Goal: Task Accomplishment & Management: Manage account settings

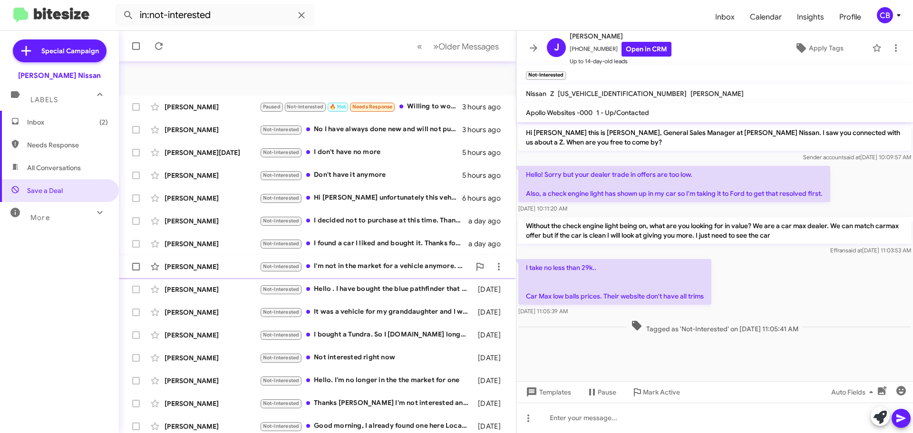
scroll to position [119, 0]
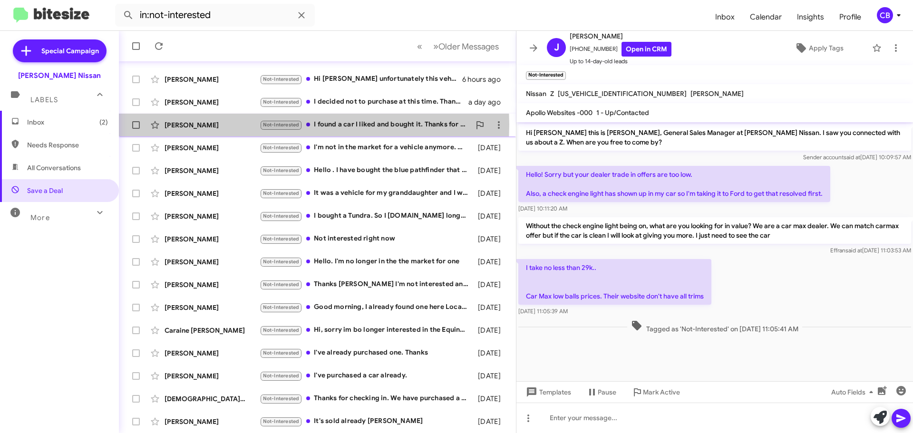
click at [228, 124] on div "[PERSON_NAME]" at bounding box center [212, 125] width 95 height 10
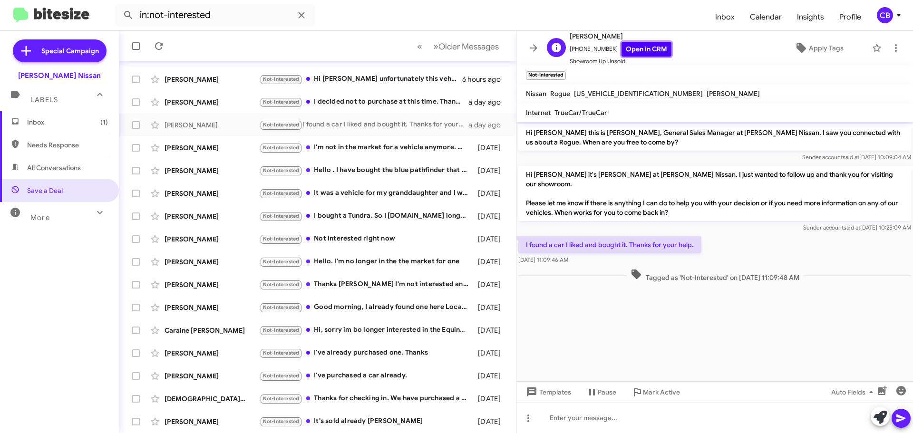
click at [643, 50] on link "Open in CRM" at bounding box center [646, 49] width 50 height 15
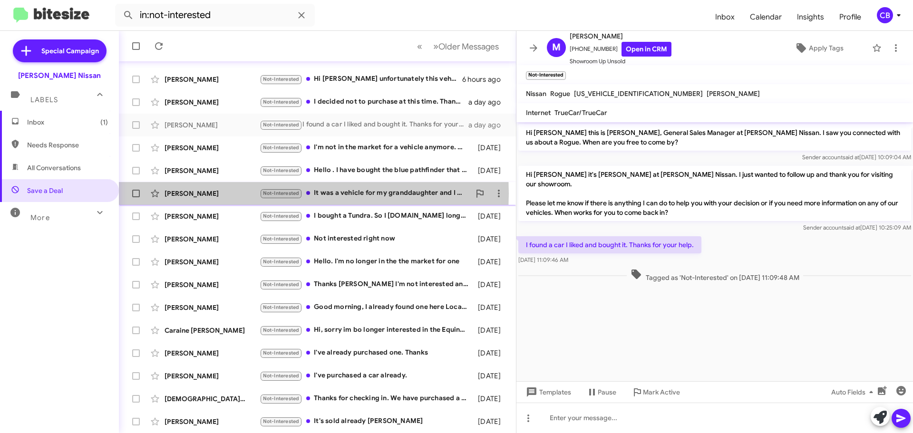
click at [202, 193] on div "[PERSON_NAME]" at bounding box center [212, 194] width 95 height 10
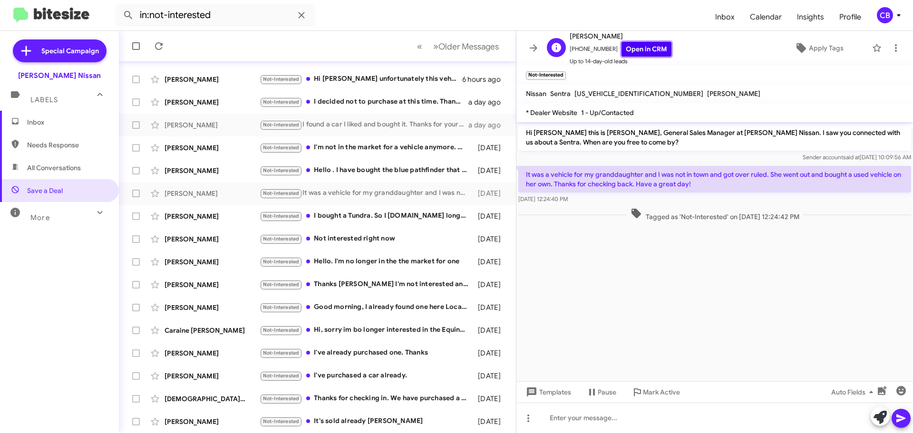
click at [634, 50] on link "Open in CRM" at bounding box center [646, 49] width 50 height 15
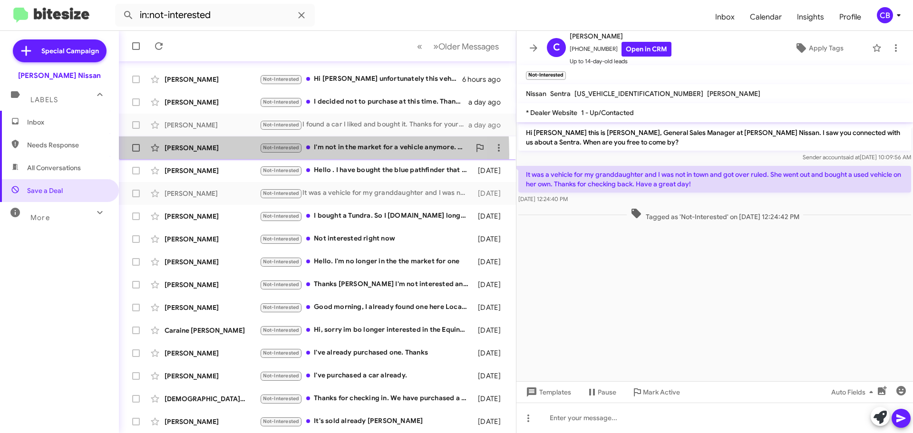
click at [196, 155] on div "[PERSON_NAME] Not-Interested I'm not in the market for a vehicle anymore. My wi…" at bounding box center [317, 147] width 382 height 19
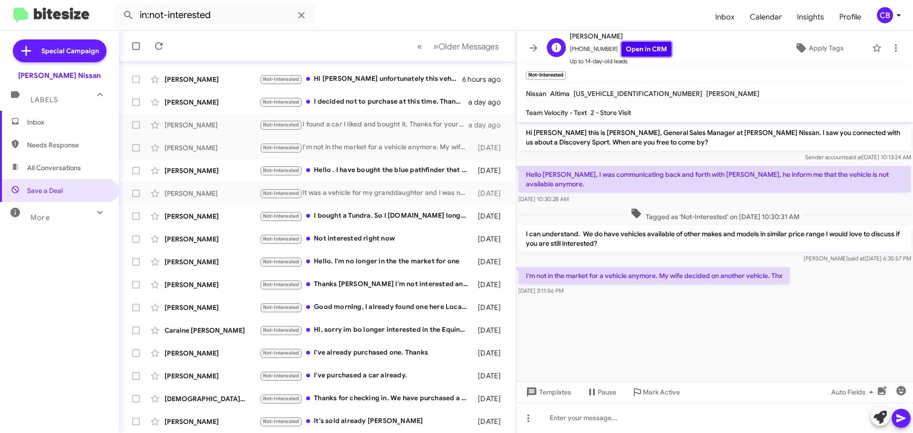
click at [640, 47] on link "Open in CRM" at bounding box center [646, 49] width 50 height 15
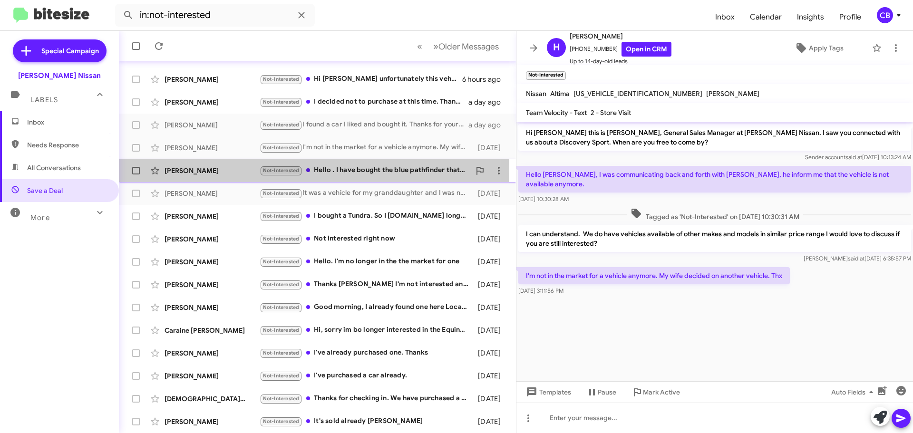
click at [203, 169] on div "[PERSON_NAME]" at bounding box center [212, 171] width 95 height 10
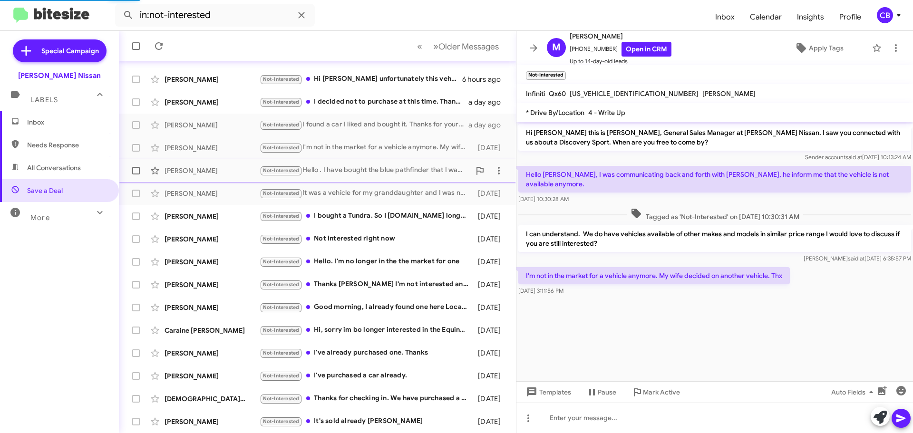
scroll to position [595, 0]
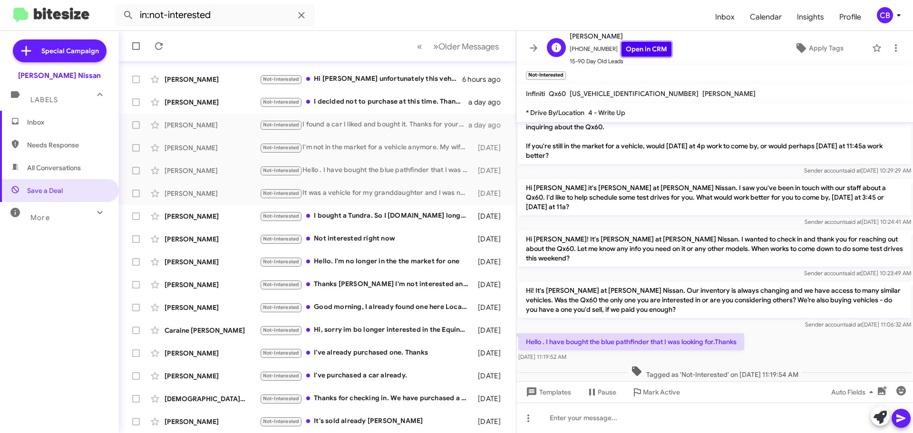
click at [639, 53] on link "Open in CRM" at bounding box center [646, 49] width 50 height 15
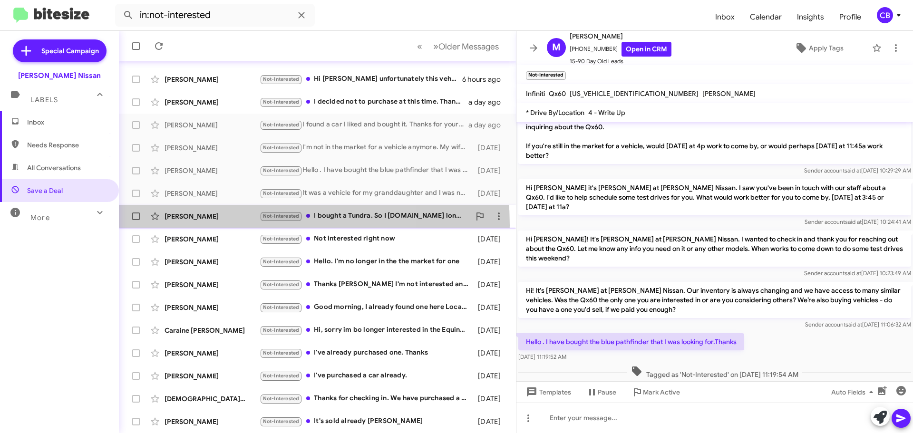
click at [221, 225] on div "[PERSON_NAME] Not-Interested I bought a Tundra. So I [DOMAIN_NAME] longer looki…" at bounding box center [317, 216] width 382 height 19
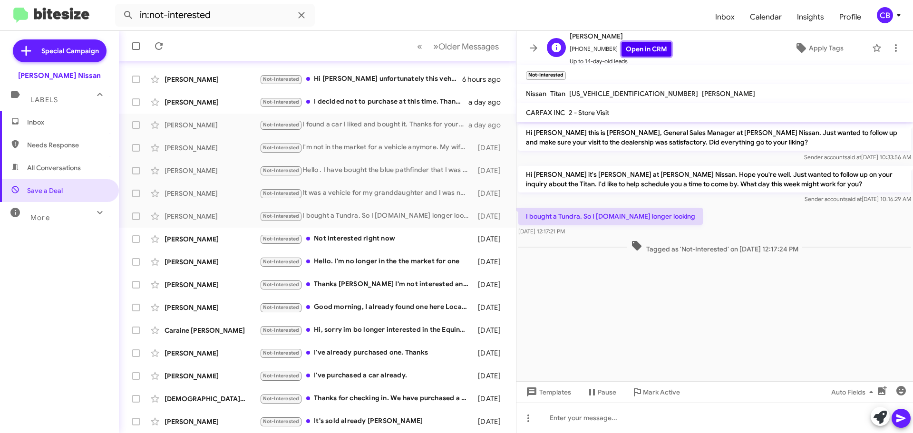
click at [640, 55] on link "Open in CRM" at bounding box center [646, 49] width 50 height 15
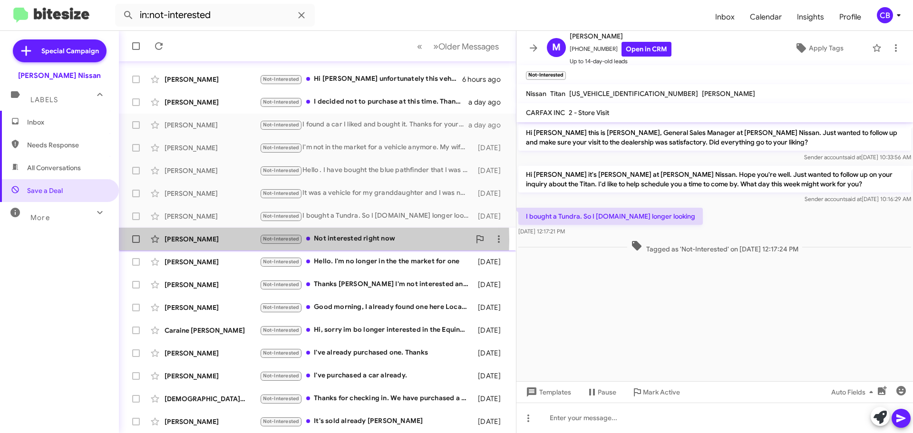
click at [201, 240] on div "[PERSON_NAME]" at bounding box center [212, 239] width 95 height 10
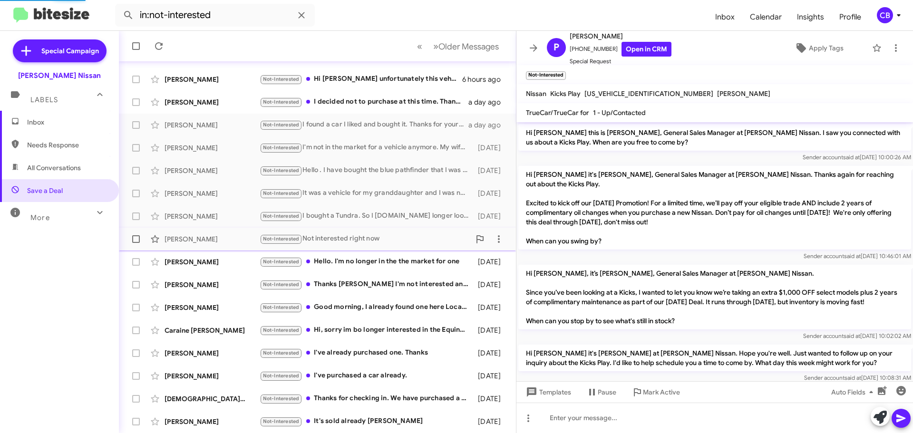
scroll to position [213, 0]
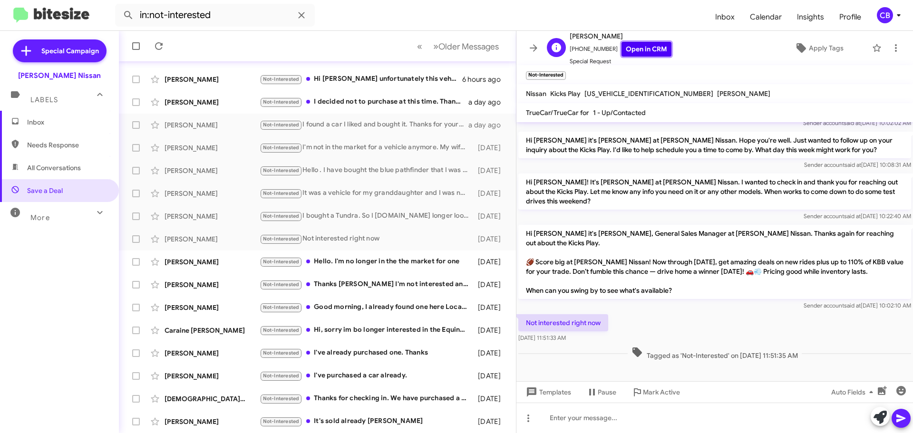
click at [627, 49] on link "Open in CRM" at bounding box center [646, 49] width 50 height 15
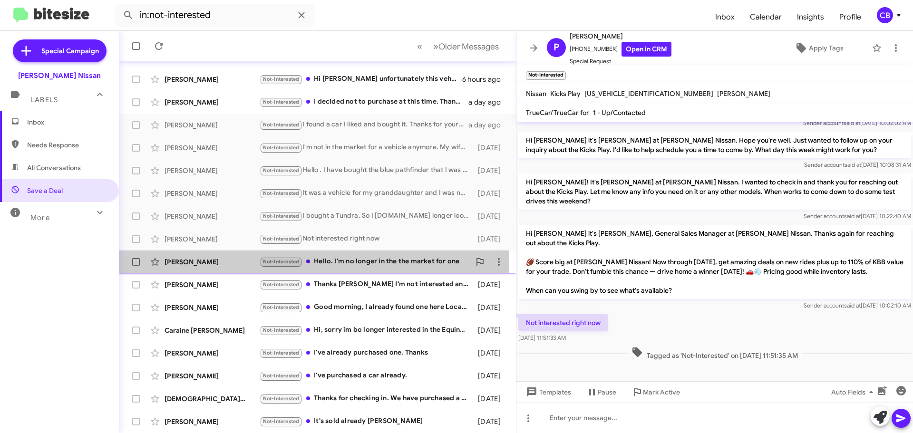
click at [201, 257] on div "[PERSON_NAME] Not-Interested Hello. I'm no longer in the the market for one [DA…" at bounding box center [317, 261] width 382 height 19
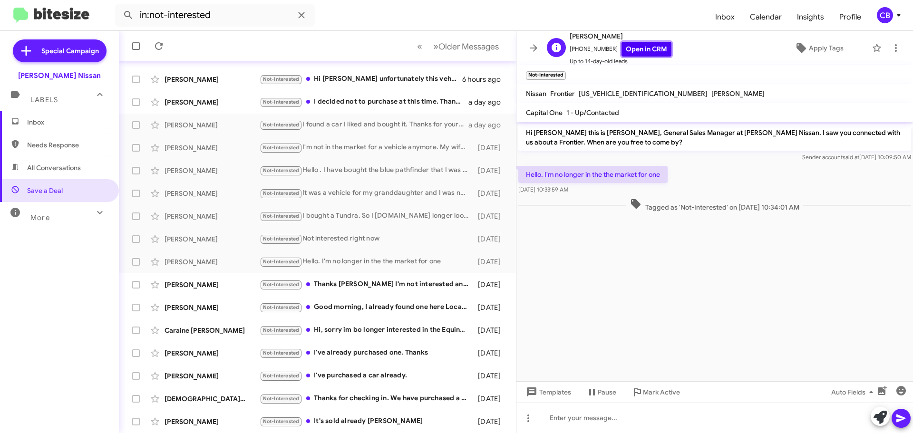
click at [631, 53] on link "Open in CRM" at bounding box center [646, 49] width 50 height 15
click at [185, 280] on div "[PERSON_NAME]" at bounding box center [212, 285] width 95 height 10
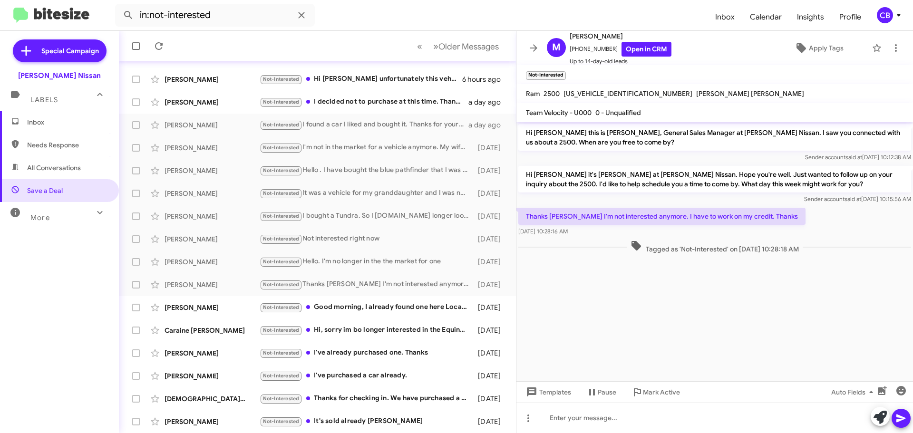
click at [593, 267] on cdk-virtual-scroll-viewport "Hi [PERSON_NAME] this is [PERSON_NAME], General Sales Manager at [PERSON_NAME] …" at bounding box center [714, 251] width 397 height 259
click at [638, 51] on link "Open in CRM" at bounding box center [646, 49] width 50 height 15
click at [883, 419] on icon at bounding box center [879, 417] width 13 height 13
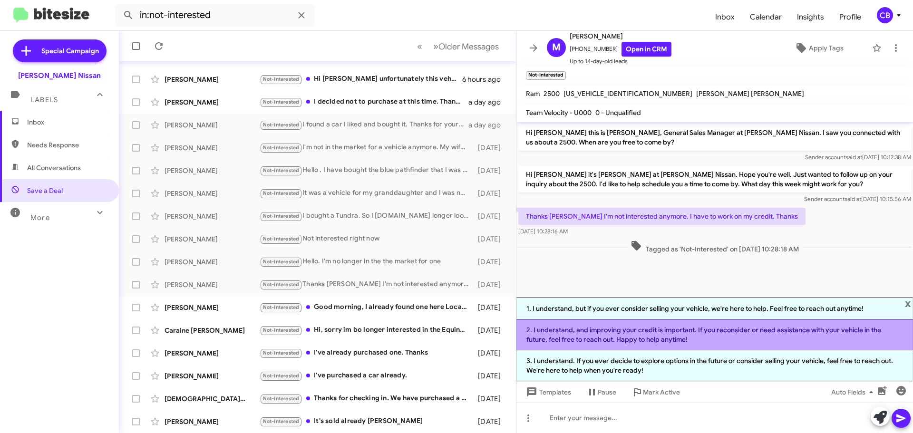
click at [607, 330] on li "2. I understand, and improving your credit is important. If you reconsider or n…" at bounding box center [714, 335] width 397 height 31
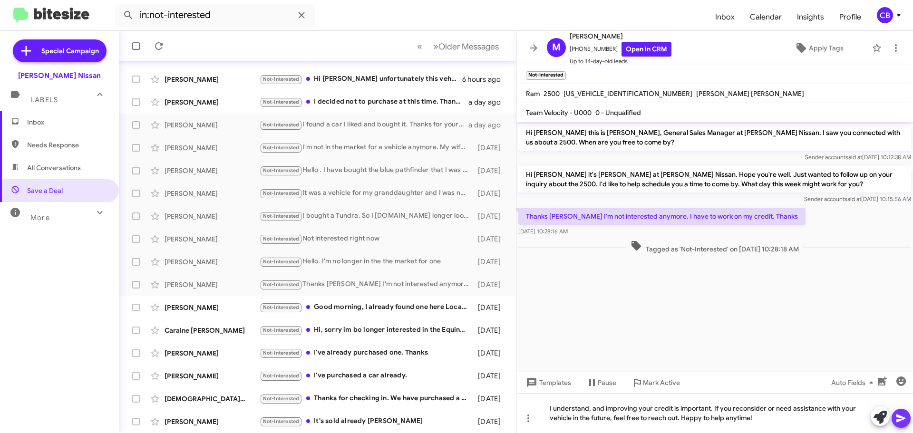
click at [896, 418] on icon at bounding box center [900, 418] width 11 height 11
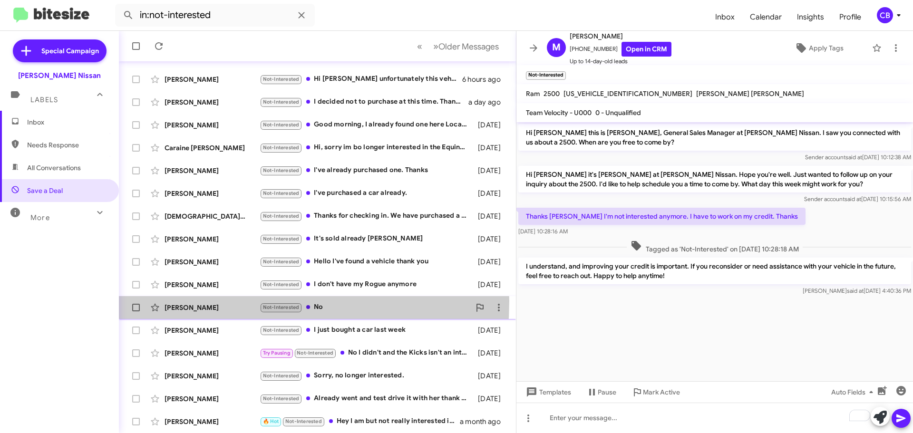
click at [193, 301] on div "[PERSON_NAME] Not-Interested No [DATE]" at bounding box center [317, 307] width 382 height 19
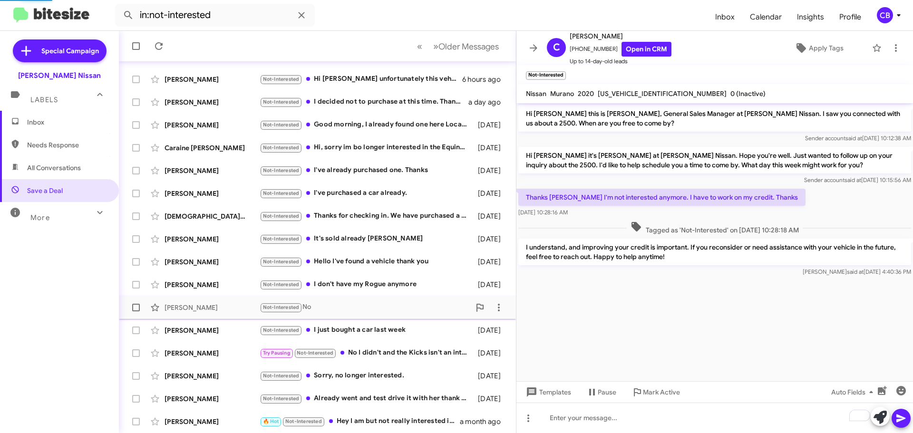
scroll to position [213, 0]
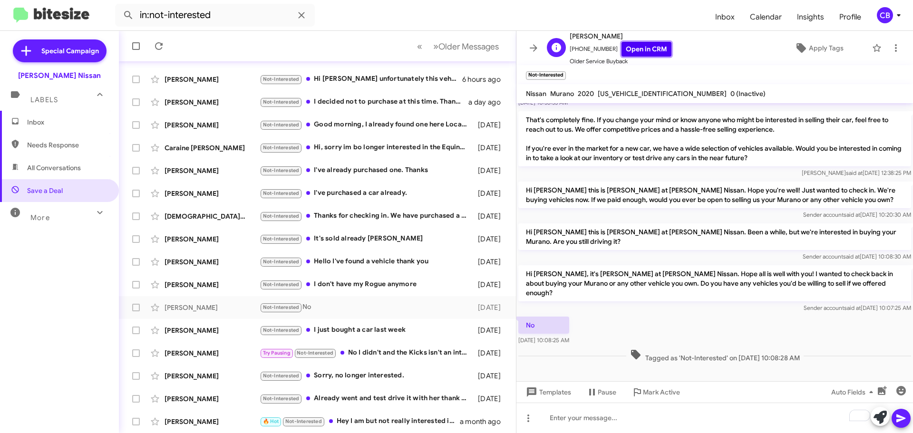
click at [644, 50] on link "Open in CRM" at bounding box center [646, 49] width 50 height 15
click at [187, 287] on div "[PERSON_NAME]" at bounding box center [212, 285] width 95 height 10
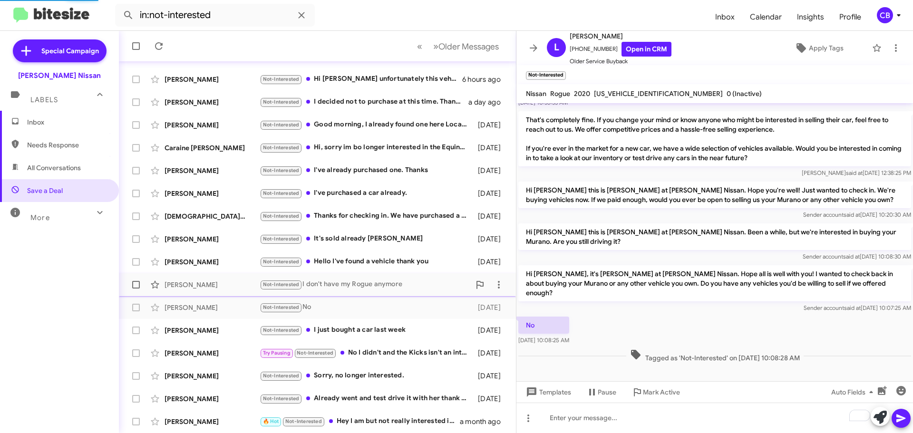
scroll to position [99, 0]
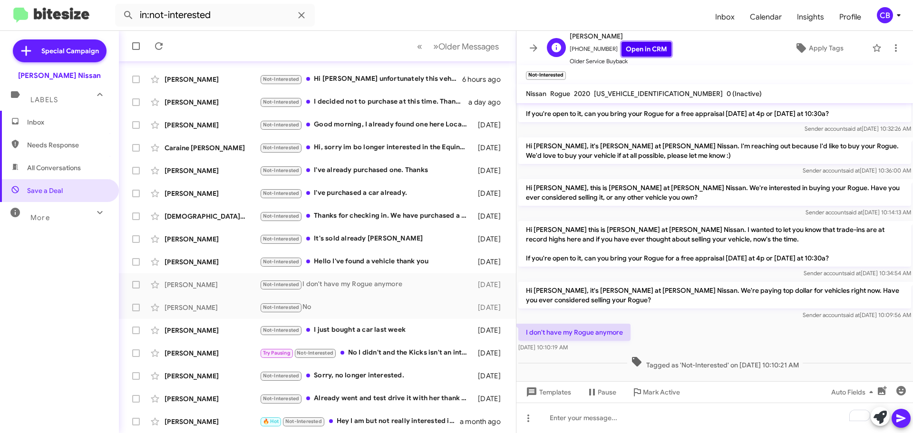
click at [627, 46] on link "Open in CRM" at bounding box center [646, 49] width 50 height 15
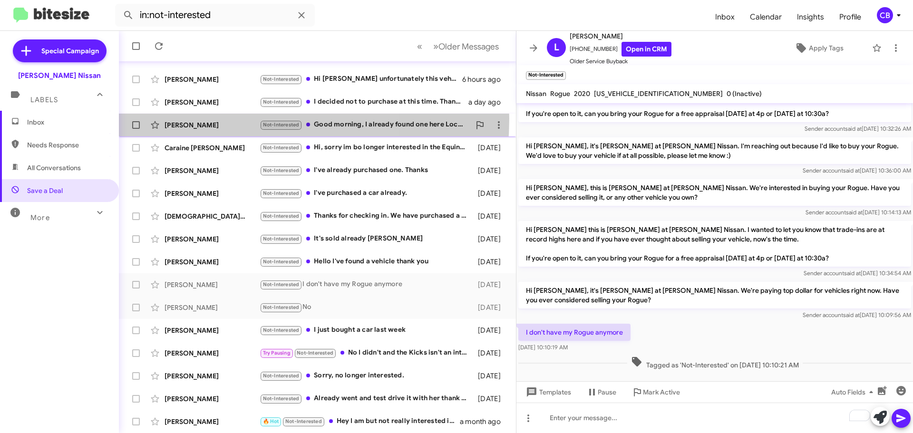
click at [212, 118] on div "[PERSON_NAME] Not-Interested Good morning, I already found one here Locally ,,,…" at bounding box center [317, 125] width 382 height 19
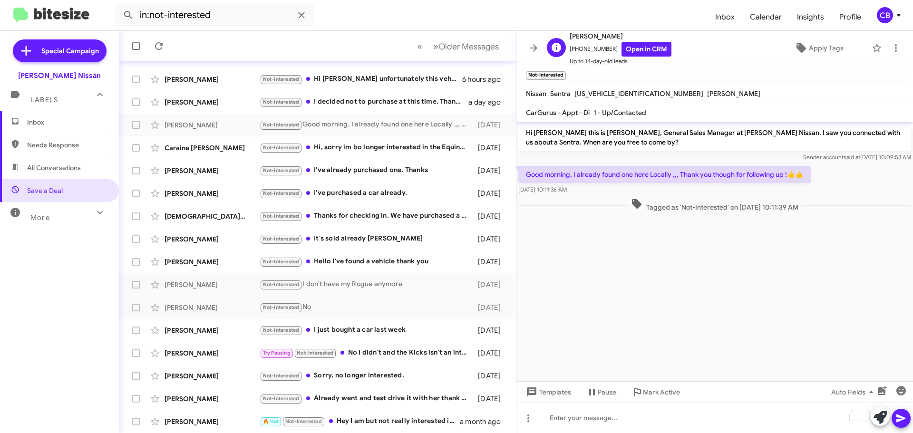
click at [631, 57] on span "Up to 14-day-old leads" at bounding box center [621, 62] width 102 height 10
click at [650, 61] on span "Up to 14-day-old leads" at bounding box center [621, 62] width 102 height 10
click at [637, 45] on link "Open in CRM" at bounding box center [646, 49] width 50 height 15
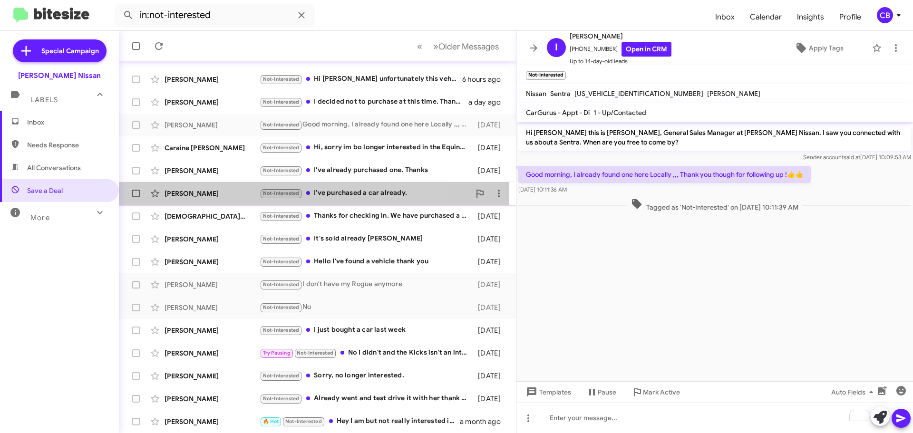
click at [237, 192] on div "[PERSON_NAME]" at bounding box center [212, 194] width 95 height 10
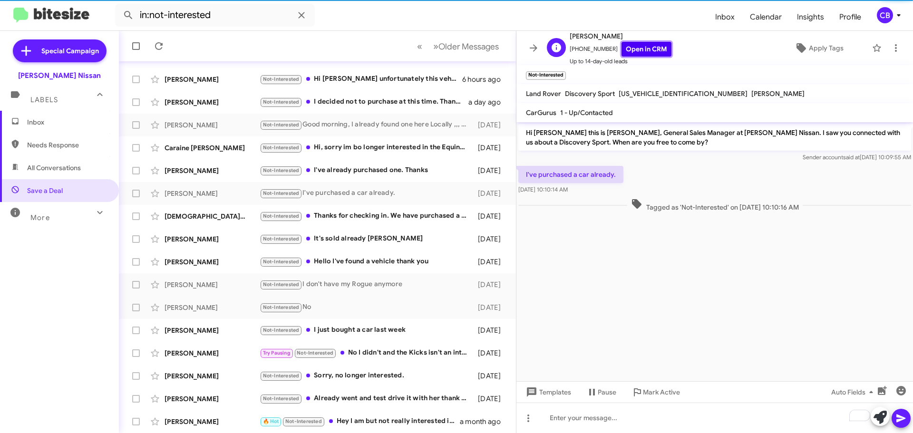
click at [644, 49] on link "Open in CRM" at bounding box center [646, 49] width 50 height 15
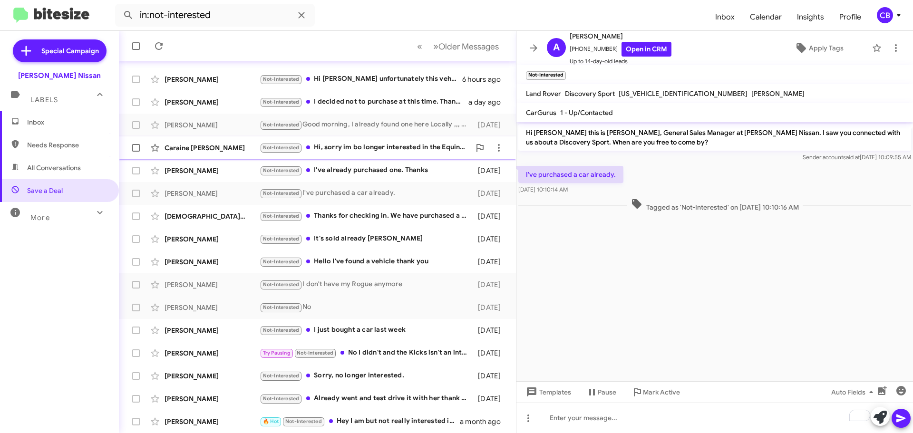
click at [229, 151] on div "Caraine [PERSON_NAME]" at bounding box center [212, 148] width 95 height 10
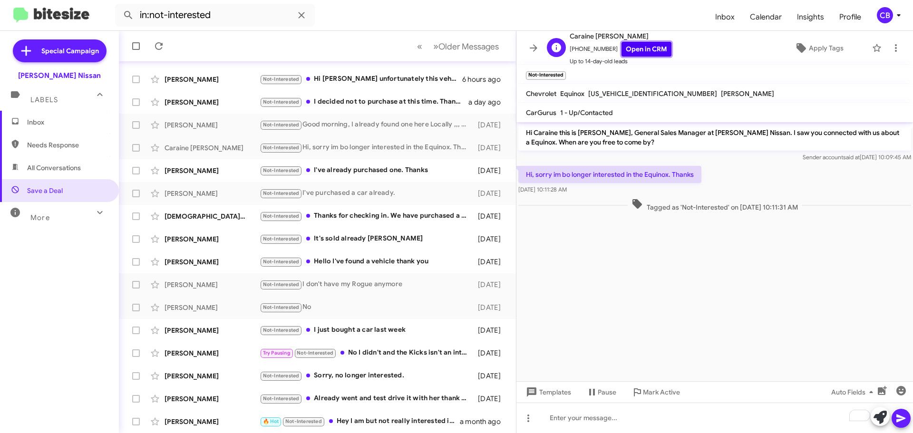
click at [640, 55] on link "Open in CRM" at bounding box center [646, 49] width 50 height 15
click at [184, 171] on div "[PERSON_NAME]" at bounding box center [212, 171] width 95 height 10
click at [632, 55] on link "Open in CRM" at bounding box center [646, 49] width 50 height 15
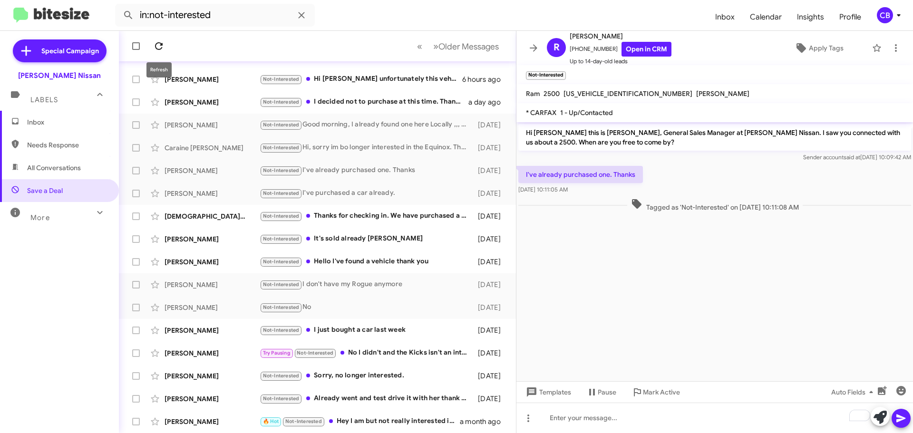
click at [161, 47] on icon at bounding box center [158, 45] width 11 height 11
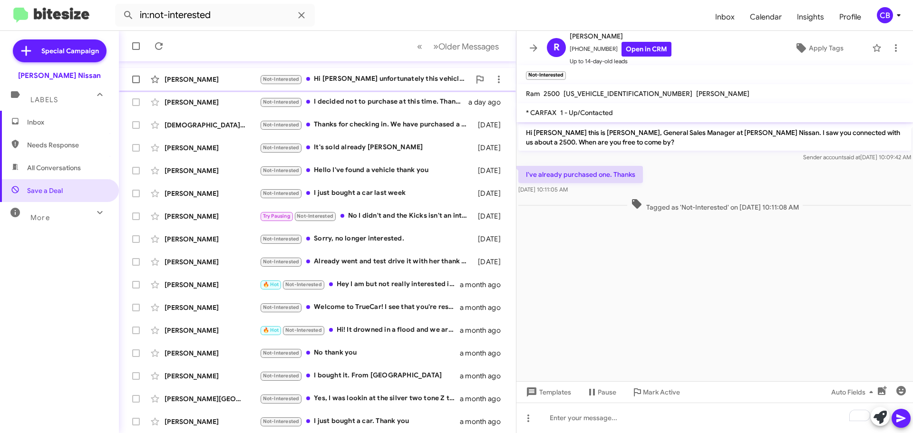
click at [210, 82] on div "[PERSON_NAME]" at bounding box center [212, 80] width 95 height 10
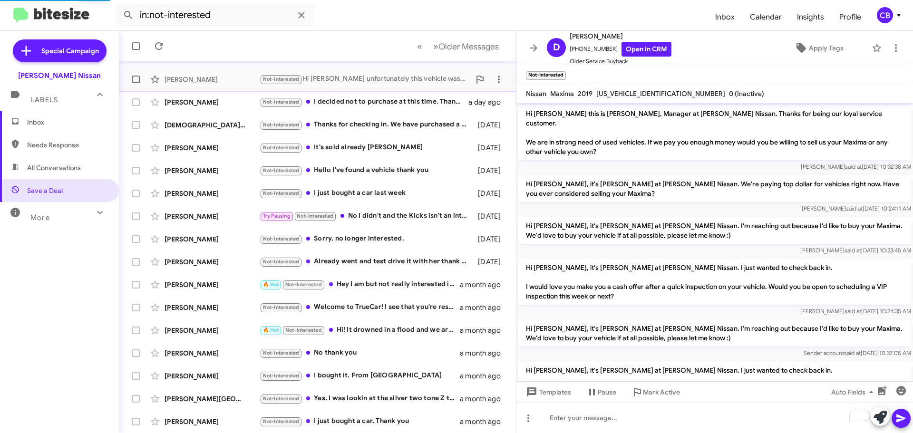
scroll to position [206, 0]
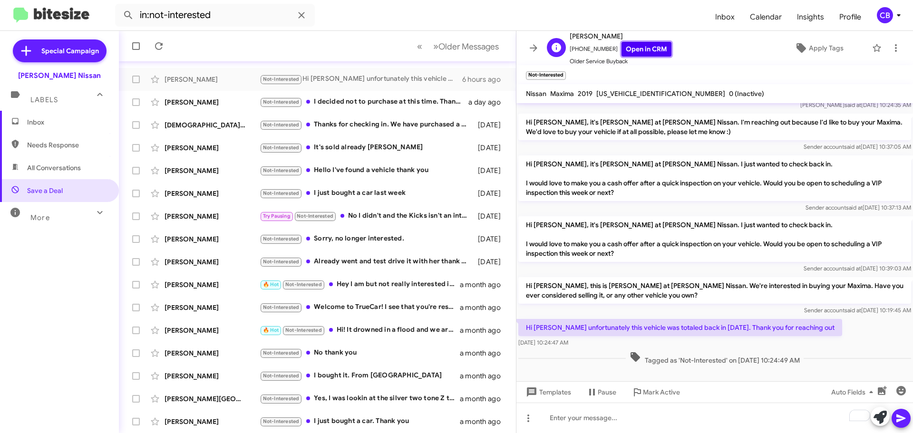
click at [642, 49] on link "Open in CRM" at bounding box center [646, 49] width 50 height 15
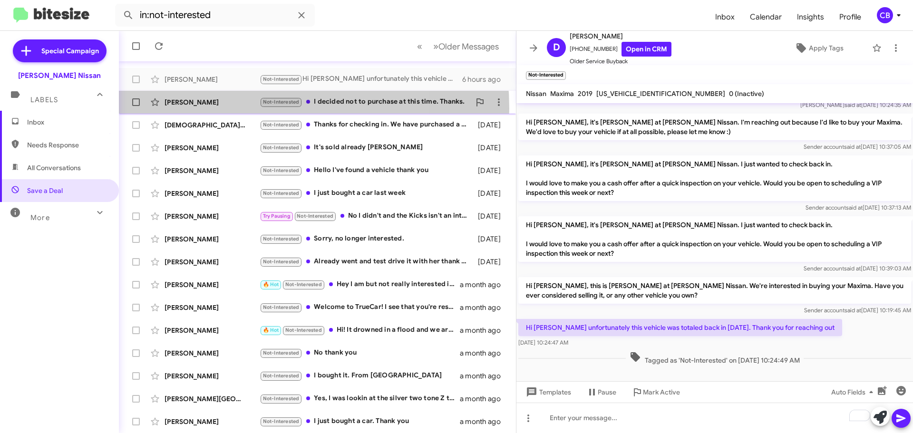
click at [227, 108] on div "[PERSON_NAME] Not-Interested I decided not to purchase at this time. Thanks. a …" at bounding box center [317, 102] width 382 height 19
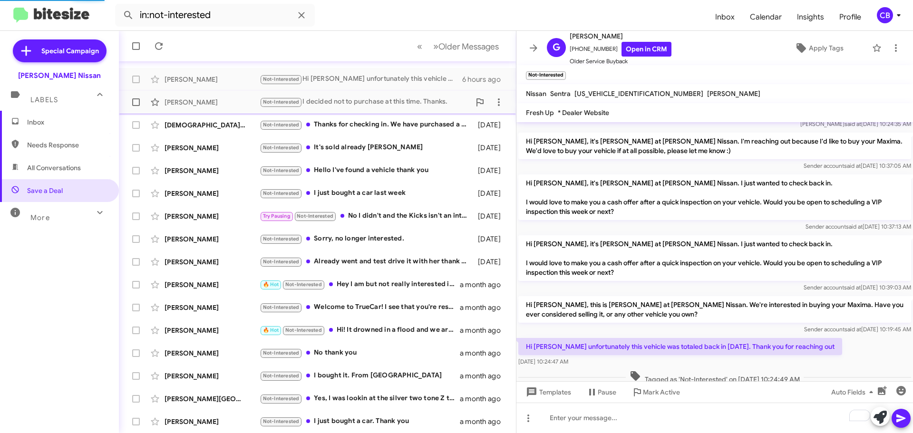
scroll to position [276, 0]
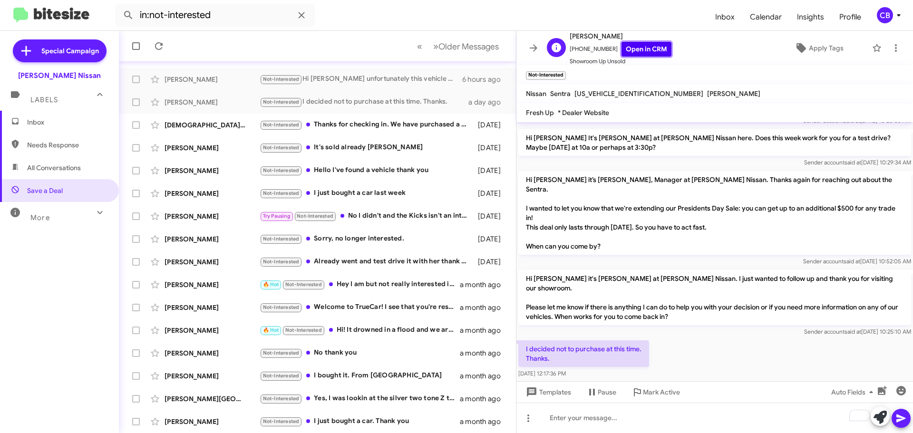
click at [639, 50] on link "Open in CRM" at bounding box center [646, 49] width 50 height 15
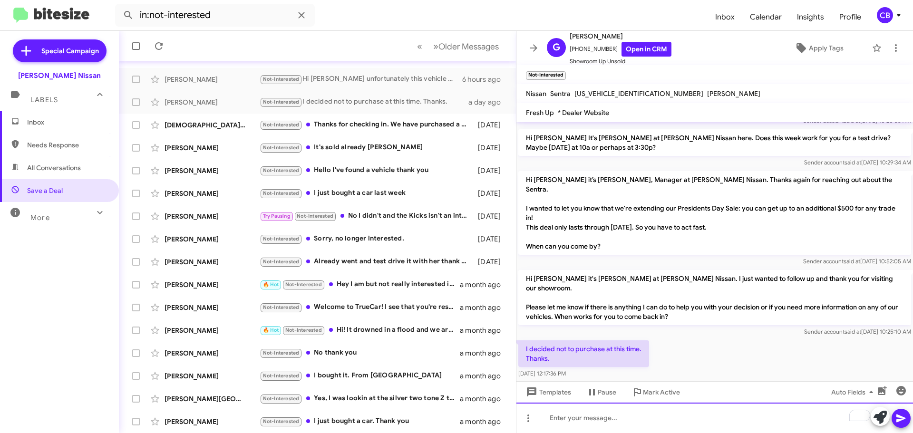
click at [632, 421] on div "To enrich screen reader interactions, please activate Accessibility in Grammarl…" at bounding box center [714, 418] width 397 height 30
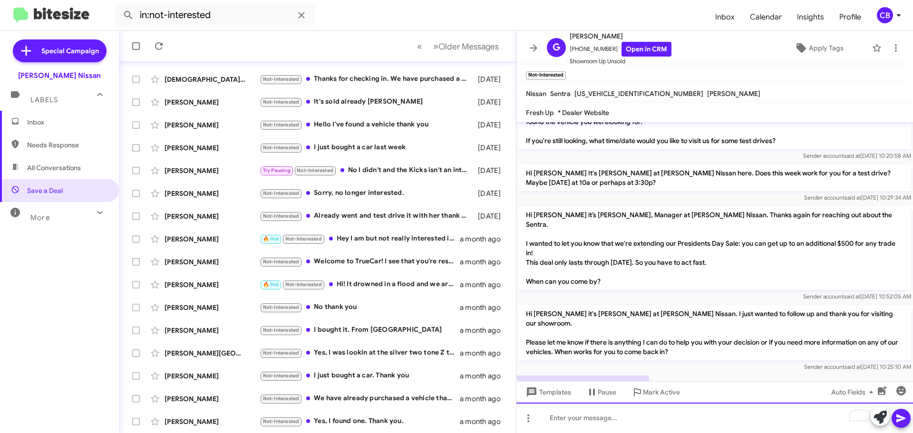
scroll to position [311, 0]
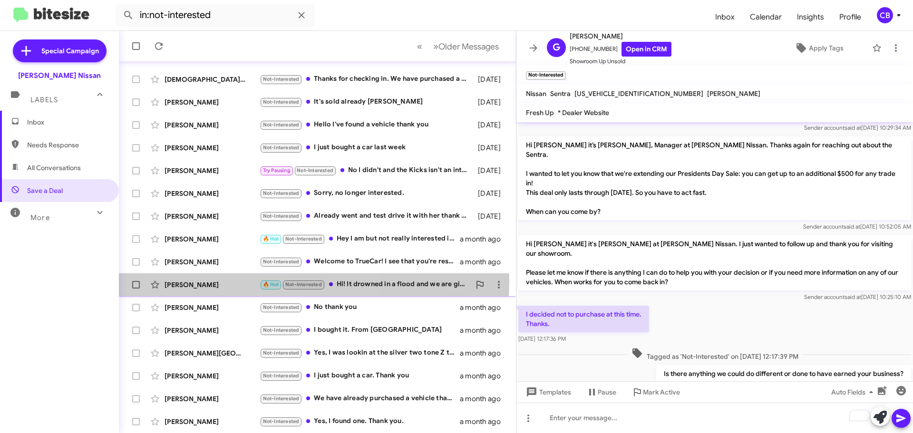
click at [204, 281] on div "[PERSON_NAME]" at bounding box center [212, 285] width 95 height 10
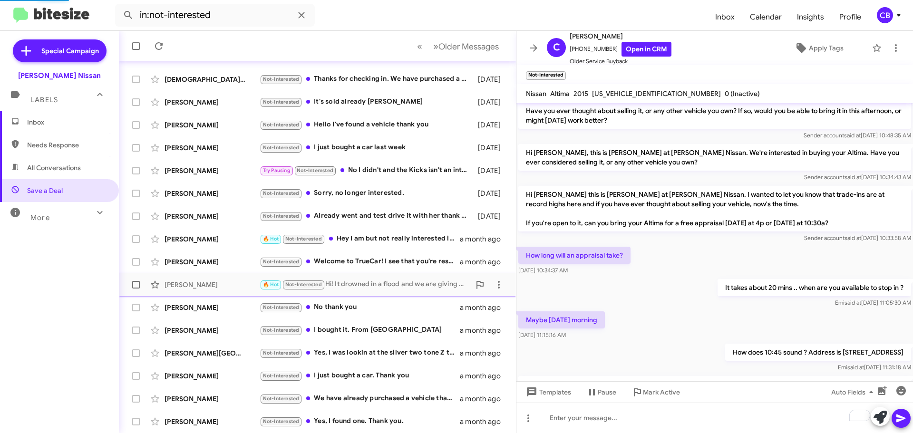
scroll to position [532, 0]
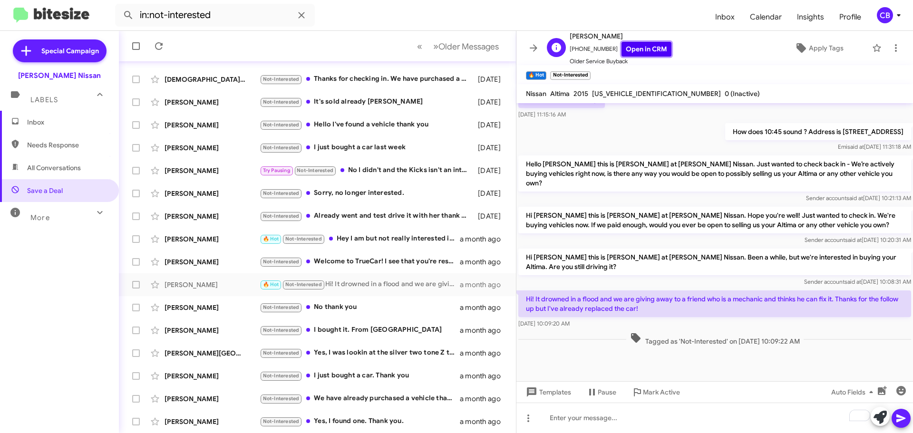
click at [647, 49] on link "Open in CRM" at bounding box center [646, 49] width 50 height 15
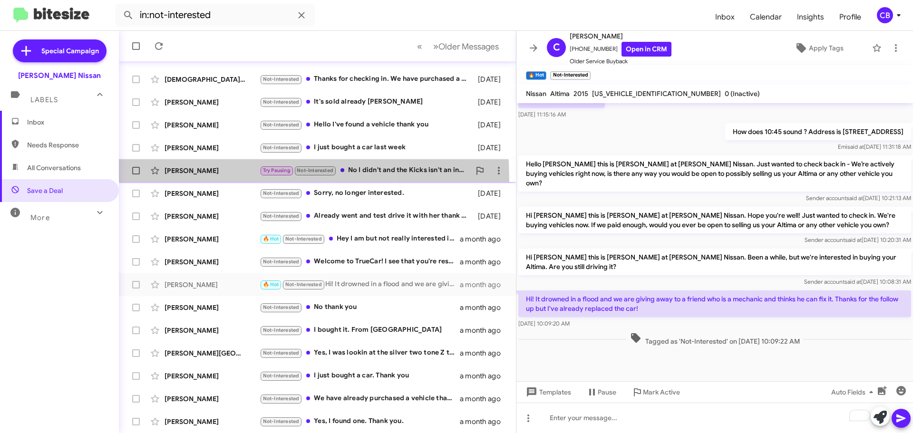
click at [152, 181] on span "[PERSON_NAME] Try Pausing Not-Interested No I didn't and the Kicks isn't an int…" at bounding box center [317, 170] width 397 height 23
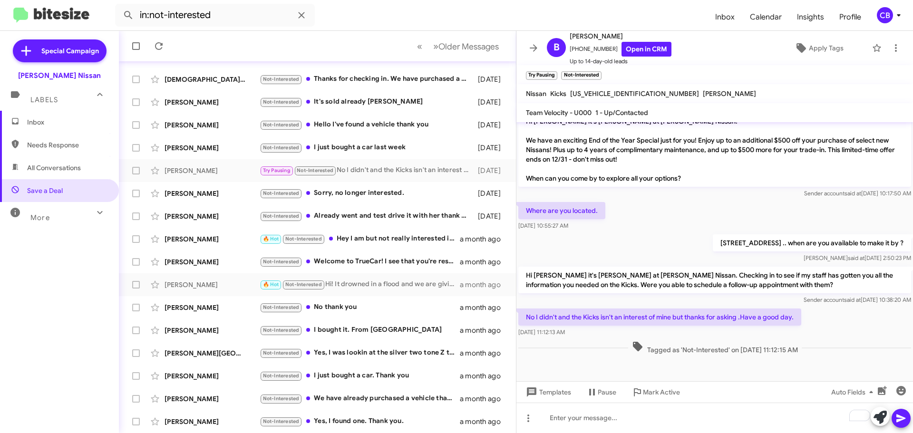
scroll to position [886, 0]
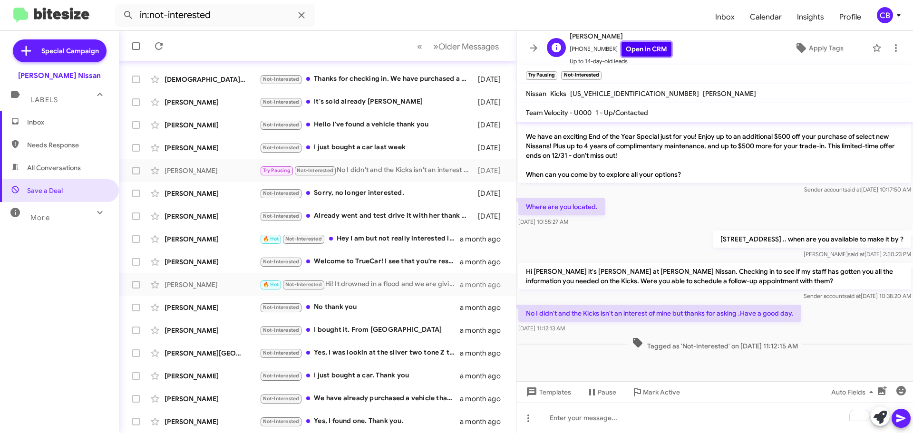
click at [629, 48] on link "Open in CRM" at bounding box center [646, 49] width 50 height 15
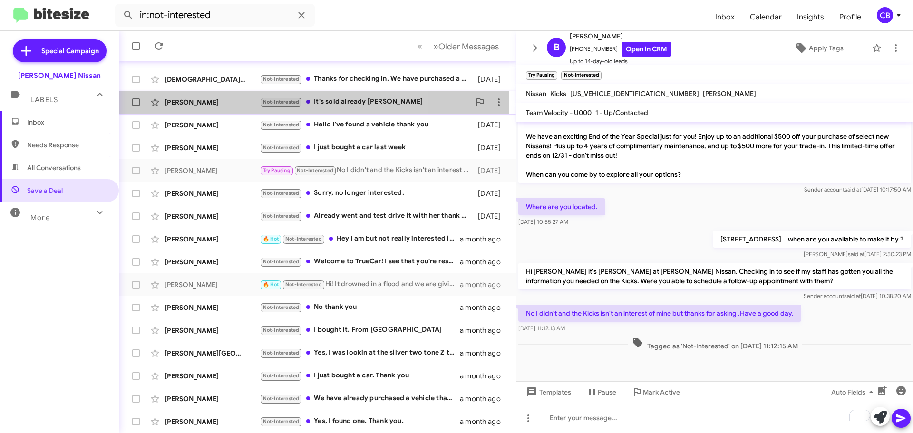
click at [227, 98] on div "[PERSON_NAME]" at bounding box center [212, 102] width 95 height 10
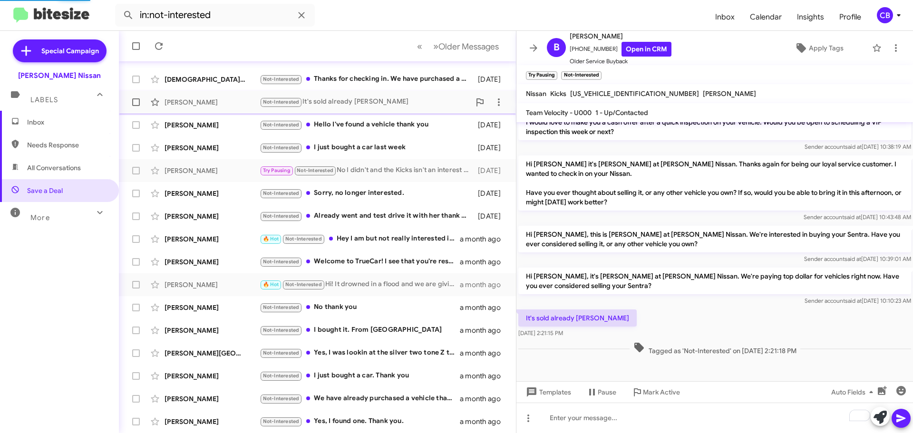
scroll to position [216, 0]
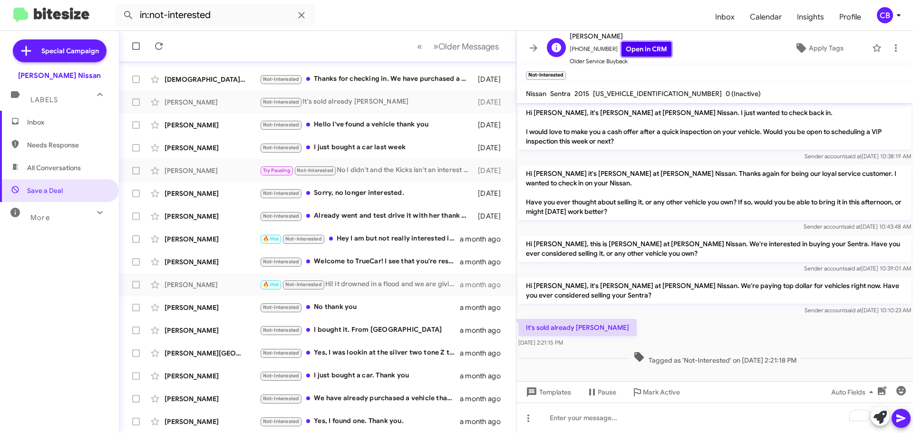
click at [632, 51] on link "Open in CRM" at bounding box center [646, 49] width 50 height 15
click at [203, 338] on div "[PERSON_NAME] Not-Interested I bought it. From yall a month ago" at bounding box center [317, 330] width 382 height 19
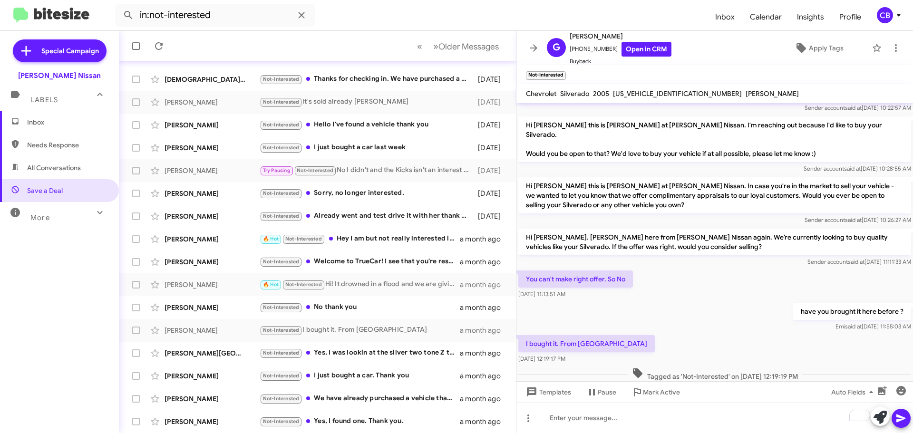
scroll to position [247, 0]
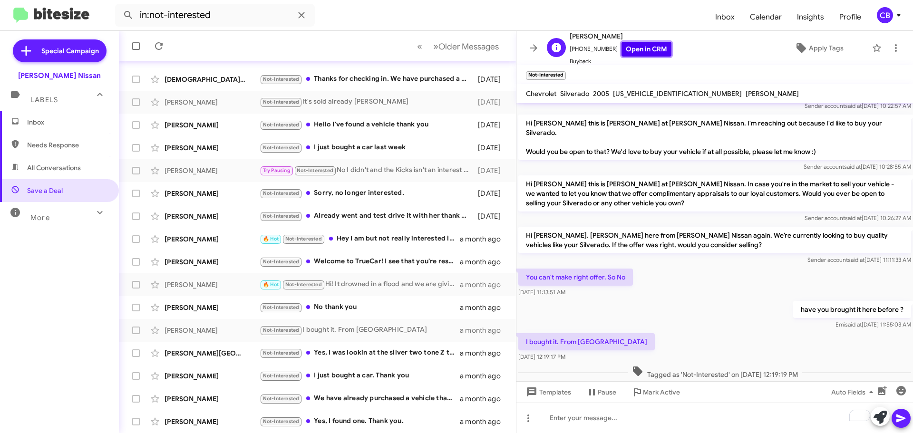
click at [621, 51] on link "Open in CRM" at bounding box center [646, 49] width 50 height 15
click at [241, 385] on div "[PERSON_NAME] Not-Interested I just bought a car. Thank you a month ago" at bounding box center [317, 376] width 382 height 19
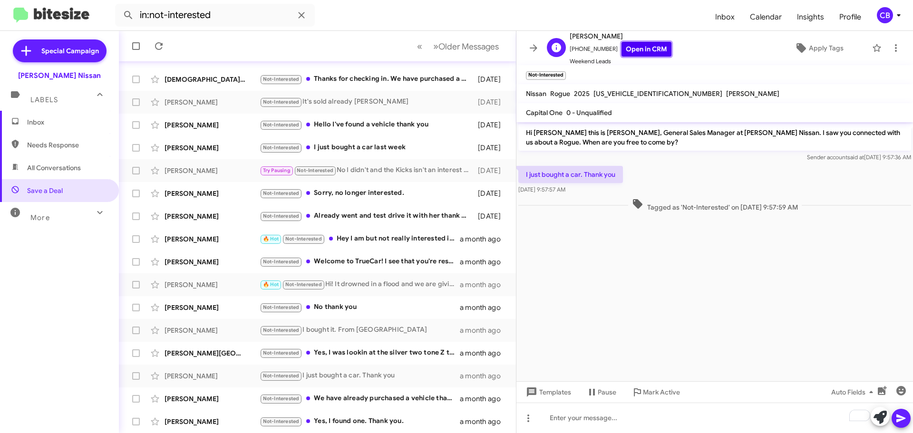
click at [641, 54] on link "Open in CRM" at bounding box center [646, 49] width 50 height 15
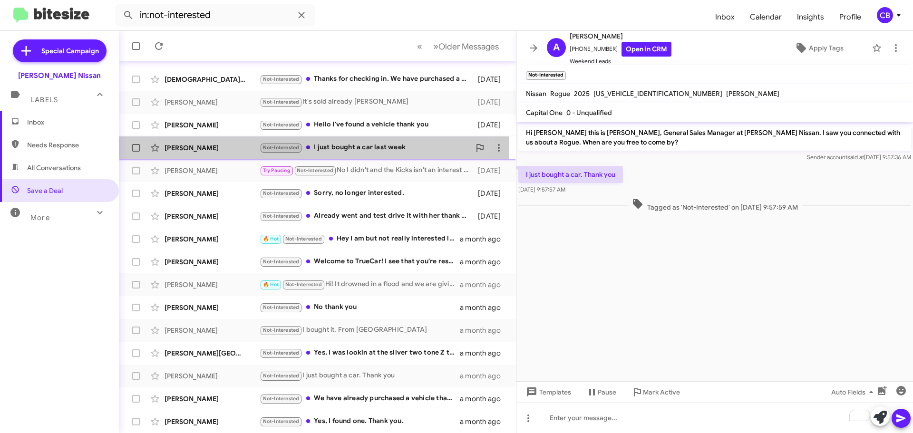
click at [200, 144] on div "[PERSON_NAME]" at bounding box center [212, 148] width 95 height 10
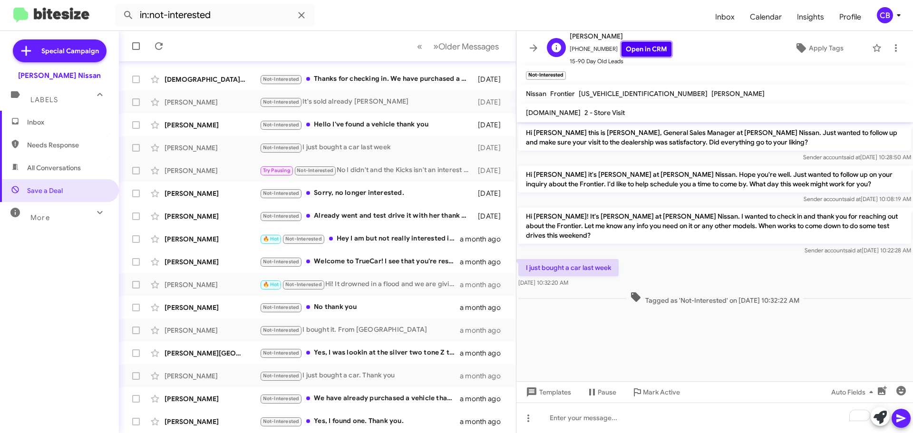
click at [636, 48] on link "Open in CRM" at bounding box center [646, 49] width 50 height 15
click at [204, 81] on div "[DEMOGRAPHIC_DATA][PERSON_NAME]" at bounding box center [212, 80] width 95 height 10
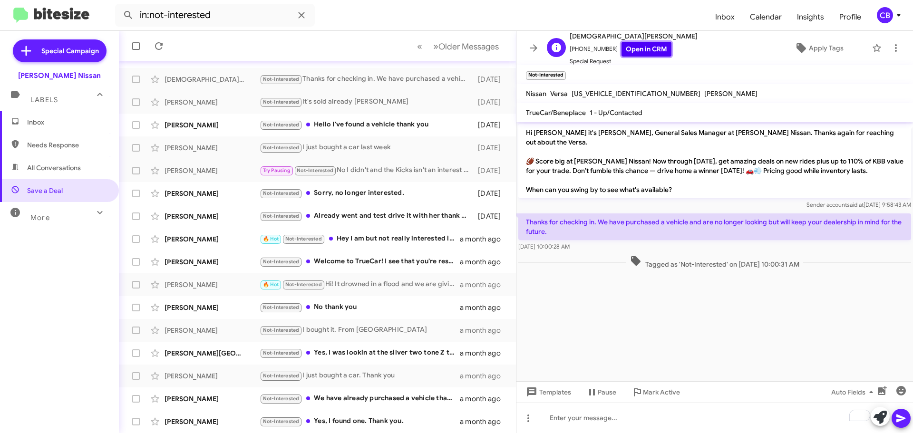
click at [642, 49] on link "Open in CRM" at bounding box center [646, 49] width 50 height 15
click at [539, 393] on span "Templates" at bounding box center [547, 392] width 47 height 17
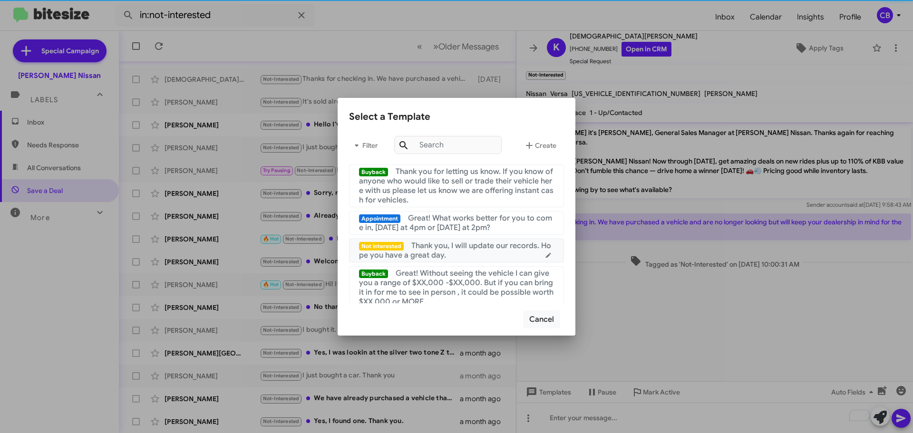
click at [472, 249] on span "Thank you, I will update our records. Hope you have a great day." at bounding box center [455, 250] width 192 height 19
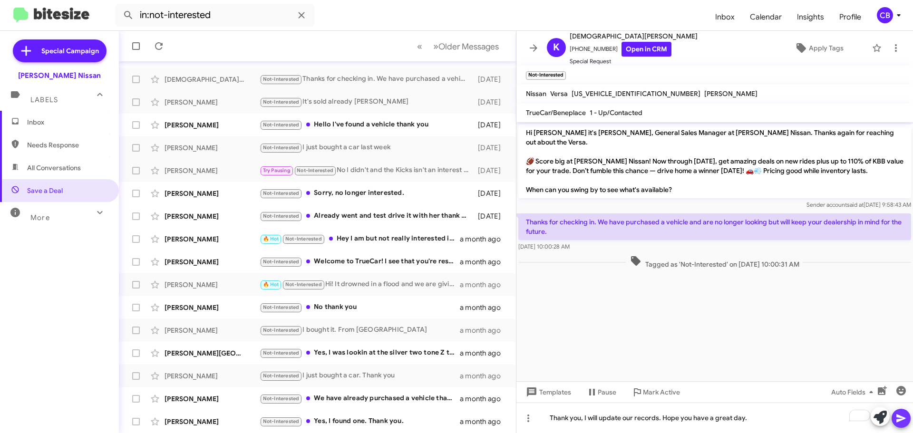
click at [894, 420] on button at bounding box center [901, 418] width 19 height 19
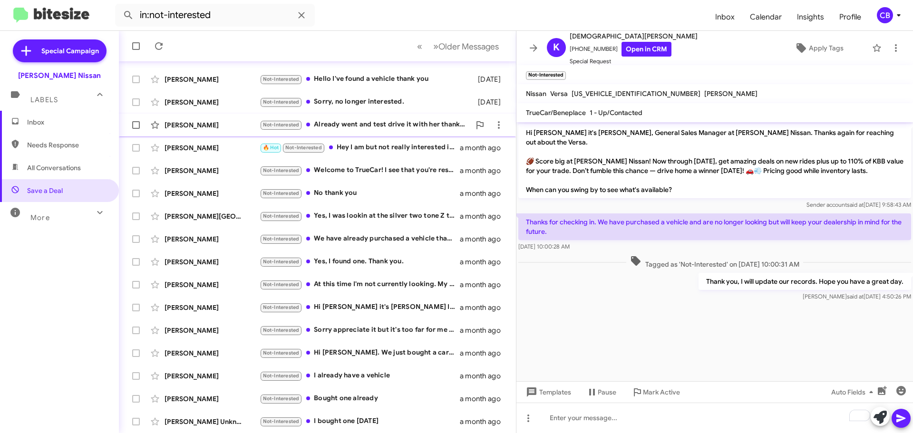
click at [216, 119] on div "[PERSON_NAME] Not-Interested Already went and test drive it with her thank you …" at bounding box center [317, 125] width 382 height 19
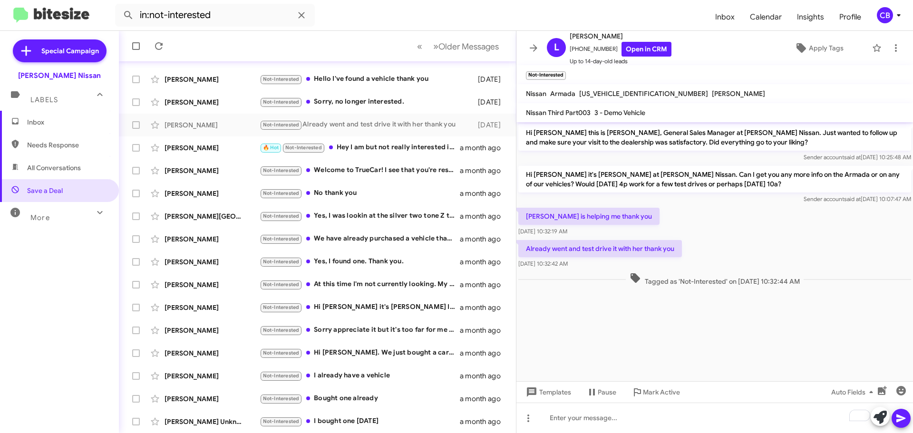
drag, startPoint x: 225, startPoint y: 127, endPoint x: 753, endPoint y: 194, distance: 532.0
click at [752, 194] on div "Save a Deal « Previous » Next Older Messages [PERSON_NAME] Paused Not-Intereste…" at bounding box center [516, 232] width 794 height 402
click at [757, 196] on div "Sender account said at [DATE] 10:07:47 AM" at bounding box center [714, 199] width 393 height 10
click at [639, 46] on link "Open in CRM" at bounding box center [646, 49] width 50 height 15
click at [662, 392] on span "Mark Active" at bounding box center [661, 392] width 37 height 17
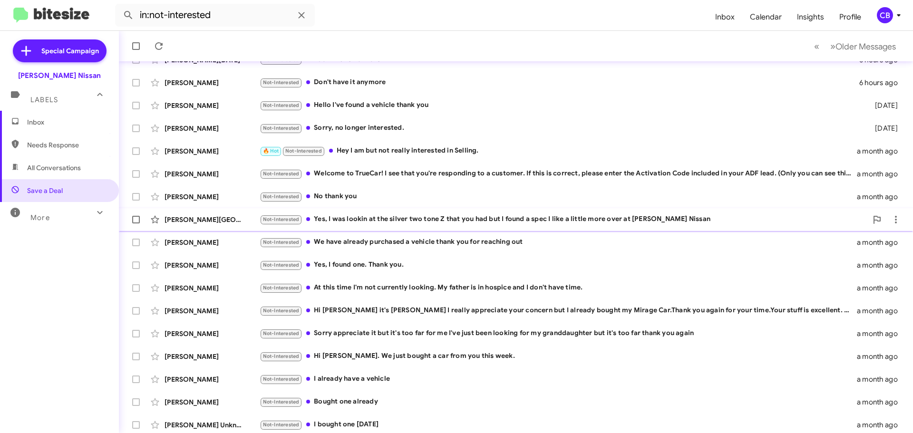
scroll to position [96, 0]
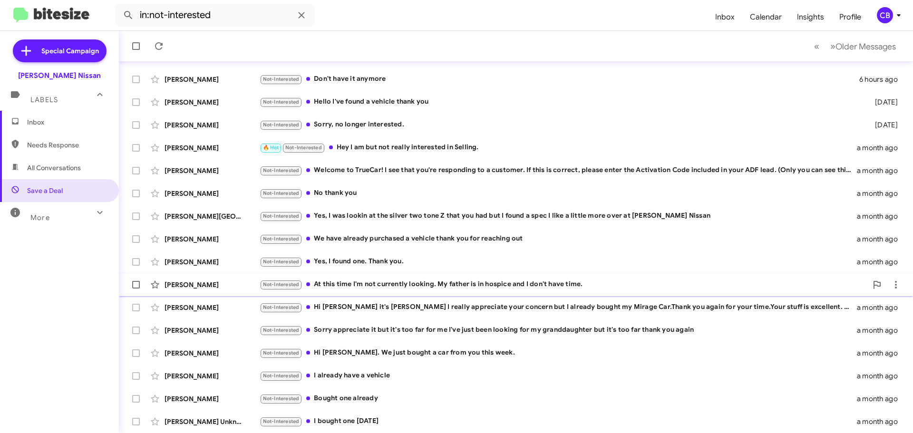
click at [200, 291] on div "[PERSON_NAME] Not-Interested At this time I'm not currently looking. My father …" at bounding box center [515, 284] width 779 height 19
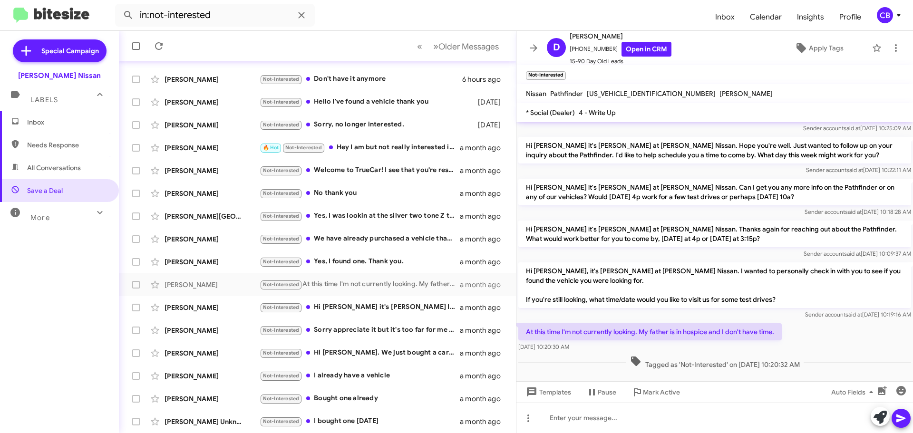
scroll to position [36, 0]
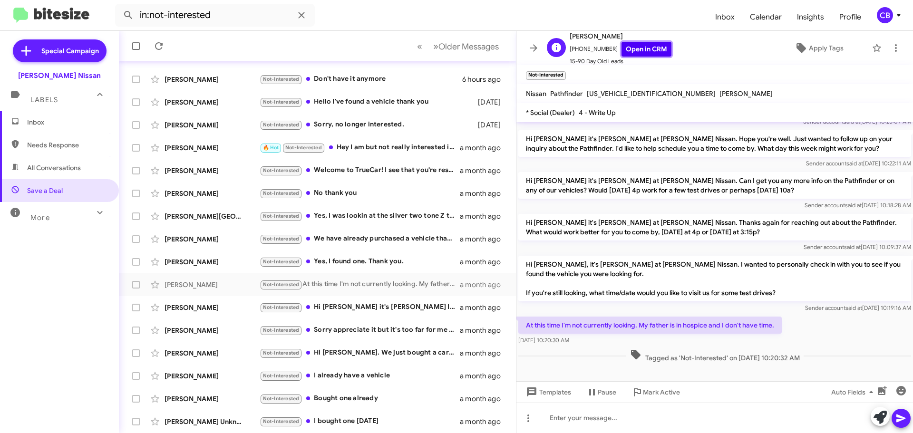
click at [624, 50] on link "Open in CRM" at bounding box center [646, 49] width 50 height 15
click at [156, 46] on icon at bounding box center [159, 46] width 8 height 8
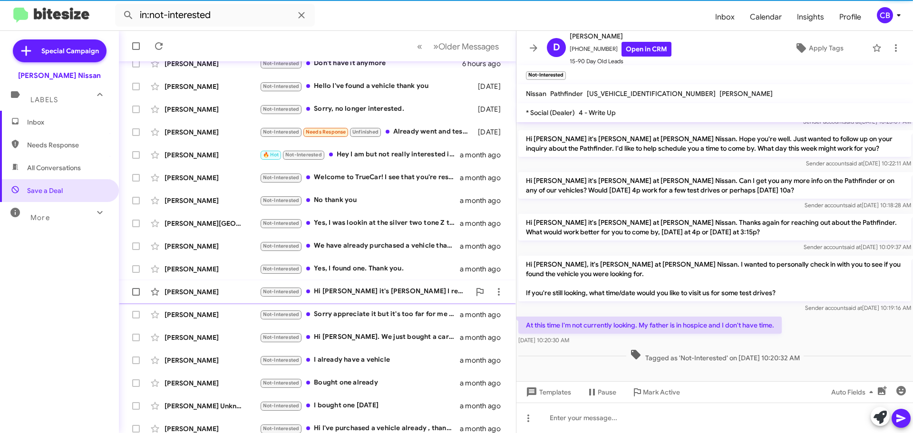
scroll to position [119, 0]
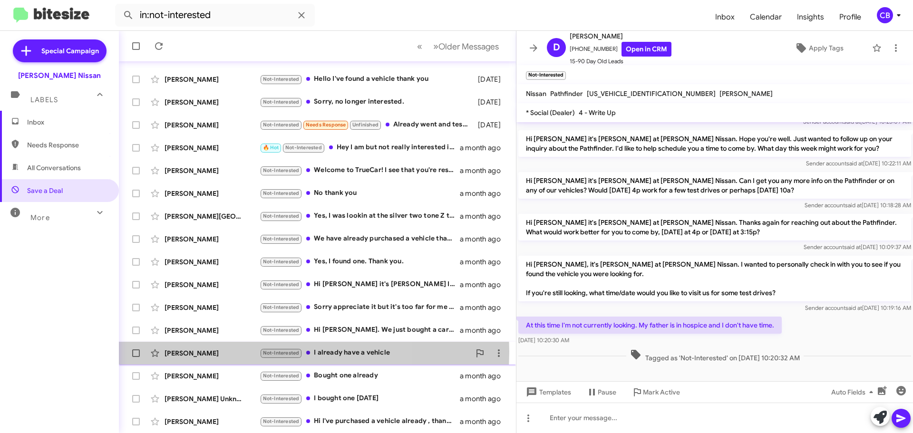
click at [219, 352] on div "[PERSON_NAME]" at bounding box center [212, 354] width 95 height 10
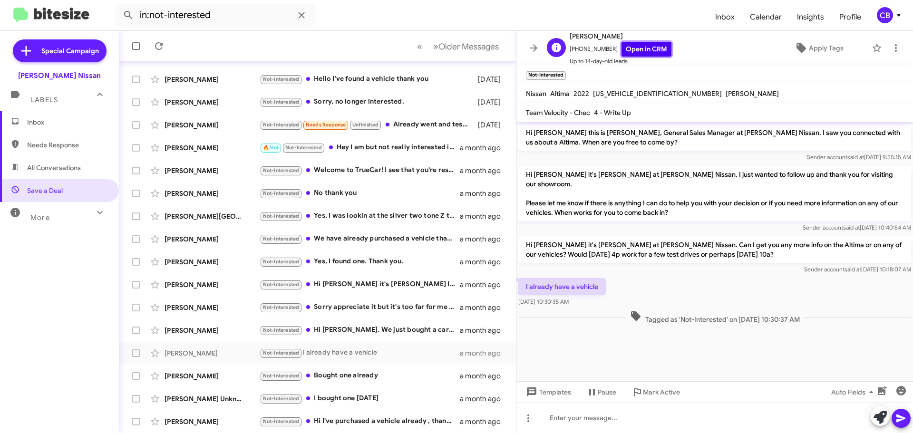
click at [639, 46] on link "Open in CRM" at bounding box center [646, 49] width 50 height 15
click at [217, 149] on div "[PERSON_NAME]" at bounding box center [212, 148] width 95 height 10
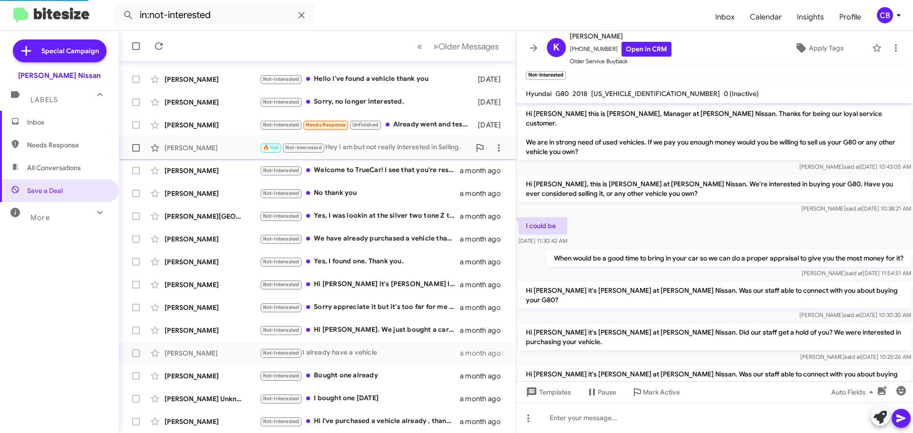
scroll to position [234, 0]
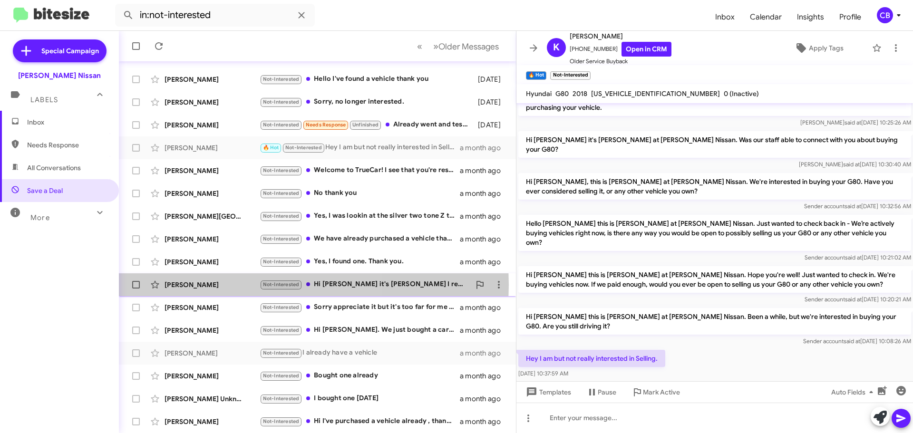
click at [204, 285] on div "[PERSON_NAME]" at bounding box center [212, 285] width 95 height 10
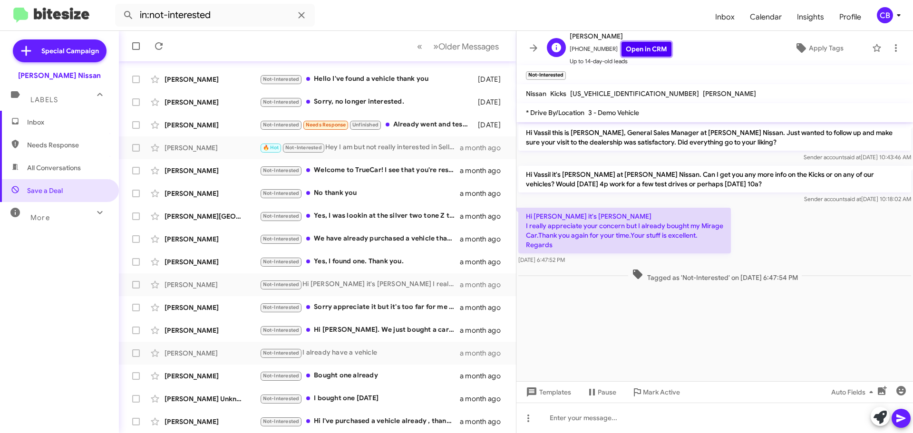
click at [633, 52] on link "Open in CRM" at bounding box center [646, 49] width 50 height 15
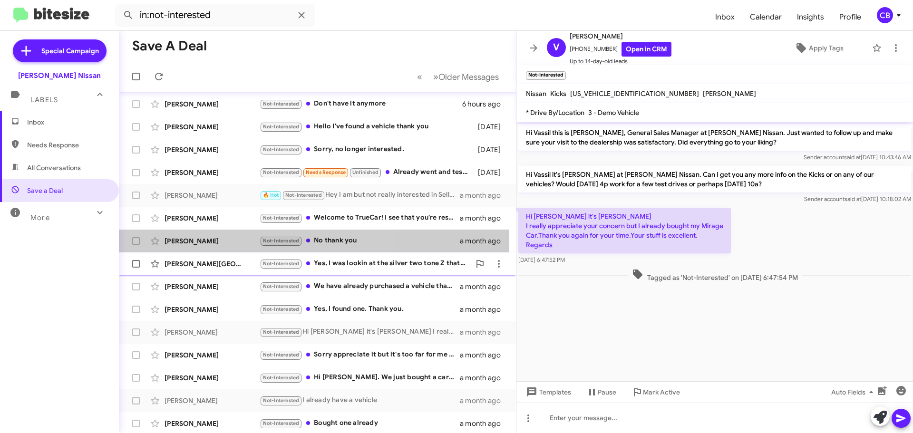
click at [211, 238] on div "[PERSON_NAME]" at bounding box center [212, 241] width 95 height 10
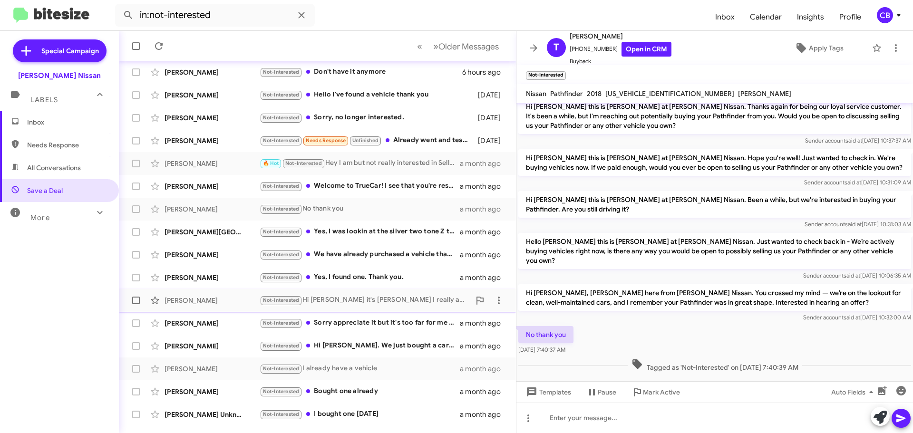
scroll to position [119, 0]
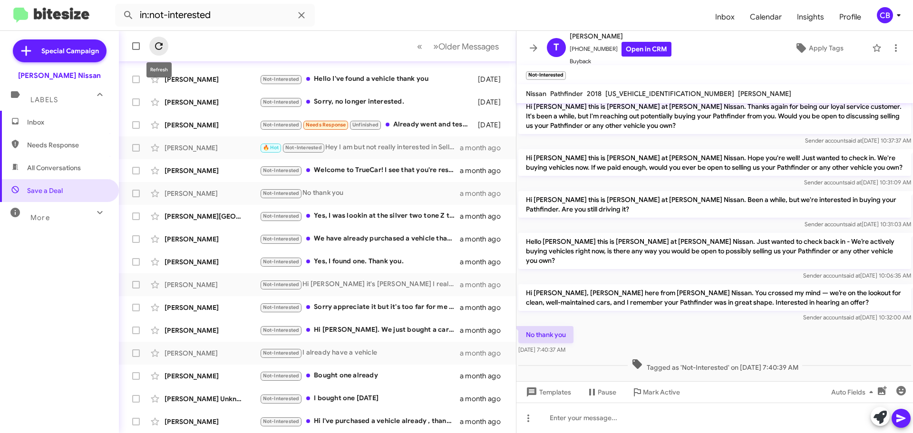
click at [155, 48] on icon at bounding box center [158, 45] width 11 height 11
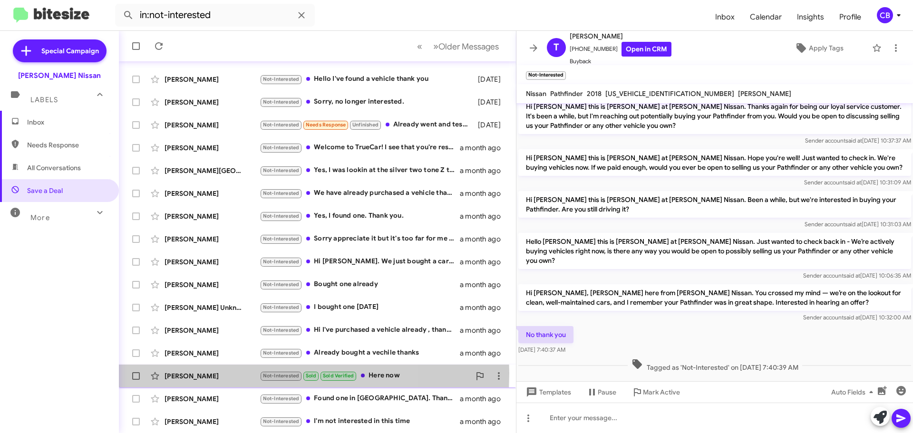
click at [222, 374] on div "[PERSON_NAME]" at bounding box center [212, 376] width 95 height 10
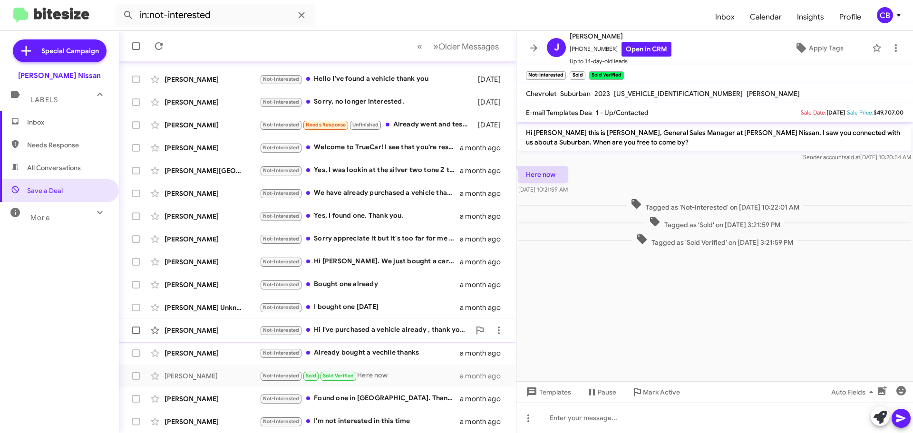
click at [194, 325] on div "[PERSON_NAME] Not-Interested Hi I've purchased a vehicle already , thank you . …" at bounding box center [317, 330] width 382 height 19
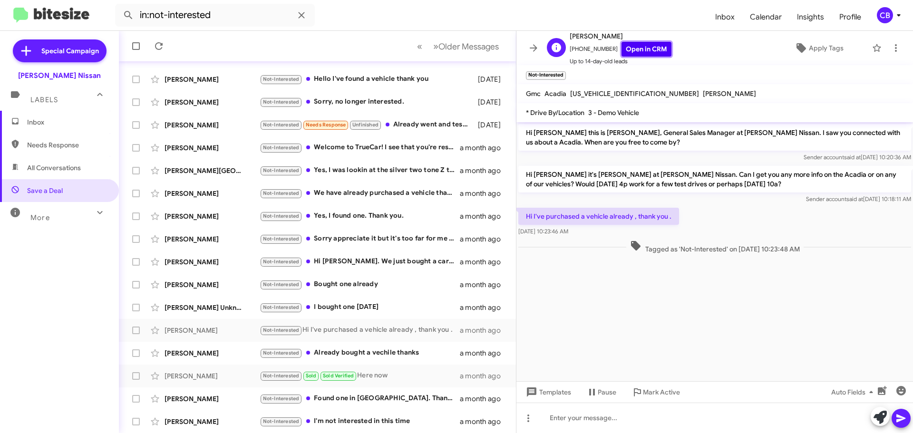
click at [631, 51] on link "Open in CRM" at bounding box center [646, 49] width 50 height 15
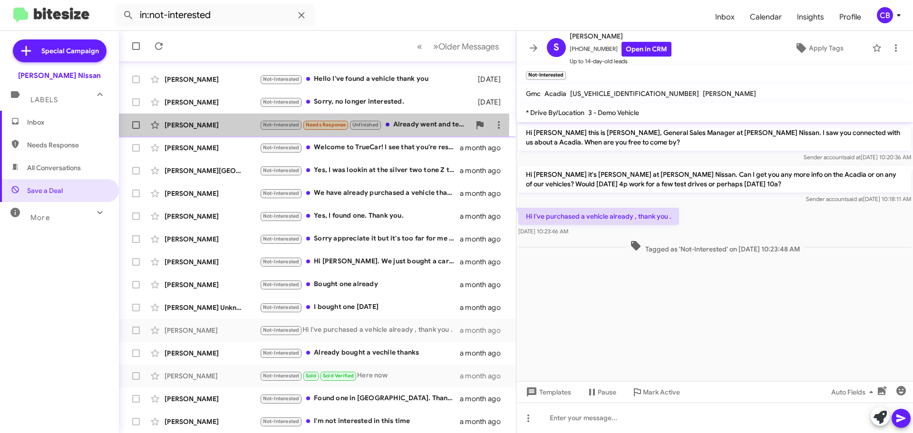
click at [196, 121] on div "[PERSON_NAME]" at bounding box center [212, 125] width 95 height 10
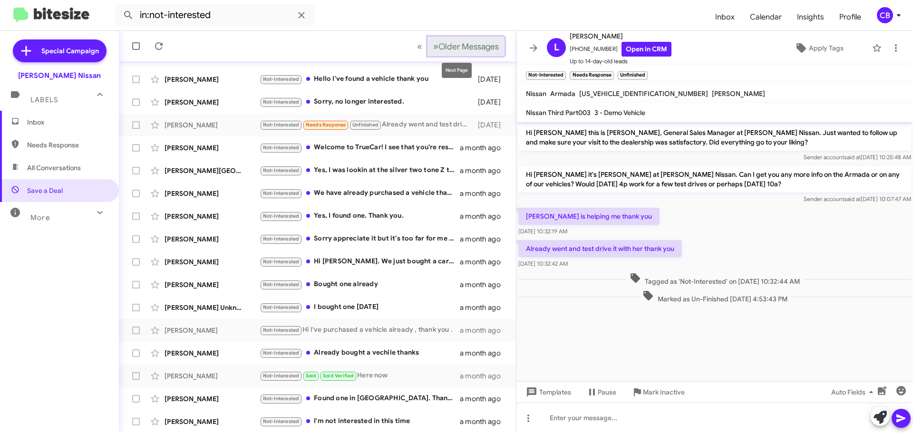
click at [447, 45] on span "Older Messages" at bounding box center [468, 46] width 60 height 10
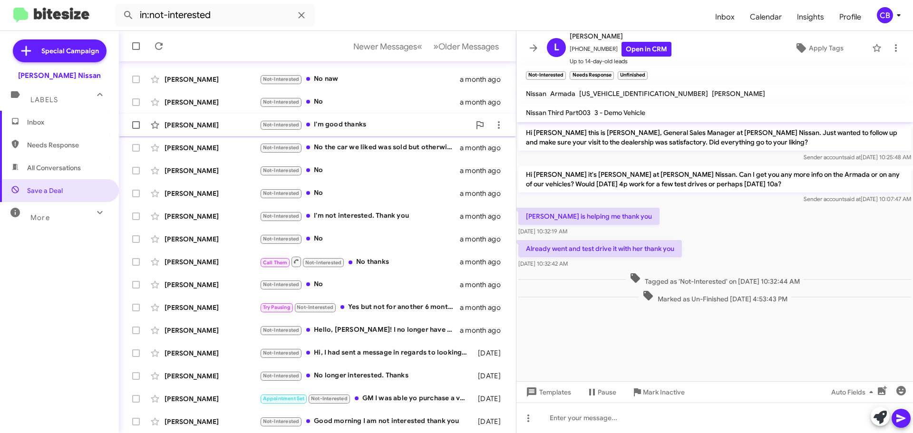
click at [191, 123] on div "[PERSON_NAME]" at bounding box center [212, 125] width 95 height 10
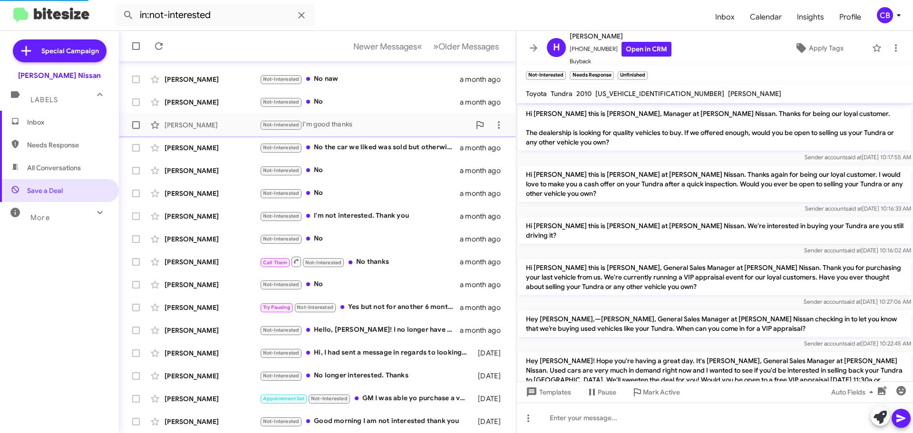
scroll to position [80, 0]
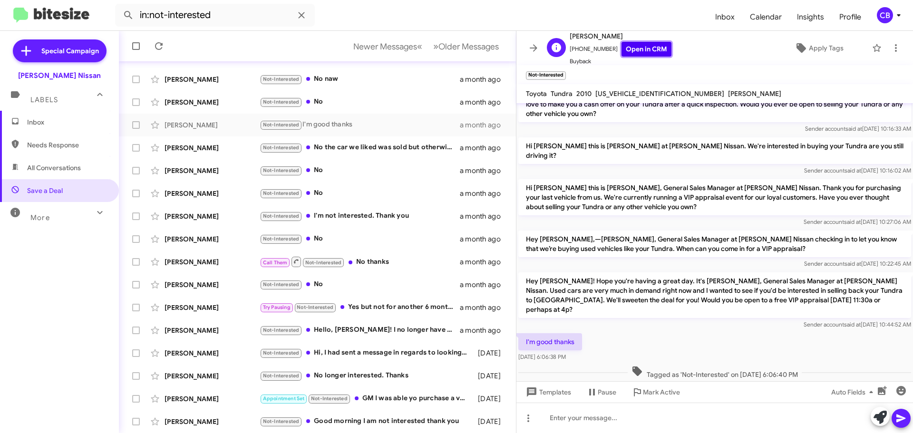
click at [634, 51] on link "Open in CRM" at bounding box center [646, 49] width 50 height 15
click at [199, 308] on div "[PERSON_NAME]" at bounding box center [212, 308] width 95 height 10
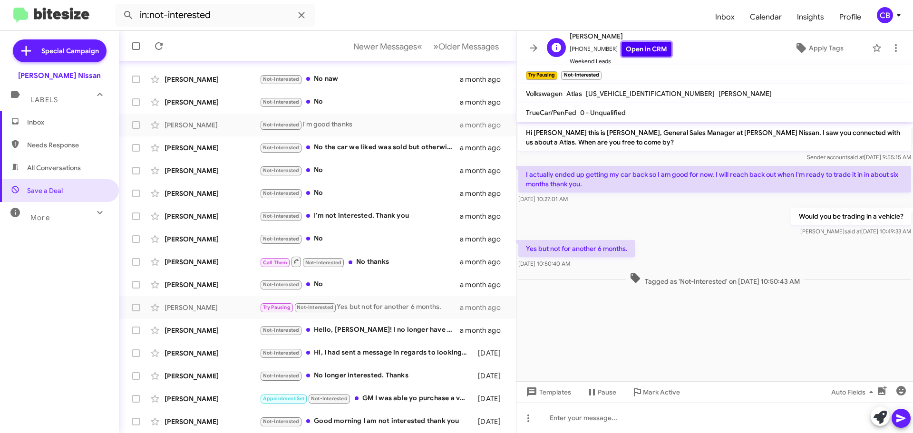
click at [629, 54] on link "Open in CRM" at bounding box center [646, 49] width 50 height 15
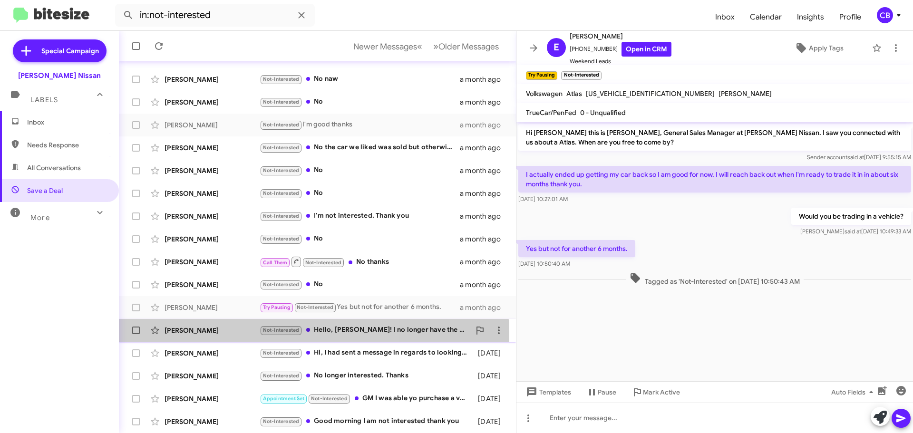
click at [213, 336] on div "[PERSON_NAME] Not-Interested Hello, [PERSON_NAME]! I no longer have the Rogue a…" at bounding box center [317, 330] width 382 height 19
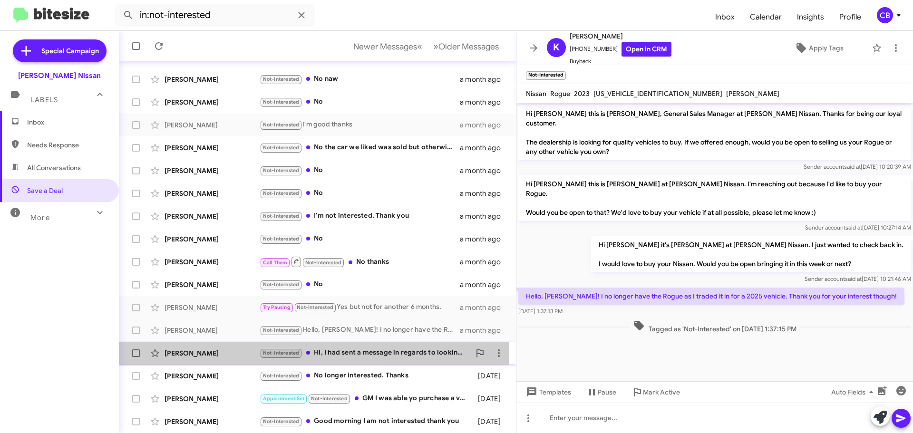
click at [204, 358] on div "[PERSON_NAME]" at bounding box center [212, 354] width 95 height 10
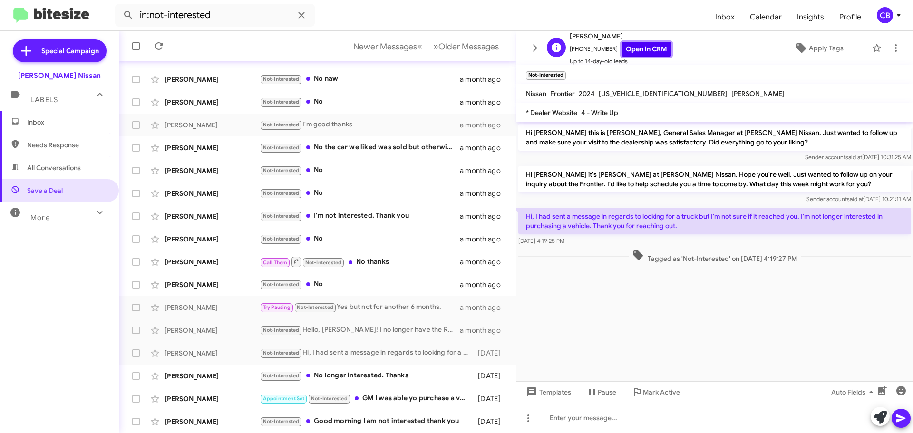
click at [642, 49] on link "Open in CRM" at bounding box center [646, 49] width 50 height 15
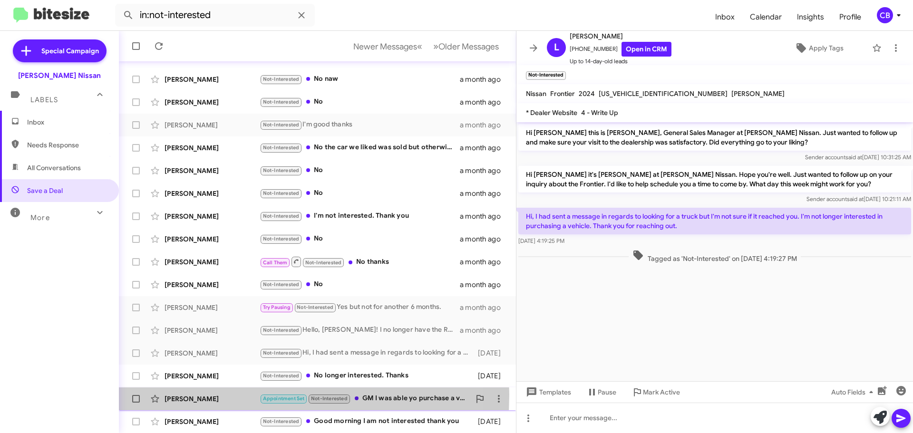
click at [194, 395] on div "[PERSON_NAME]" at bounding box center [212, 399] width 95 height 10
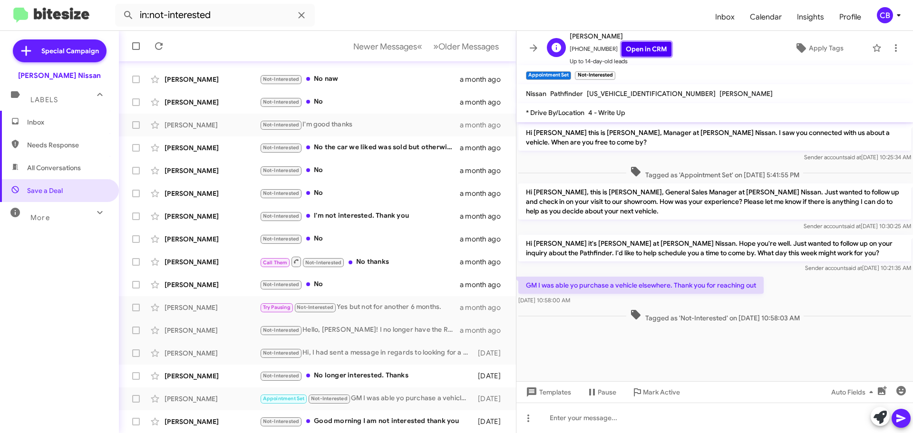
click at [621, 43] on link "Open in CRM" at bounding box center [646, 49] width 50 height 15
click at [496, 55] on button "» Next Older Messages" at bounding box center [465, 46] width 77 height 19
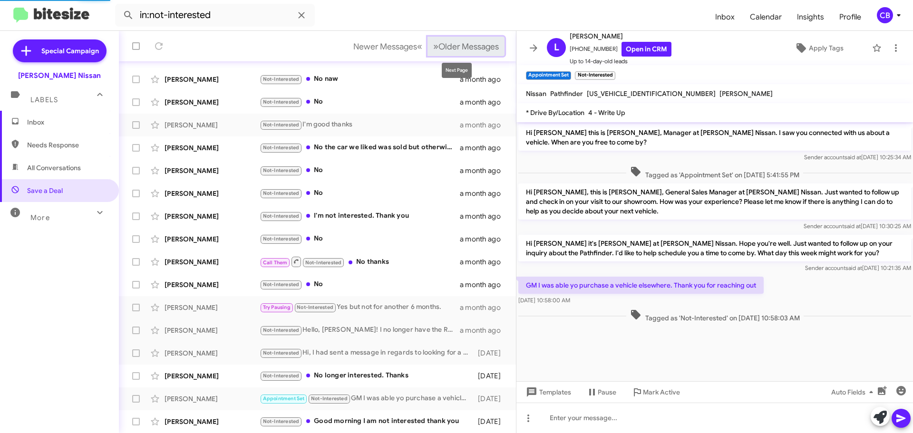
click at [481, 49] on span "Older Messages" at bounding box center [468, 46] width 60 height 10
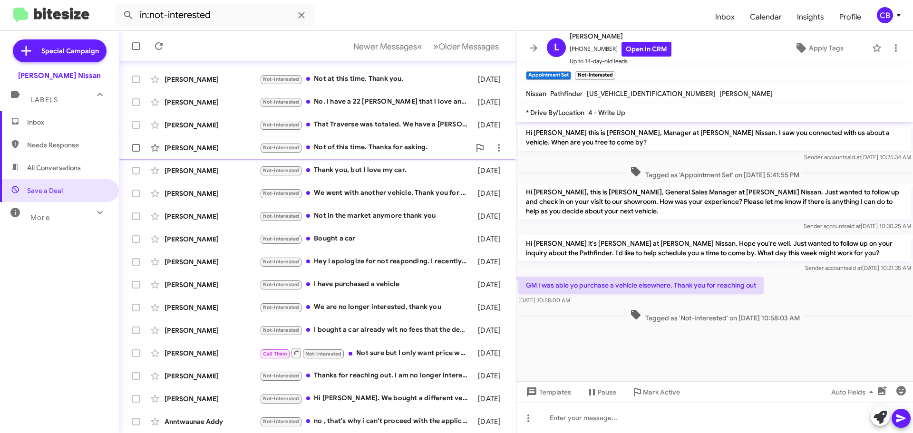
click at [183, 146] on div "[PERSON_NAME]" at bounding box center [212, 148] width 95 height 10
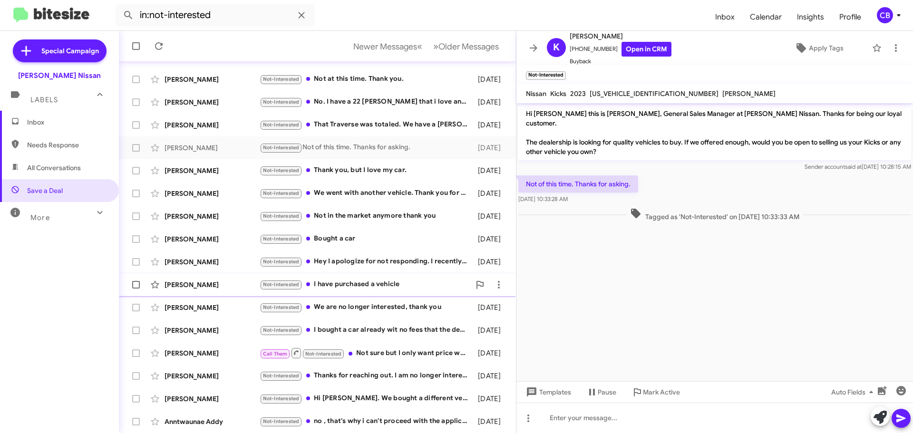
click at [202, 281] on div "[PERSON_NAME]" at bounding box center [212, 285] width 95 height 10
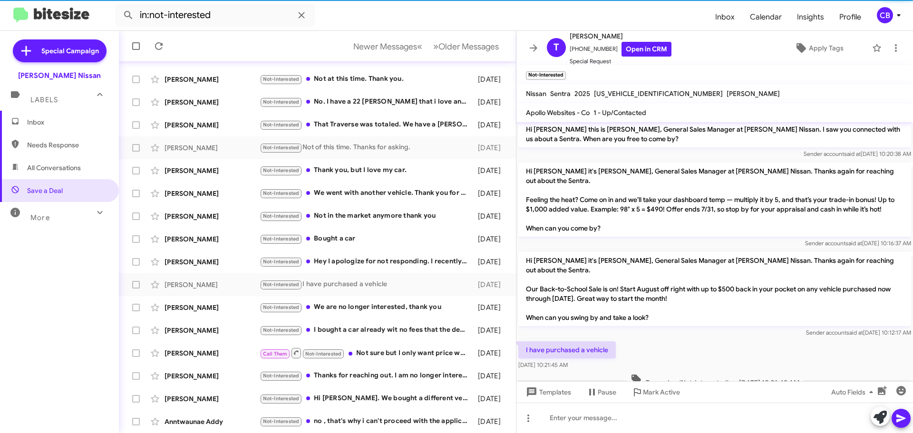
scroll to position [4, 0]
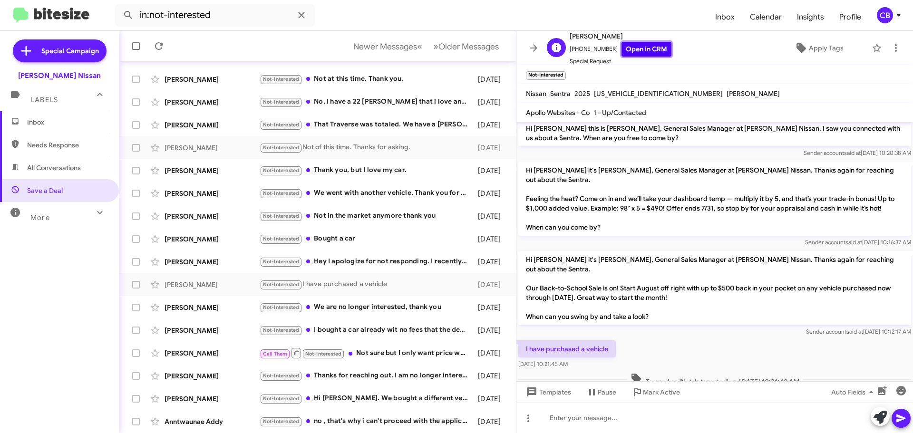
click at [636, 53] on link "Open in CRM" at bounding box center [646, 49] width 50 height 15
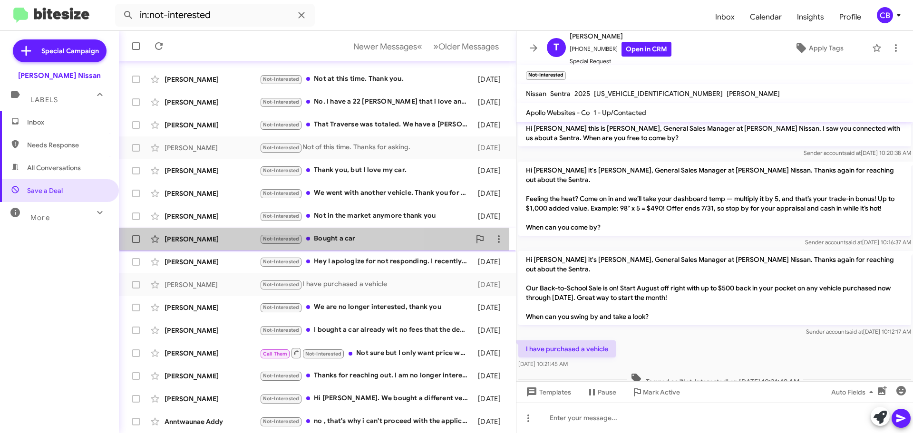
click at [225, 239] on div "[PERSON_NAME]" at bounding box center [212, 239] width 95 height 10
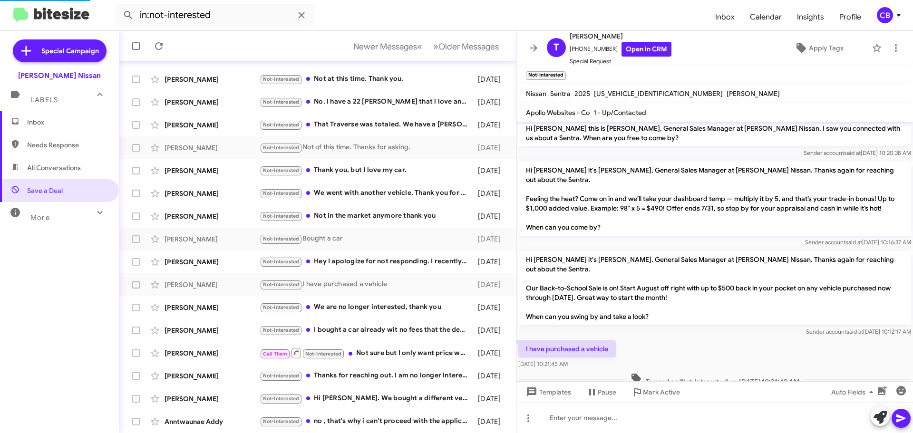
scroll to position [52, 0]
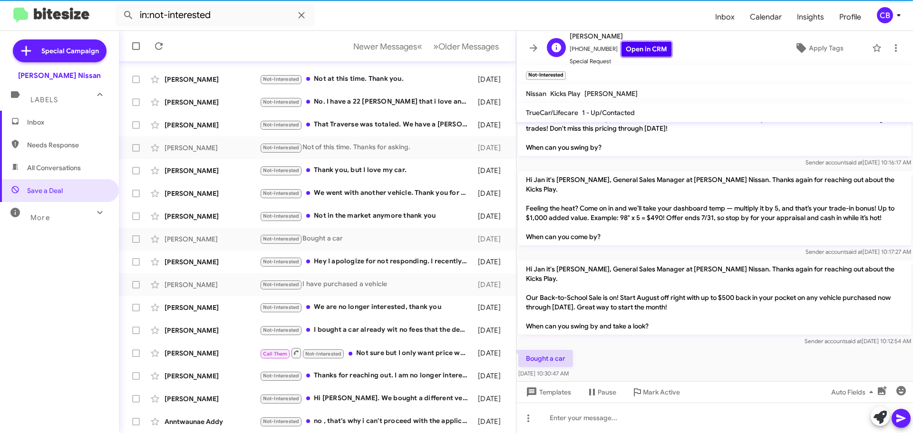
click at [623, 51] on link "Open in CRM" at bounding box center [646, 49] width 50 height 15
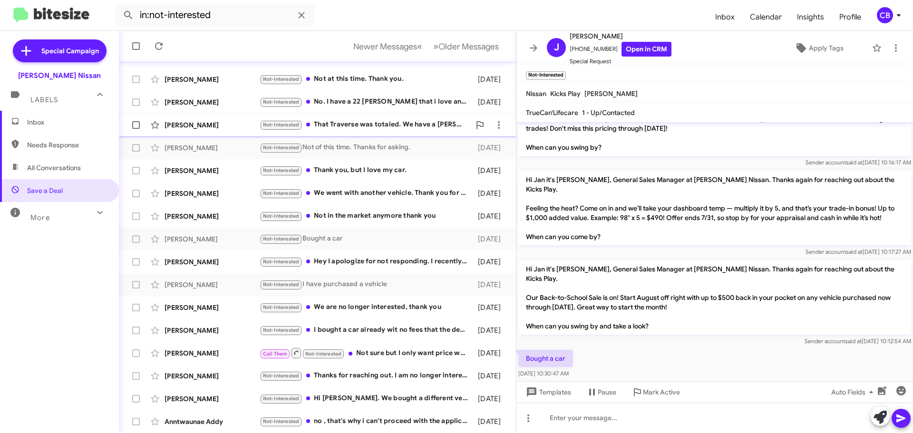
click at [212, 129] on div "[PERSON_NAME]" at bounding box center [212, 125] width 95 height 10
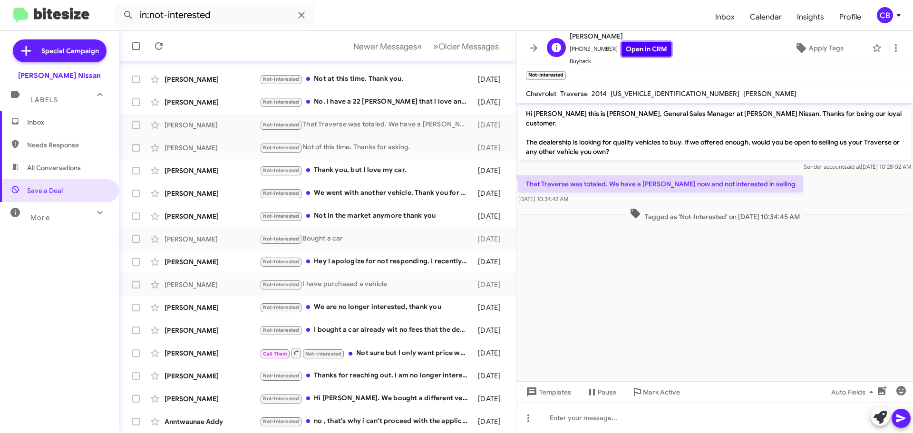
click at [631, 54] on link "Open in CRM" at bounding box center [646, 49] width 50 height 15
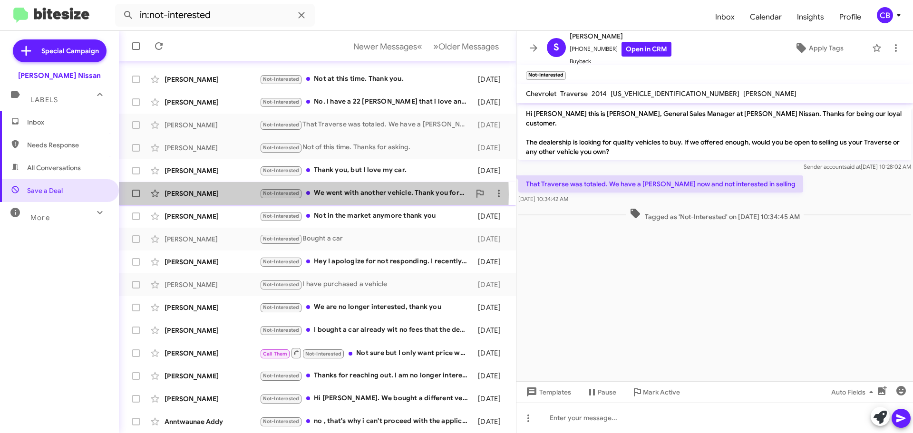
click at [182, 194] on div "[PERSON_NAME]" at bounding box center [212, 194] width 95 height 10
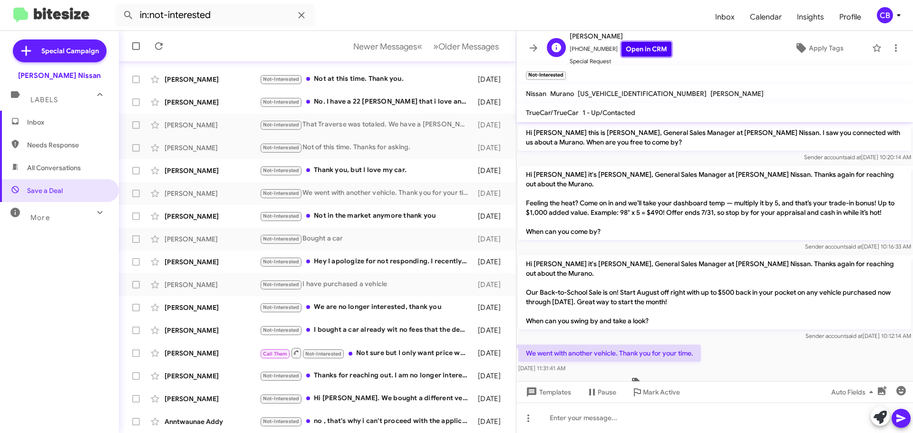
click at [633, 49] on link "Open in CRM" at bounding box center [646, 49] width 50 height 15
click at [158, 47] on icon at bounding box center [158, 45] width 11 height 11
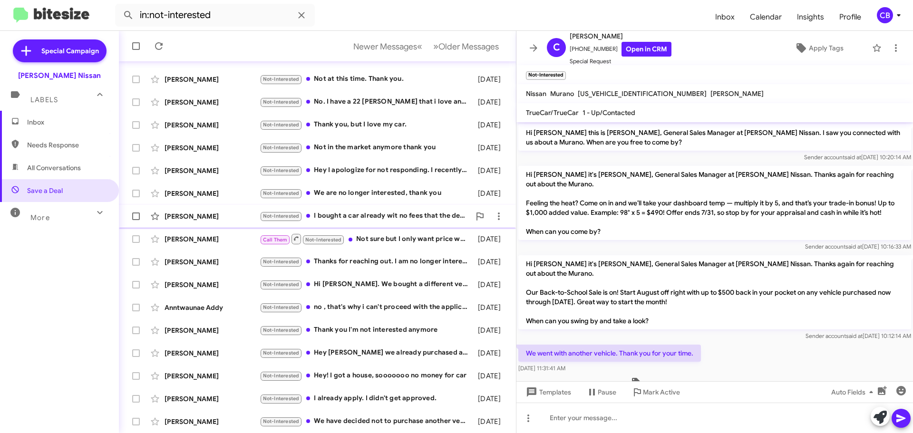
click at [221, 217] on div "[PERSON_NAME]" at bounding box center [212, 217] width 95 height 10
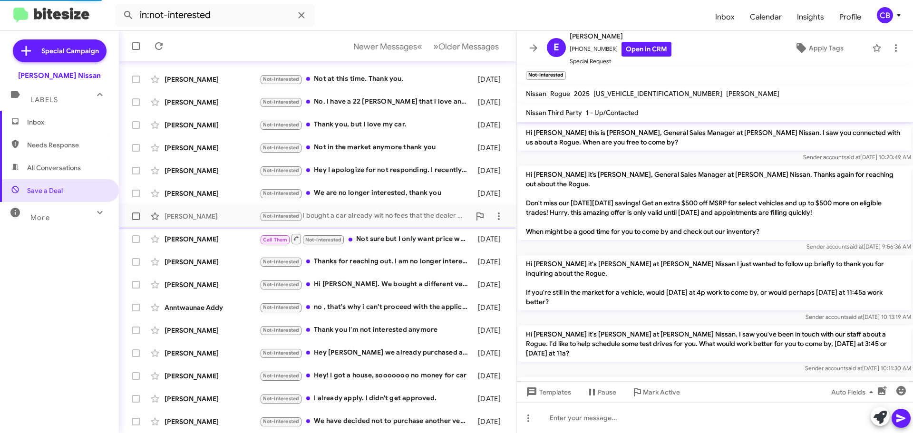
scroll to position [409, 0]
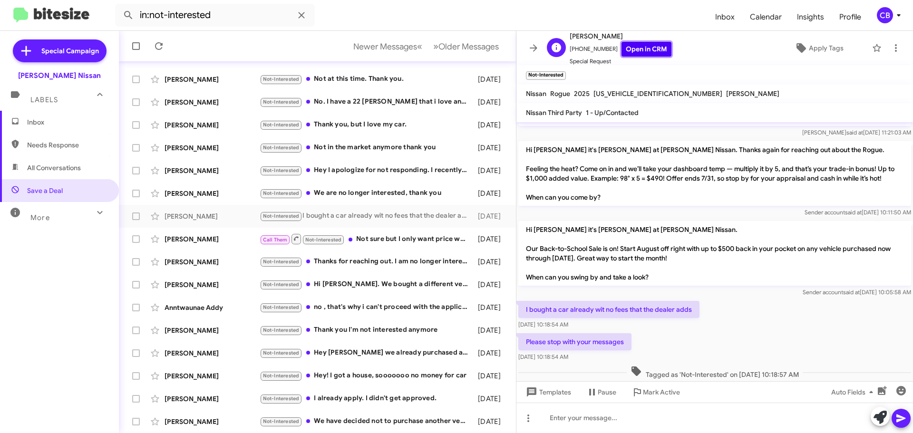
click at [633, 55] on link "Open in CRM" at bounding box center [646, 49] width 50 height 15
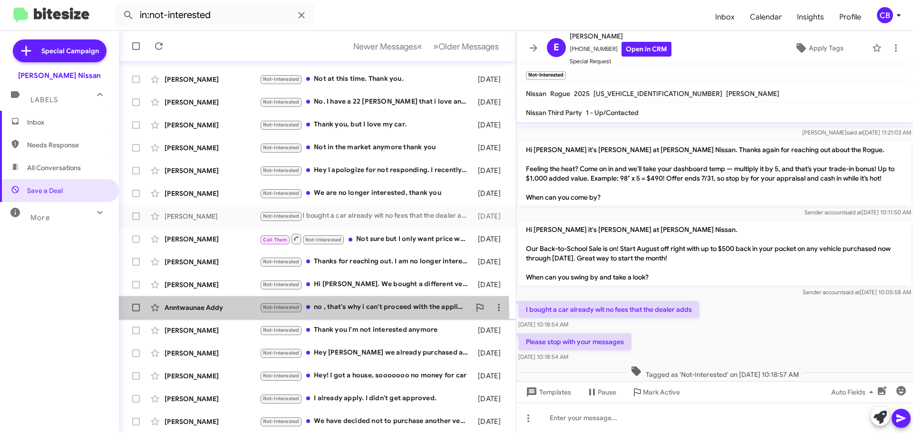
click at [215, 314] on div "Anntwaunae Addy Not-Interested no , that's why i can't proceed with the applica…" at bounding box center [317, 307] width 382 height 19
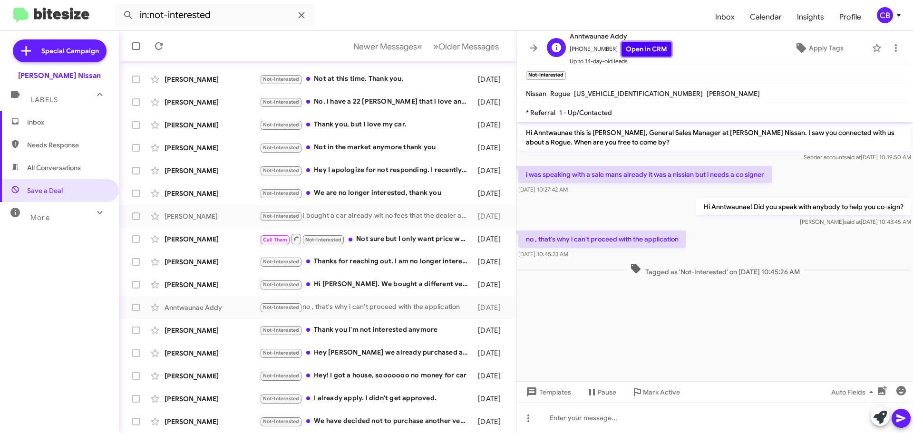
click at [649, 51] on link "Open in CRM" at bounding box center [646, 49] width 50 height 15
click at [219, 108] on div "[PERSON_NAME] Not-Interested No. I have a 22 [PERSON_NAME] that i love and my h…" at bounding box center [317, 102] width 382 height 19
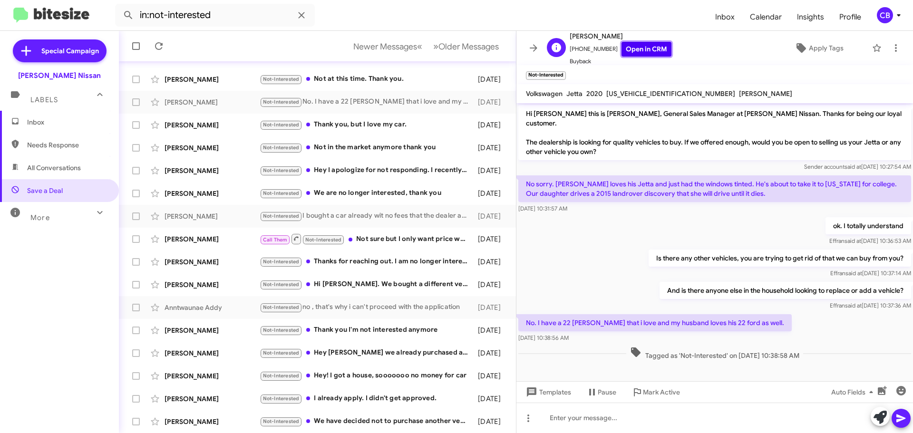
click at [622, 52] on link "Open in CRM" at bounding box center [646, 49] width 50 height 15
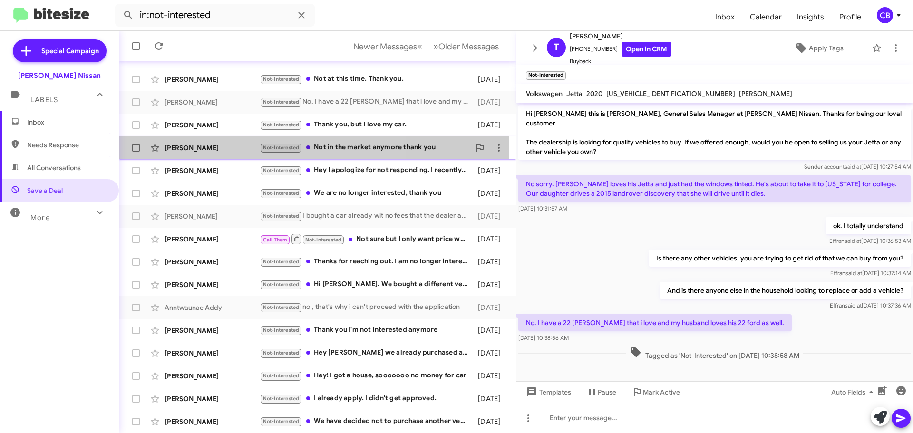
click at [216, 150] on div "[PERSON_NAME]" at bounding box center [212, 148] width 95 height 10
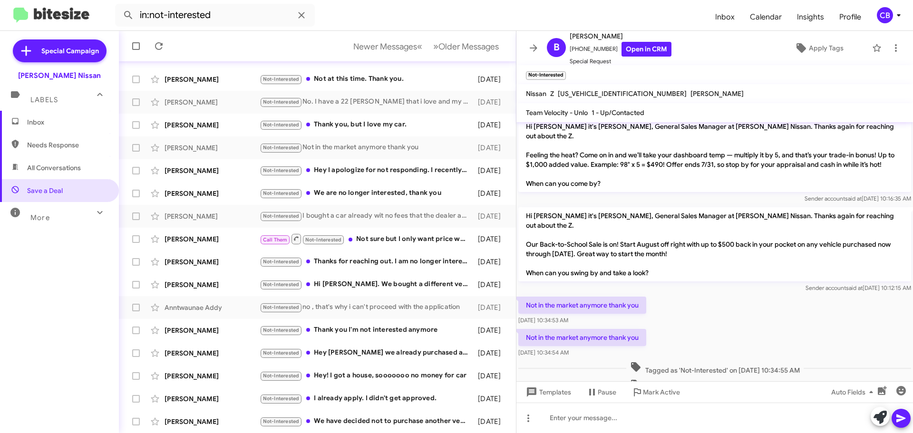
scroll to position [59, 0]
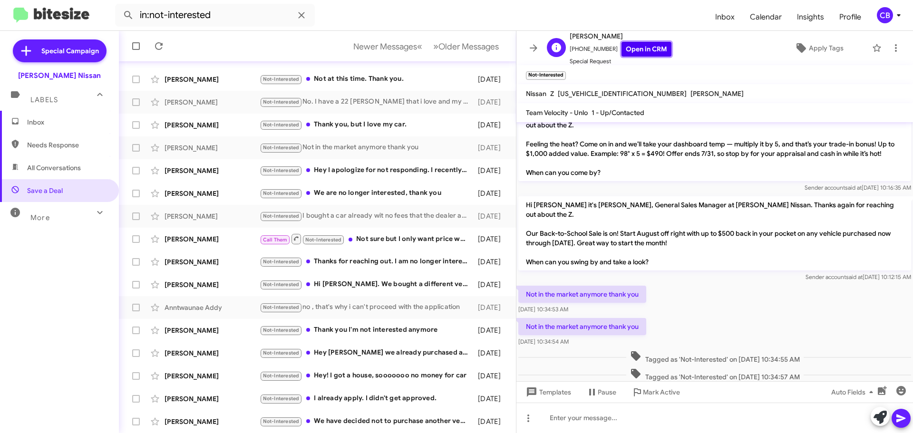
click at [637, 52] on link "Open in CRM" at bounding box center [646, 49] width 50 height 15
click at [217, 261] on div "[PERSON_NAME]" at bounding box center [212, 262] width 95 height 10
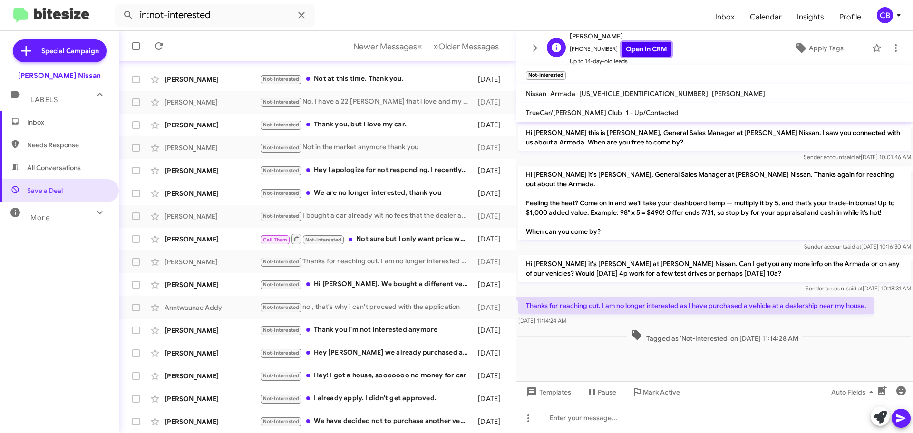
click at [631, 50] on link "Open in CRM" at bounding box center [646, 49] width 50 height 15
click at [224, 176] on div "[PERSON_NAME] Not-Interested Hey I apologize for not responding. I recently mov…" at bounding box center [317, 170] width 382 height 19
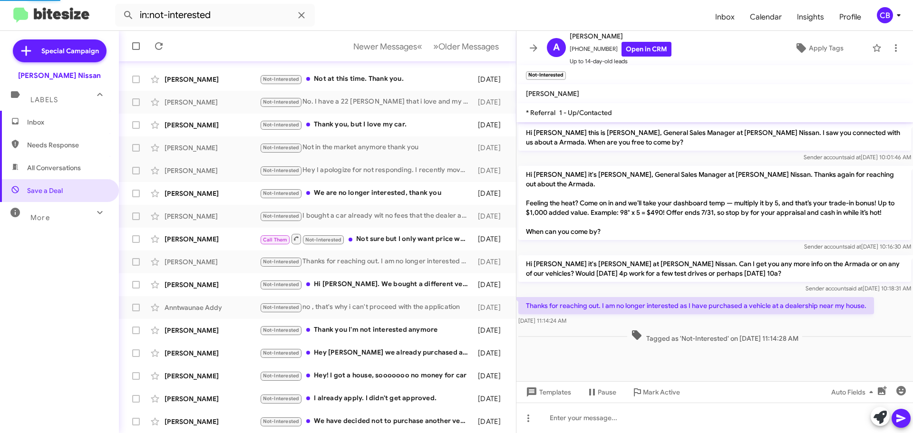
scroll to position [374, 0]
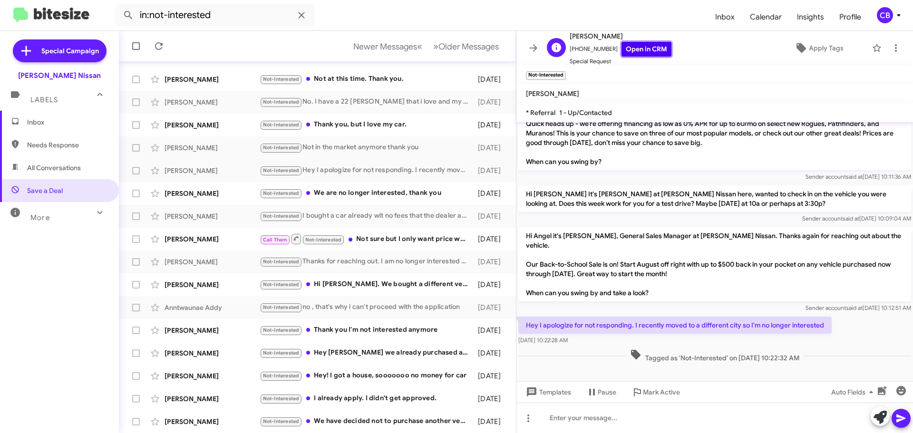
click at [645, 52] on link "Open in CRM" at bounding box center [646, 49] width 50 height 15
click at [158, 49] on icon at bounding box center [159, 46] width 8 height 8
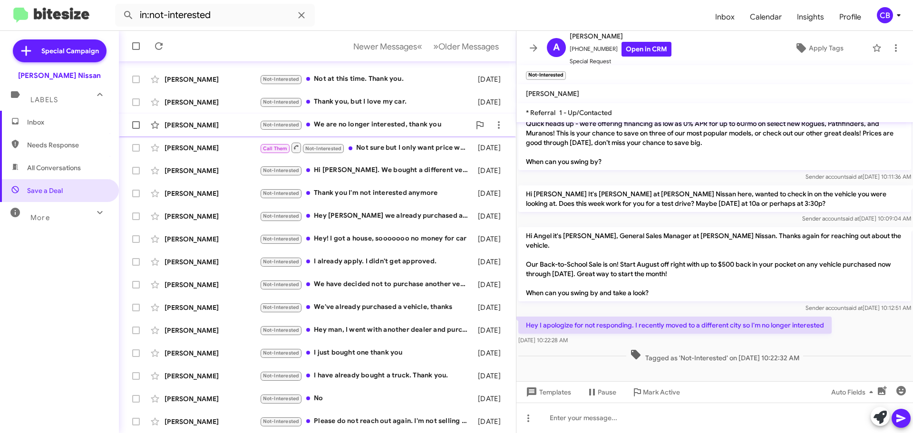
click at [213, 130] on div "[PERSON_NAME] Not-Interested We are no longer interested, thank you [DATE]" at bounding box center [317, 125] width 382 height 19
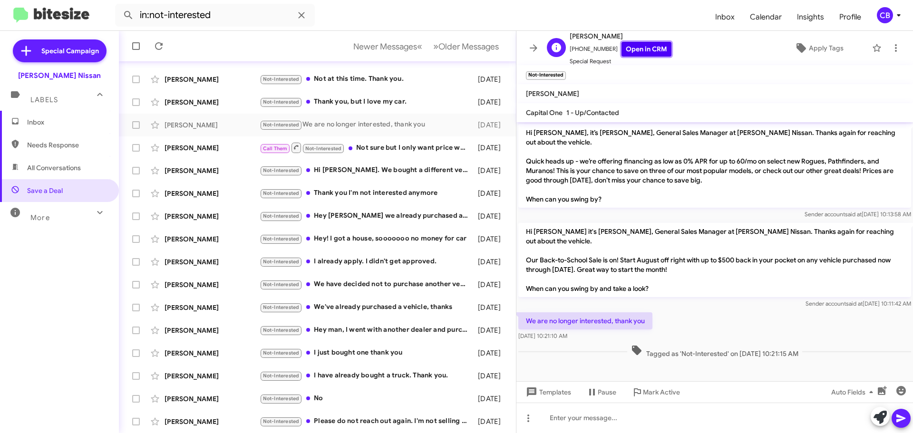
click at [650, 52] on link "Open in CRM" at bounding box center [646, 49] width 50 height 15
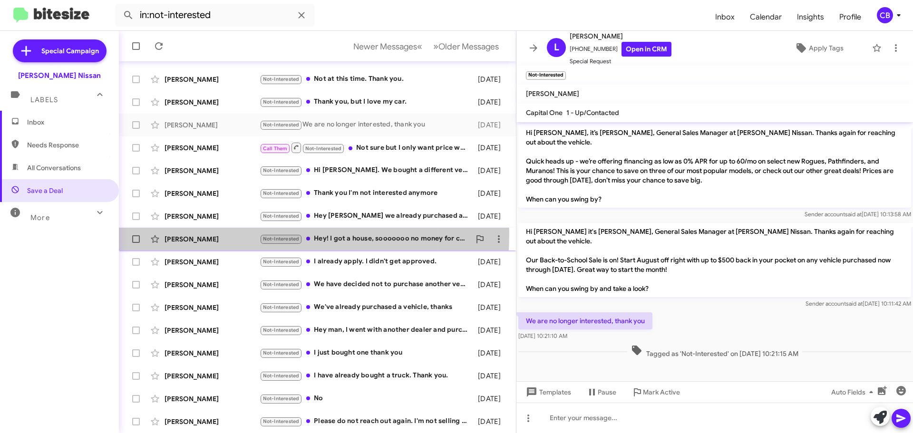
click at [233, 233] on div "[PERSON_NAME] Not-Interested Hey! I got a house, sooooooo no money for car [DAT…" at bounding box center [317, 239] width 382 height 19
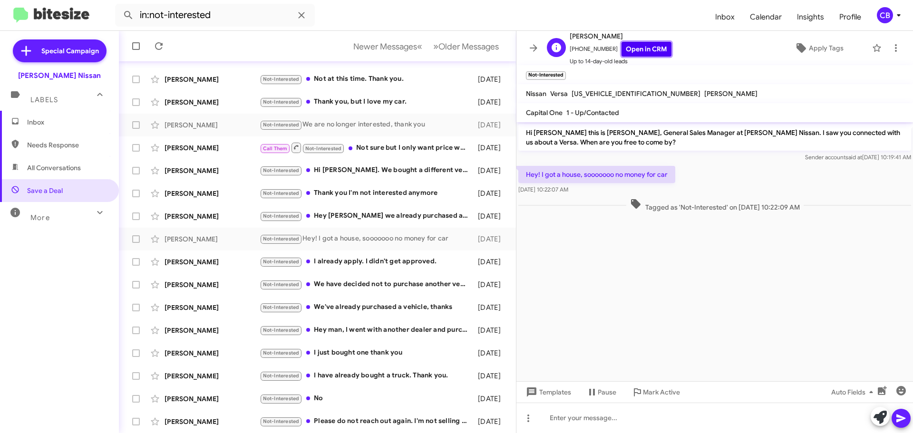
click at [649, 48] on link "Open in CRM" at bounding box center [646, 49] width 50 height 15
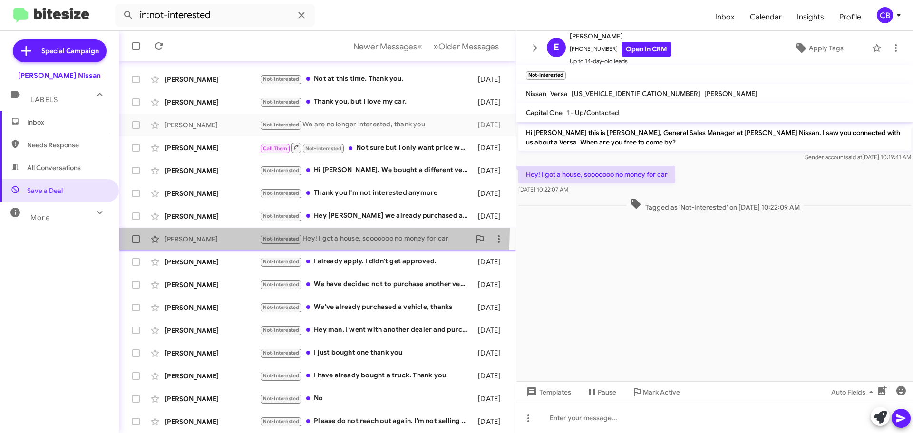
click at [220, 229] on span "[PERSON_NAME] Not-Interested Hey! I got a house, sooooooo no money for car [DAT…" at bounding box center [317, 239] width 397 height 23
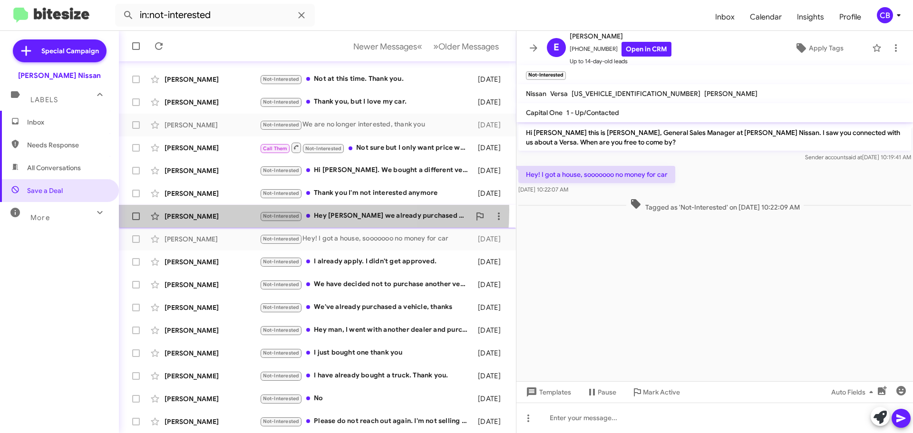
click at [221, 209] on div "[PERSON_NAME] Not-Interested Hey [PERSON_NAME] we already purchased a new armad…" at bounding box center [317, 216] width 382 height 19
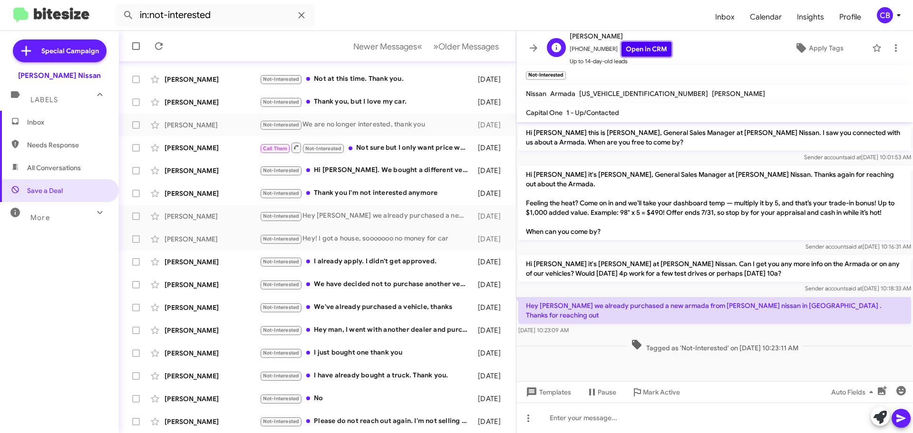
click at [642, 50] on link "Open in CRM" at bounding box center [646, 49] width 50 height 15
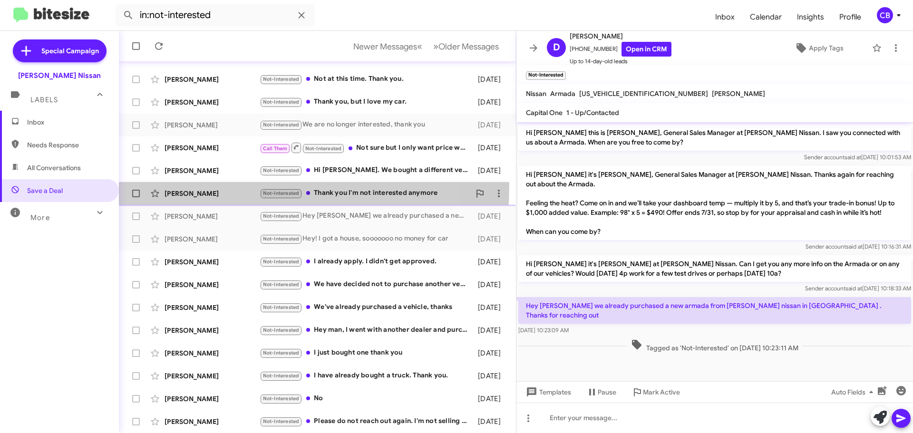
click at [183, 185] on div "[PERSON_NAME] Not-Interested Thank you I'm not interested anymore [DATE]" at bounding box center [317, 193] width 382 height 19
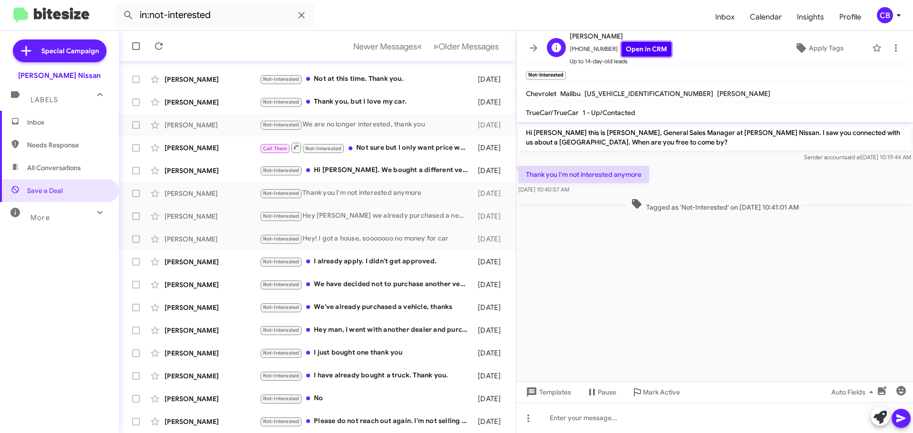
click at [641, 48] on link "Open in CRM" at bounding box center [646, 49] width 50 height 15
click at [215, 172] on div "[PERSON_NAME]" at bounding box center [212, 171] width 95 height 10
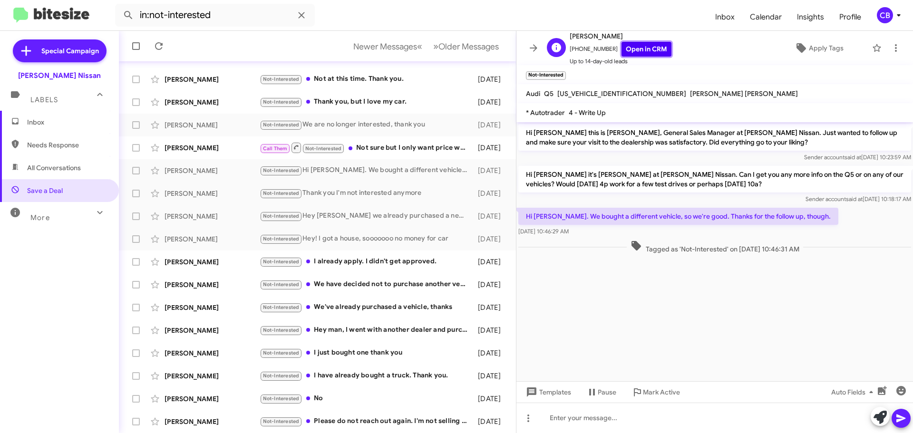
click at [631, 52] on link "Open in CRM" at bounding box center [646, 49] width 50 height 15
click at [213, 103] on div "[PERSON_NAME]" at bounding box center [212, 102] width 95 height 10
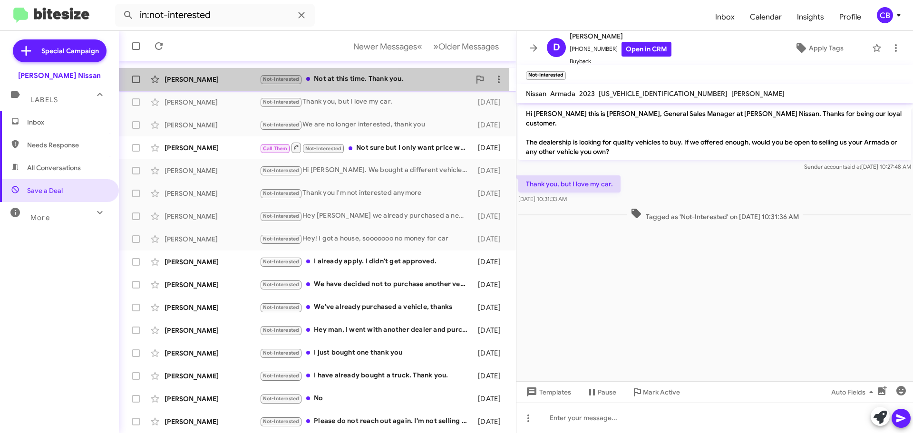
click at [212, 78] on div "[PERSON_NAME]" at bounding box center [212, 80] width 95 height 10
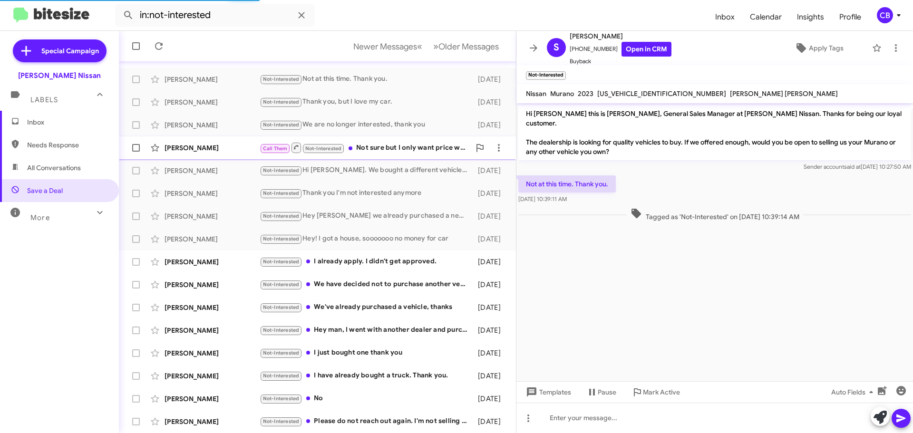
click at [209, 155] on div "[PERSON_NAME] Call Them Not-Interested Not sure but I only want price what car …" at bounding box center [317, 147] width 382 height 19
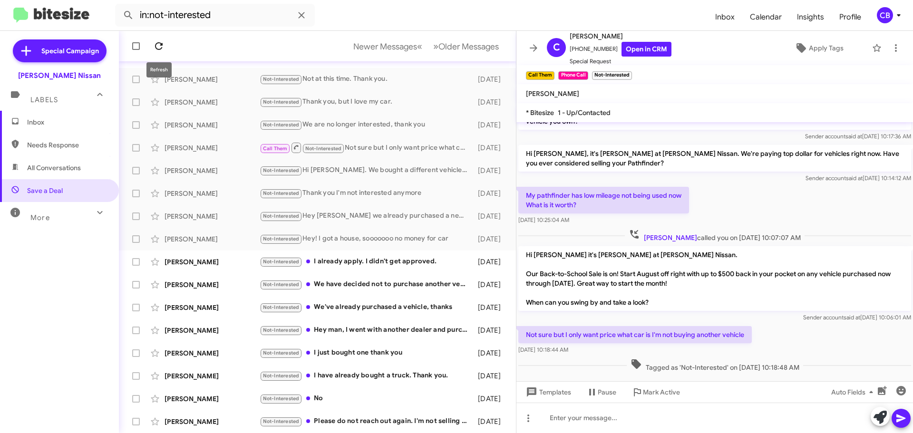
click at [162, 47] on icon at bounding box center [158, 45] width 11 height 11
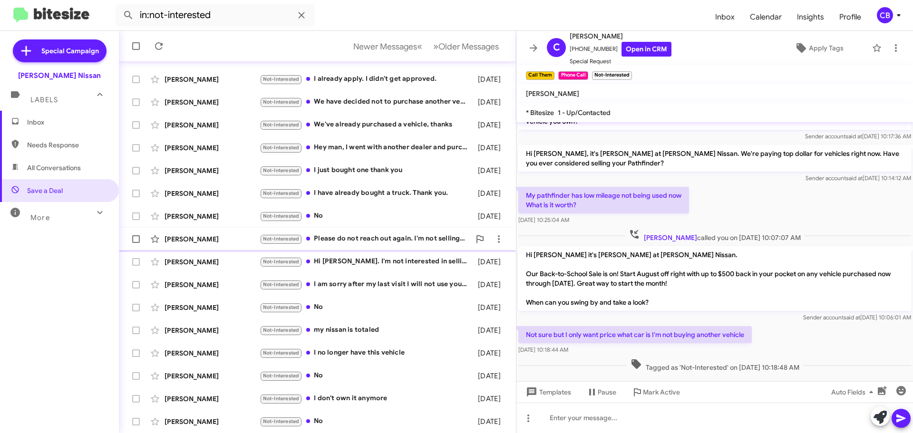
click at [183, 237] on div "[PERSON_NAME]" at bounding box center [212, 239] width 95 height 10
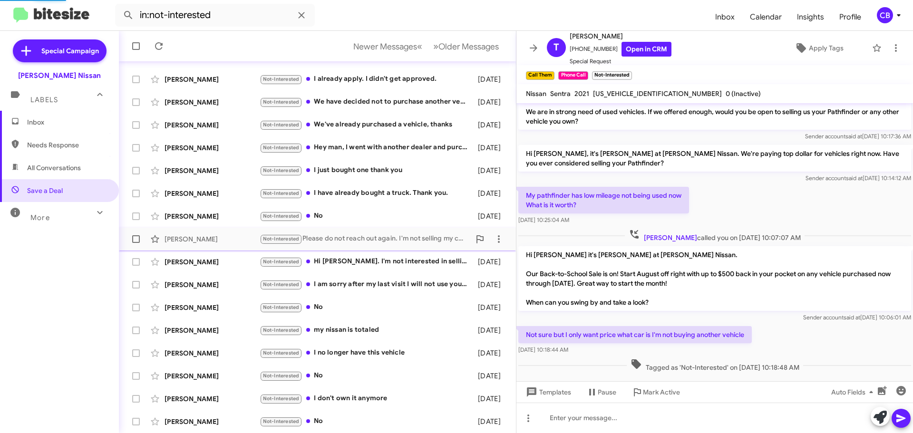
scroll to position [29, 0]
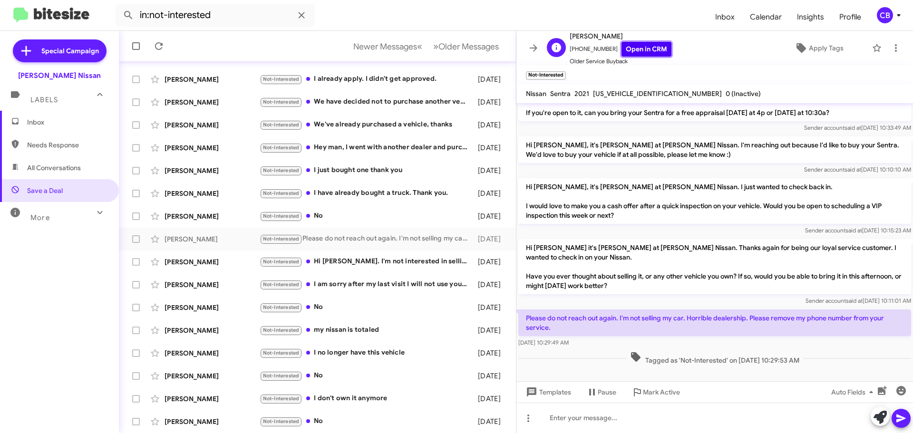
click at [636, 50] on link "Open in CRM" at bounding box center [646, 49] width 50 height 15
click at [196, 130] on div "[PERSON_NAME] Not-Interested We've already purchased a vehicle, thanks [DATE]" at bounding box center [317, 125] width 382 height 19
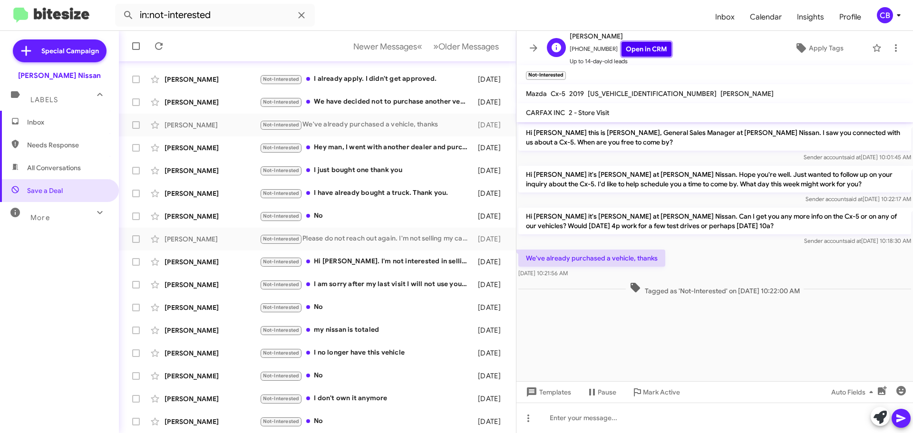
click at [630, 43] on link "Open in CRM" at bounding box center [646, 49] width 50 height 15
click at [215, 170] on div "[PERSON_NAME]" at bounding box center [212, 171] width 95 height 10
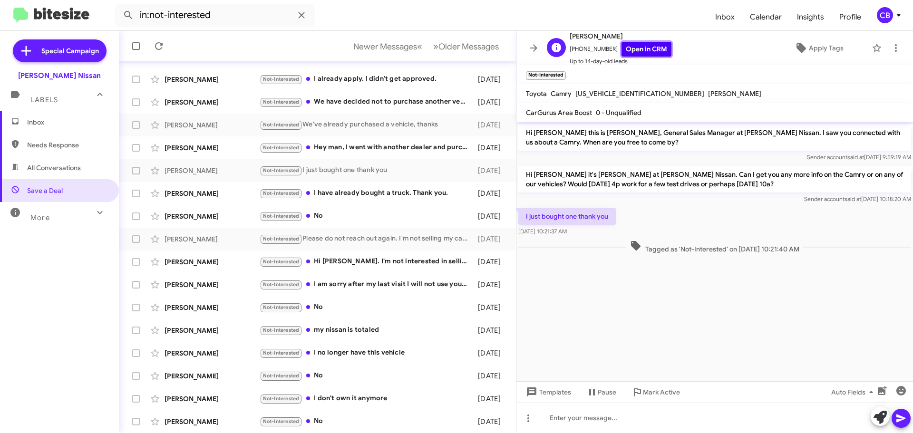
click at [652, 43] on link "Open in CRM" at bounding box center [646, 49] width 50 height 15
click at [181, 151] on div "[PERSON_NAME]" at bounding box center [212, 148] width 95 height 10
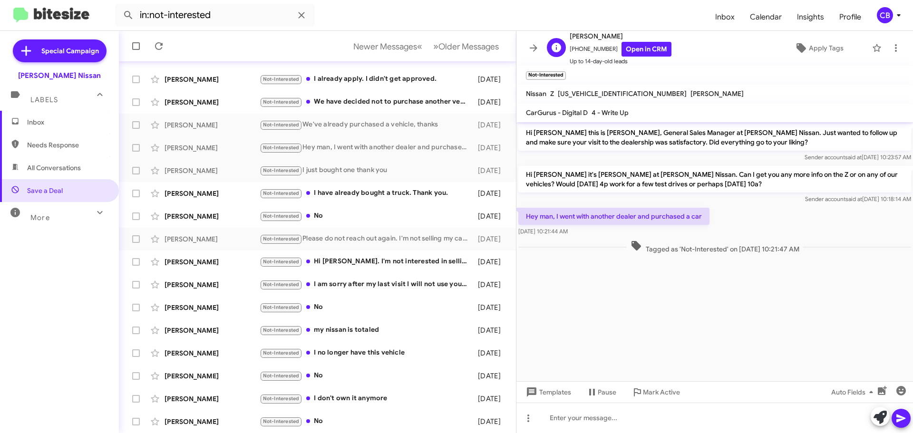
click at [646, 59] on span "Up to 14-day-old leads" at bounding box center [621, 62] width 102 height 10
click at [638, 48] on link "Open in CRM" at bounding box center [646, 49] width 50 height 15
click at [162, 45] on icon at bounding box center [159, 46] width 8 height 8
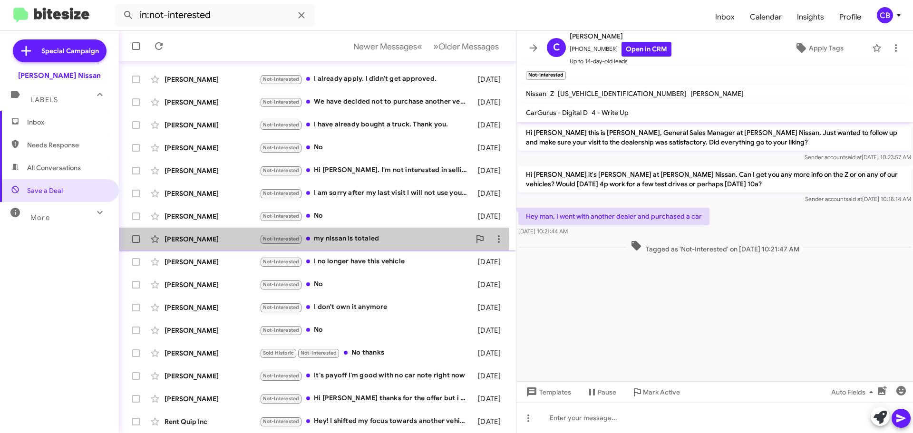
click at [203, 236] on div "[PERSON_NAME]" at bounding box center [212, 239] width 95 height 10
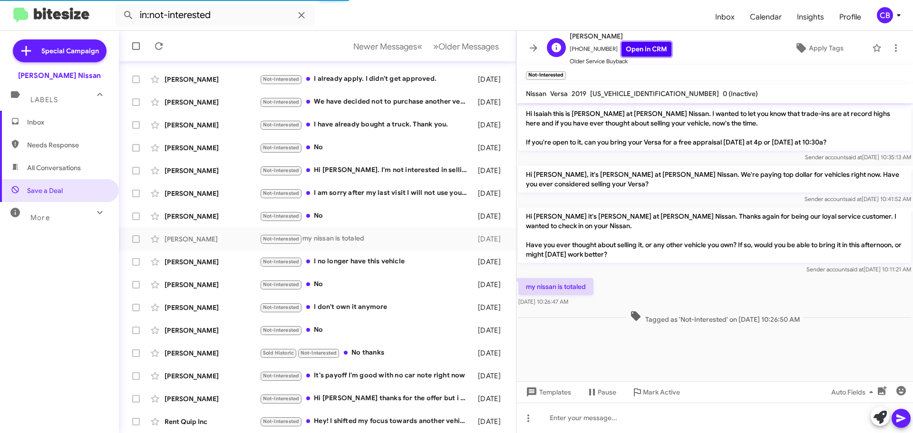
click at [629, 49] on link "Open in CRM" at bounding box center [646, 49] width 50 height 15
click at [189, 269] on div "[PERSON_NAME] Not-Interested I no longer have this vehicle [DATE]" at bounding box center [317, 261] width 382 height 19
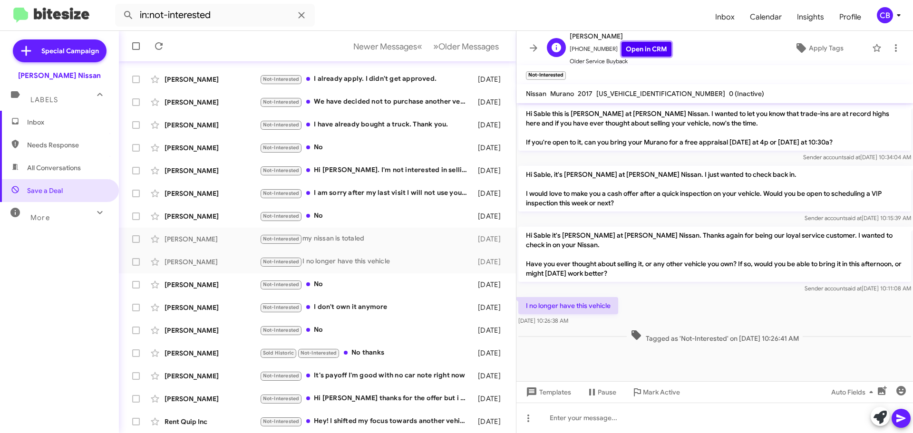
click at [638, 43] on link "Open in CRM" at bounding box center [646, 49] width 50 height 15
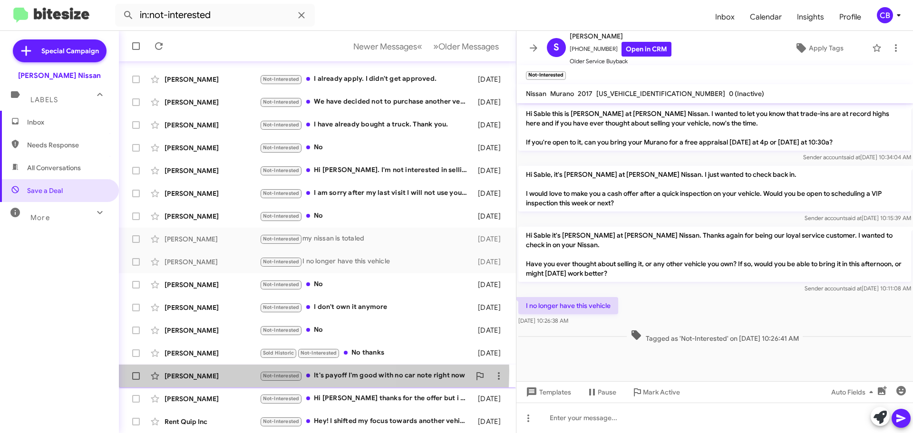
click at [211, 371] on div "[PERSON_NAME] Not-Interested It's payoff I'm good with no car note right now [D…" at bounding box center [317, 376] width 382 height 19
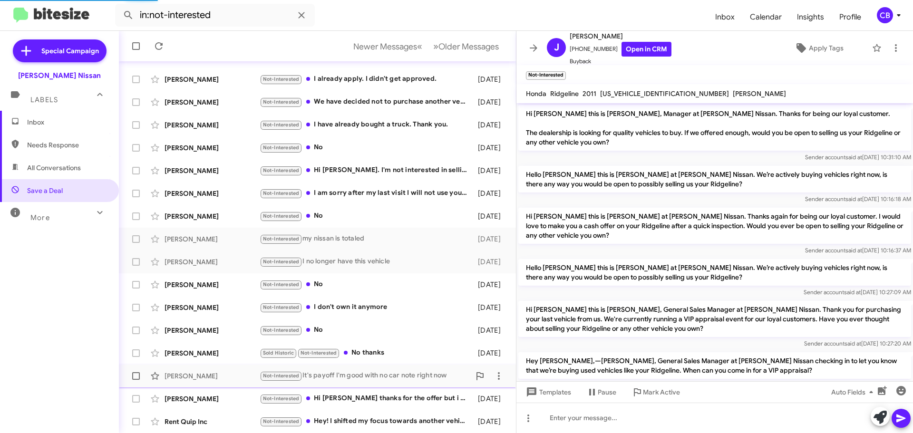
scroll to position [80, 0]
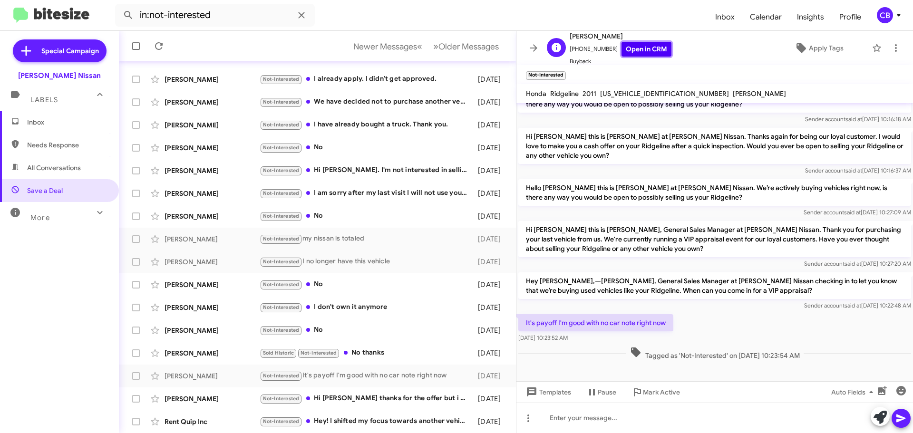
click at [632, 45] on link "Open in CRM" at bounding box center [646, 49] width 50 height 15
click at [162, 48] on icon at bounding box center [159, 46] width 8 height 8
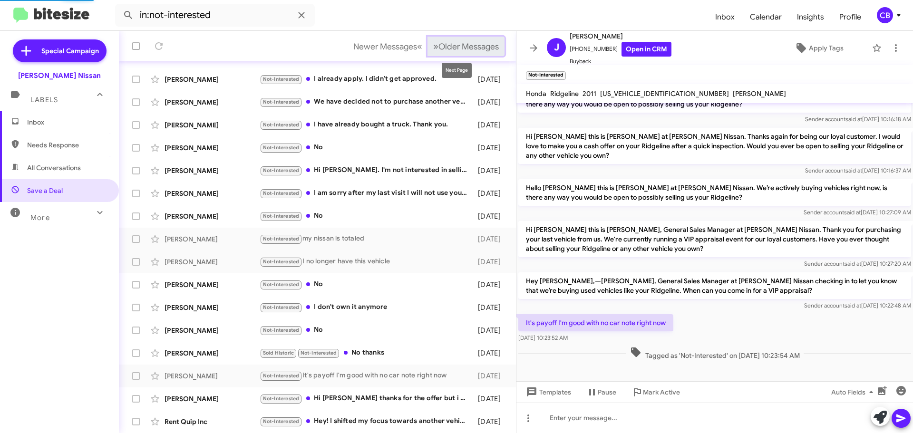
click at [453, 46] on span "Older Messages" at bounding box center [468, 46] width 60 height 10
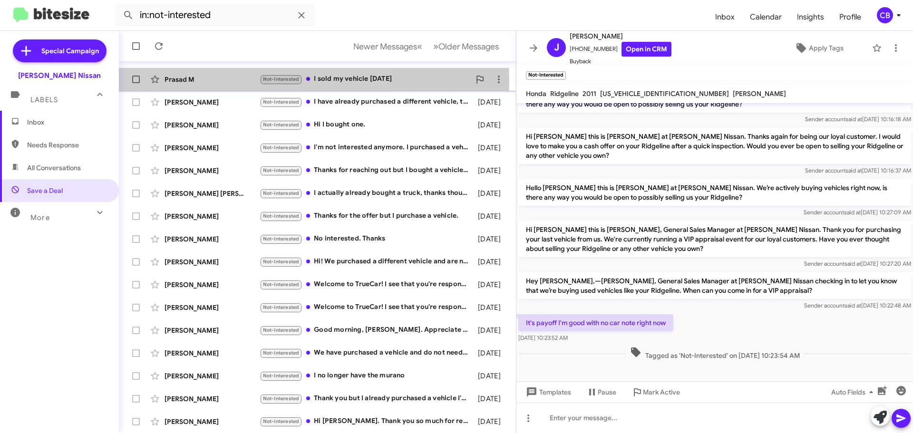
click at [208, 81] on div "Prasad M" at bounding box center [212, 80] width 95 height 10
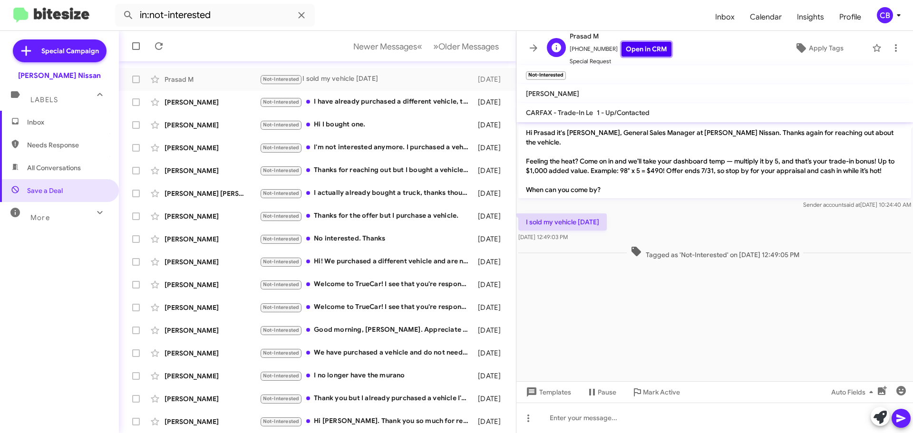
click at [640, 47] on link "Open in CRM" at bounding box center [646, 49] width 50 height 15
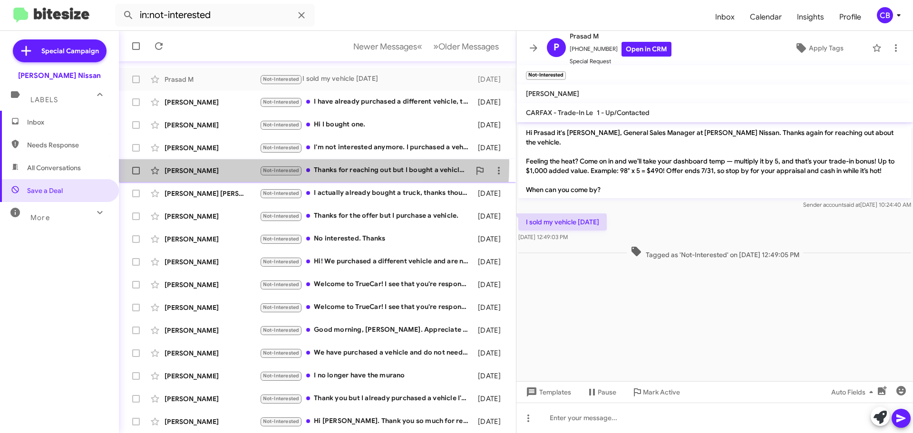
click at [224, 163] on div "[PERSON_NAME] Not-Interested Thanks for reaching out but I bought a vehicle [DA…" at bounding box center [317, 170] width 382 height 19
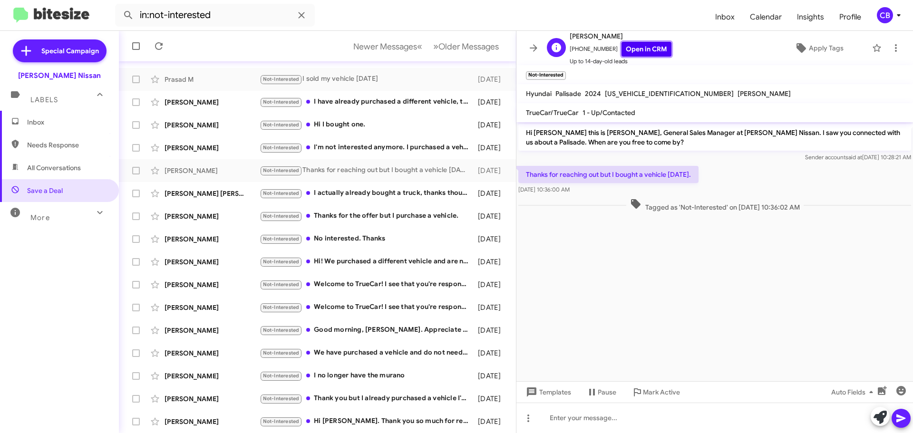
click at [634, 47] on link "Open in CRM" at bounding box center [646, 49] width 50 height 15
click at [205, 127] on div "[PERSON_NAME]" at bounding box center [212, 125] width 95 height 10
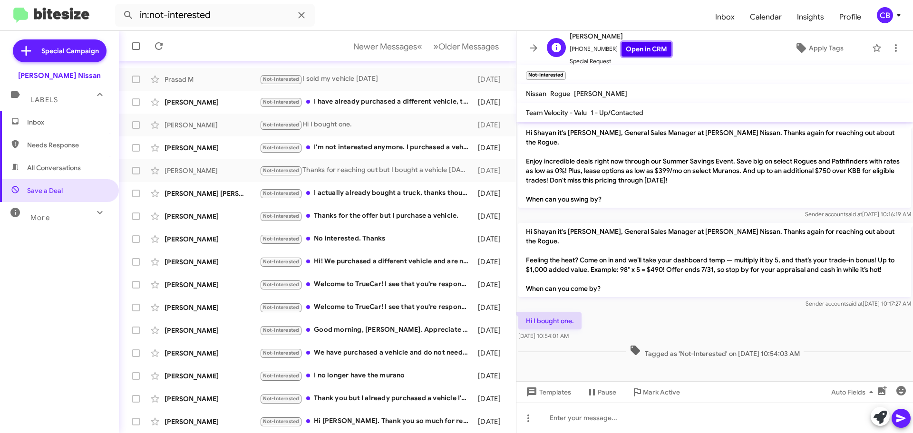
click at [650, 50] on link "Open in CRM" at bounding box center [646, 49] width 50 height 15
click at [181, 106] on div "[PERSON_NAME]" at bounding box center [212, 102] width 95 height 10
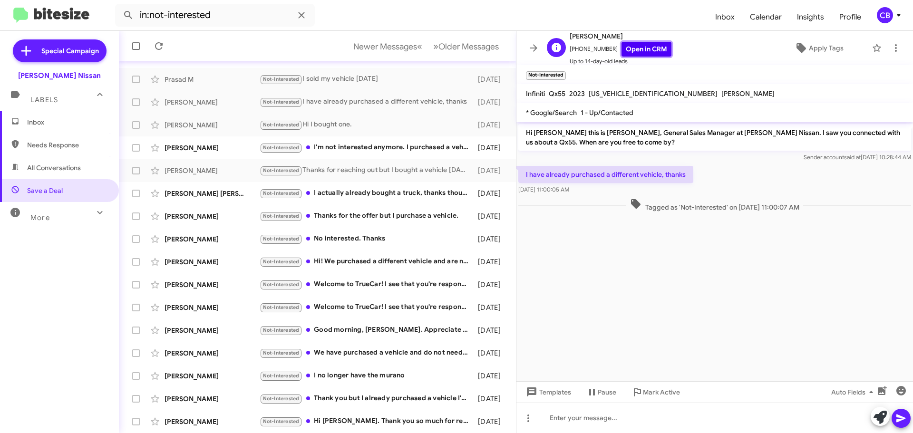
click at [639, 50] on link "Open in CRM" at bounding box center [646, 49] width 50 height 15
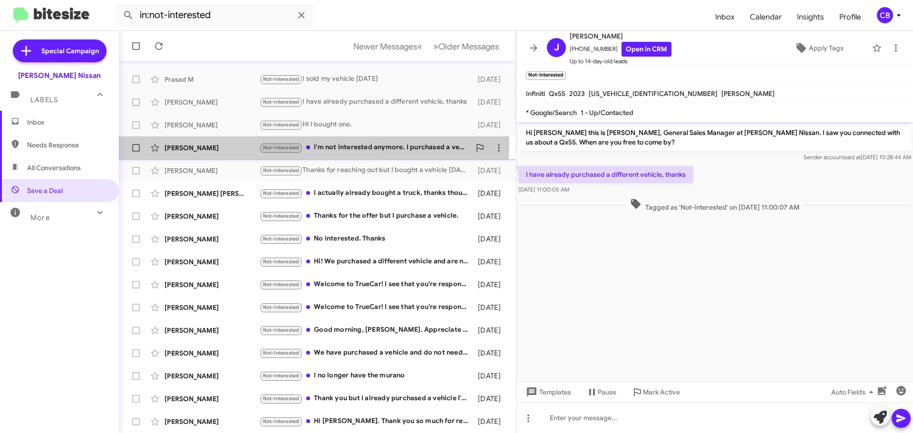
click at [204, 143] on div "[PERSON_NAME]" at bounding box center [212, 148] width 95 height 10
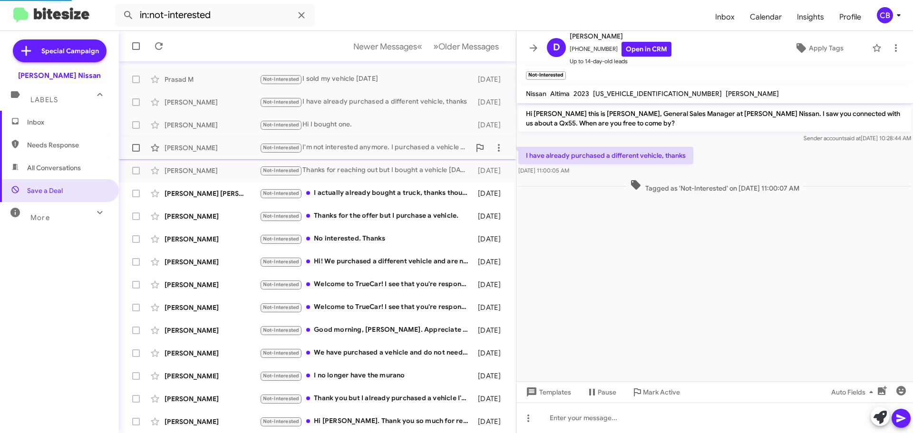
scroll to position [406, 0]
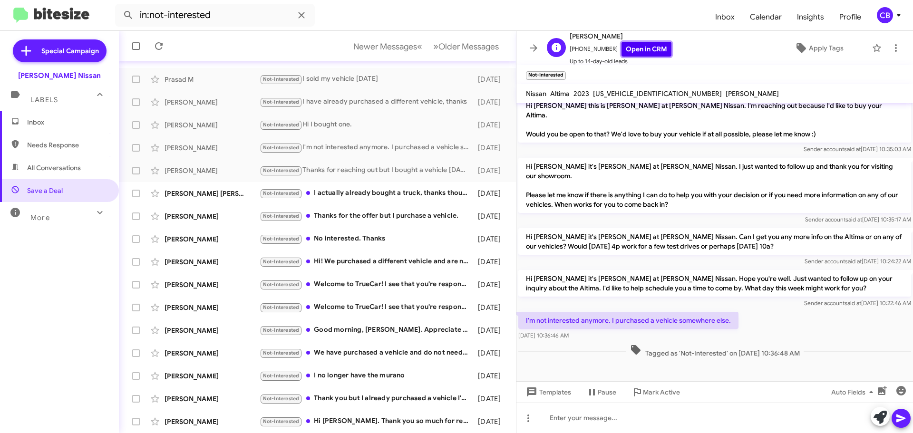
click at [630, 53] on link "Open in CRM" at bounding box center [646, 49] width 50 height 15
click at [206, 262] on div "[PERSON_NAME]" at bounding box center [212, 262] width 95 height 10
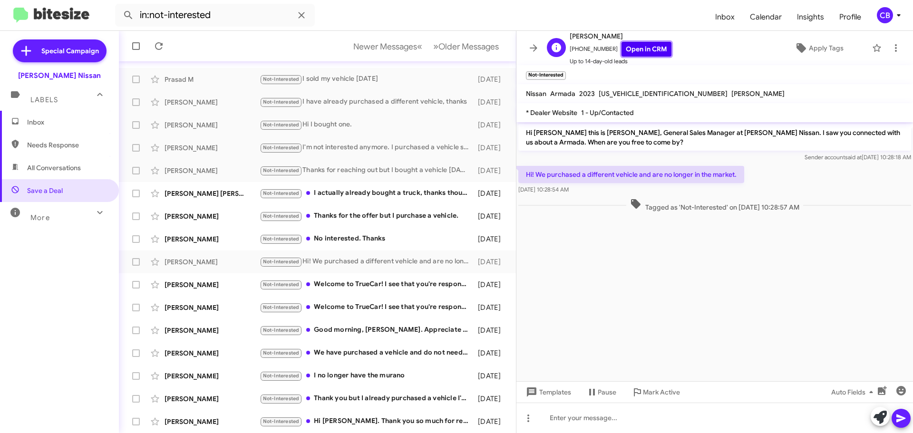
click at [652, 49] on link "Open in CRM" at bounding box center [646, 49] width 50 height 15
click at [207, 215] on div "[PERSON_NAME]" at bounding box center [212, 217] width 95 height 10
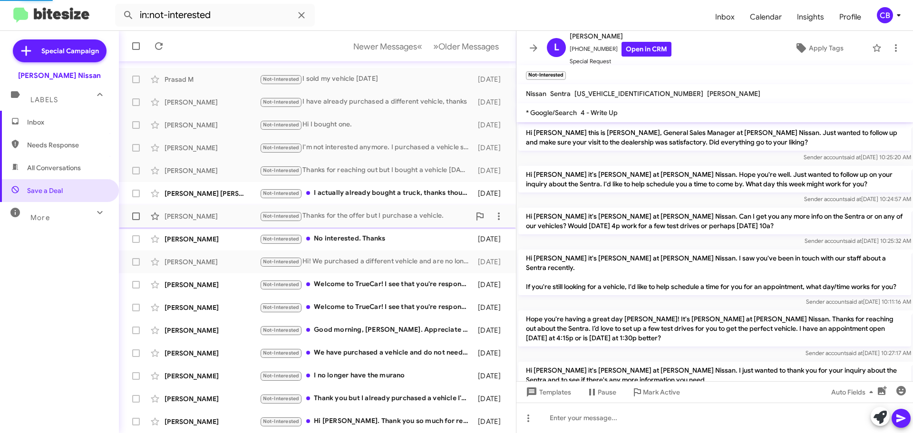
scroll to position [200, 0]
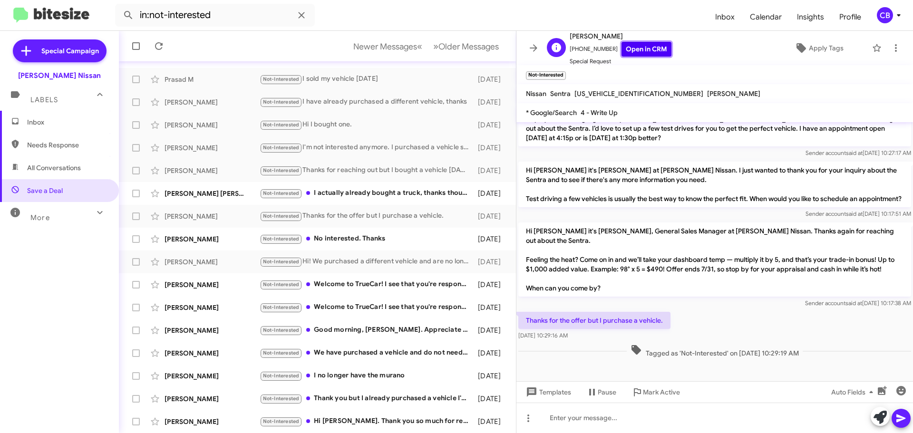
click at [636, 46] on link "Open in CRM" at bounding box center [646, 49] width 50 height 15
click at [231, 192] on div "[PERSON_NAME] [PERSON_NAME]" at bounding box center [212, 194] width 95 height 10
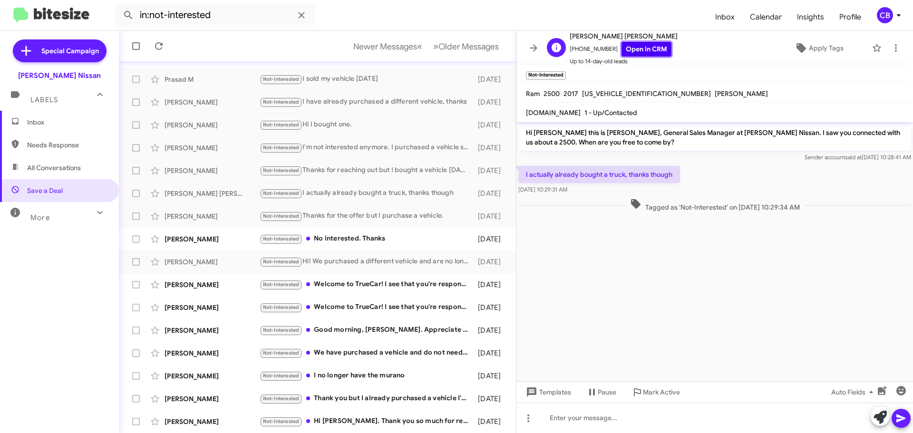
click at [631, 49] on link "Open in CRM" at bounding box center [646, 49] width 50 height 15
click at [201, 302] on div "[PERSON_NAME] Not-Interested Welcome to TrueCar! I see that you're responding t…" at bounding box center [317, 307] width 382 height 19
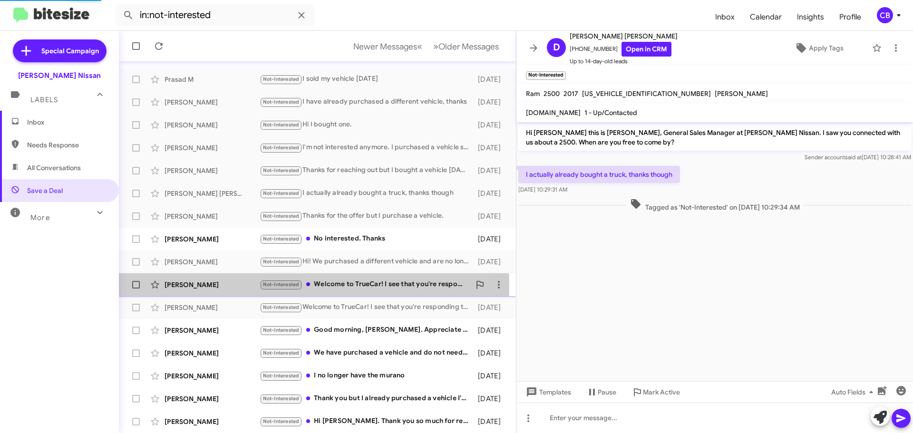
click at [200, 286] on div "[PERSON_NAME]" at bounding box center [212, 285] width 95 height 10
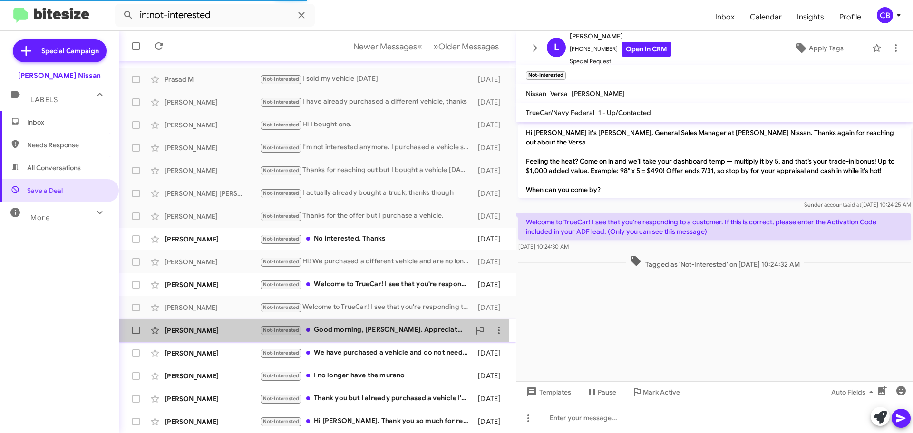
click at [228, 333] on div "[PERSON_NAME]" at bounding box center [212, 331] width 95 height 10
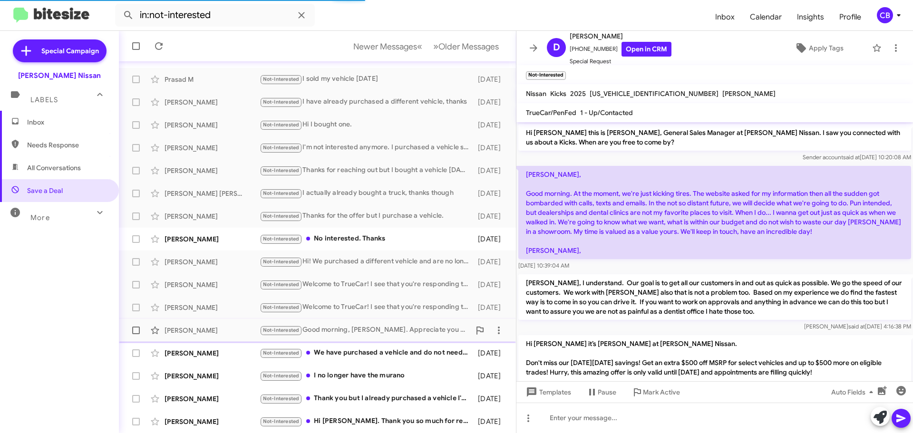
scroll to position [318, 0]
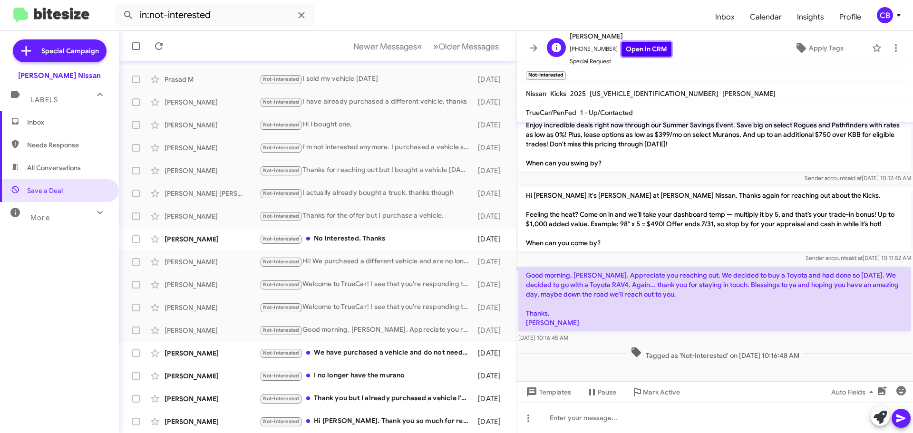
click at [632, 49] on link "Open in CRM" at bounding box center [646, 49] width 50 height 15
click at [212, 358] on div "[PERSON_NAME]" at bounding box center [212, 354] width 95 height 10
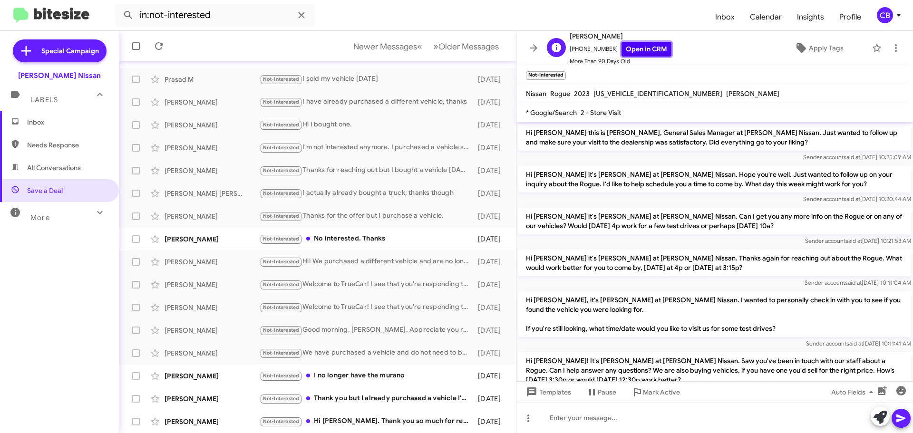
click at [648, 49] on link "Open in CRM" at bounding box center [646, 49] width 50 height 15
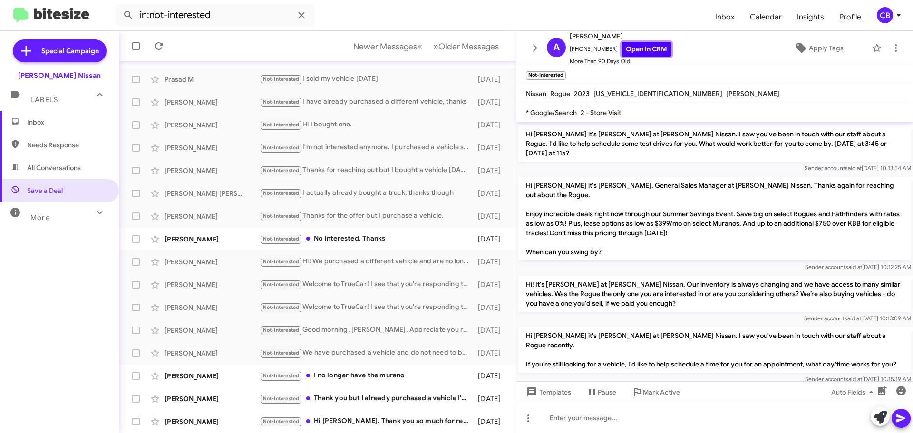
scroll to position [684, 0]
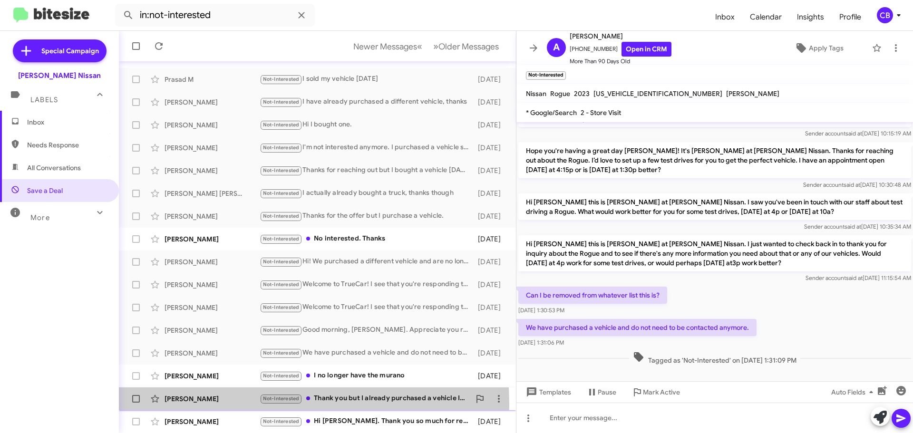
click at [202, 405] on div "[PERSON_NAME] Not-Interested Thank you but I already purchased a vehicle I'm no…" at bounding box center [317, 398] width 382 height 19
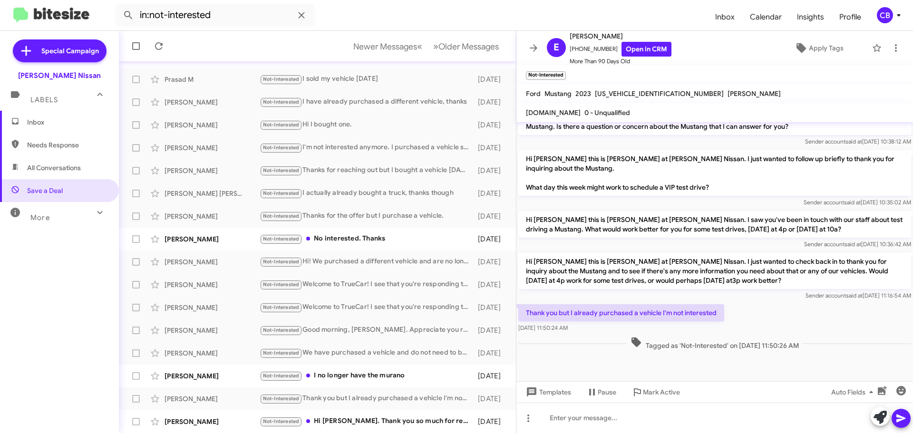
scroll to position [816, 0]
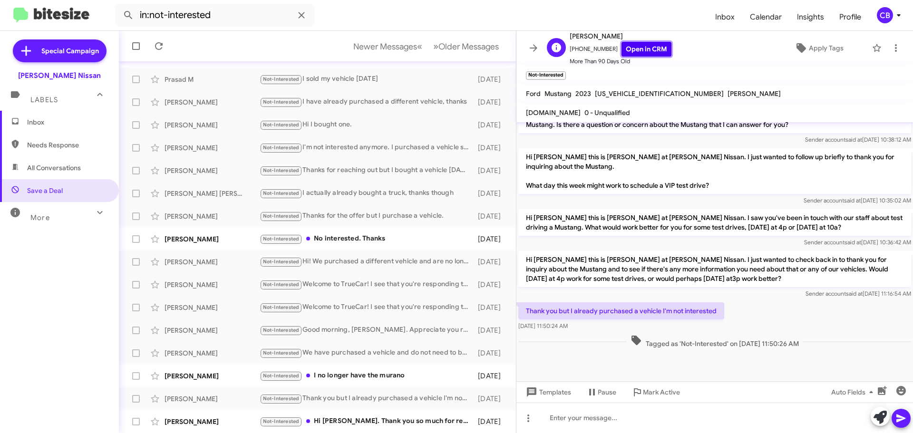
click at [629, 50] on link "Open in CRM" at bounding box center [646, 49] width 50 height 15
click at [203, 380] on div "[PERSON_NAME]" at bounding box center [212, 376] width 95 height 10
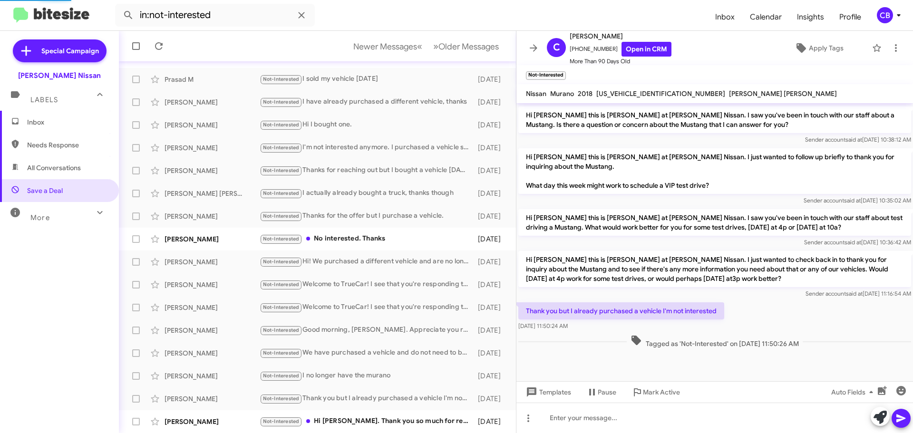
scroll to position [437, 0]
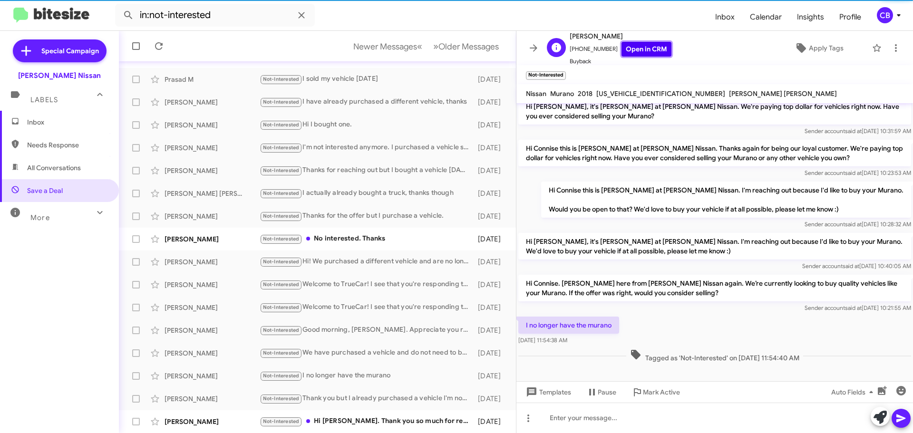
click at [633, 41] on div "[PERSON_NAME] [PHONE_NUMBER] Open in CRM Buyback" at bounding box center [621, 48] width 102 height 36
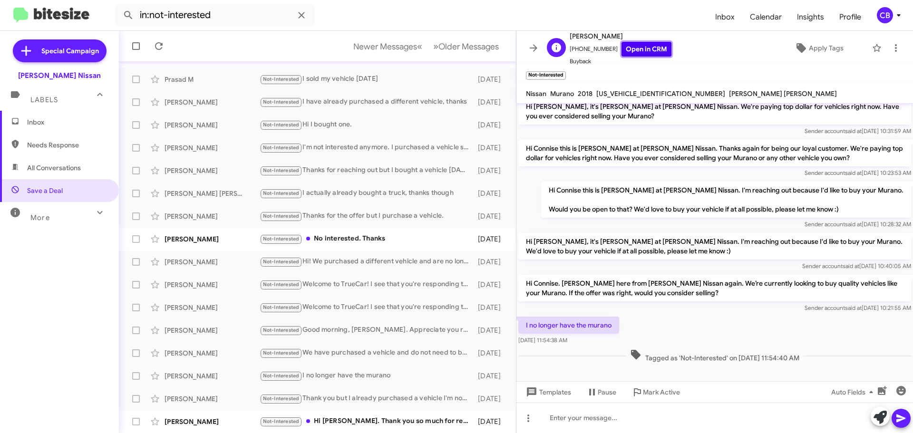
click at [636, 51] on link "Open in CRM" at bounding box center [646, 49] width 50 height 15
click at [450, 48] on span "Older Messages" at bounding box center [468, 46] width 60 height 10
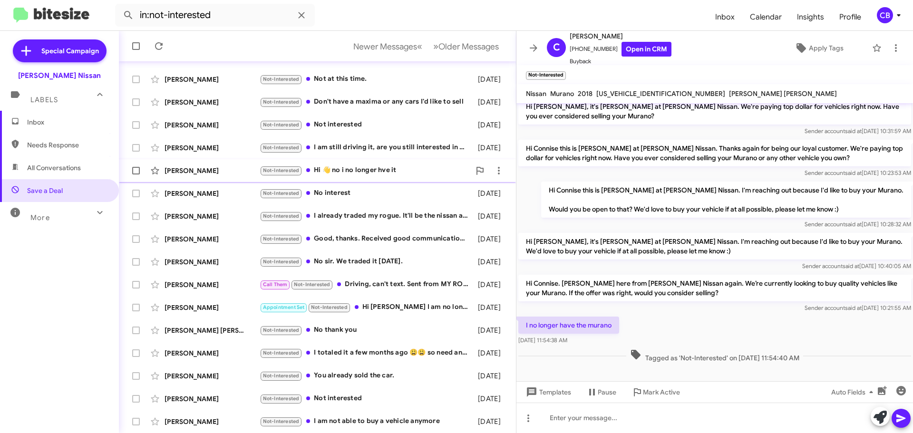
click at [204, 170] on div "[PERSON_NAME]" at bounding box center [212, 171] width 95 height 10
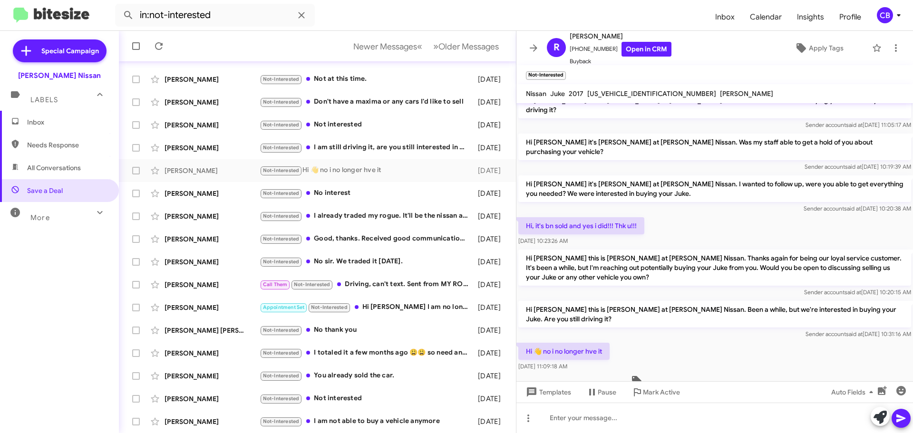
scroll to position [822, 0]
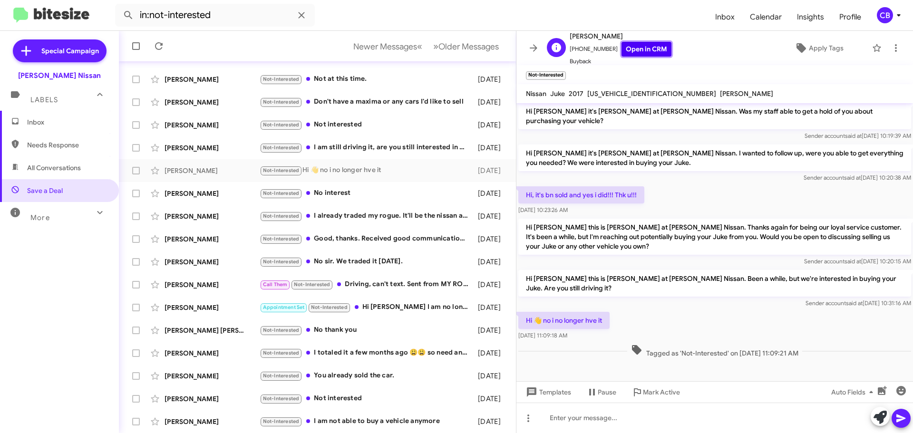
click at [634, 47] on link "Open in CRM" at bounding box center [646, 49] width 50 height 15
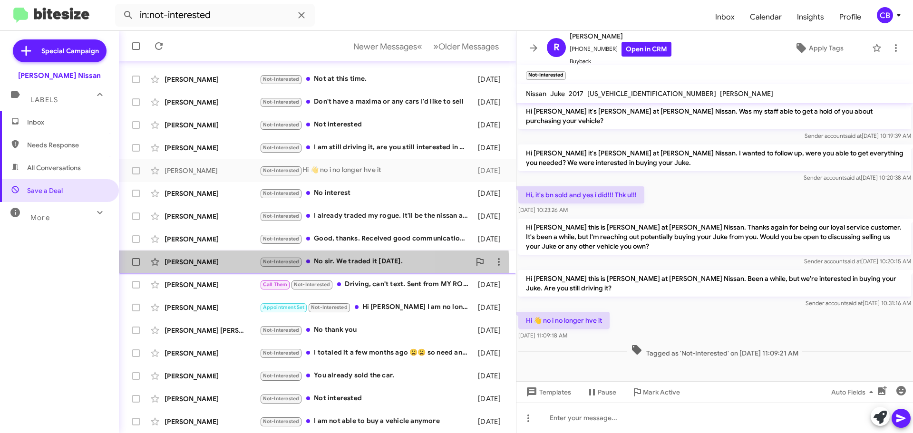
click at [230, 270] on div "[PERSON_NAME] Not-Interested No sir. We traded it [DATE]. [DATE]" at bounding box center [317, 261] width 382 height 19
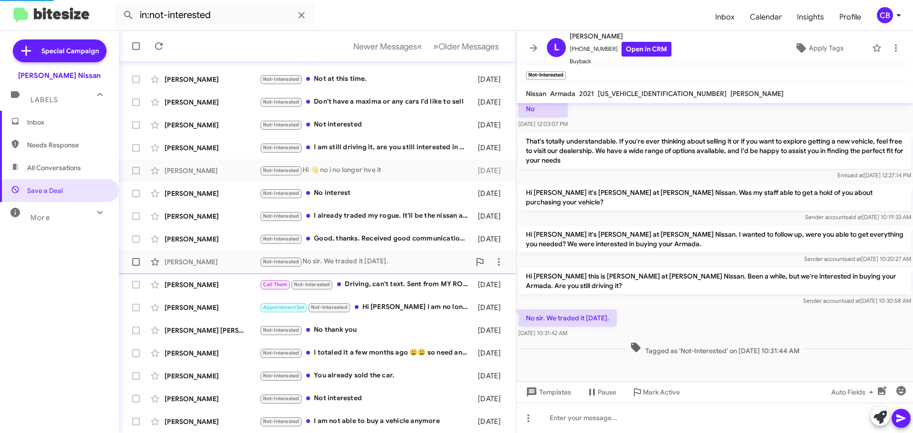
scroll to position [149, 0]
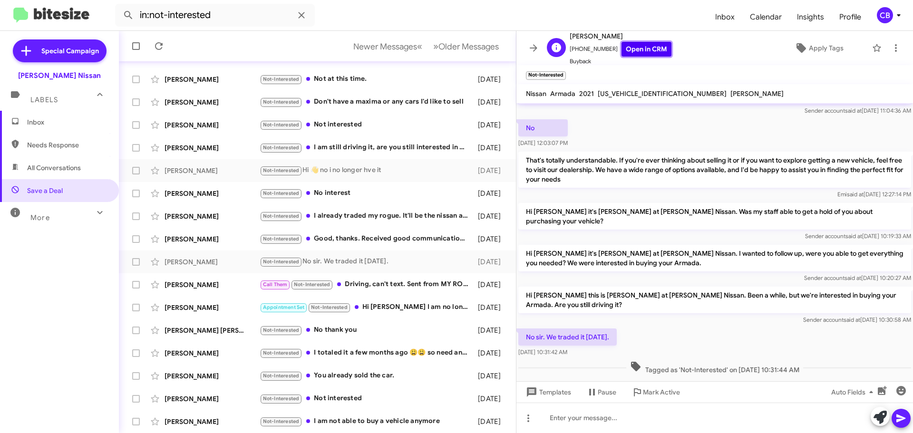
click at [630, 48] on link "Open in CRM" at bounding box center [646, 49] width 50 height 15
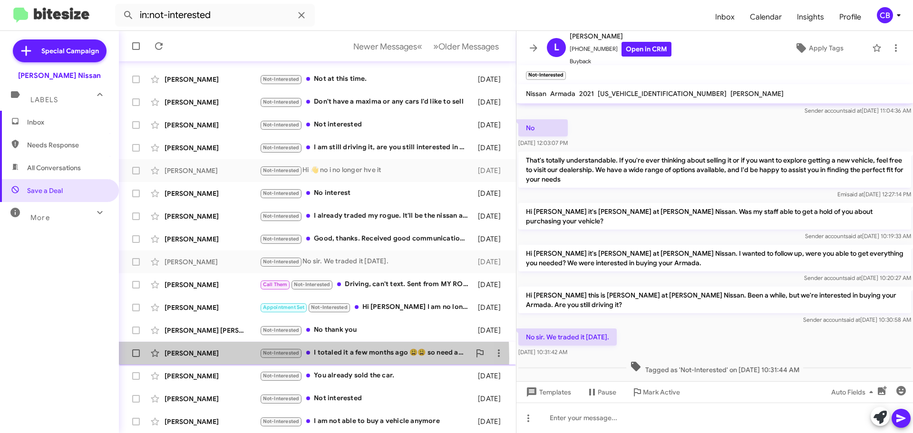
click at [199, 359] on div "[PERSON_NAME] Not-Interested I totaled it a few months ago 😩😩 so need another c…" at bounding box center [317, 353] width 382 height 19
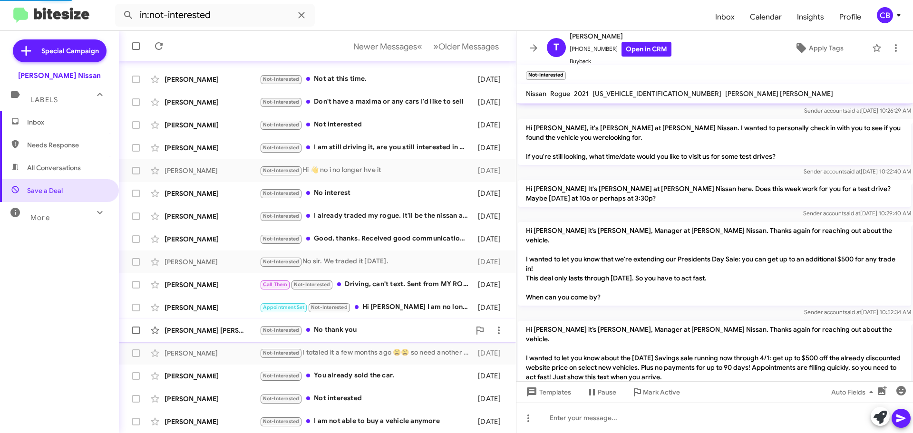
scroll to position [600, 0]
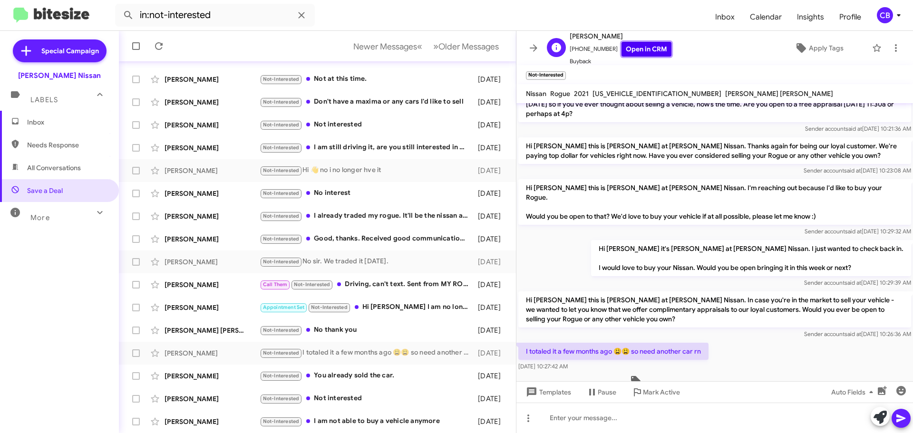
click at [655, 46] on link "Open in CRM" at bounding box center [646, 49] width 50 height 15
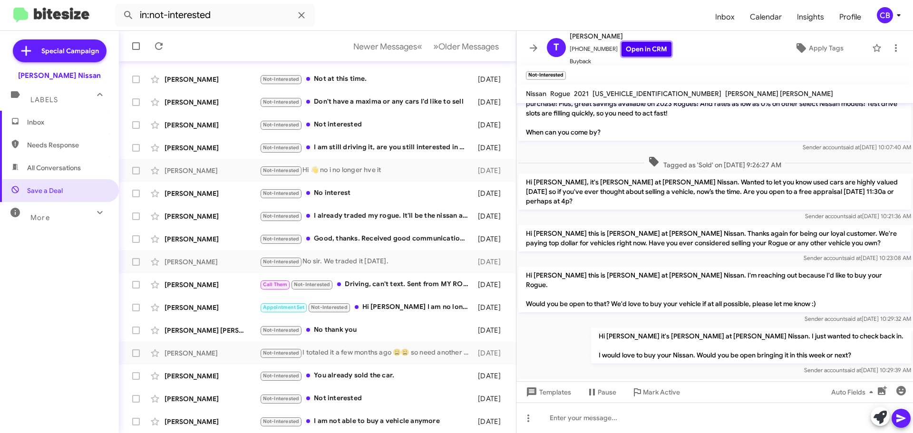
scroll to position [600, 0]
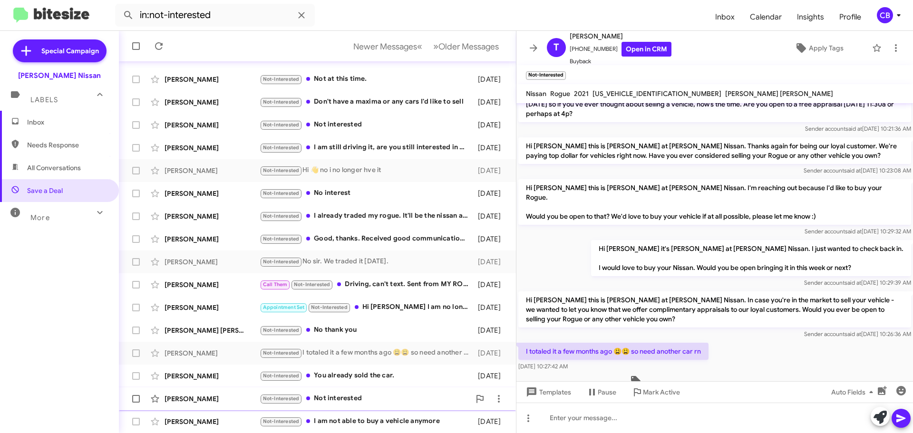
click at [220, 406] on div "Nekarla Thompson Not-Interested Not interested 2 months ago" at bounding box center [317, 398] width 382 height 19
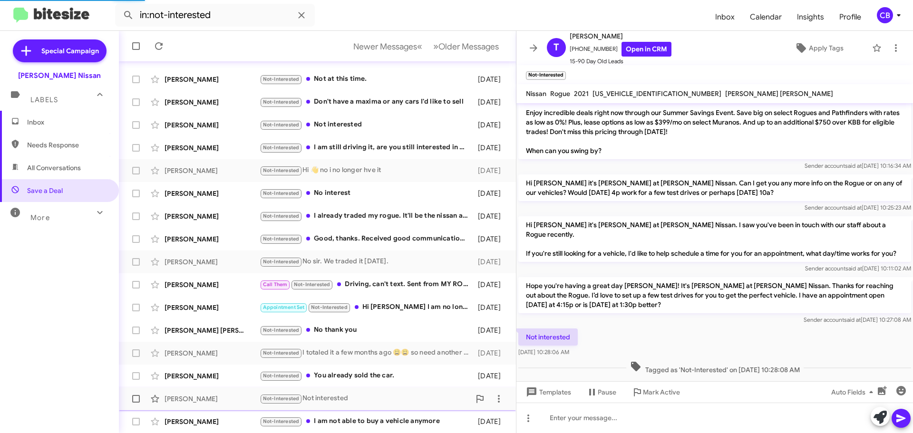
scroll to position [49, 0]
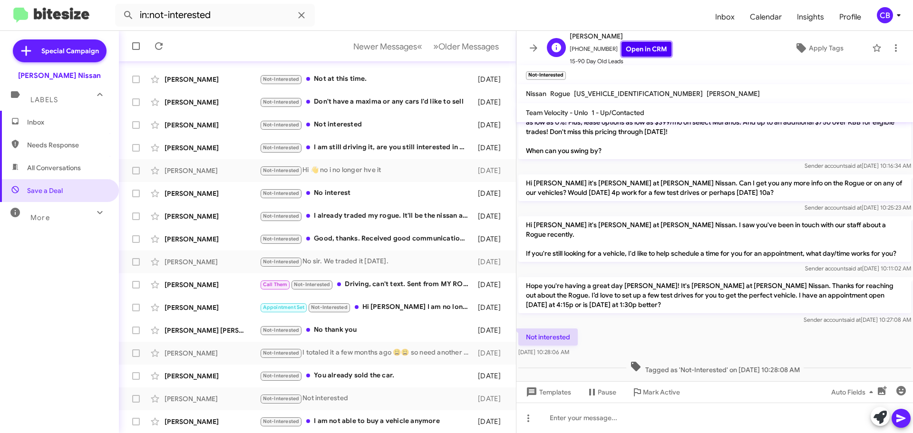
click at [647, 50] on link "Open in CRM" at bounding box center [646, 49] width 50 height 15
click at [444, 40] on button "» Next Older Messages" at bounding box center [465, 46] width 77 height 19
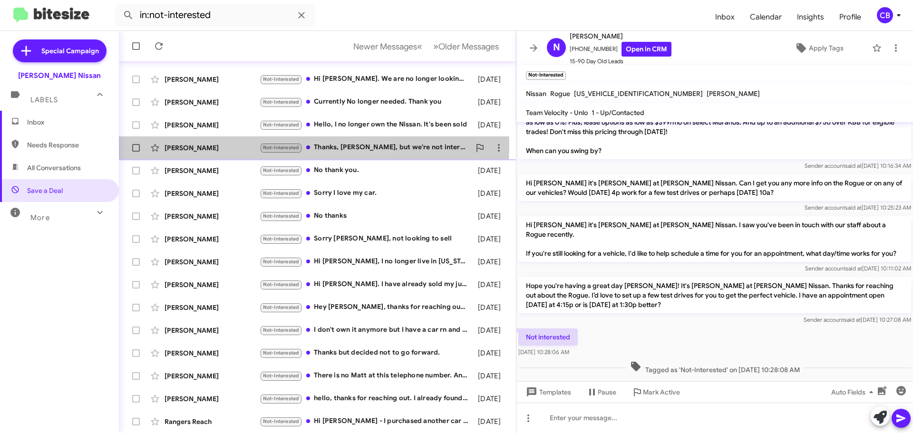
click at [209, 145] on div "Jim Mcghan" at bounding box center [212, 148] width 95 height 10
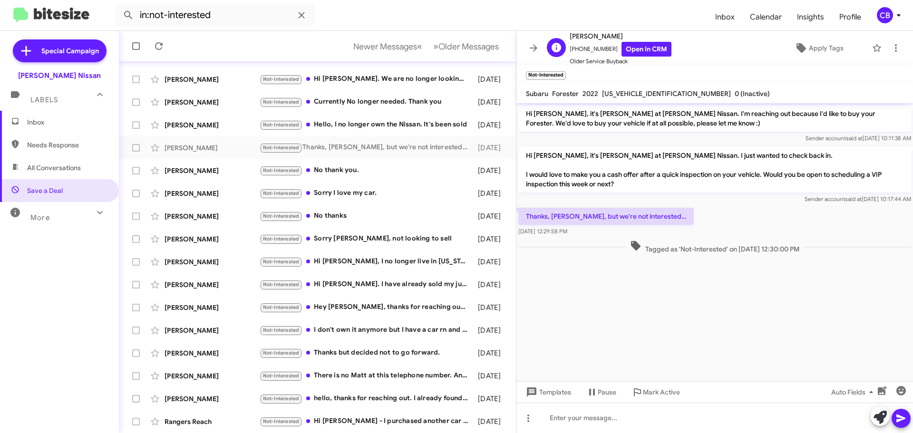
click at [647, 57] on span "Older Service Buyback" at bounding box center [621, 62] width 102 height 10
click at [636, 53] on link "Open in CRM" at bounding box center [646, 49] width 50 height 15
click at [192, 233] on div "Vincenzo Mansueto Not-Interested Sorry Shawn, not looking to sell 3 months ago" at bounding box center [317, 239] width 382 height 19
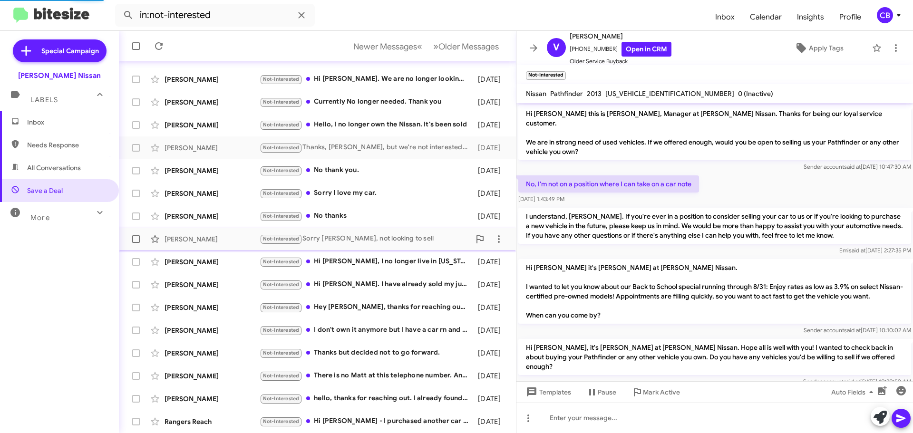
scroll to position [99, 0]
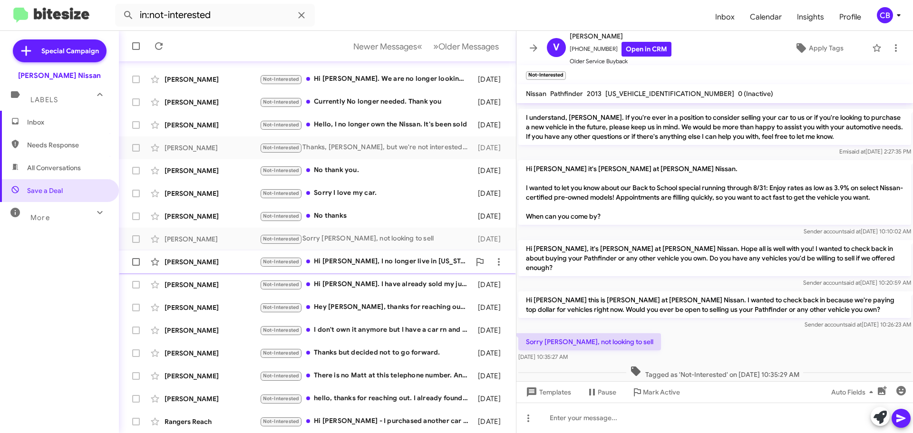
click at [192, 261] on div "Andrew Ward" at bounding box center [212, 262] width 95 height 10
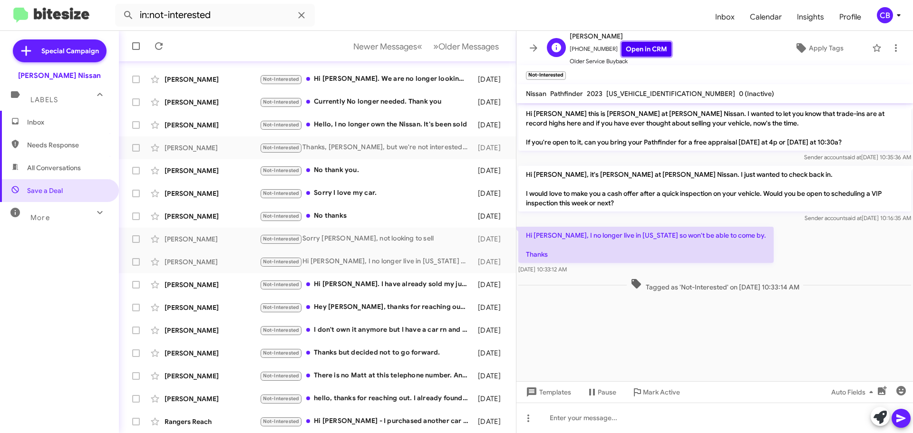
click at [631, 42] on link "Open in CRM" at bounding box center [646, 49] width 50 height 15
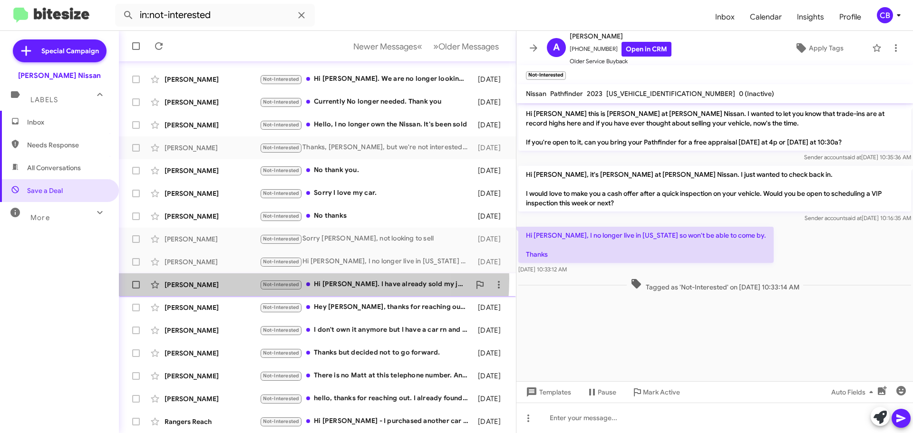
click at [238, 279] on div "Rachel Zerbst Not-Interested Hi Shawn. I have already sold my juke and purchase…" at bounding box center [317, 284] width 382 height 19
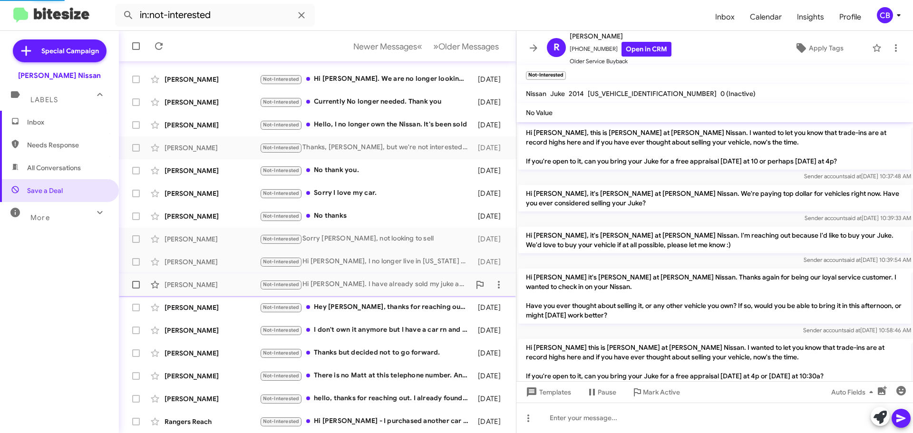
scroll to position [235, 0]
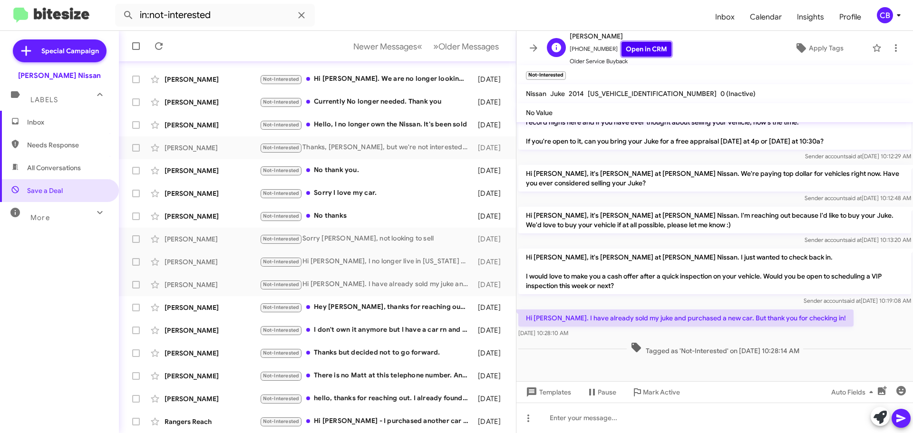
click at [630, 46] on link "Open in CRM" at bounding box center [646, 49] width 50 height 15
click at [261, 415] on div "Rangers Reach Not-Interested Hi shawn - I purchased another car already. Thank …" at bounding box center [317, 421] width 382 height 19
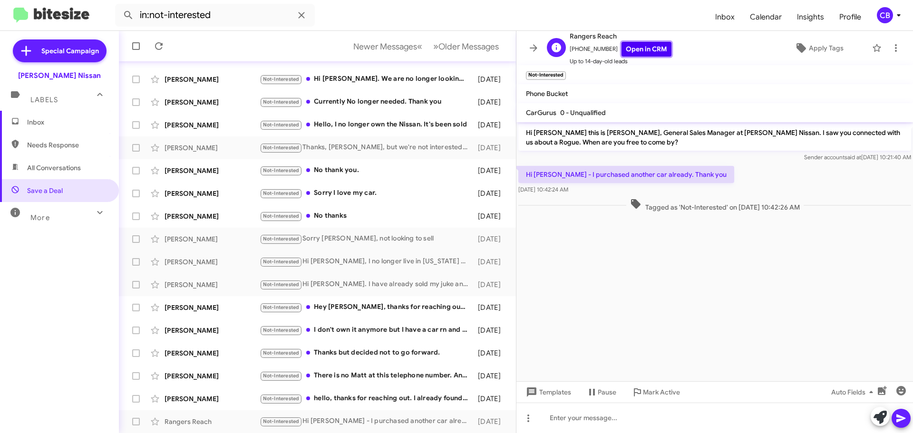
click at [631, 49] on link "Open in CRM" at bounding box center [646, 49] width 50 height 15
click at [212, 331] on div "Devin Brown" at bounding box center [212, 331] width 95 height 10
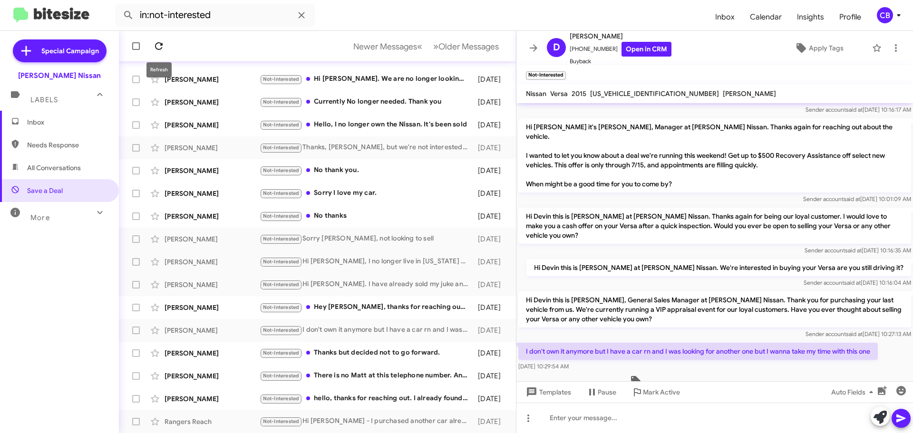
click at [160, 48] on icon at bounding box center [158, 45] width 11 height 11
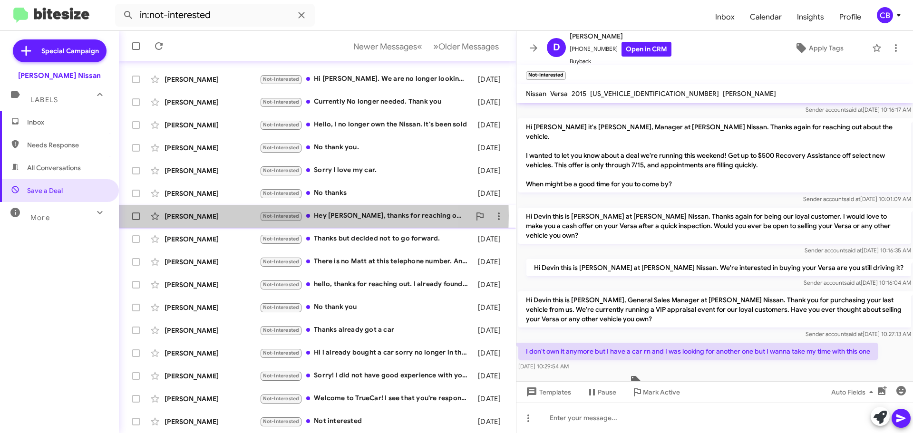
click at [181, 216] on div "Christopher Luther" at bounding box center [212, 217] width 95 height 10
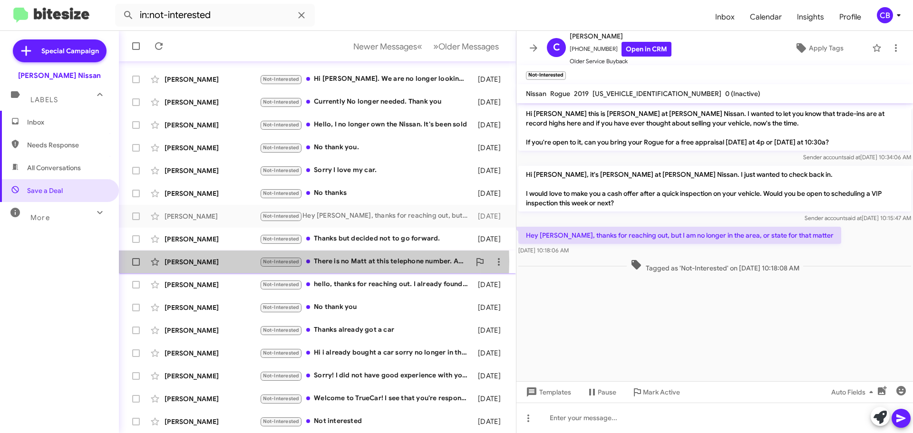
click at [193, 261] on div "Matt Ba" at bounding box center [212, 262] width 95 height 10
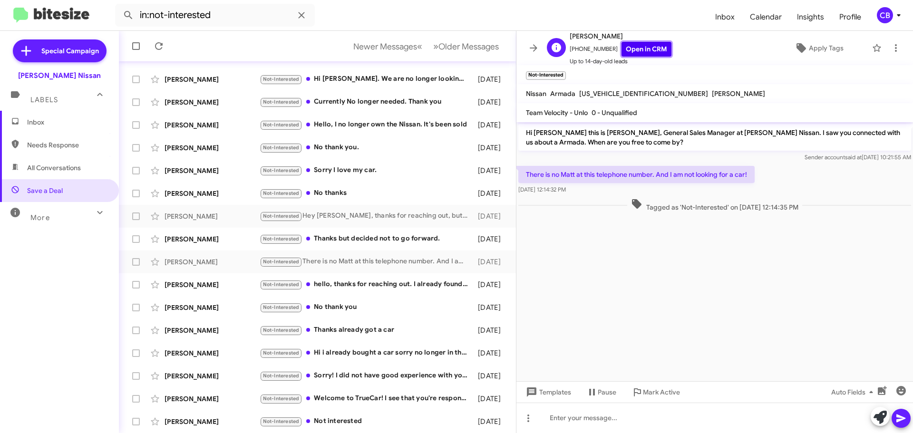
click at [651, 42] on link "Open in CRM" at bounding box center [646, 49] width 50 height 15
click at [213, 392] on div "Candi Martell Not-Interested Welcome to TrueCar! I see that you're responding t…" at bounding box center [317, 398] width 382 height 19
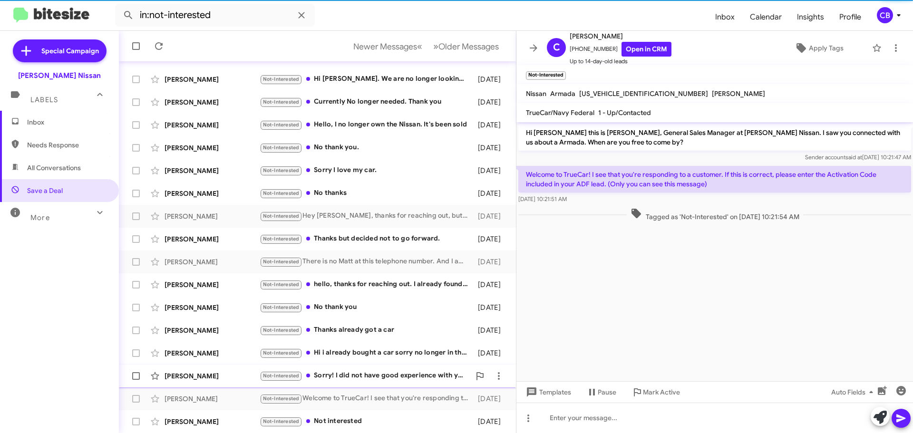
click at [216, 368] on div "Bui Not-Interested Sorry! I did not have good experience with your sale person …" at bounding box center [317, 376] width 382 height 19
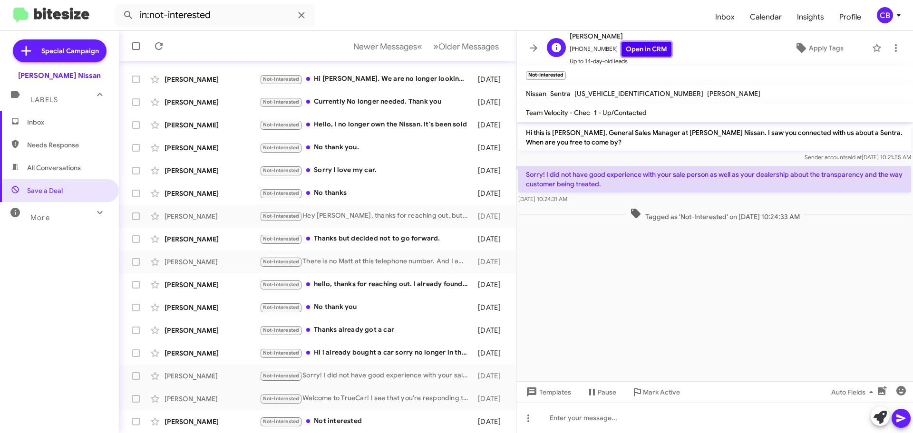
click at [650, 48] on link "Open in CRM" at bounding box center [646, 49] width 50 height 15
click at [462, 51] on span "Older Messages" at bounding box center [468, 46] width 60 height 10
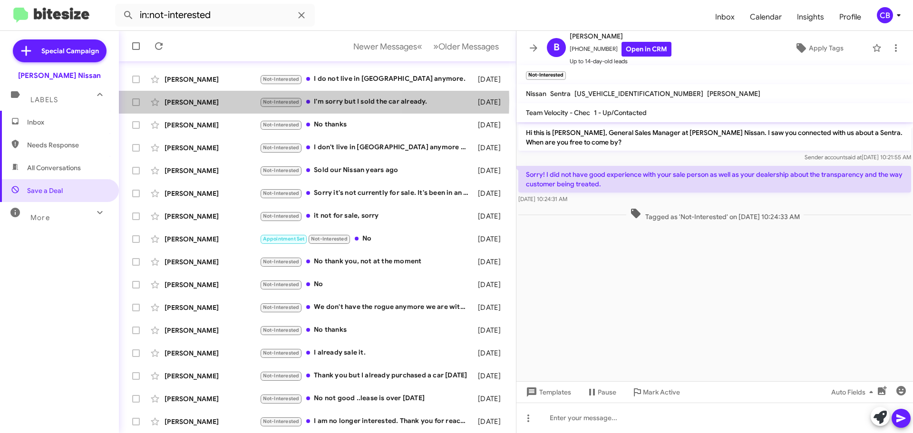
click at [214, 101] on div "Carlos Tello" at bounding box center [212, 102] width 95 height 10
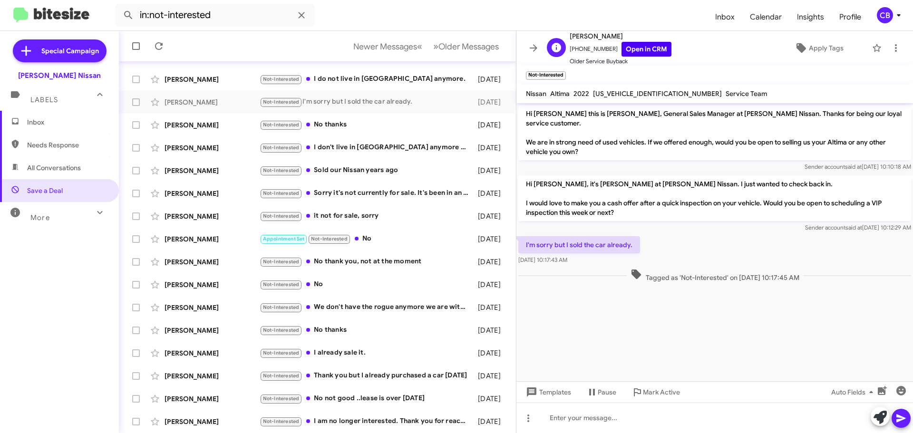
click at [634, 55] on div "Carlos Tello +15124960632 Open in CRM Older Service Buyback" at bounding box center [621, 48] width 102 height 36
click at [644, 51] on link "Open in CRM" at bounding box center [646, 49] width 50 height 15
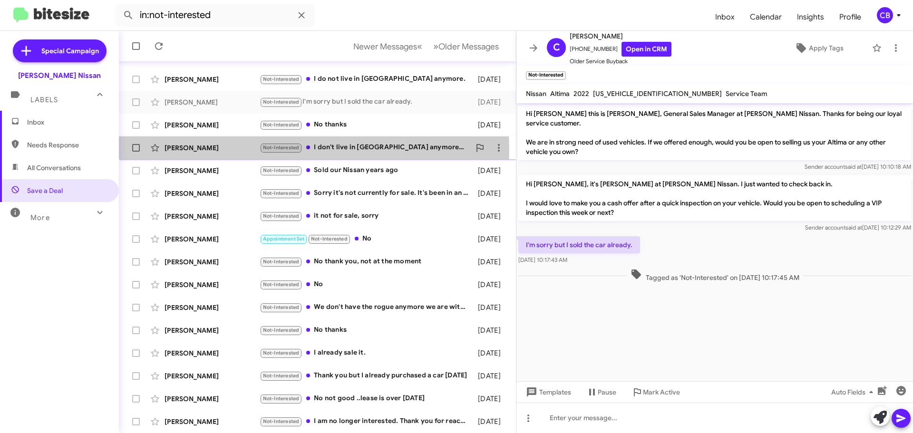
click at [215, 150] on div "Megan Carter" at bounding box center [212, 148] width 95 height 10
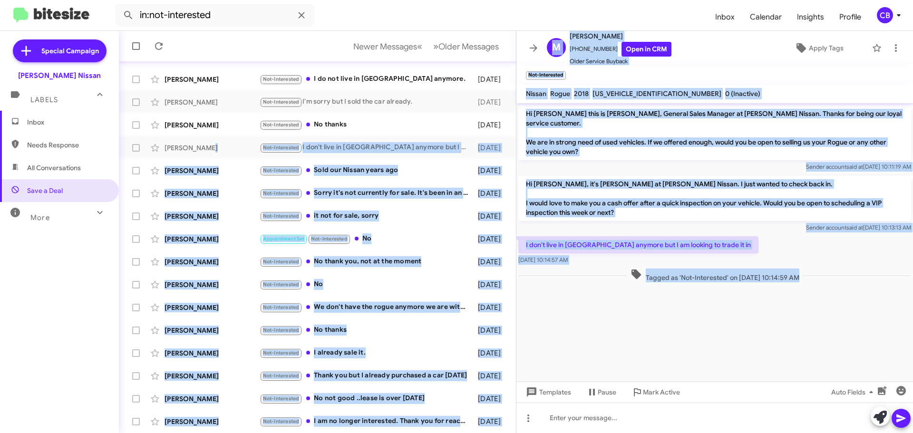
drag, startPoint x: 214, startPoint y: 151, endPoint x: 607, endPoint y: 327, distance: 430.4
click at [604, 327] on div "Save a Deal Newer Messages « Previous » Next Older Messages Jessica Spencer Not…" at bounding box center [516, 232] width 794 height 402
click at [607, 327] on cdk-virtual-scroll-viewport "Hi Megan this is Shawn Kennedy, General Sales Manager at Baker Nissan. Thanks f…" at bounding box center [714, 242] width 397 height 278
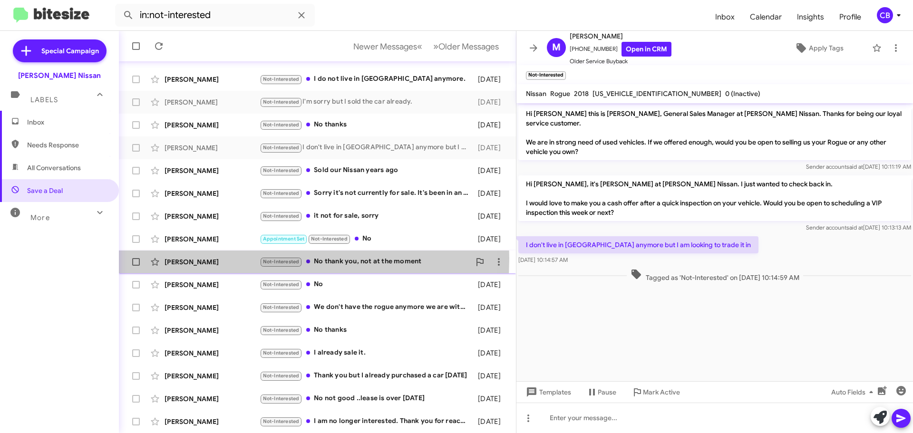
click at [201, 258] on div "Noelia Zamora" at bounding box center [212, 262] width 95 height 10
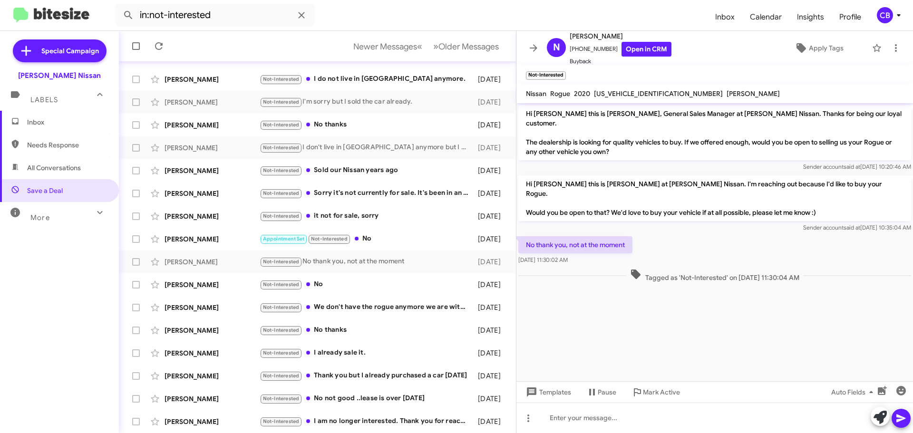
drag, startPoint x: 208, startPoint y: 250, endPoint x: 749, endPoint y: 276, distance: 541.8
click at [749, 276] on div "Save a Deal Newer Messages « Previous » Next Older Messages Jessica Spencer Not…" at bounding box center [516, 232] width 794 height 402
click at [747, 300] on cdk-virtual-scroll-viewport "Hi Noelia this is Shawn Kennedy, General Sales Manager at Baker Nissan. Thanks …" at bounding box center [714, 242] width 397 height 278
click at [160, 47] on icon at bounding box center [158, 45] width 11 height 11
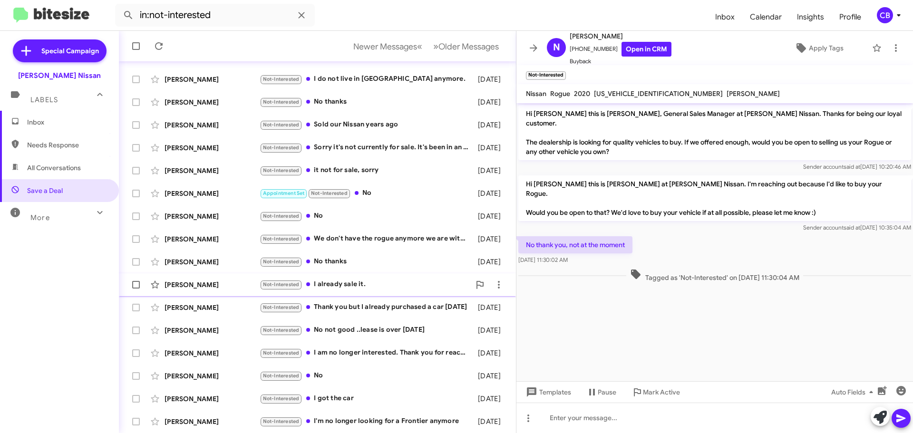
click at [190, 282] on div "Elias Ramirez" at bounding box center [212, 285] width 95 height 10
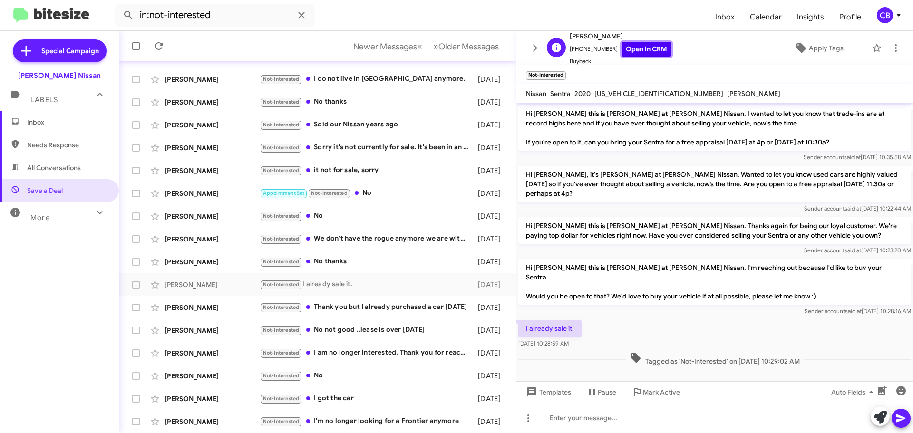
click at [624, 49] on link "Open in CRM" at bounding box center [646, 49] width 50 height 15
click at [193, 325] on div "Antoinette Bray Not-Interested No not good ..lease is over 2026 march 3 months …" at bounding box center [317, 330] width 382 height 19
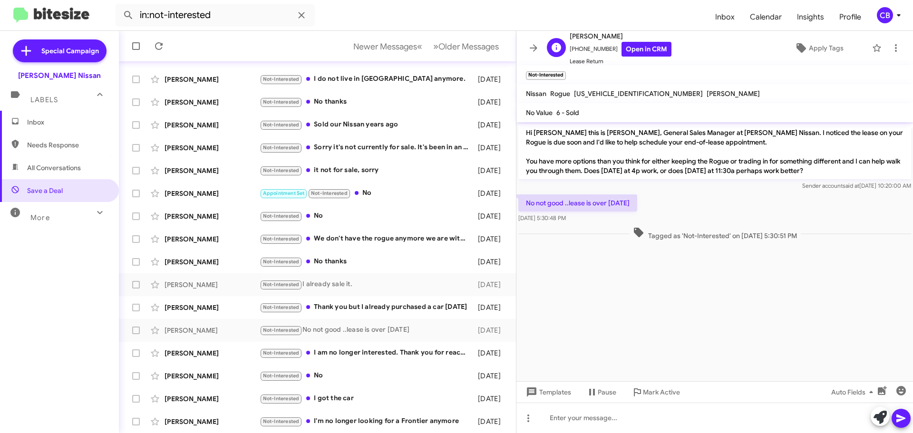
click at [624, 60] on span "Lease Return" at bounding box center [621, 62] width 102 height 10
click at [626, 53] on link "Open in CRM" at bounding box center [646, 49] width 50 height 15
click at [210, 308] on div "Maria Gallegos" at bounding box center [212, 308] width 95 height 10
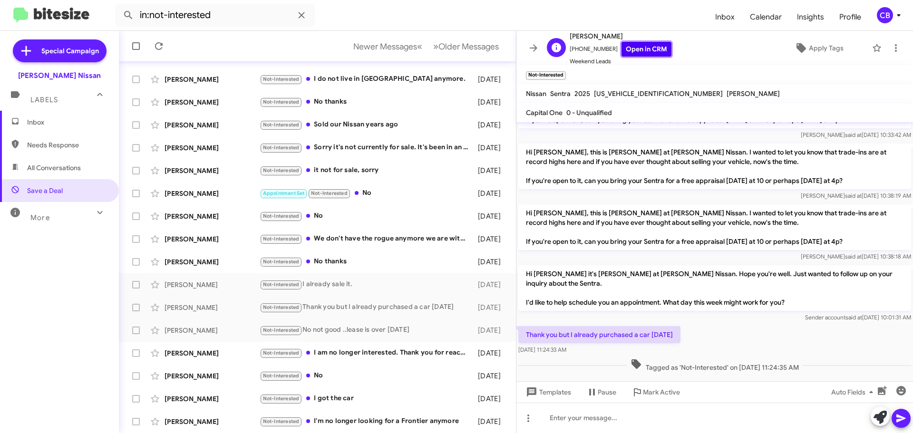
click at [635, 54] on link "Open in CRM" at bounding box center [646, 49] width 50 height 15
click at [481, 48] on span "Older Messages" at bounding box center [468, 46] width 60 height 10
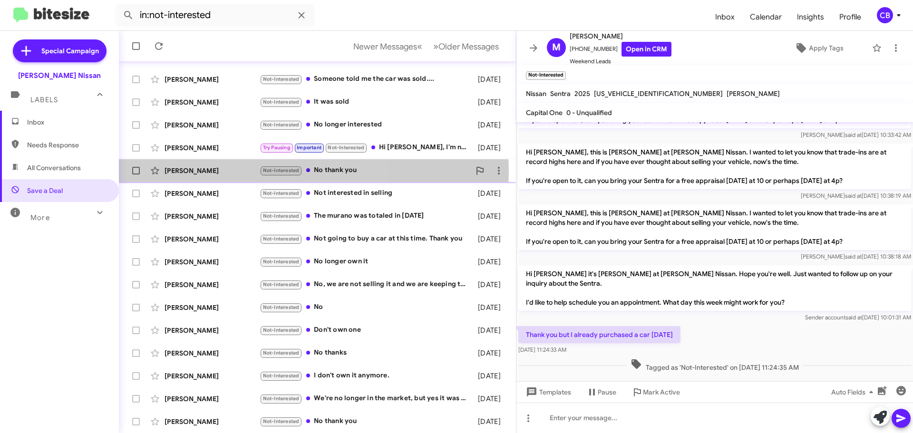
click at [206, 171] on div "Maria Rodriguez" at bounding box center [212, 171] width 95 height 10
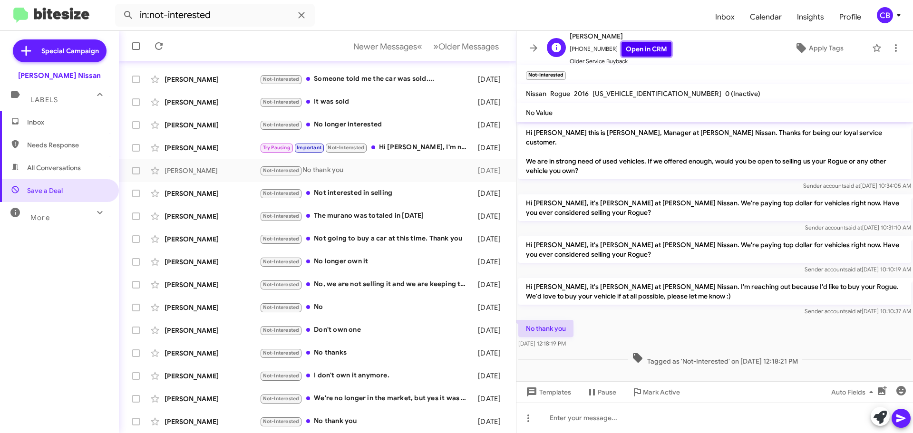
click at [635, 46] on link "Open in CRM" at bounding box center [646, 49] width 50 height 15
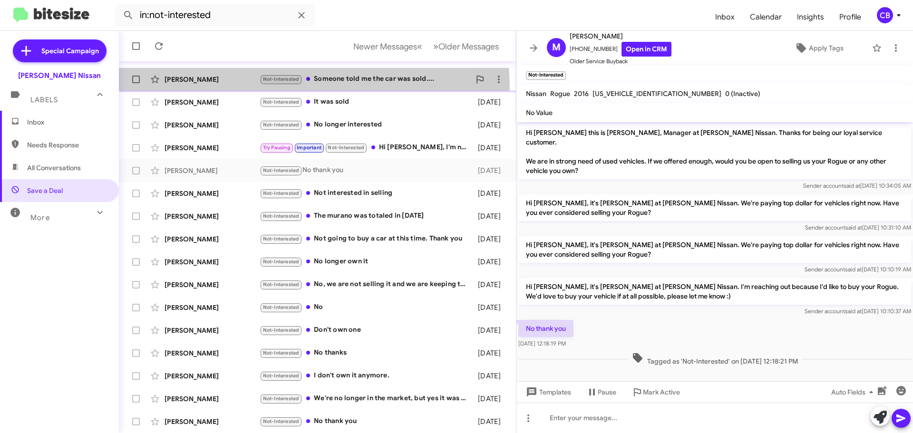
click at [191, 90] on span "Edwin Galindo Not-Interested Someone told me the car was sold.... 3 months ago" at bounding box center [317, 79] width 397 height 23
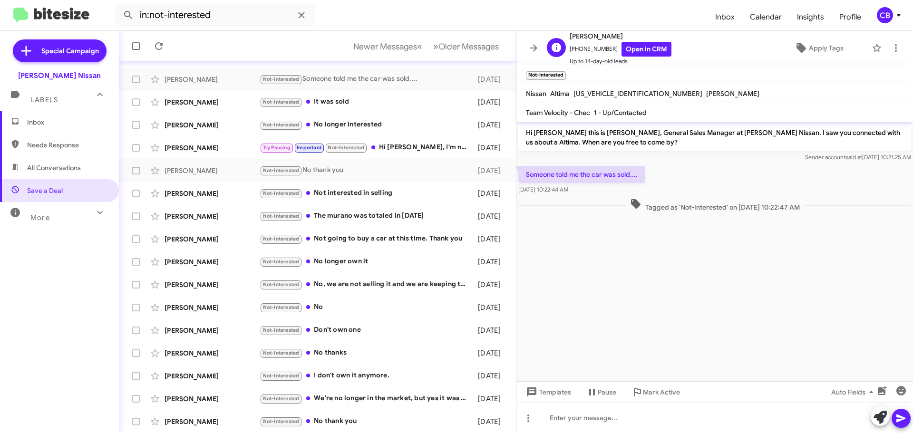
click at [636, 38] on span "Edwin Galindo" at bounding box center [621, 35] width 102 height 11
click at [636, 45] on link "Open in CRM" at bounding box center [646, 49] width 50 height 15
click at [442, 45] on span "Older Messages" at bounding box center [468, 46] width 60 height 10
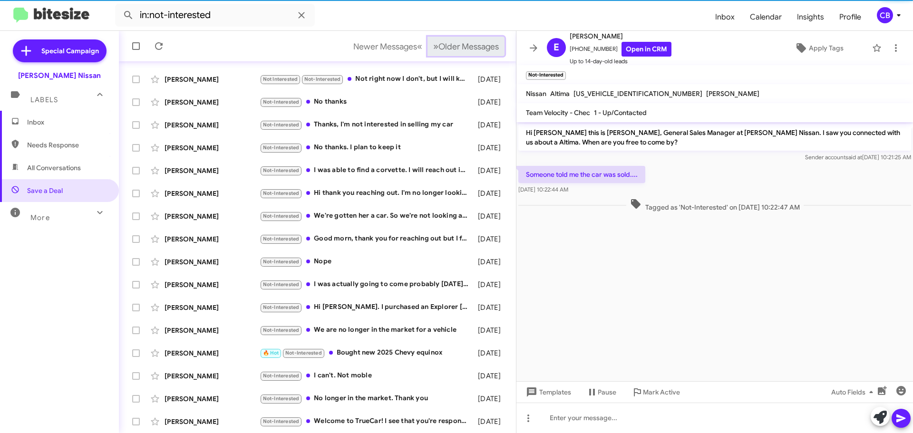
click at [448, 49] on span "Older Messages" at bounding box center [468, 46] width 60 height 10
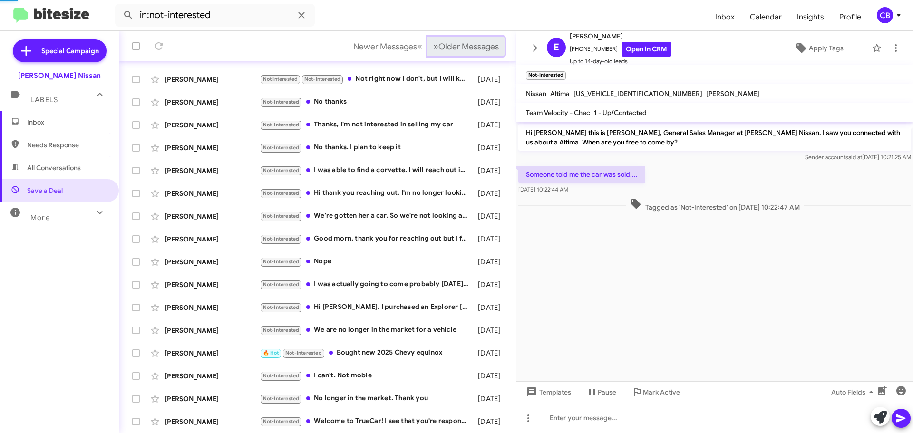
click at [448, 49] on span "Older Messages" at bounding box center [468, 46] width 60 height 10
click at [449, 49] on span "Older Messages" at bounding box center [468, 46] width 60 height 10
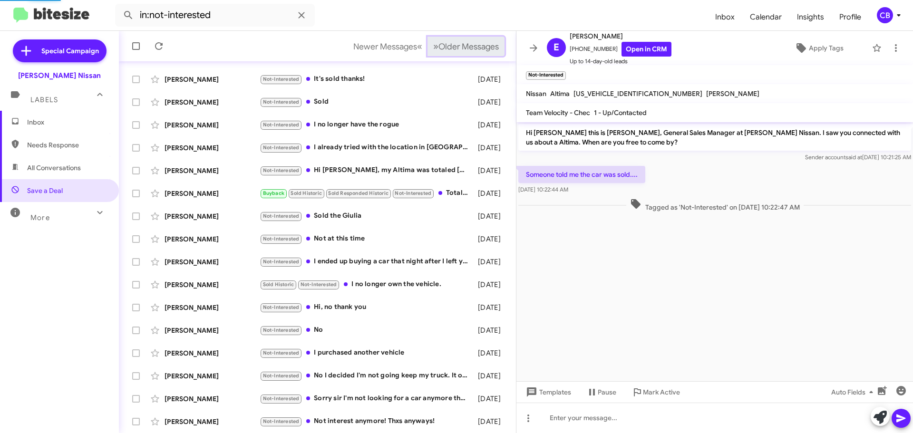
click at [449, 48] on span "Older Messages" at bounding box center [468, 46] width 60 height 10
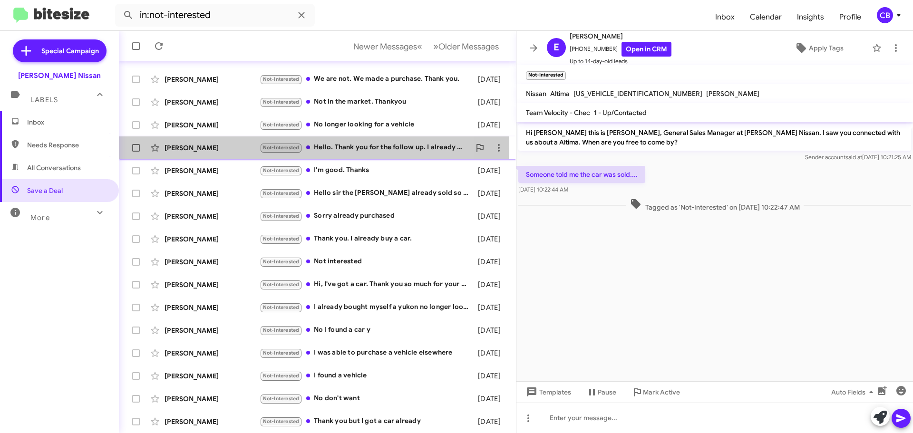
click at [189, 144] on div "Kerry Wooten" at bounding box center [212, 148] width 95 height 10
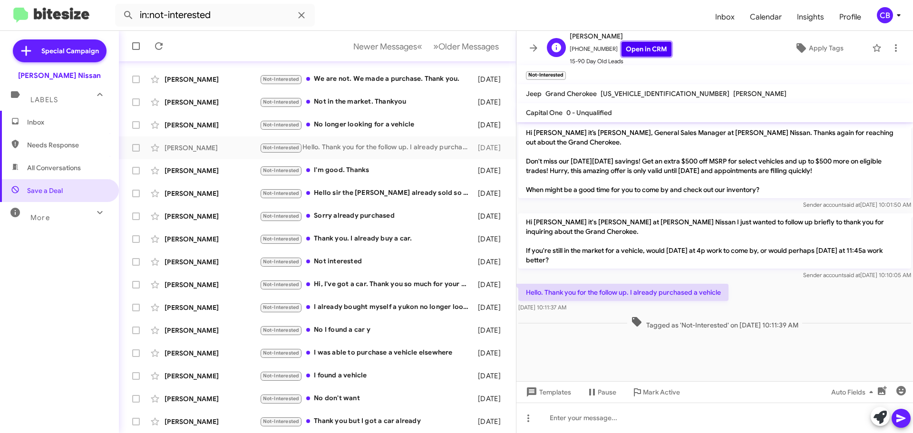
click at [630, 47] on link "Open in CRM" at bounding box center [646, 49] width 50 height 15
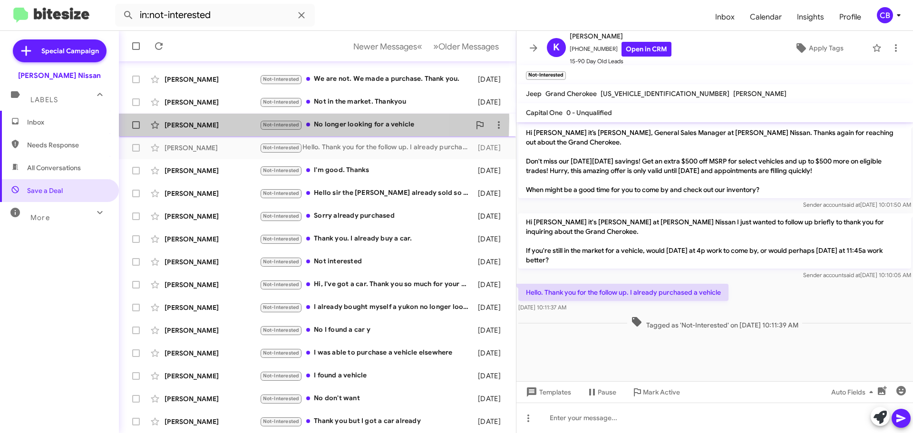
click at [177, 118] on div "Brittney Bell Not-Interested No longer looking for a vehicle 4 months ago" at bounding box center [317, 125] width 382 height 19
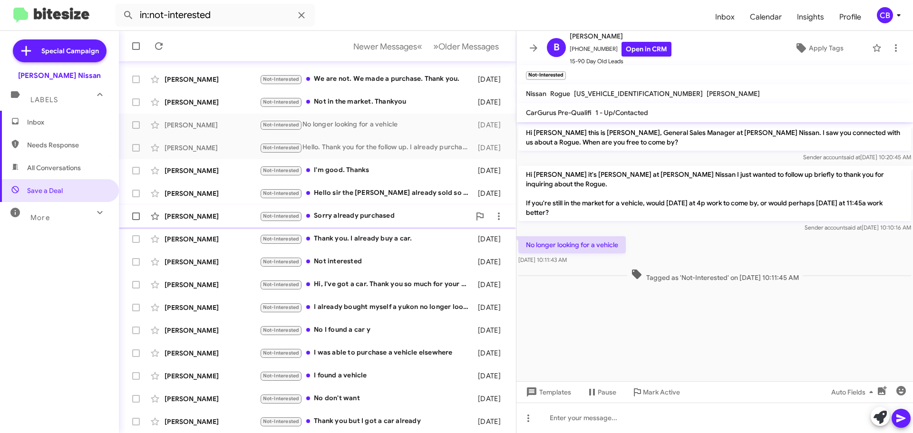
click at [187, 223] on div "Amy Yoder Not-Interested Sorry already purchased 4 months ago" at bounding box center [317, 216] width 382 height 19
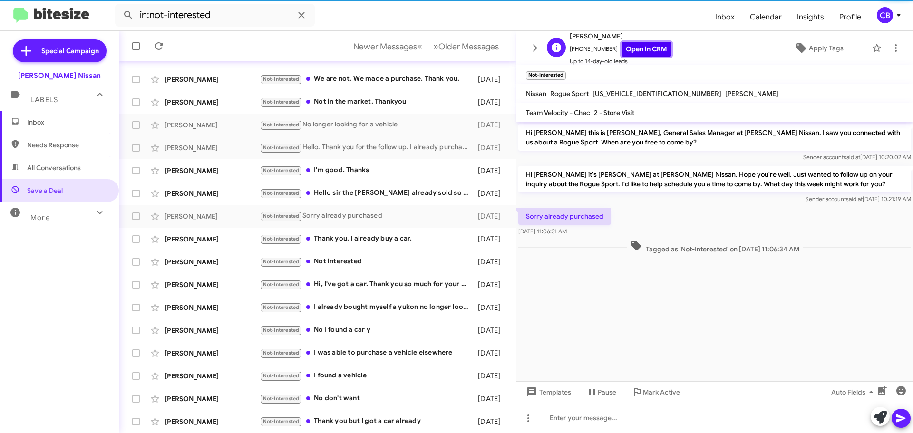
click at [652, 49] on link "Open in CRM" at bounding box center [646, 49] width 50 height 15
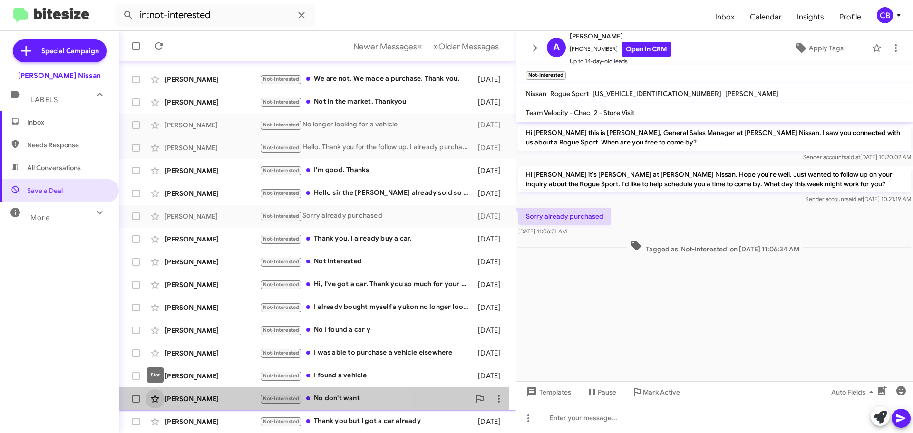
click at [158, 402] on icon at bounding box center [154, 398] width 11 height 11
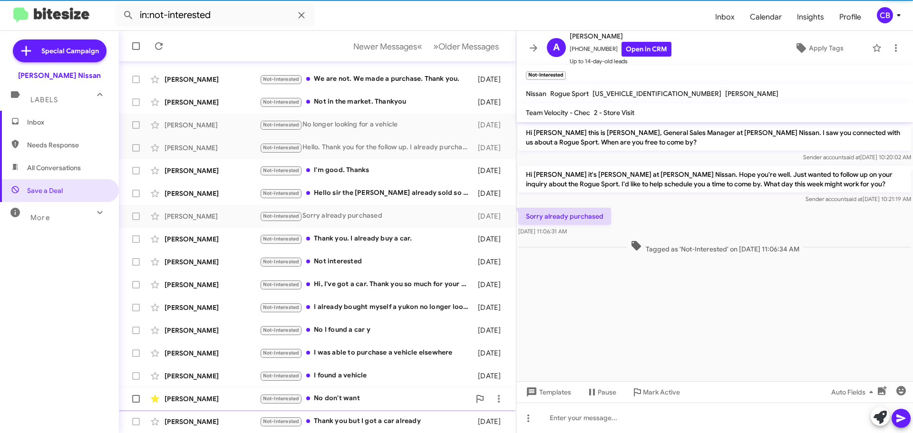
click at [187, 396] on div "Pramod Bhattarai" at bounding box center [212, 399] width 95 height 10
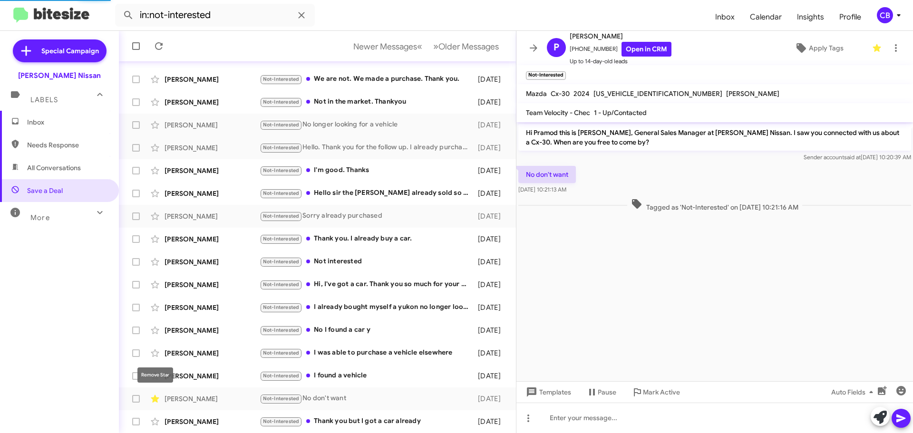
click at [155, 400] on icon at bounding box center [155, 399] width 8 height 8
click at [216, 310] on div "Linda James" at bounding box center [212, 308] width 95 height 10
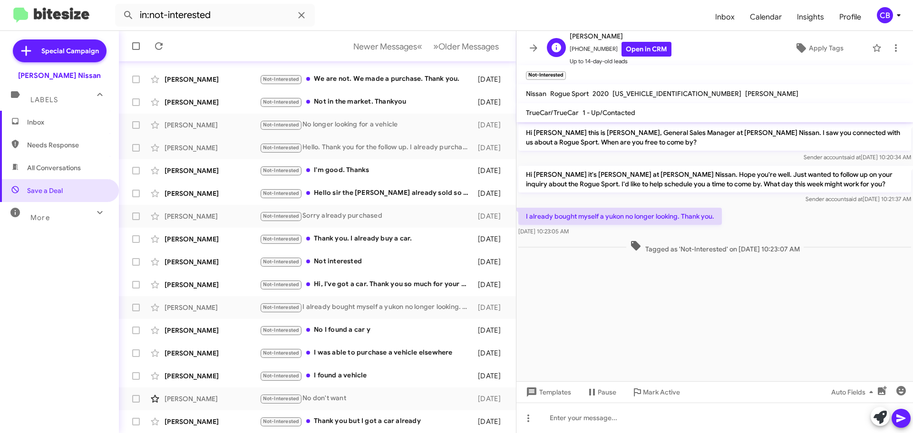
click at [631, 61] on span "Up to 14-day-old leads" at bounding box center [621, 62] width 102 height 10
click at [634, 49] on link "Open in CRM" at bounding box center [646, 49] width 50 height 15
click at [477, 52] on button "» Next Older Messages" at bounding box center [465, 46] width 77 height 19
click at [476, 51] on span "Older Messages" at bounding box center [468, 46] width 60 height 10
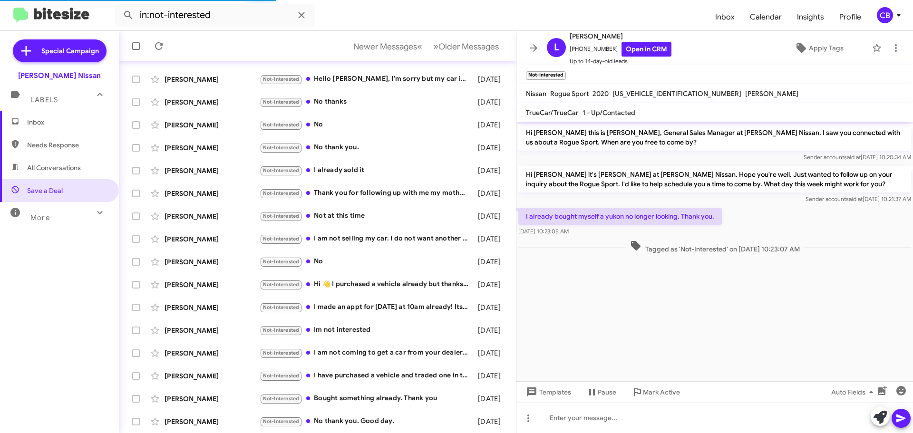
click at [241, 108] on div "Joe Thomas Not-Interested No thanks 4 months ago" at bounding box center [317, 102] width 382 height 19
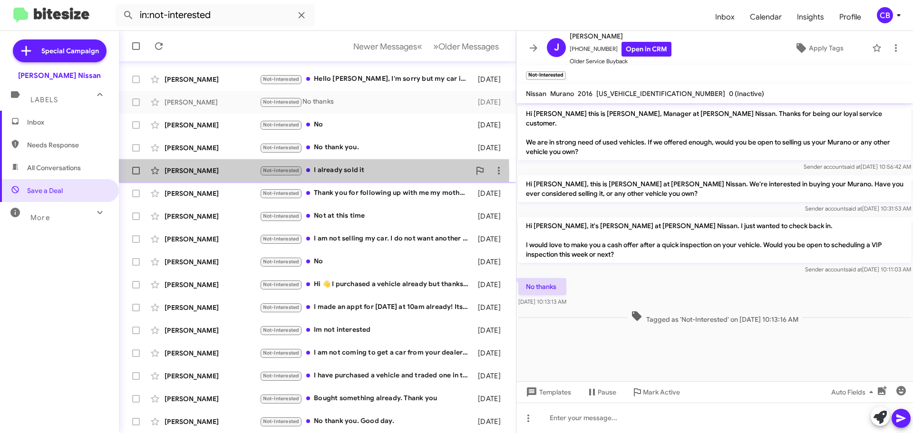
click at [201, 174] on div "Jorge Flores" at bounding box center [212, 171] width 95 height 10
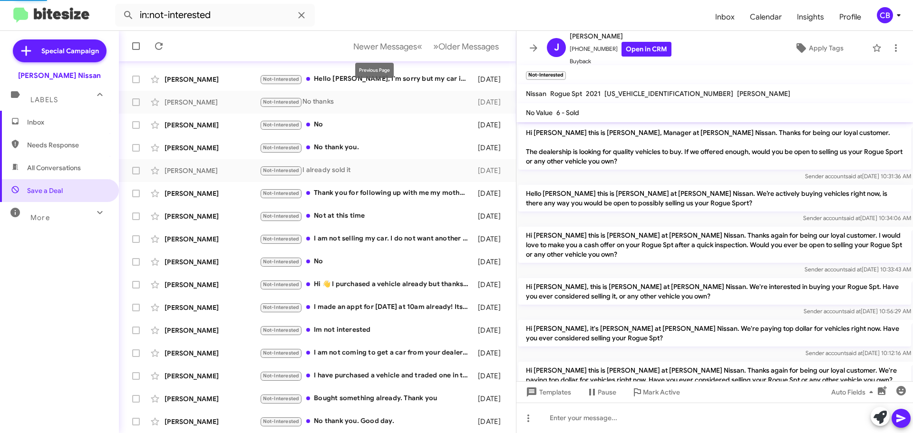
scroll to position [143, 0]
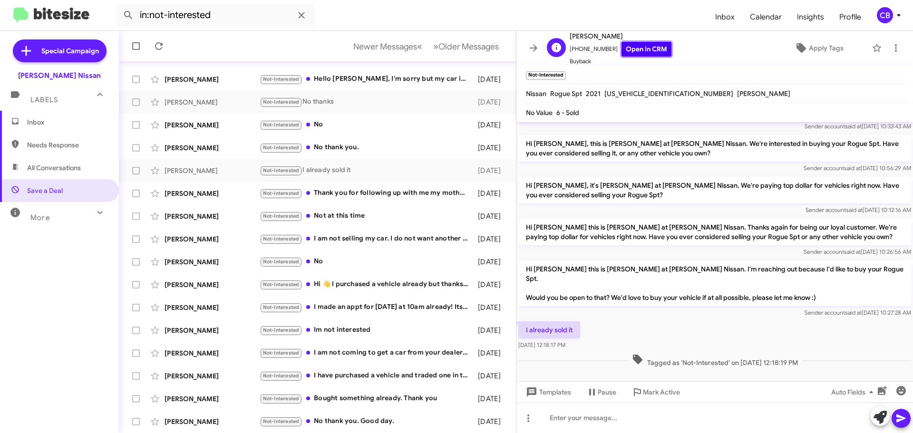
click at [621, 49] on link "Open in CRM" at bounding box center [646, 49] width 50 height 15
click at [188, 297] on span "Shehzad Qayum Not-Interested I made an appt for this Saturday at 10am already! …" at bounding box center [317, 307] width 397 height 23
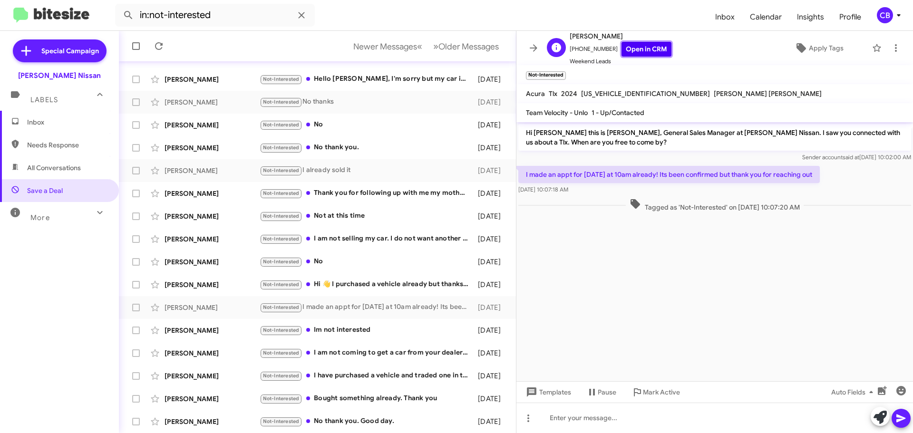
click at [633, 44] on link "Open in CRM" at bounding box center [646, 49] width 50 height 15
click at [203, 277] on div "Samuel Caracheo Not-Interested Hi 👋 I purchased a vehicle already but thanks fo…" at bounding box center [317, 284] width 382 height 19
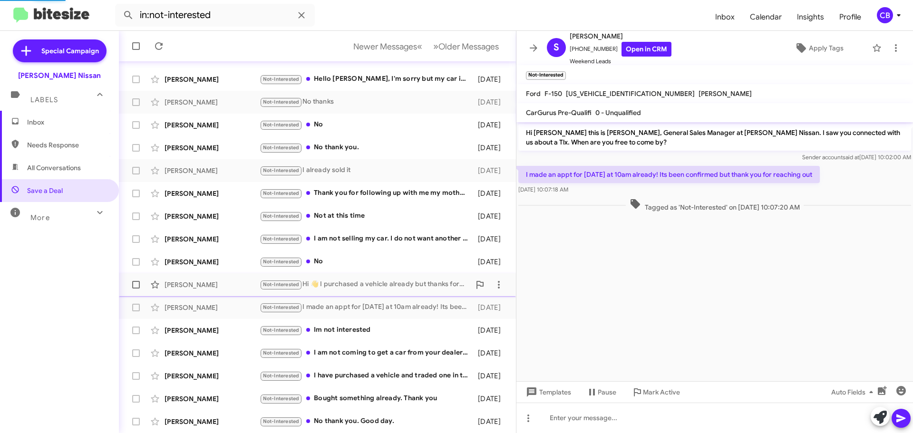
scroll to position [89, 0]
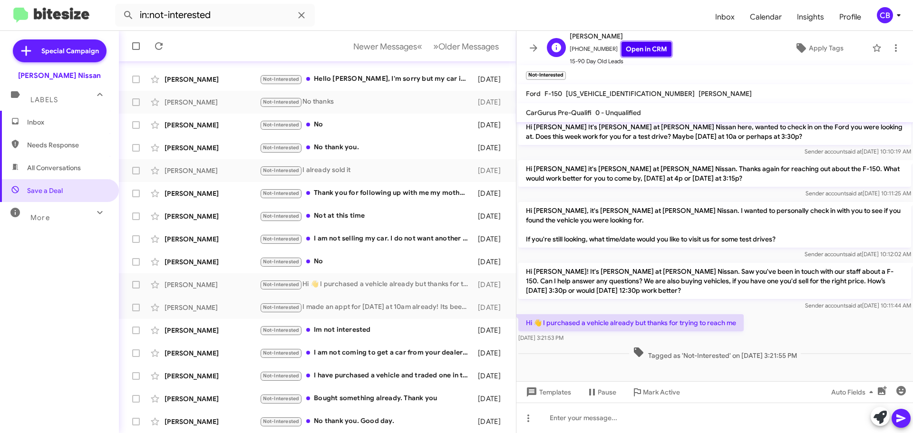
click at [640, 48] on link "Open in CRM" at bounding box center [646, 49] width 50 height 15
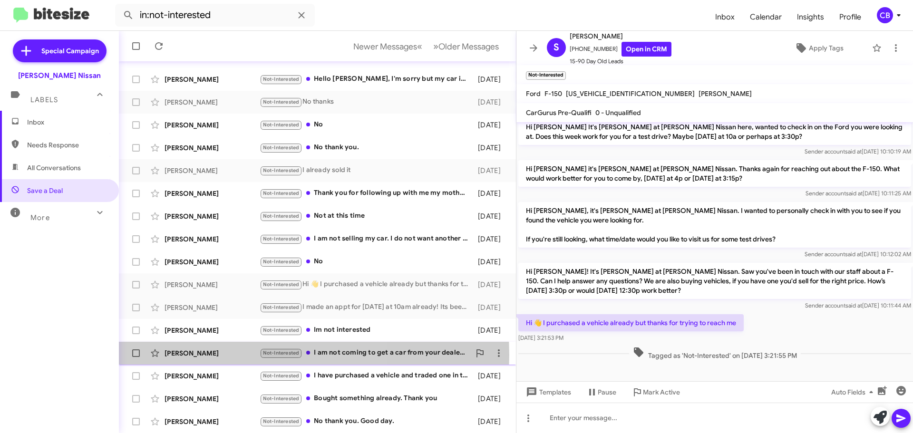
click at [206, 355] on div "Shianne Thompson" at bounding box center [212, 354] width 95 height 10
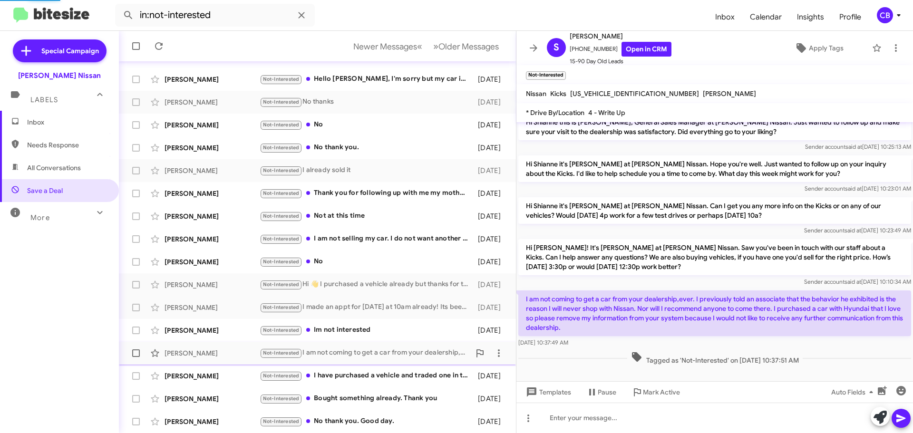
scroll to position [10, 0]
click at [633, 53] on link "Open in CRM" at bounding box center [646, 49] width 50 height 15
click at [230, 369] on div "David Martin Not-Interested I have purchased a vehicle and traded one in thanks…" at bounding box center [317, 376] width 382 height 19
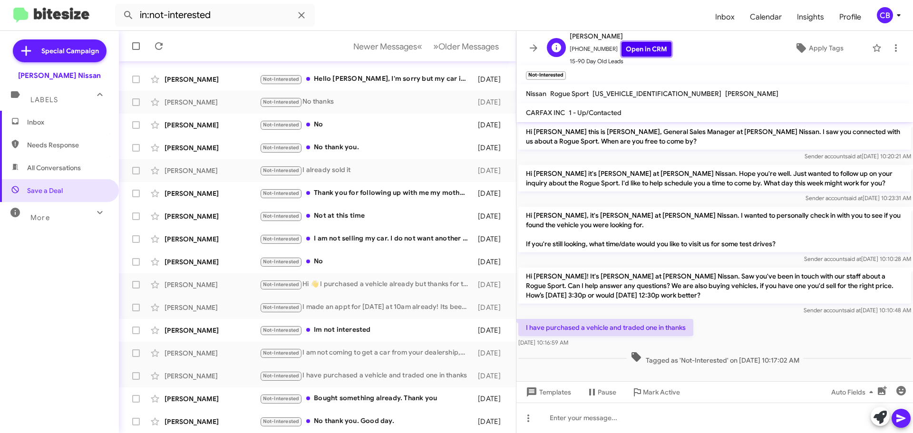
click at [645, 49] on link "Open in CRM" at bounding box center [646, 49] width 50 height 15
click at [162, 49] on icon at bounding box center [158, 45] width 11 height 11
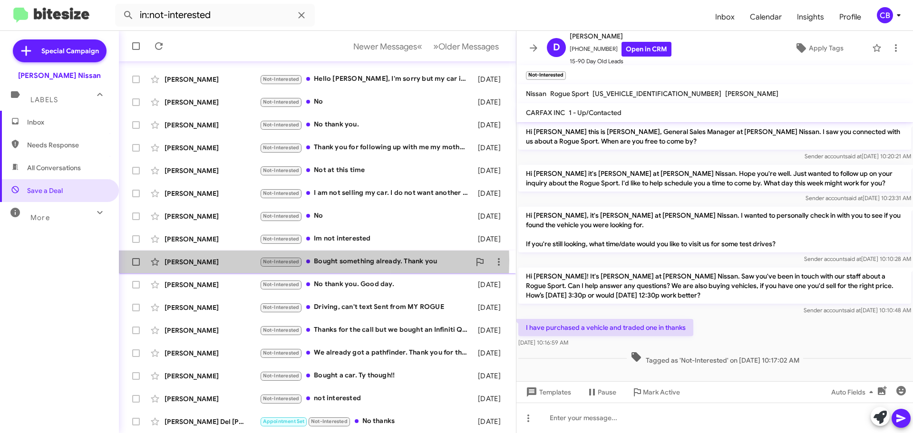
click at [208, 260] on div "Amy Mccline" at bounding box center [212, 262] width 95 height 10
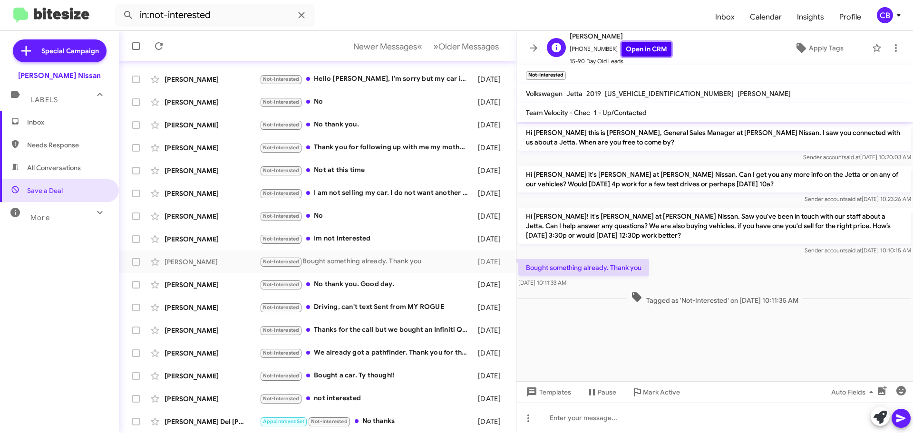
click at [630, 46] on link "Open in CRM" at bounding box center [646, 49] width 50 height 15
click at [221, 190] on div "Michelle Miller" at bounding box center [212, 194] width 95 height 10
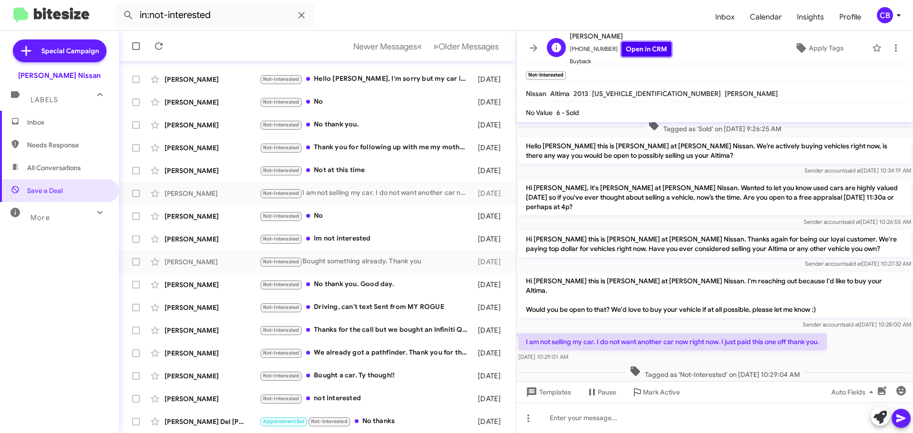
click at [648, 52] on link "Open in CRM" at bounding box center [646, 49] width 50 height 15
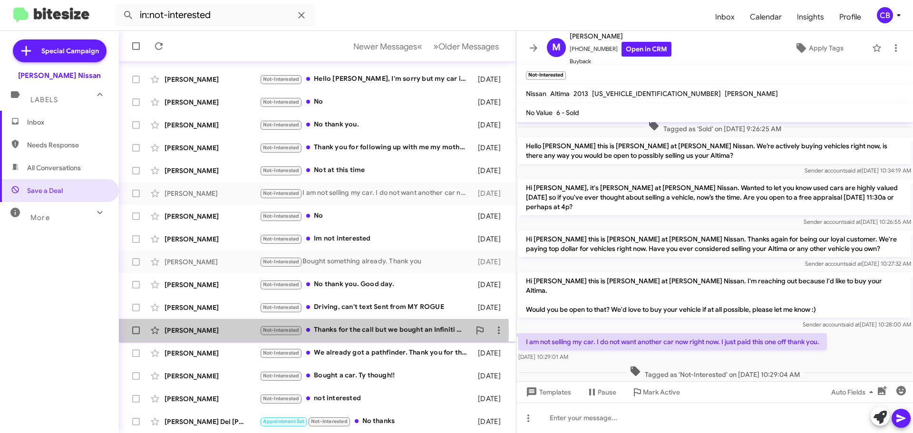
click at [217, 330] on div "Charlie Marshall" at bounding box center [212, 331] width 95 height 10
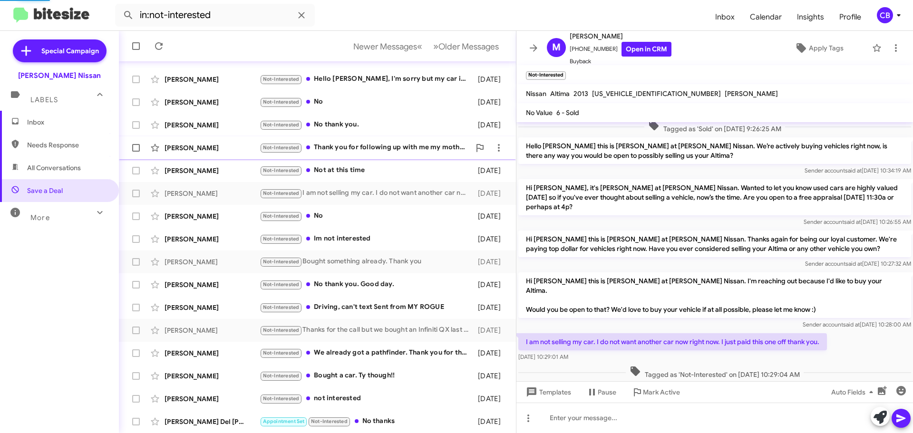
scroll to position [150, 0]
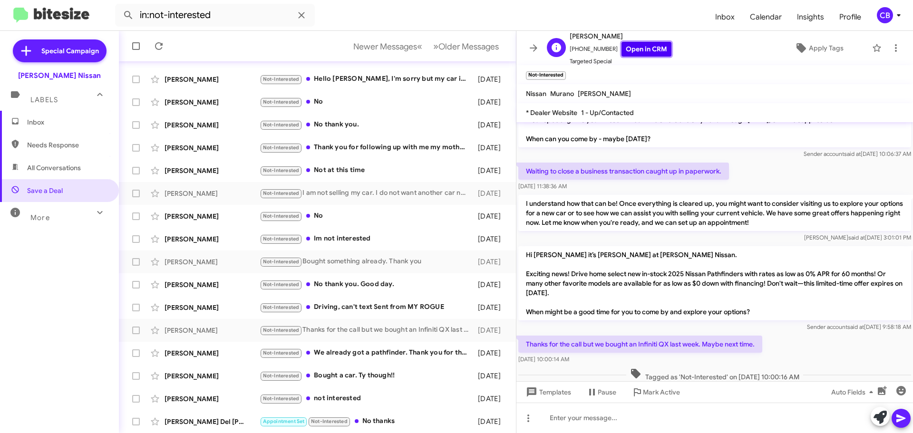
click at [621, 46] on link "Open in CRM" at bounding box center [646, 49] width 50 height 15
click at [433, 49] on span "»" at bounding box center [435, 46] width 5 height 12
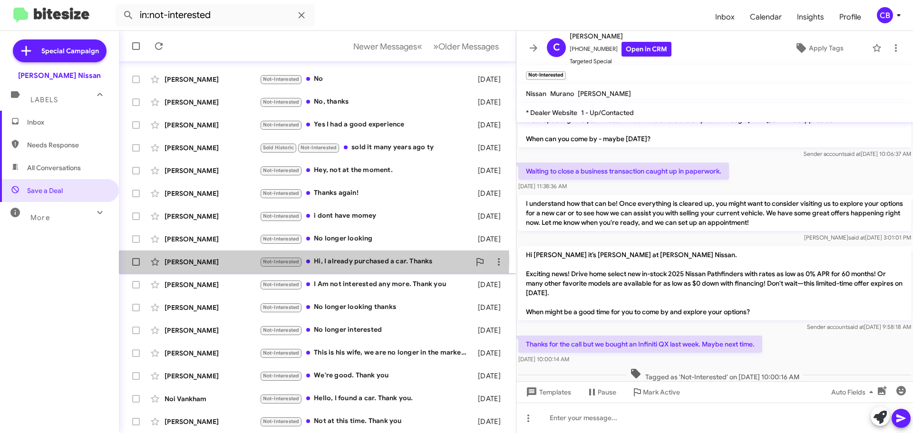
click at [194, 260] on div "Carla Coronado" at bounding box center [212, 262] width 95 height 10
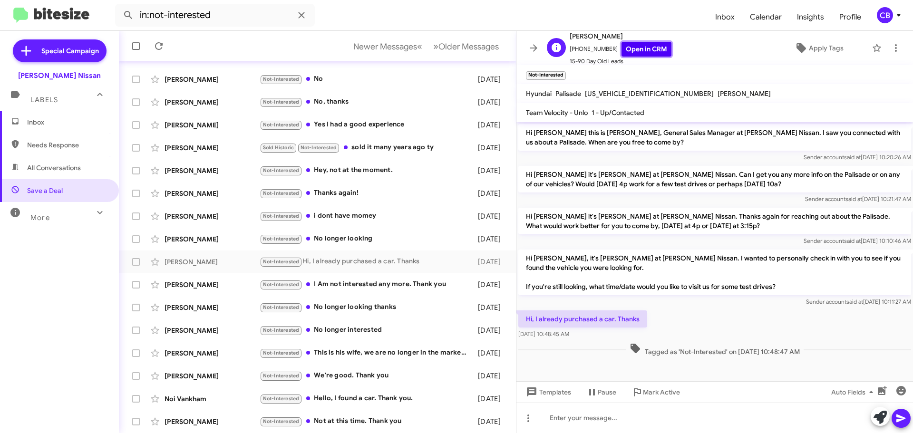
click at [630, 44] on link "Open in CRM" at bounding box center [646, 49] width 50 height 15
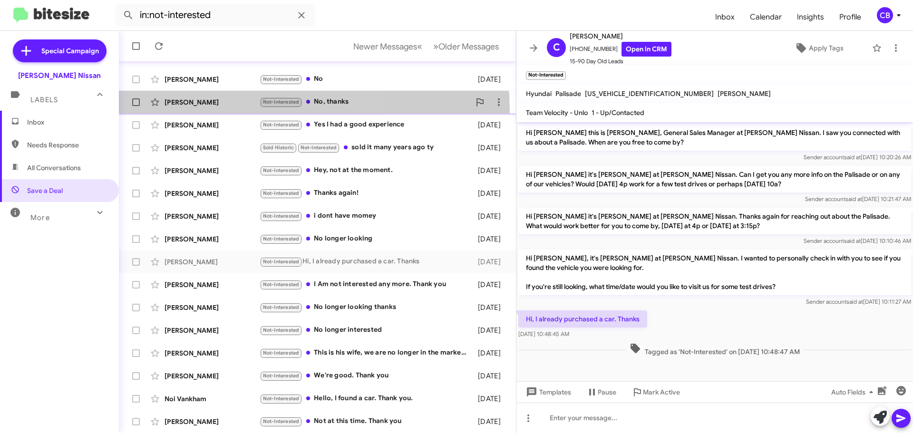
click at [205, 112] on span "Simarpal Grewal Not-Interested No, thanks 4 months ago" at bounding box center [317, 102] width 397 height 23
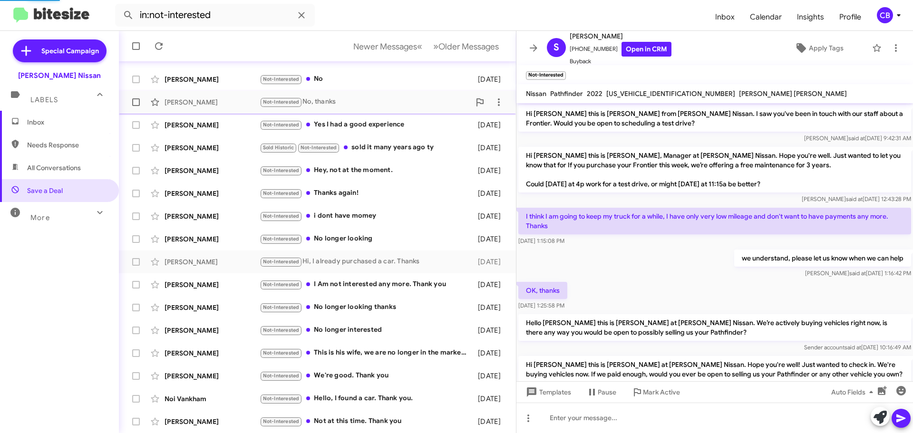
scroll to position [86, 0]
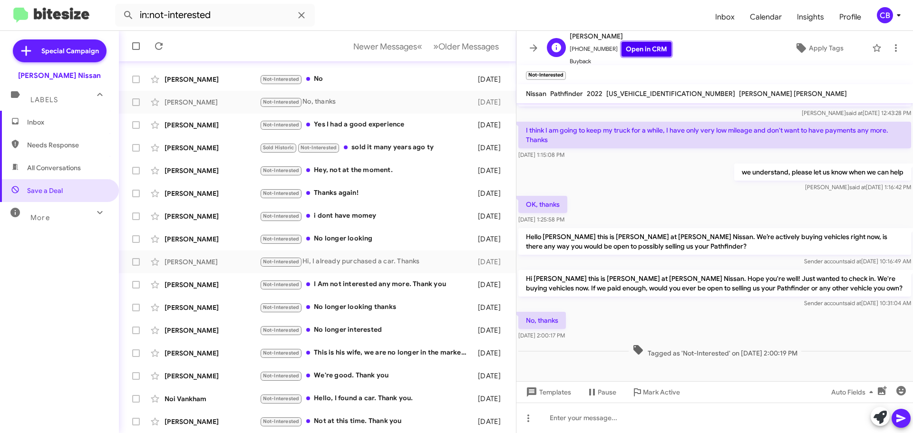
click at [642, 46] on link "Open in CRM" at bounding box center [646, 49] width 50 height 15
click at [194, 283] on div "Juan Landivar" at bounding box center [212, 285] width 95 height 10
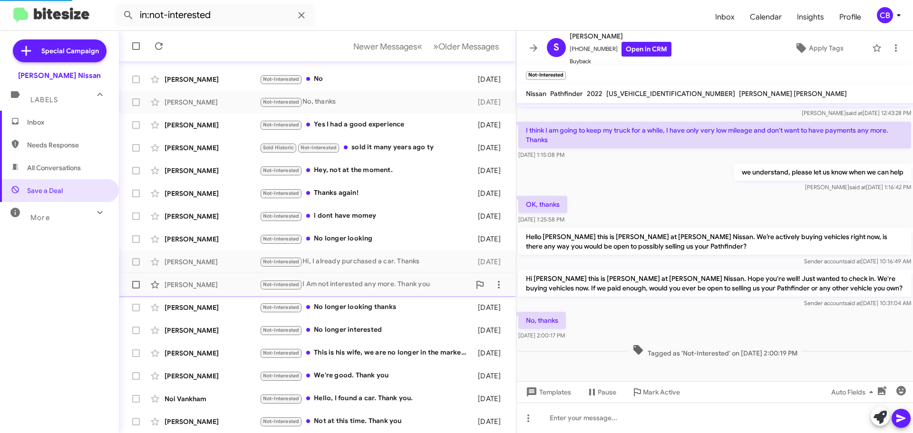
scroll to position [200, 0]
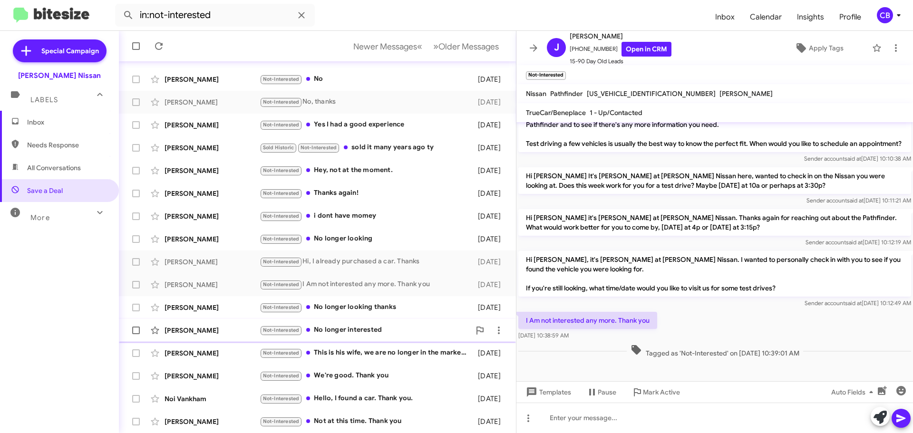
drag, startPoint x: 207, startPoint y: 313, endPoint x: 208, endPoint y: 322, distance: 8.7
click at [207, 315] on div "Derrick Hill Not-Interested No longer looking thanks 5 months ago" at bounding box center [317, 307] width 382 height 19
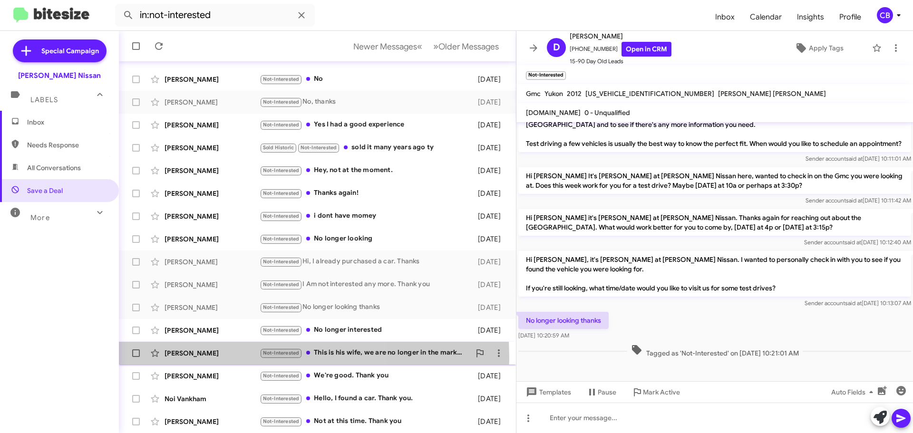
click at [206, 359] on div "Darron Lane Not-Interested This is his wife, we are no longer in the market for…" at bounding box center [317, 353] width 382 height 19
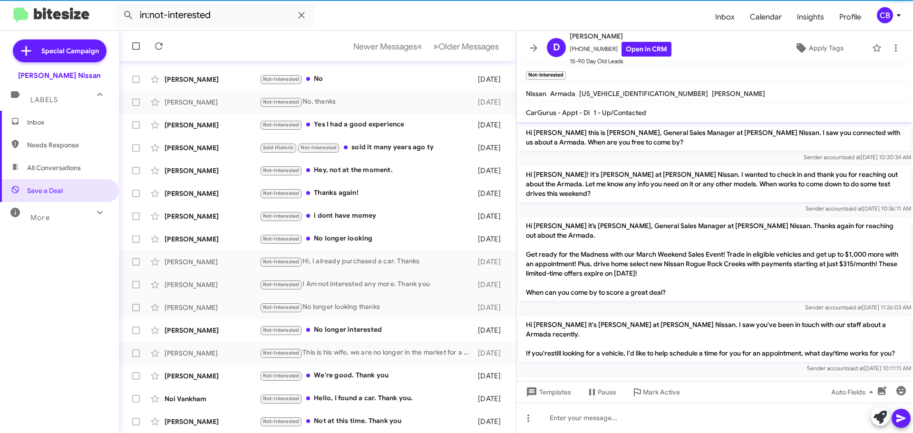
scroll to position [327, 0]
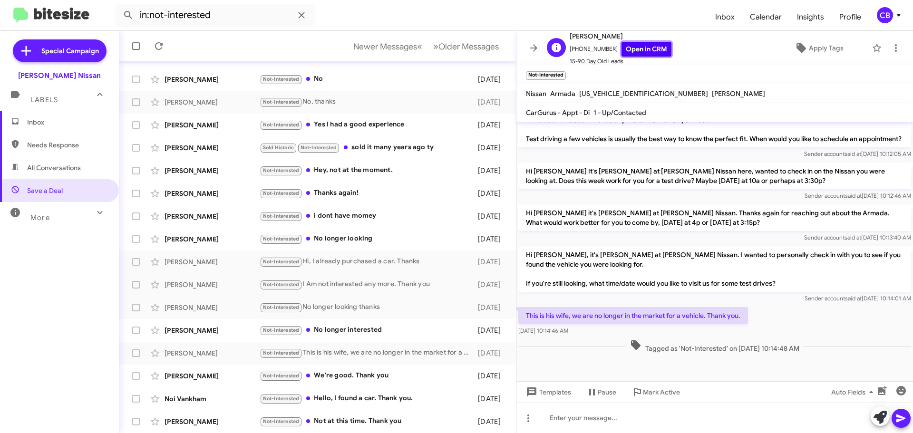
click at [631, 45] on link "Open in CRM" at bounding box center [646, 49] width 50 height 15
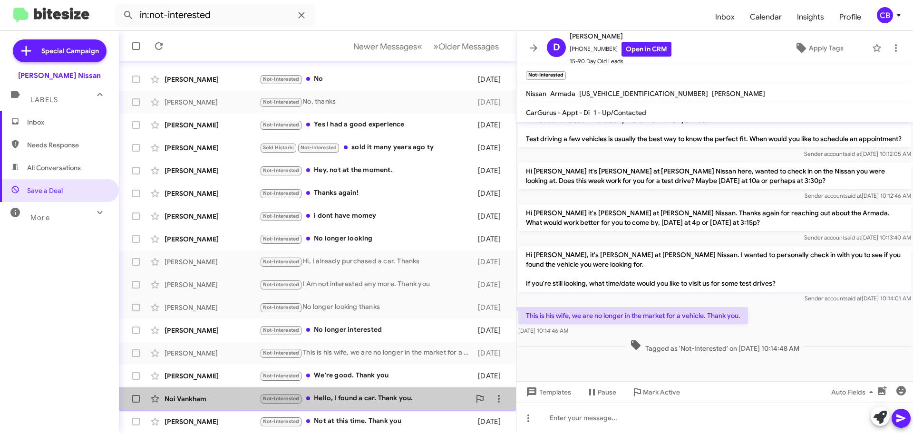
click at [367, 400] on div "Not-Interested Hello, I found a car. Thank you." at bounding box center [365, 398] width 211 height 11
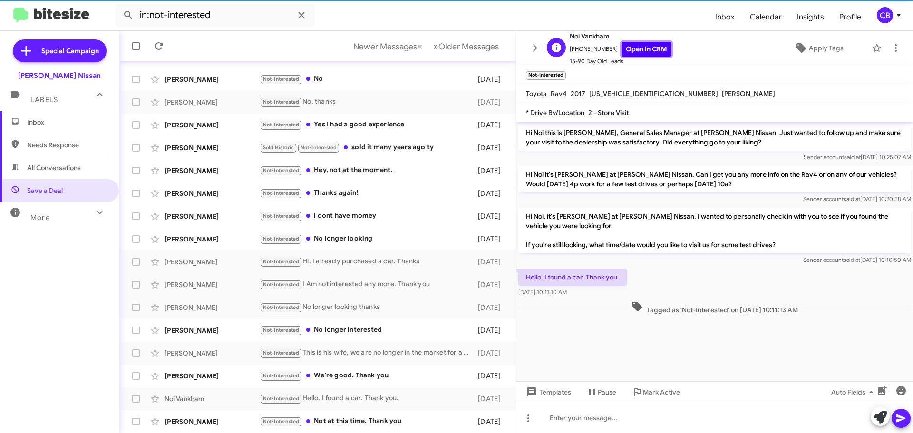
click at [654, 47] on link "Open in CRM" at bounding box center [646, 49] width 50 height 15
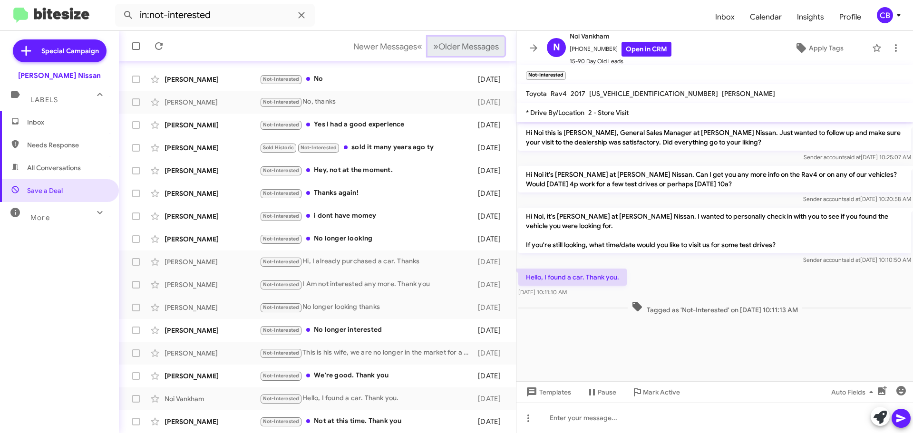
click at [489, 44] on span "Older Messages" at bounding box center [468, 46] width 60 height 10
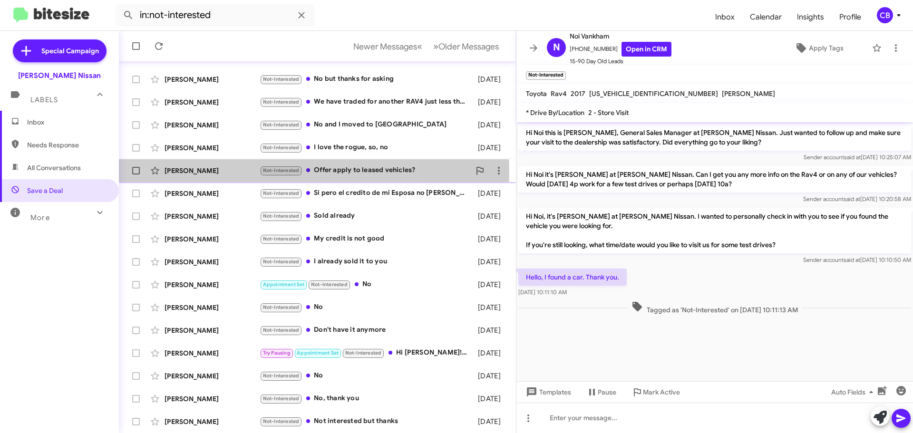
click at [222, 171] on div "Mary Nguyen" at bounding box center [212, 171] width 95 height 10
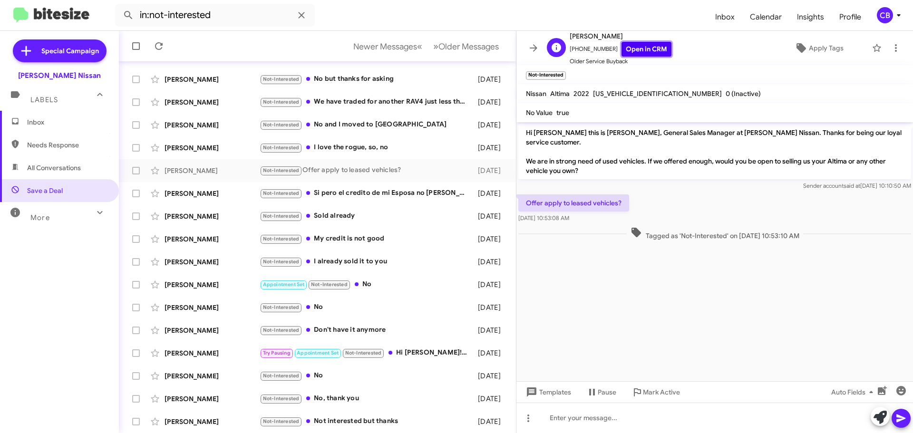
click at [643, 47] on link "Open in CRM" at bounding box center [646, 49] width 50 height 15
click at [444, 50] on span "Older Messages" at bounding box center [468, 46] width 60 height 10
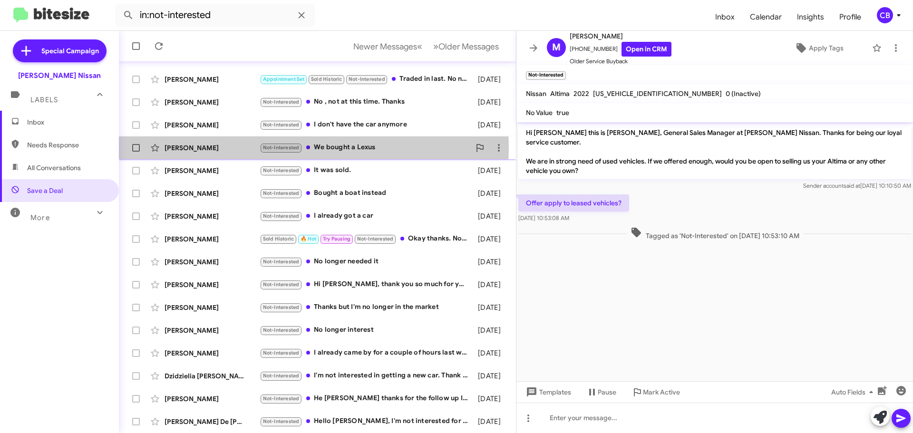
click at [192, 147] on div "Jana Braden" at bounding box center [212, 148] width 95 height 10
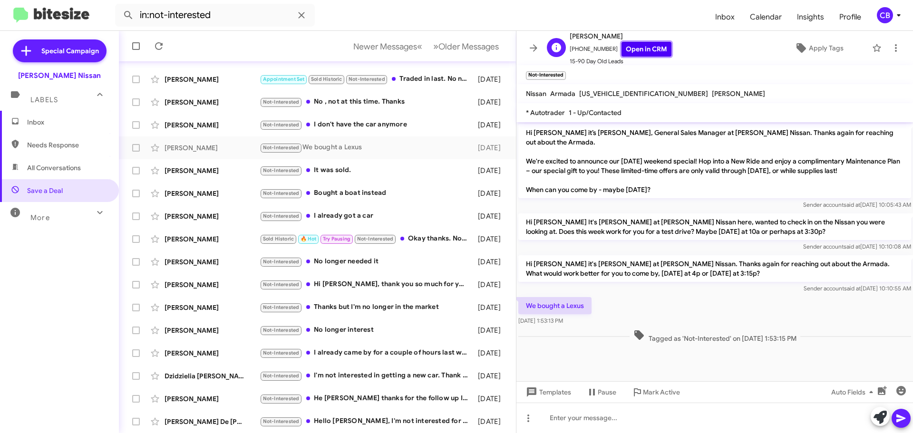
click at [647, 50] on link "Open in CRM" at bounding box center [646, 49] width 50 height 15
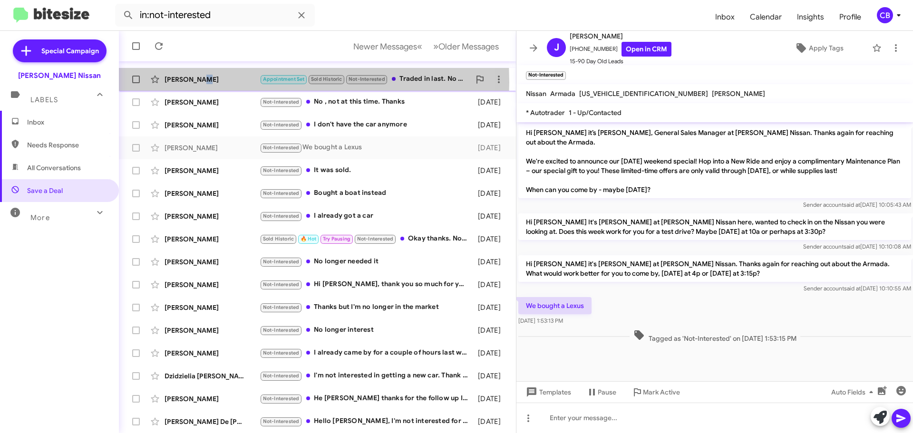
click at [200, 82] on div "Ashley Craig" at bounding box center [212, 80] width 95 height 10
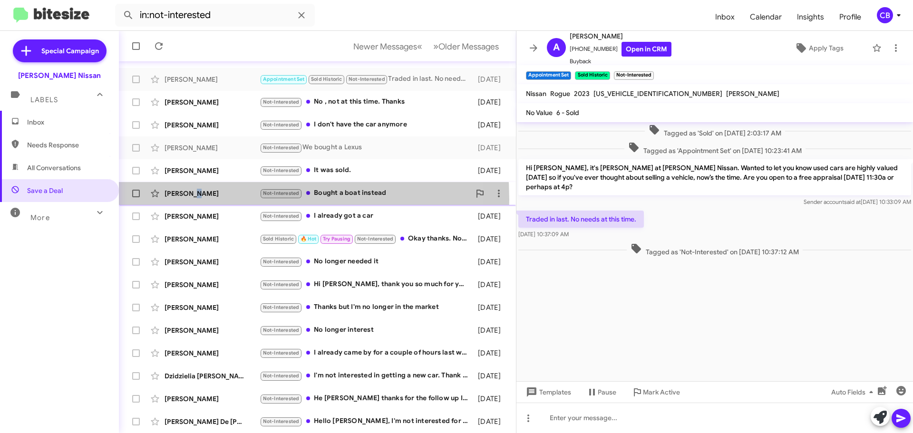
click at [194, 200] on div "Steven Crain Not-Interested Bought a boat instead 5 months ago" at bounding box center [317, 193] width 382 height 19
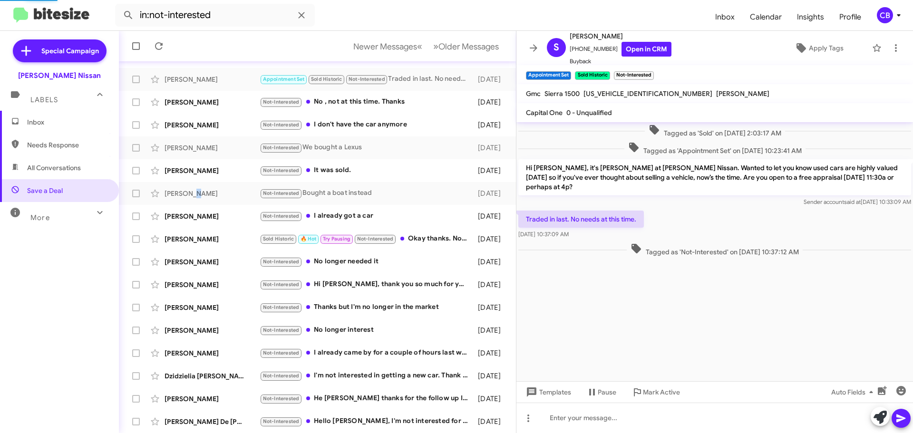
scroll to position [216, 0]
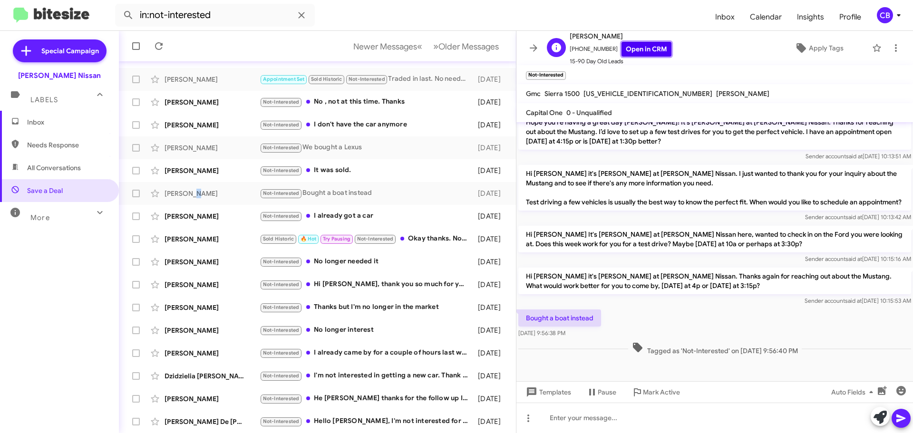
click at [635, 48] on link "Open in CRM" at bounding box center [646, 49] width 50 height 15
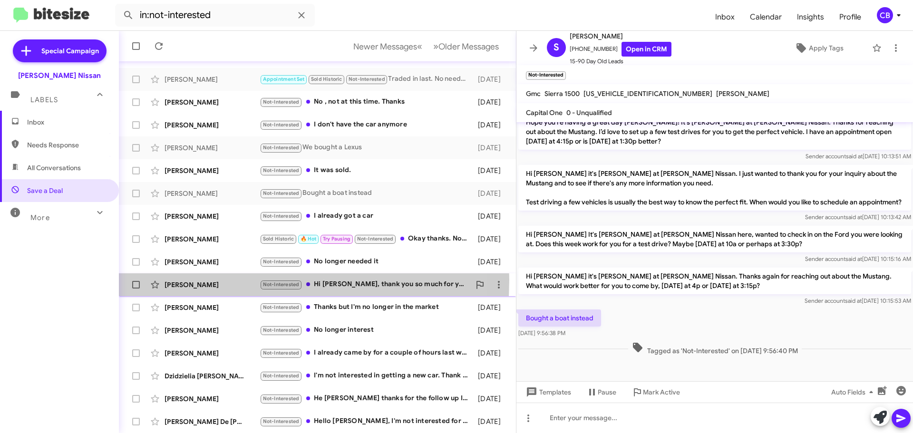
click at [196, 280] on div "Roxana Perez Not-Interested Hi Shawn, thank you so much for your time and follo…" at bounding box center [317, 284] width 382 height 19
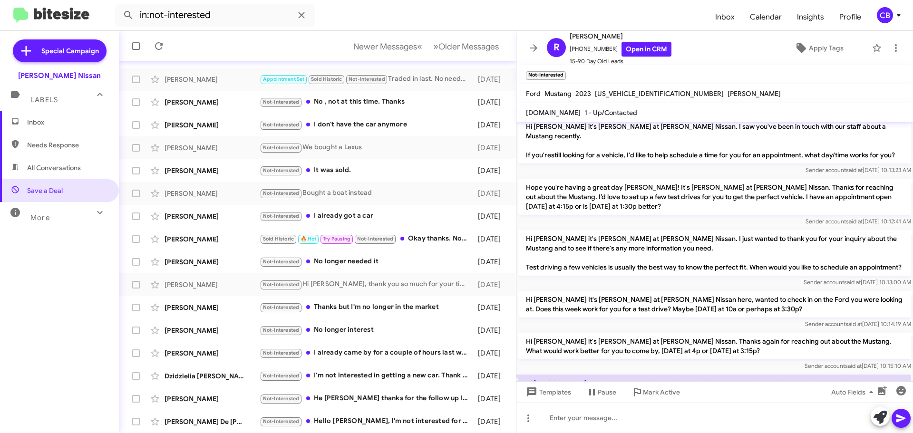
scroll to position [526, 0]
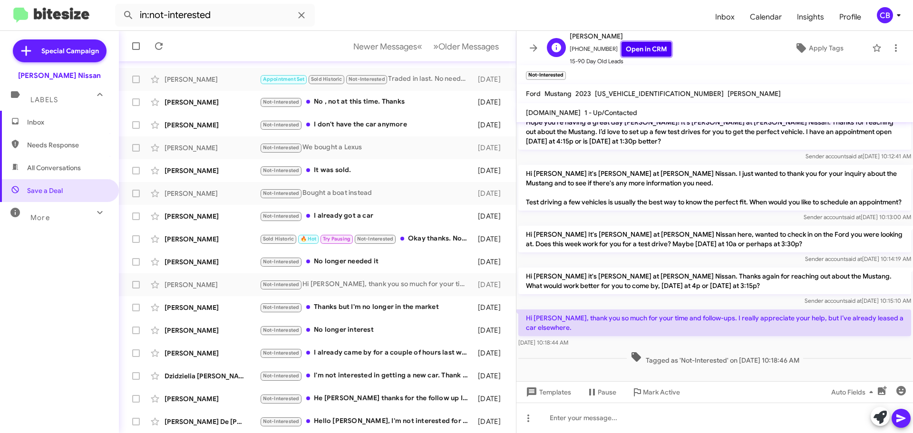
click at [625, 53] on link "Open in CRM" at bounding box center [646, 49] width 50 height 15
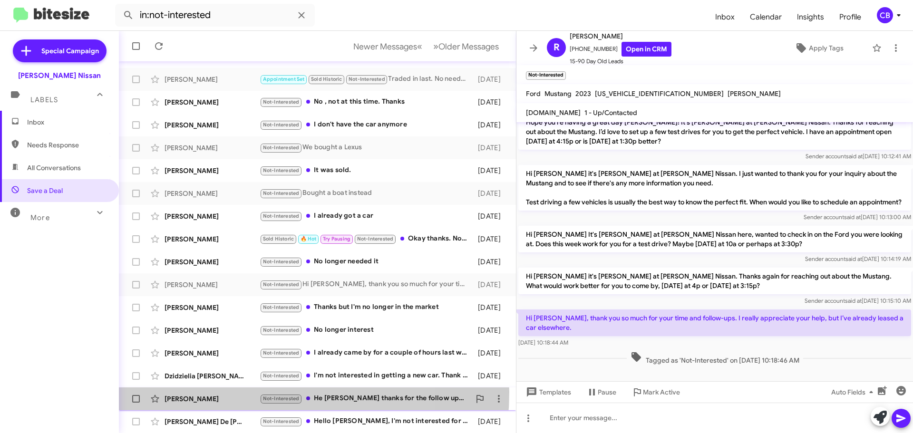
click at [230, 392] on div "Brian Green Not-Interested He Shawn thanks for the follow up I decided to buy a…" at bounding box center [317, 398] width 382 height 19
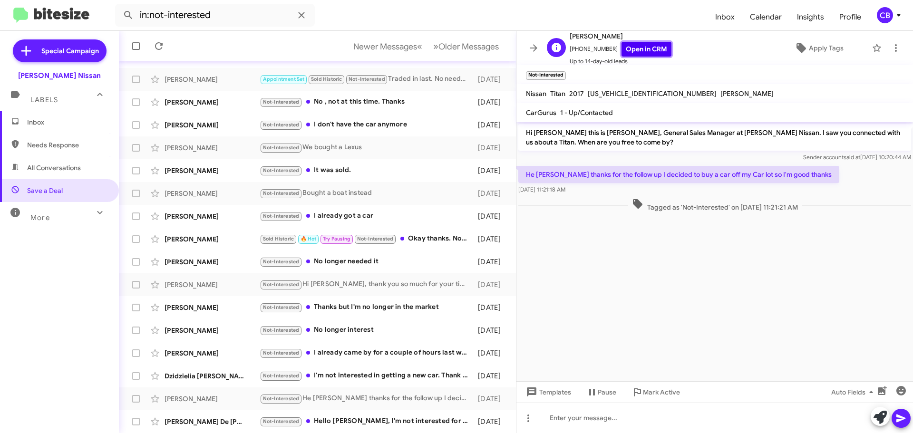
click at [639, 47] on link "Open in CRM" at bounding box center [646, 49] width 50 height 15
click at [444, 46] on span "Older Messages" at bounding box center [468, 46] width 60 height 10
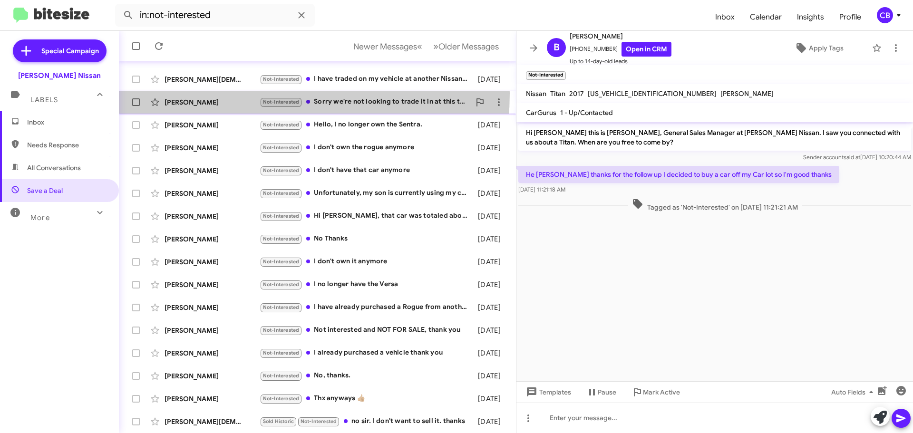
click at [233, 93] on div "Hannah Biederer Not-Interested Sorry we're not looking to trade it in at this t…" at bounding box center [317, 102] width 382 height 19
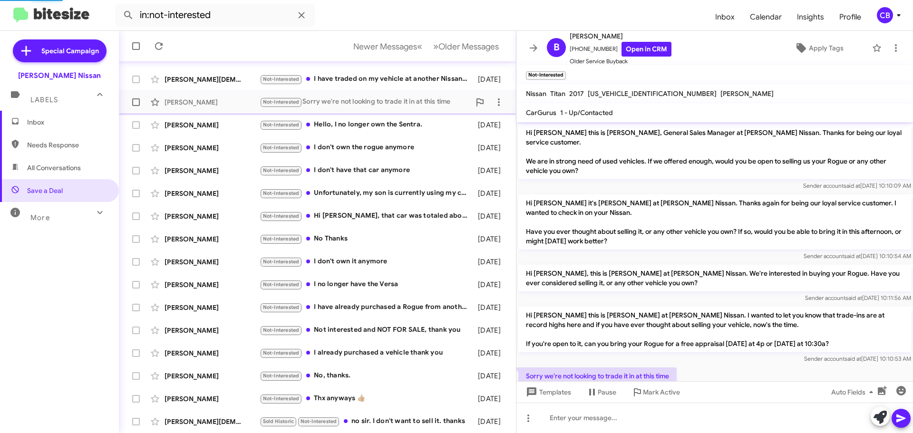
scroll to position [39, 0]
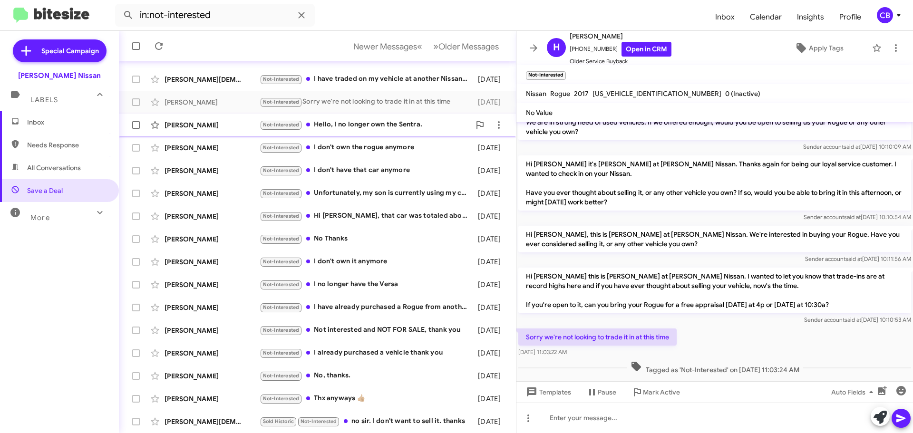
click at [213, 122] on div "Lisa Nistrom" at bounding box center [212, 125] width 95 height 10
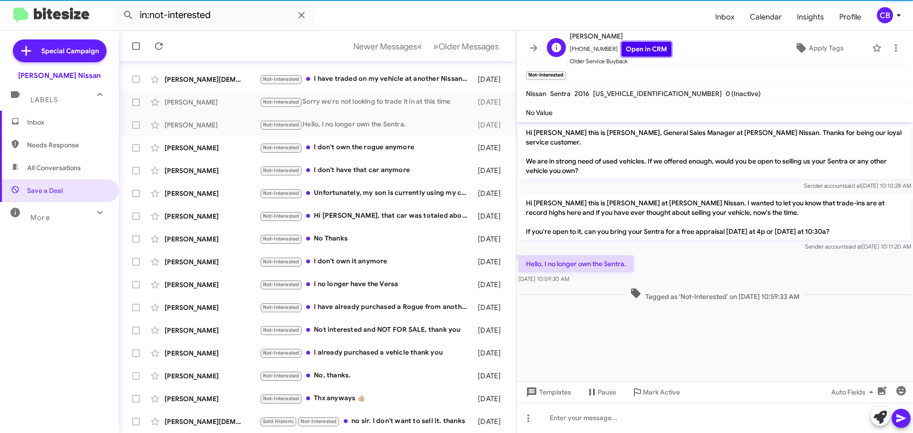
click at [648, 46] on link "Open in CRM" at bounding box center [646, 49] width 50 height 15
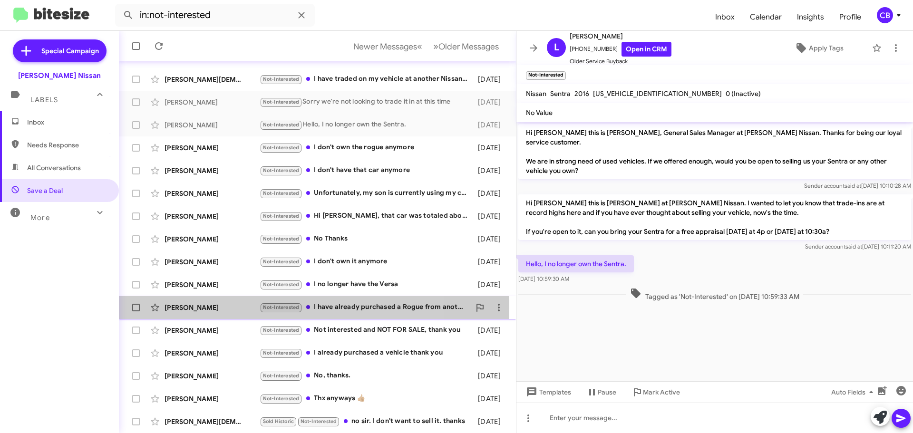
click at [235, 304] on div "Keith Leroy" at bounding box center [212, 308] width 95 height 10
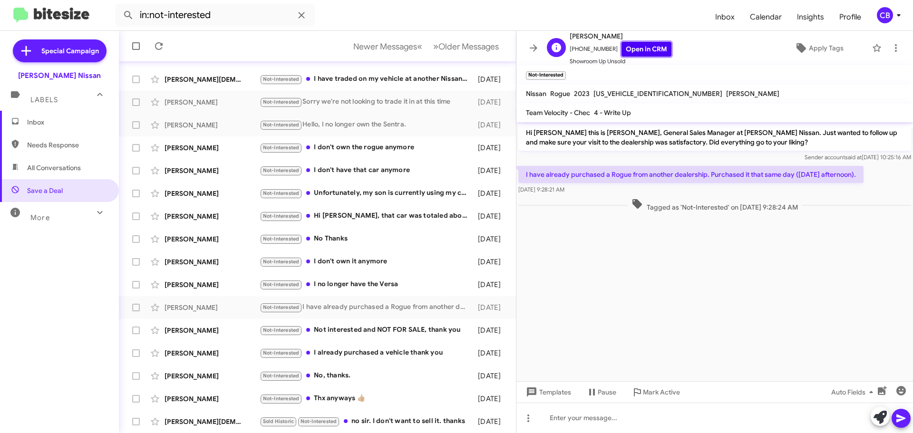
click at [641, 50] on link "Open in CRM" at bounding box center [646, 49] width 50 height 15
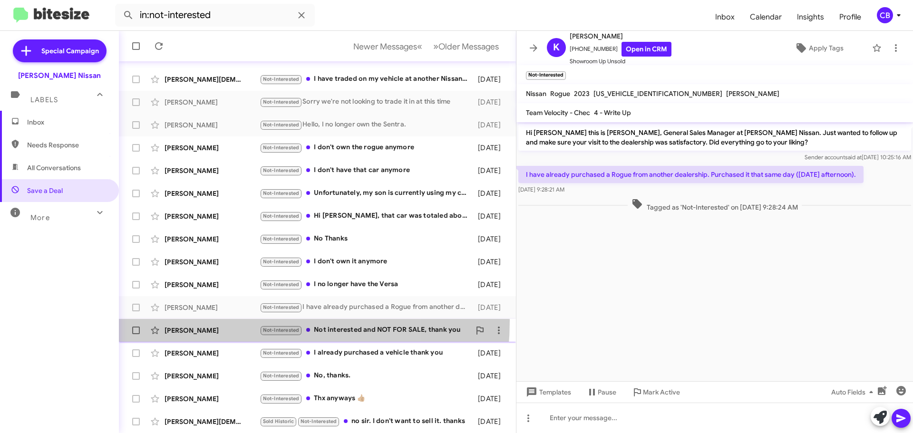
click at [223, 321] on div "Calvin Howard Not-Interested Not interested and NOT FOR SALE, thank you 5 month…" at bounding box center [317, 330] width 382 height 19
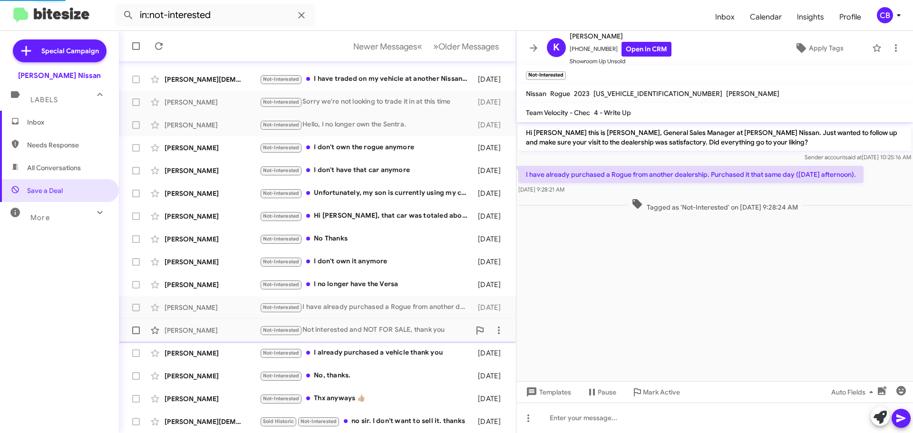
scroll to position [55, 0]
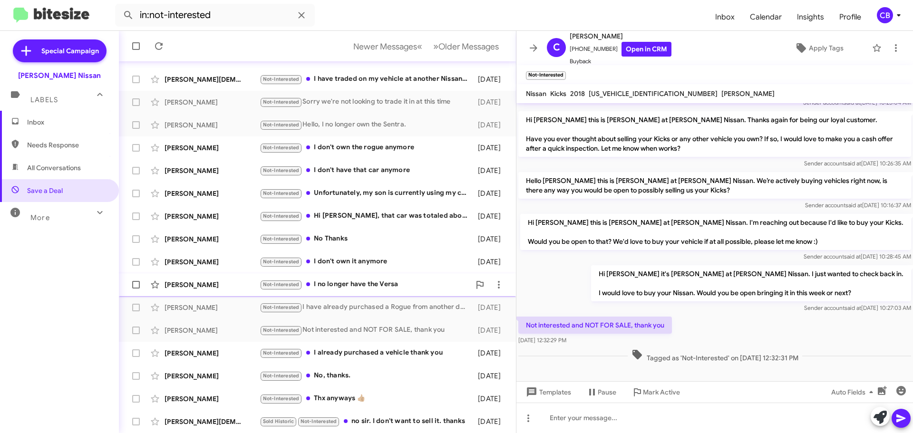
click at [177, 285] on div "Lexus Roberts" at bounding box center [212, 285] width 95 height 10
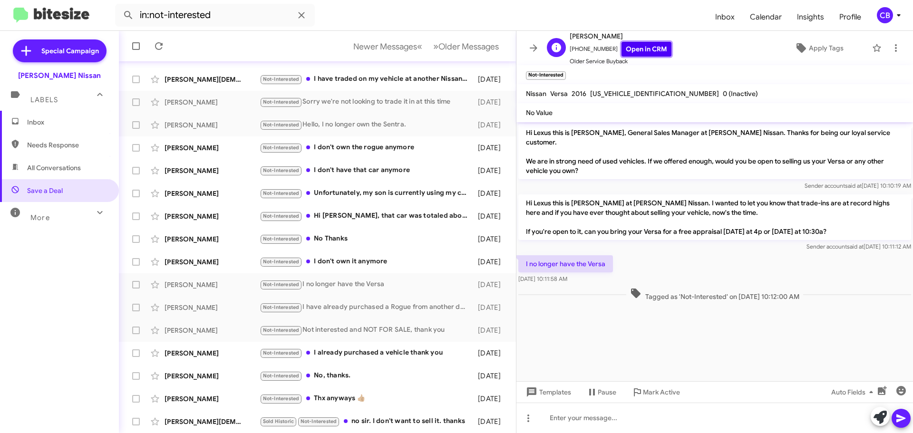
click at [643, 46] on link "Open in CRM" at bounding box center [646, 49] width 50 height 15
click at [801, 50] on icon at bounding box center [800, 47] width 11 height 11
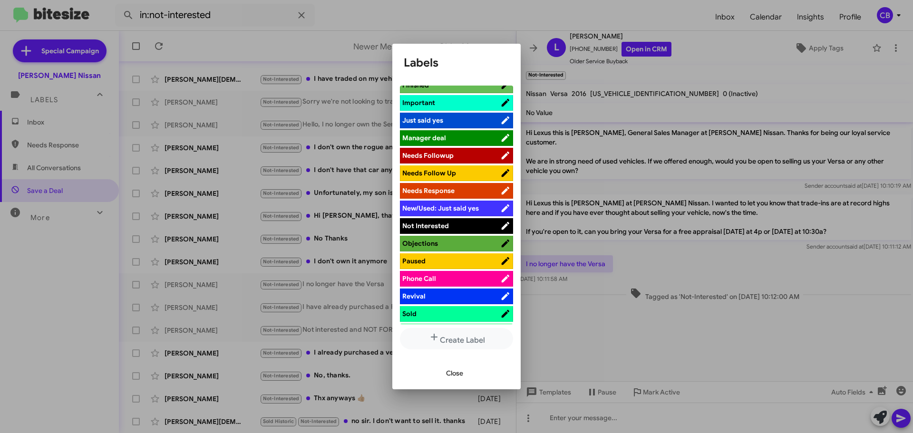
scroll to position [380, 0]
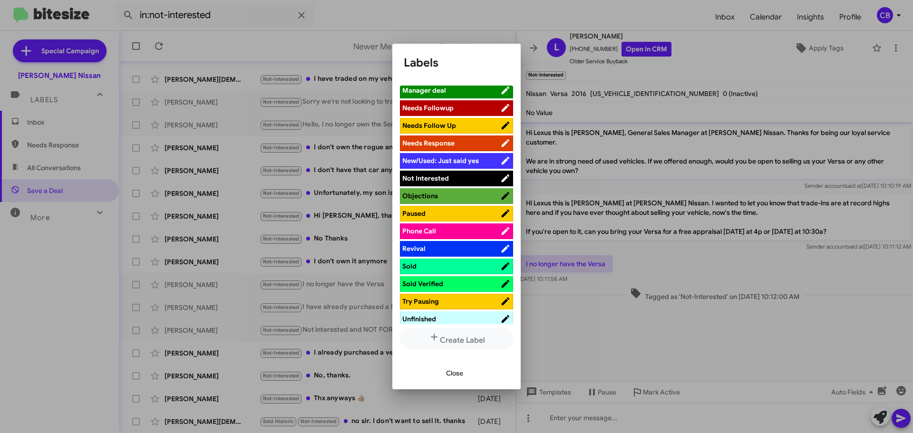
click at [435, 262] on span "Sold" at bounding box center [451, 267] width 98 height 10
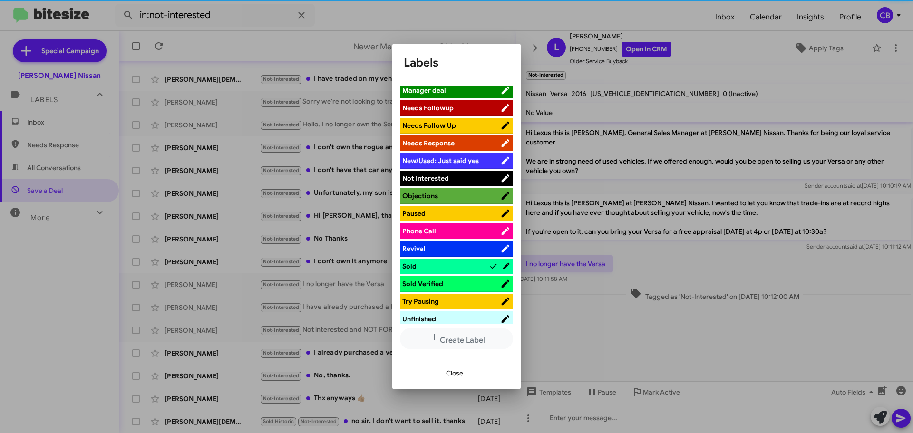
click at [440, 280] on span "Sold Verified" at bounding box center [422, 284] width 41 height 9
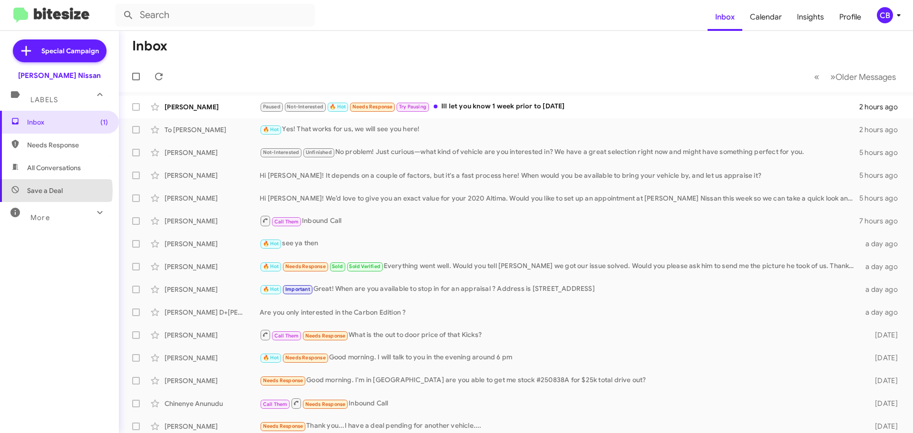
click at [47, 191] on span "Save a Deal" at bounding box center [45, 191] width 36 height 10
type input "in:not-interested"
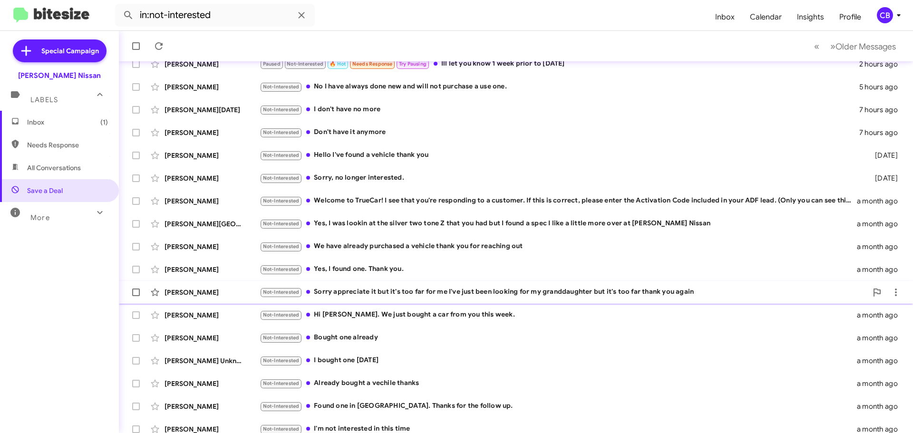
scroll to position [119, 0]
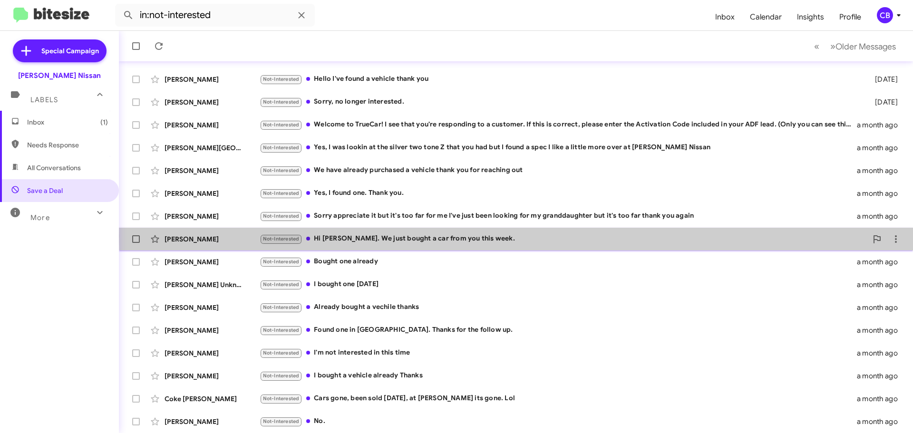
click at [577, 236] on div "Not-Interested Hi Shawn. We just bought a car from you this week." at bounding box center [564, 238] width 608 height 11
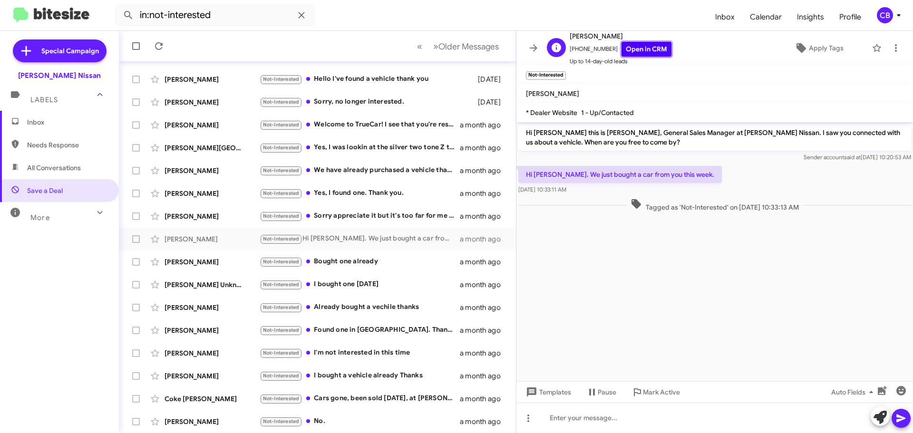
click at [628, 52] on link "Open in CRM" at bounding box center [646, 49] width 50 height 15
click at [159, 46] on icon at bounding box center [158, 45] width 11 height 11
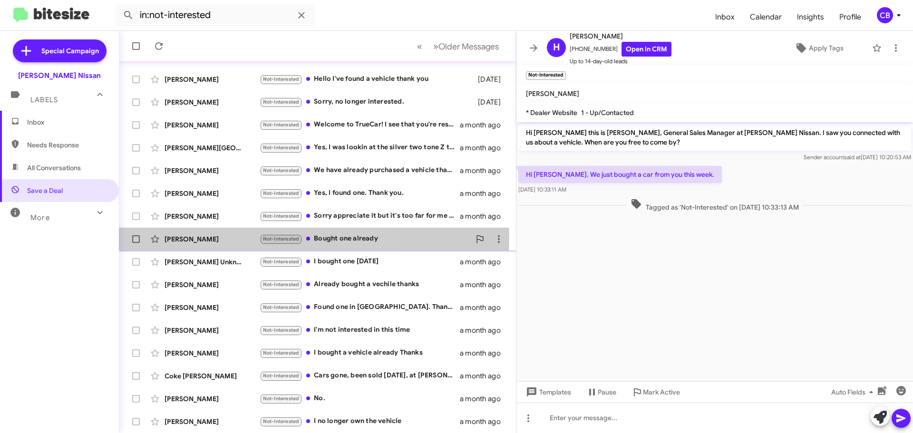
click at [210, 237] on div "[PERSON_NAME]" at bounding box center [212, 239] width 95 height 10
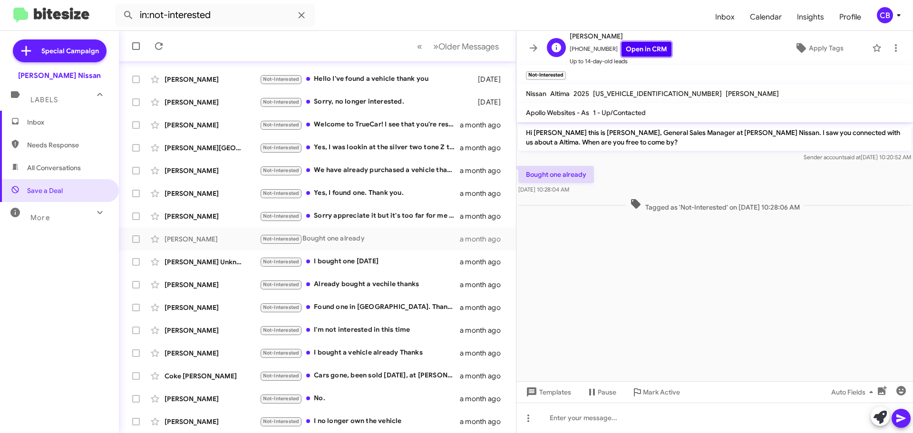
click at [658, 48] on link "Open in CRM" at bounding box center [646, 49] width 50 height 15
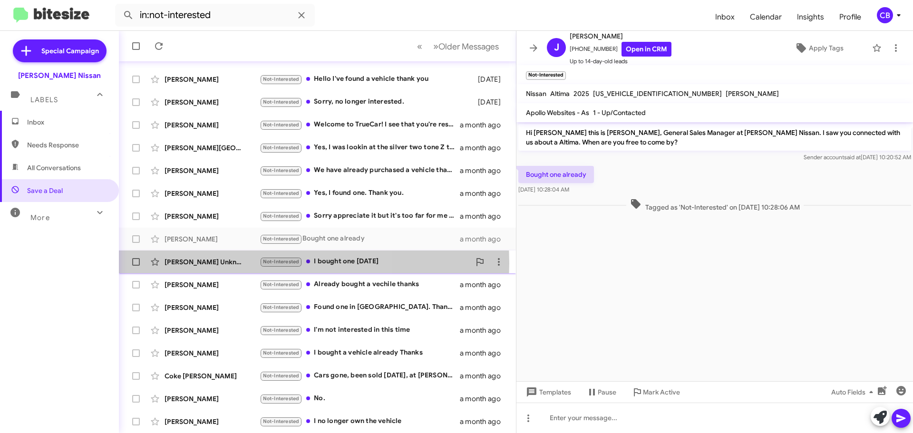
click at [209, 263] on div "[PERSON_NAME] Unknown" at bounding box center [212, 262] width 95 height 10
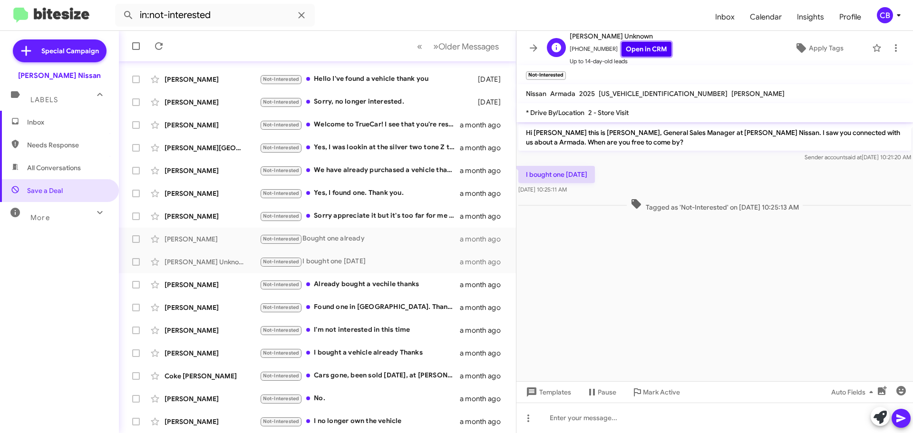
click at [632, 52] on link "Open in CRM" at bounding box center [646, 49] width 50 height 15
click at [233, 291] on div "Cody Clark Not-Interested Already bought a vechile thanks a month ago" at bounding box center [317, 284] width 382 height 19
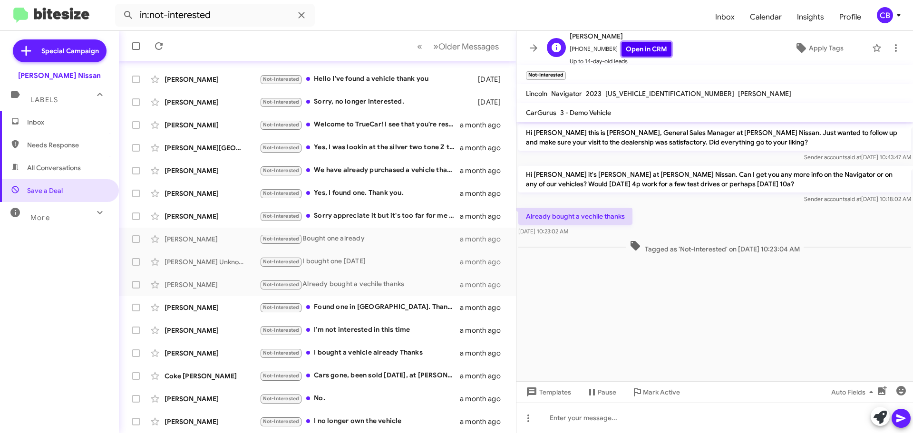
click at [642, 45] on link "Open in CRM" at bounding box center [646, 49] width 50 height 15
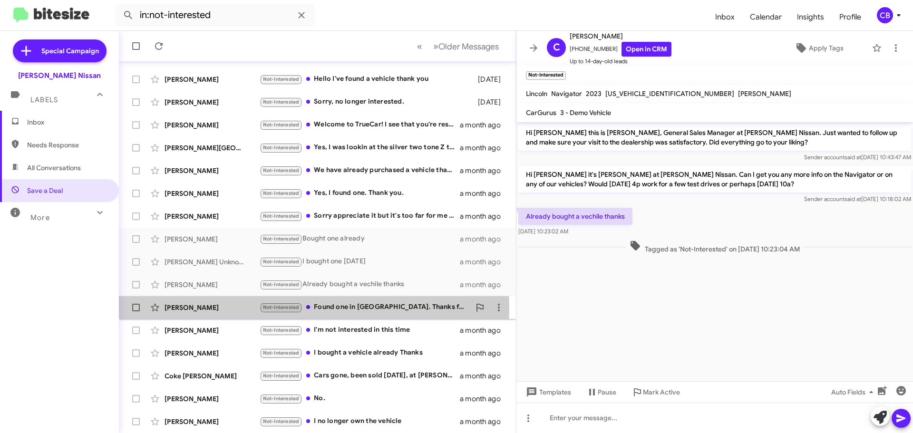
click at [232, 309] on div "[PERSON_NAME]" at bounding box center [212, 308] width 95 height 10
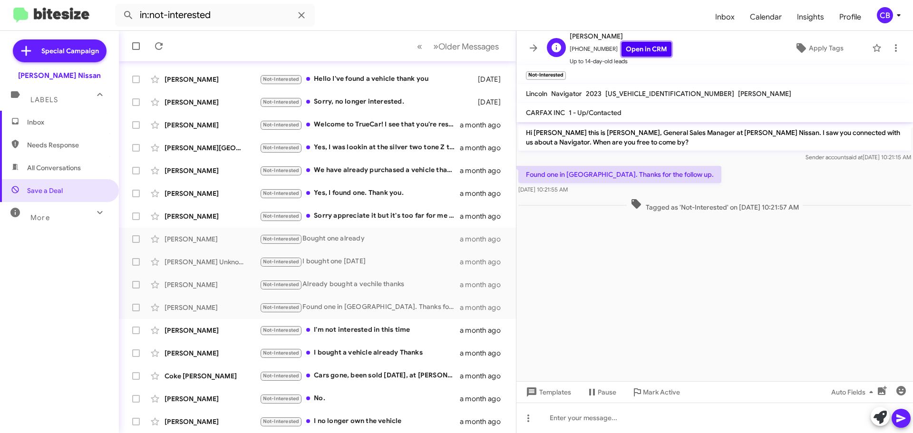
click at [634, 55] on link "Open in CRM" at bounding box center [646, 49] width 50 height 15
click at [189, 332] on div "[PERSON_NAME]" at bounding box center [212, 331] width 95 height 10
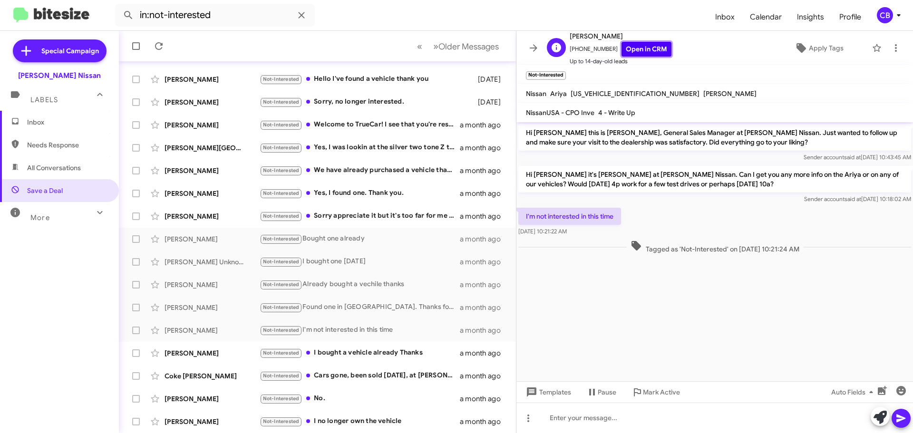
click at [633, 49] on link "Open in CRM" at bounding box center [646, 49] width 50 height 15
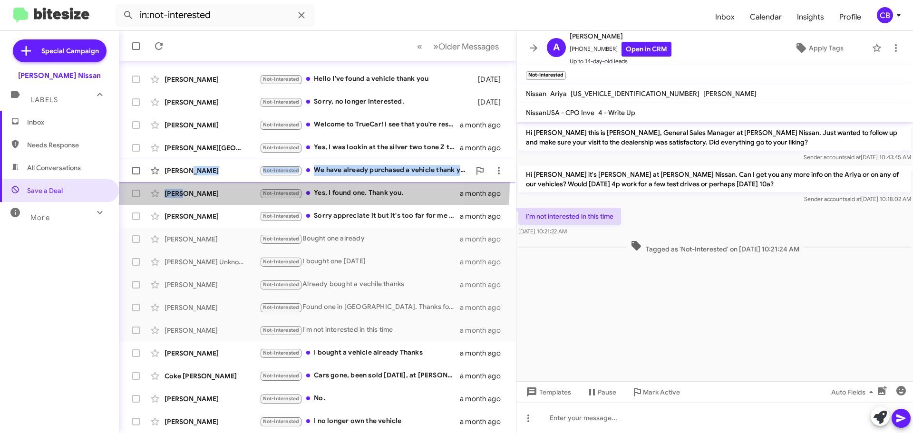
click at [185, 182] on mat-action-list "Nelson Campbell Paused Not-Interested 🔥 Hot Needs Response Try Pausing Ill let …" at bounding box center [317, 203] width 397 height 460
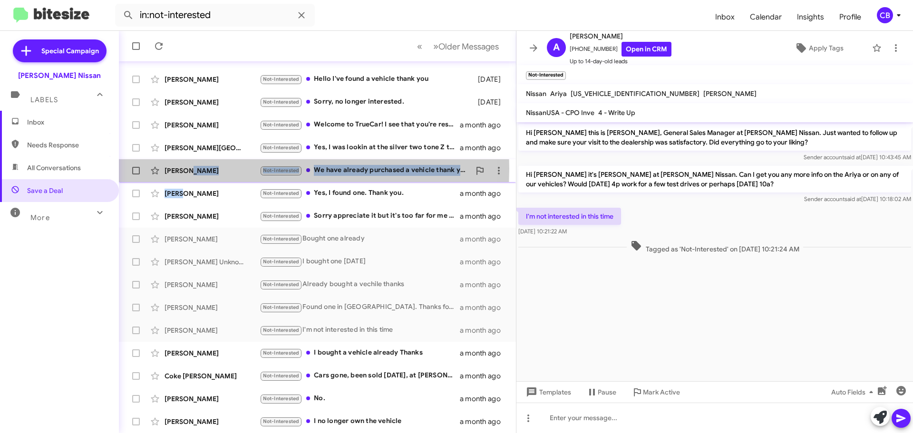
click at [201, 168] on div "[PERSON_NAME]" at bounding box center [212, 171] width 95 height 10
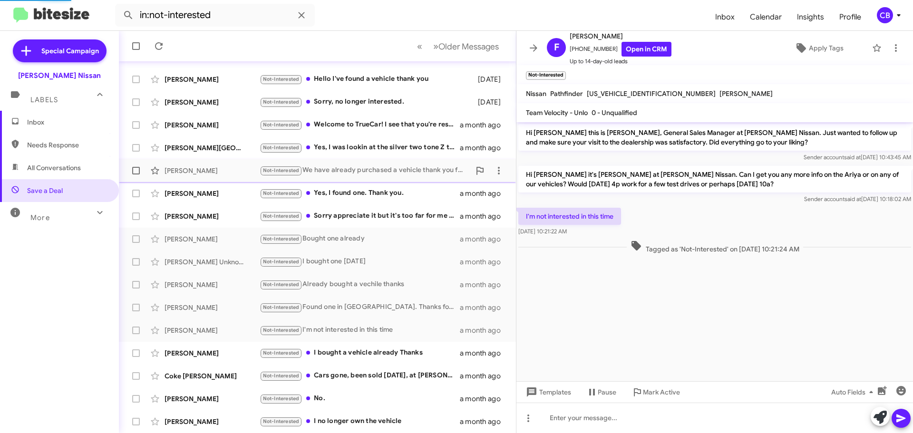
scroll to position [475, 0]
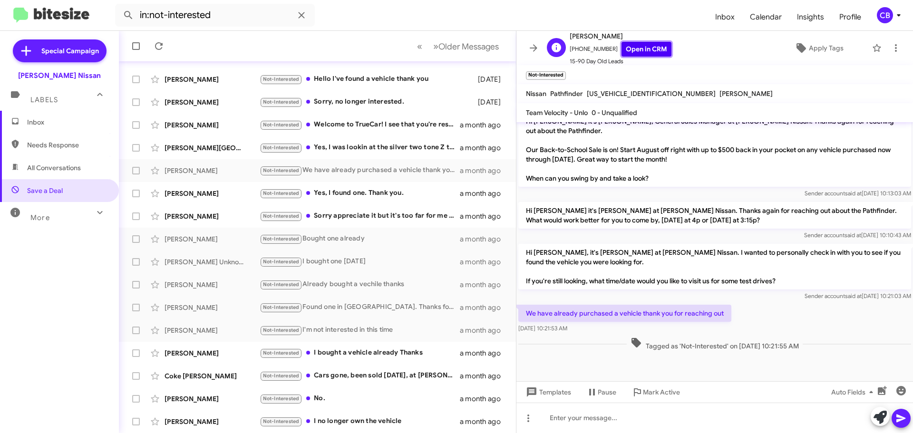
click at [639, 45] on link "Open in CRM" at bounding box center [646, 49] width 50 height 15
click at [452, 50] on span "Older Messages" at bounding box center [468, 46] width 60 height 10
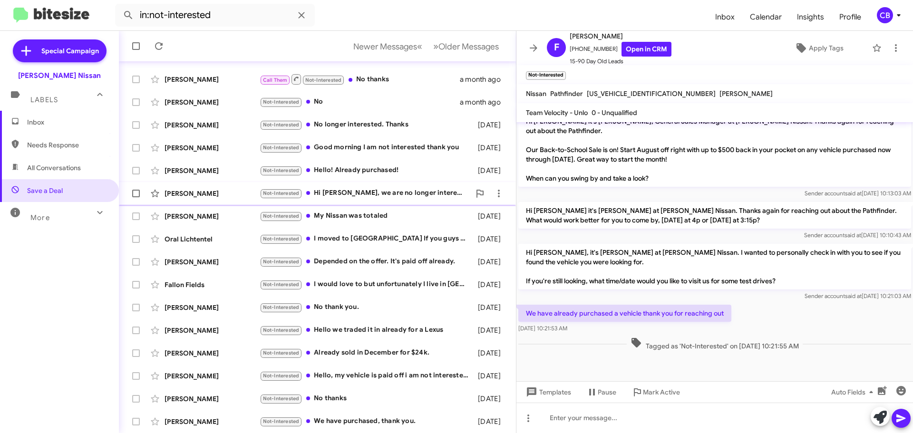
click at [196, 201] on div "Jimmy Kong Not-Interested Hi Shawn, we are no longer interested in Navigator. N…" at bounding box center [317, 193] width 382 height 19
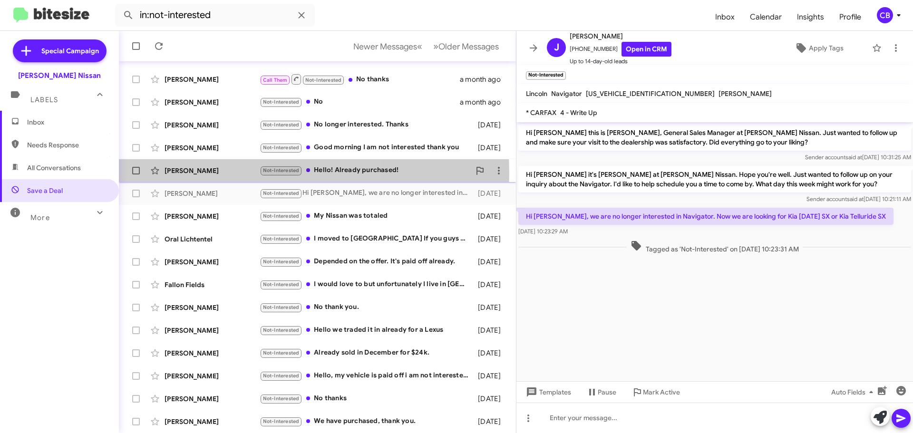
click at [204, 173] on div "Max Begini" at bounding box center [212, 171] width 95 height 10
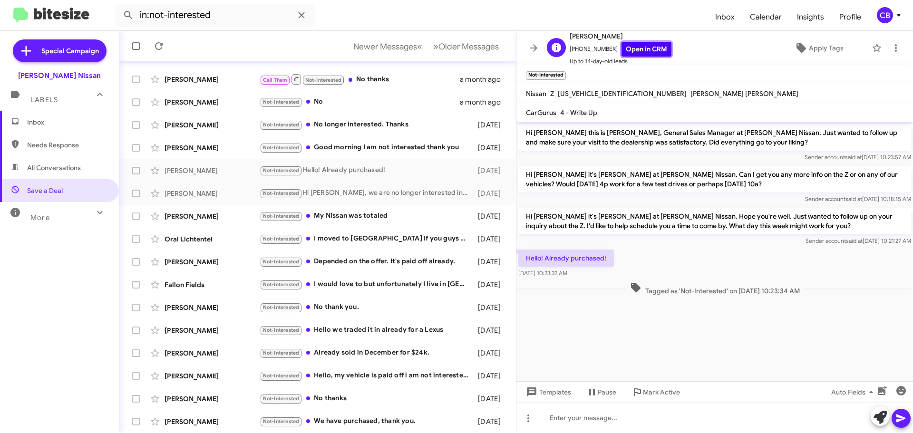
click at [644, 54] on link "Open in CRM" at bounding box center [646, 49] width 50 height 15
click at [206, 247] on div "Oral Lichtentel Not-Interested I moved to AZ If you guys need here too I have n…" at bounding box center [317, 239] width 382 height 19
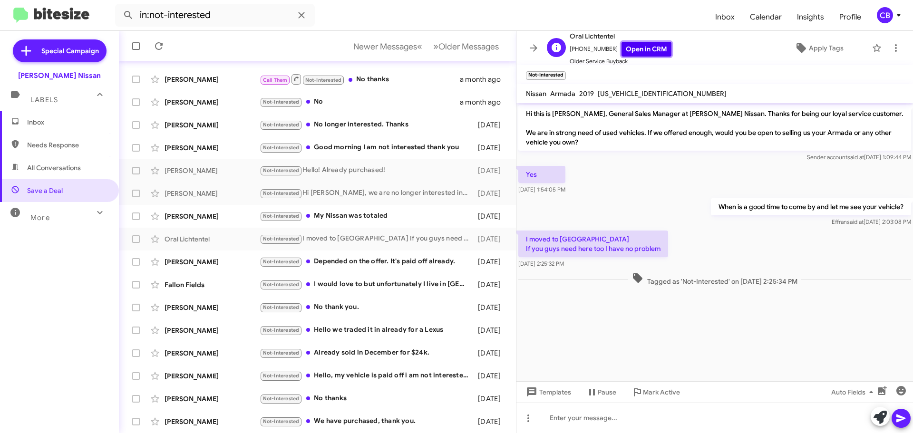
click at [640, 53] on link "Open in CRM" at bounding box center [646, 49] width 50 height 15
click at [227, 357] on div "[PERSON_NAME]" at bounding box center [212, 354] width 95 height 10
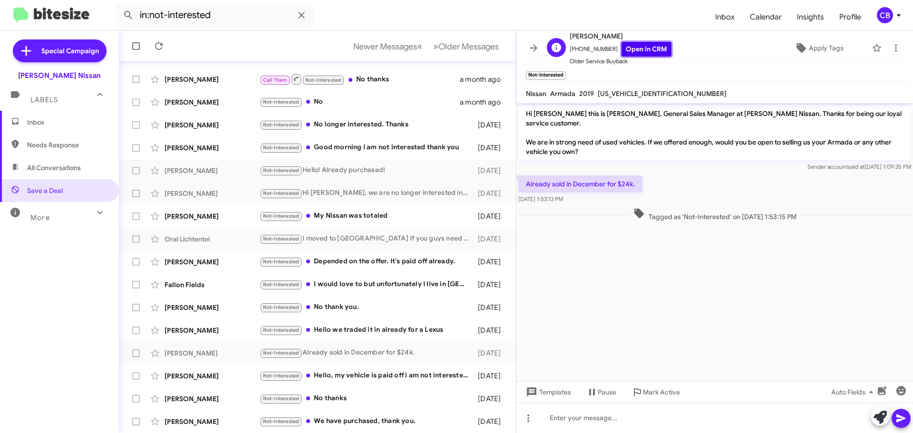
click at [655, 51] on link "Open in CRM" at bounding box center [646, 49] width 50 height 15
click at [160, 49] on icon at bounding box center [159, 46] width 8 height 8
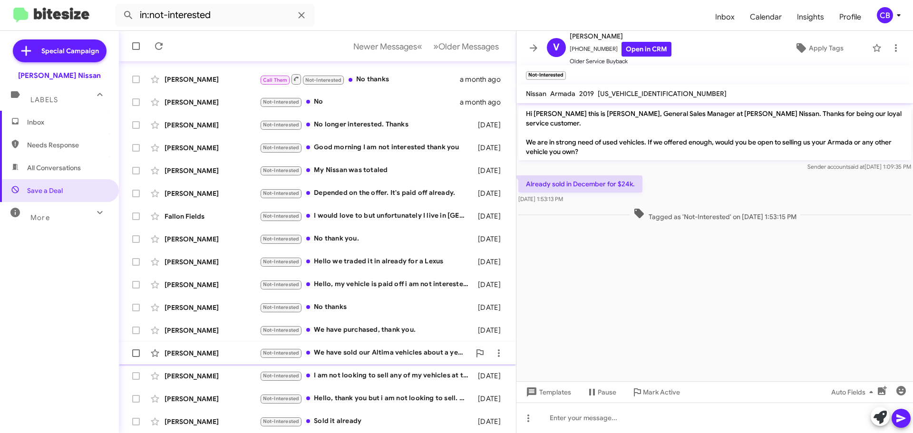
click at [215, 354] on div "[PERSON_NAME]" at bounding box center [212, 354] width 95 height 10
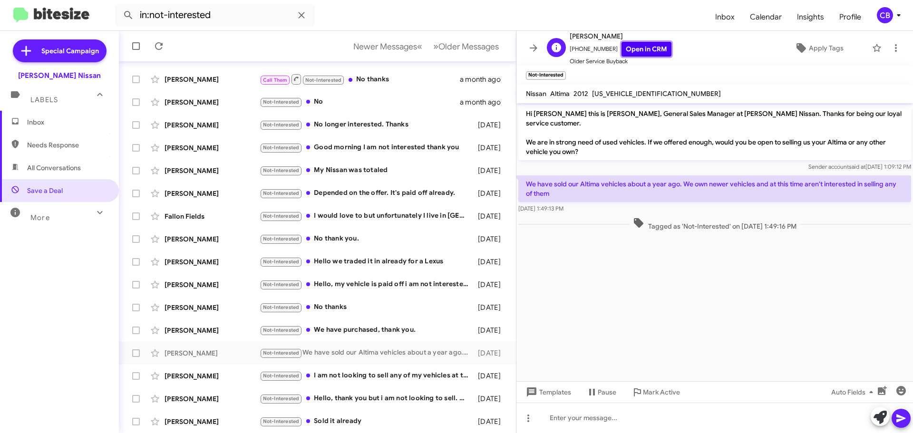
click at [640, 55] on link "Open in CRM" at bounding box center [646, 49] width 50 height 15
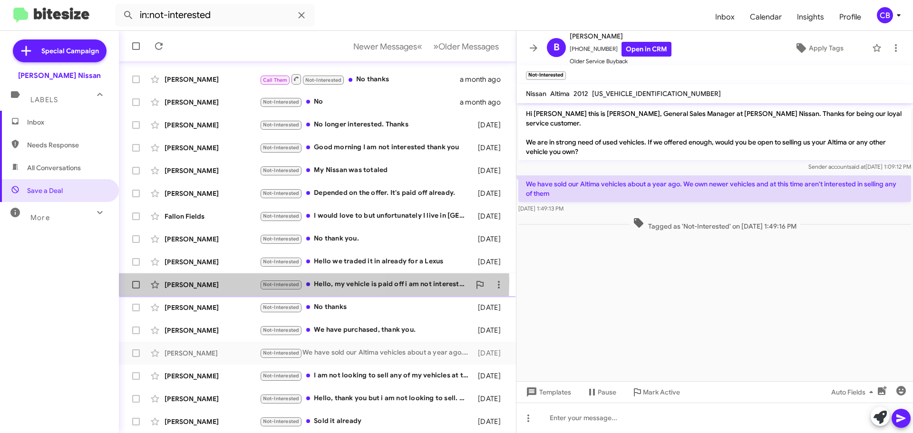
click at [206, 281] on div "[PERSON_NAME]" at bounding box center [212, 285] width 95 height 10
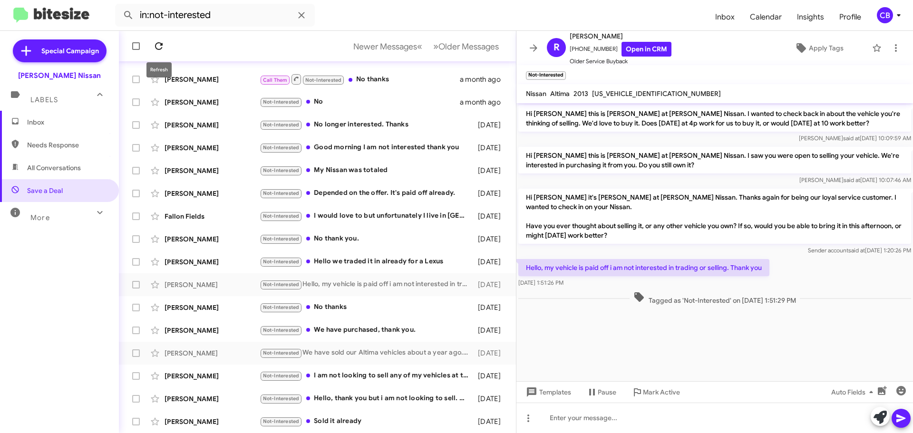
click at [160, 48] on icon at bounding box center [158, 45] width 11 height 11
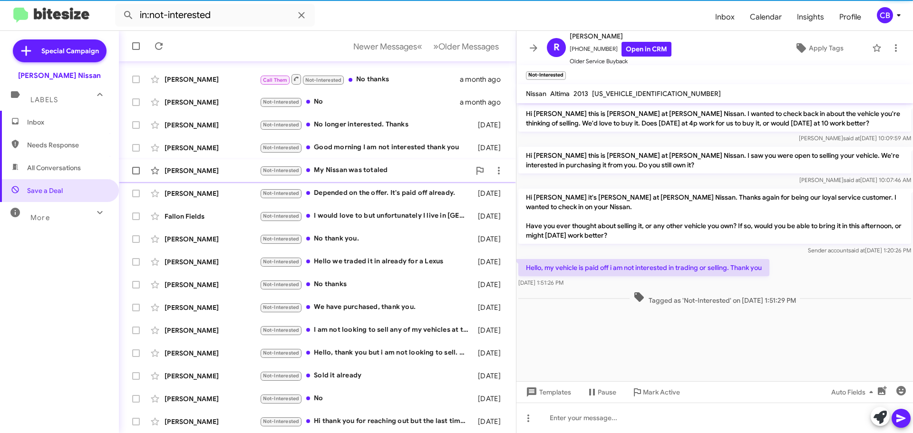
click at [201, 178] on div "Mark Flores Not-Interested My Nissan was totaled 2 months ago" at bounding box center [317, 170] width 382 height 19
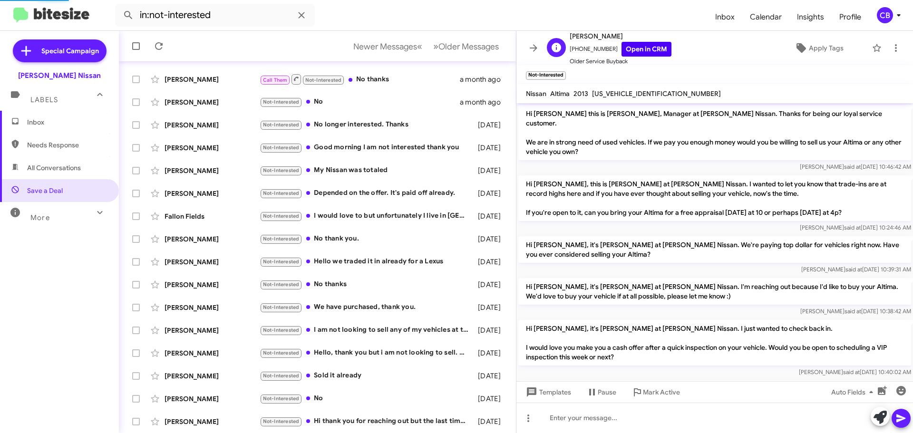
scroll to position [191, 0]
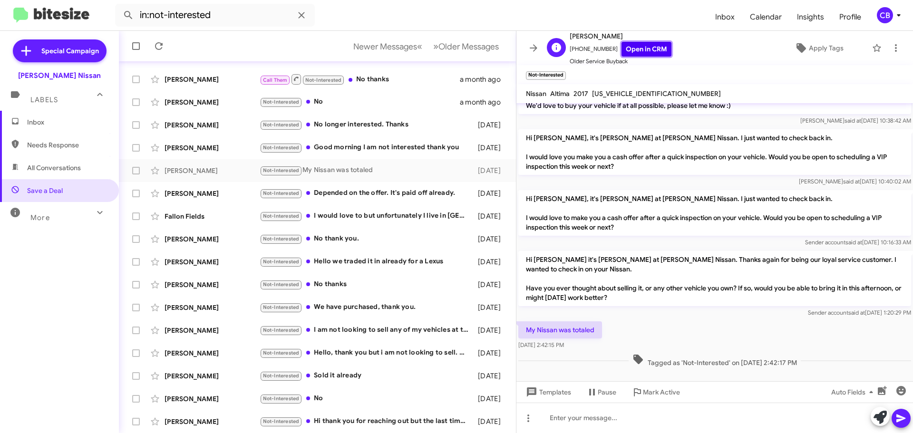
click at [645, 48] on link "Open in CRM" at bounding box center [646, 49] width 50 height 15
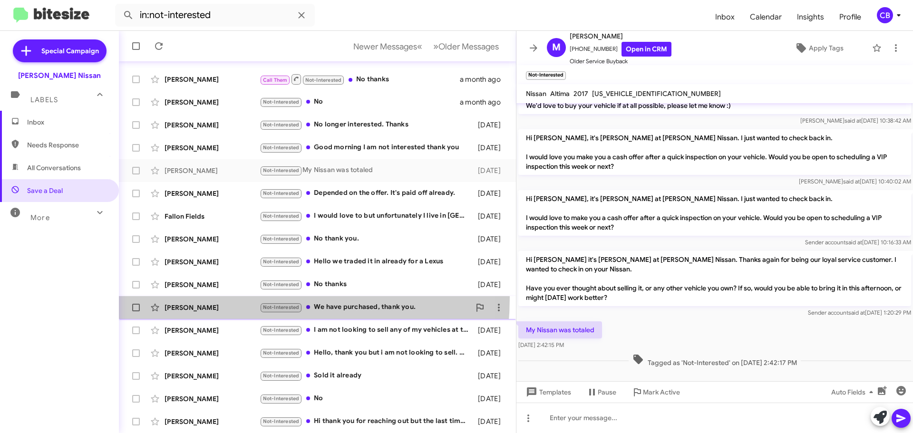
click at [200, 297] on span "Jerry Cramer Not-Interested We have purchased, thank you. 2 months ago" at bounding box center [317, 307] width 397 height 23
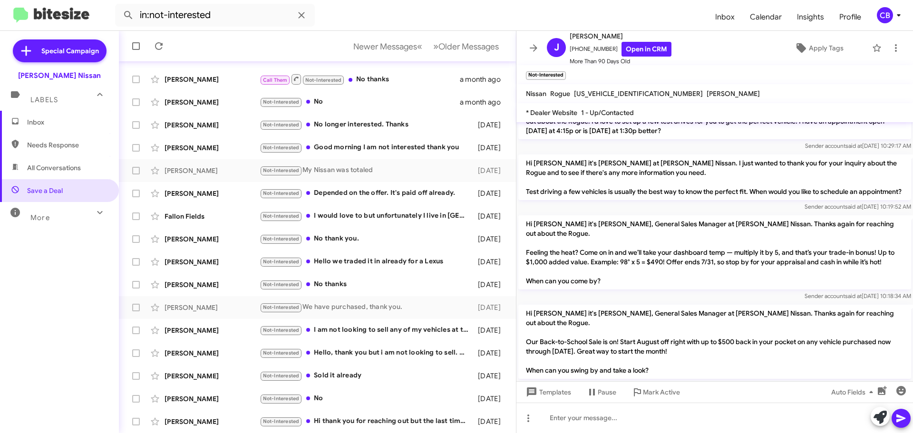
scroll to position [627, 0]
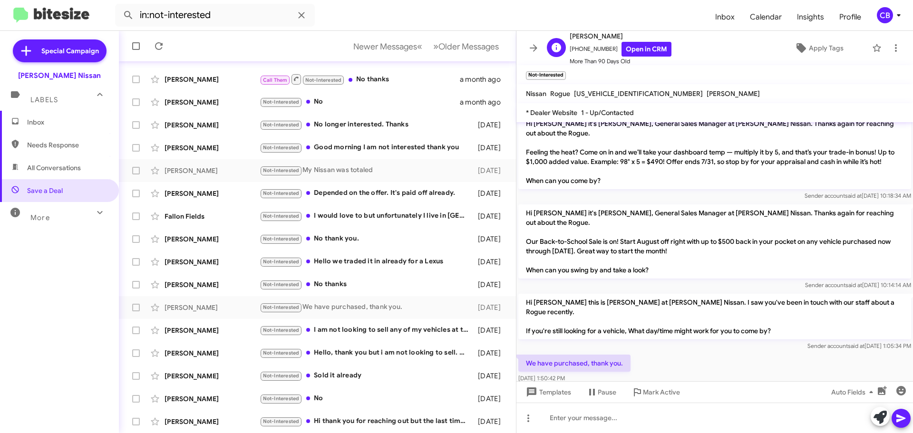
click at [629, 41] on span "[PERSON_NAME]" at bounding box center [621, 35] width 102 height 11
click at [632, 44] on link "Open in CRM" at bounding box center [646, 49] width 50 height 15
click at [195, 350] on div "[PERSON_NAME]" at bounding box center [212, 354] width 95 height 10
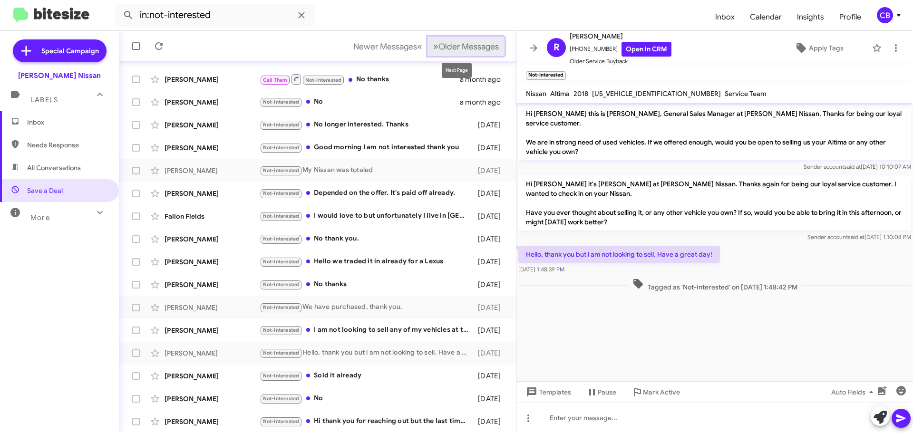
click at [490, 53] on button "» Next Older Messages" at bounding box center [465, 46] width 77 height 19
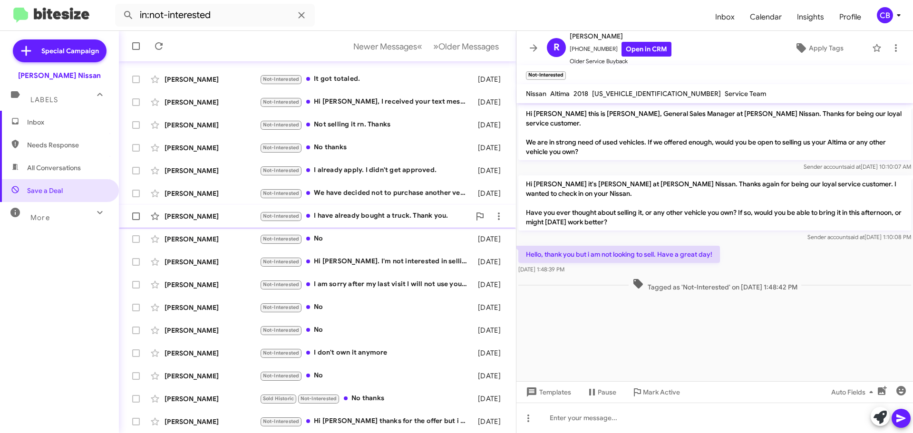
click at [202, 210] on div "Angela Nieto Not-Interested I have already bought a truck. Thank you. 2 months …" at bounding box center [317, 216] width 382 height 19
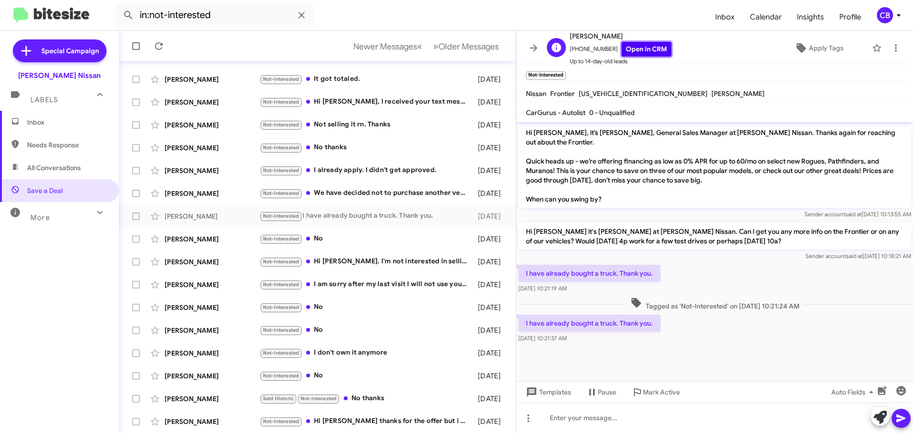
click at [641, 51] on link "Open in CRM" at bounding box center [646, 49] width 50 height 15
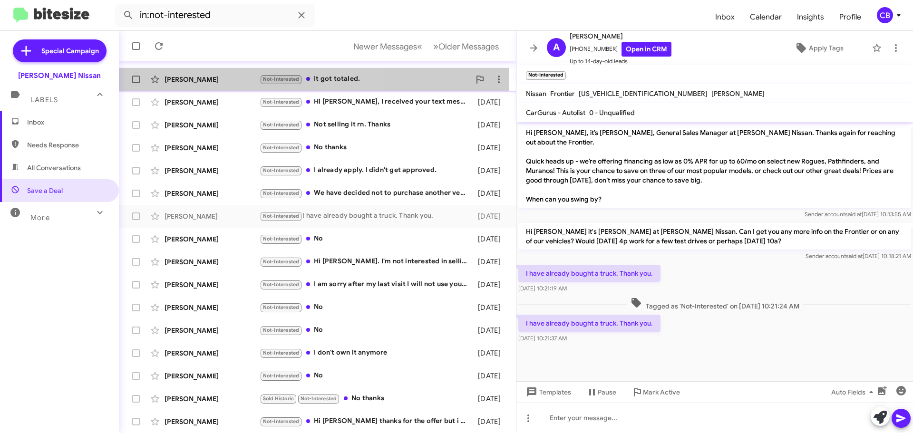
click at [205, 78] on div "[PERSON_NAME]" at bounding box center [212, 80] width 95 height 10
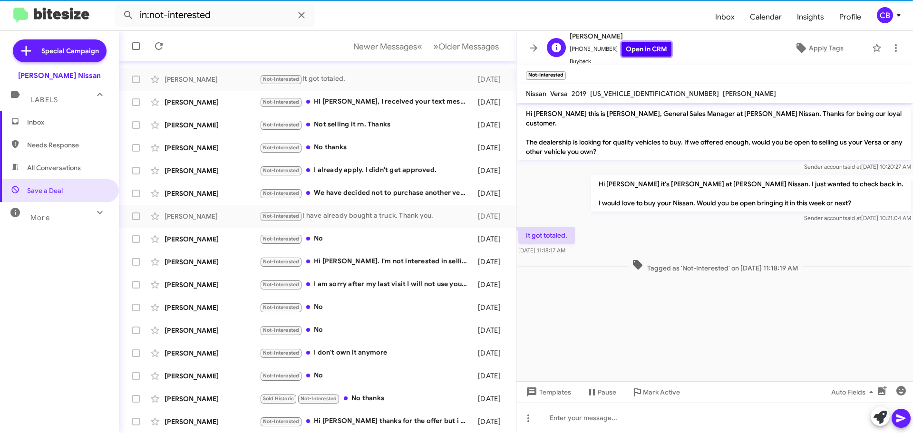
click at [645, 50] on link "Open in CRM" at bounding box center [646, 49] width 50 height 15
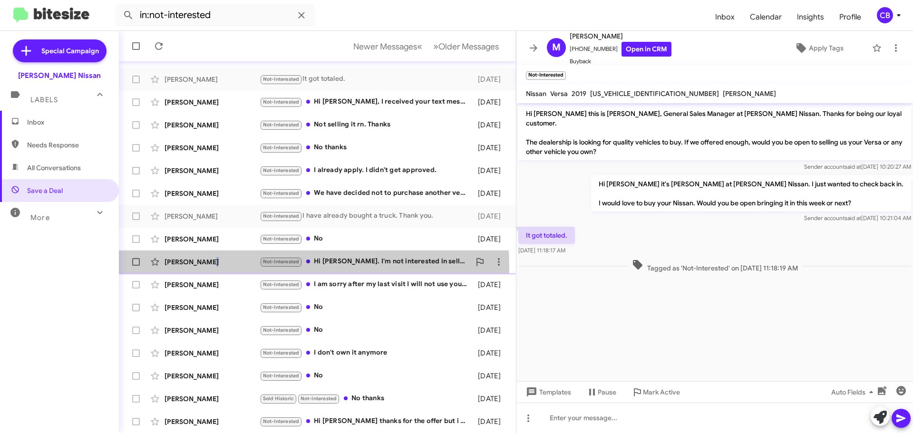
click at [207, 266] on div "Jacquline Burton Not-Interested Hi Shawn. I'm not interested in selling my Niss…" at bounding box center [317, 261] width 382 height 19
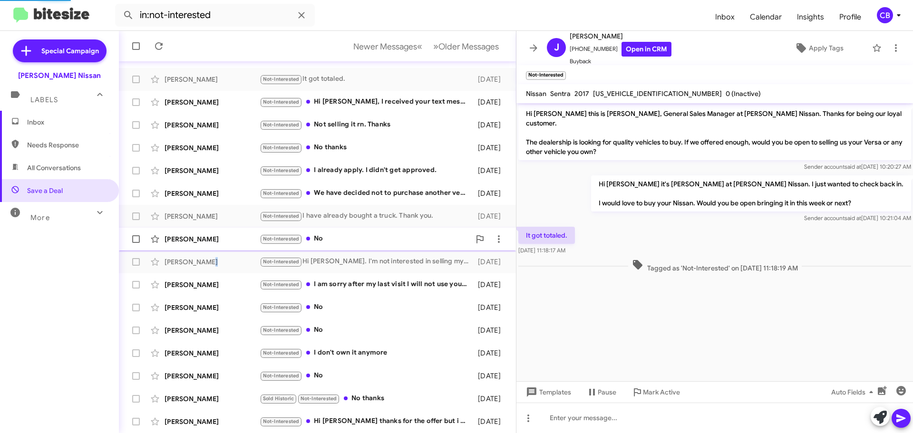
scroll to position [462, 0]
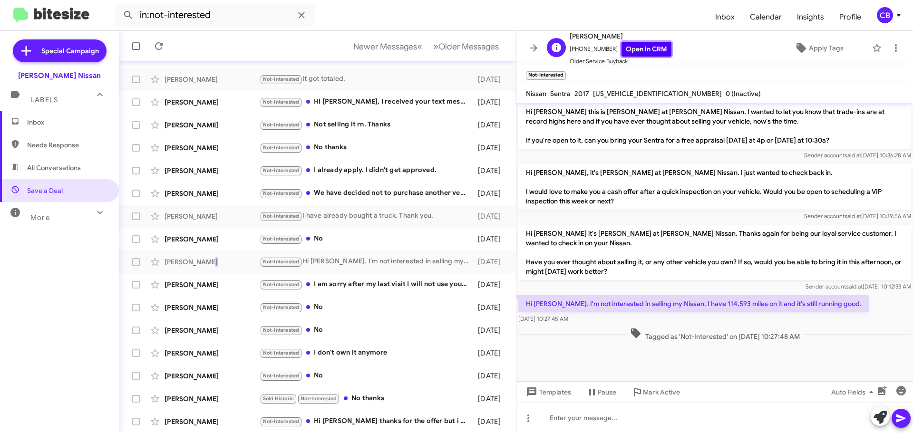
click at [634, 44] on link "Open in CRM" at bounding box center [646, 49] width 50 height 15
click at [224, 419] on div "[PERSON_NAME]" at bounding box center [212, 422] width 95 height 10
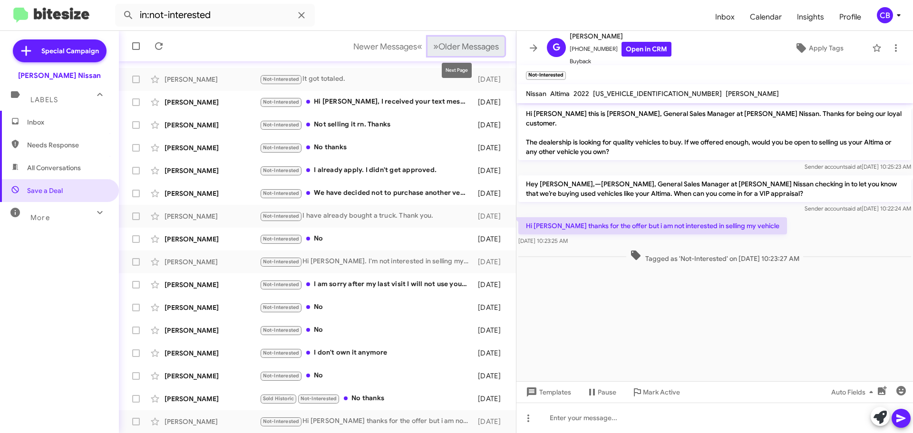
click at [463, 42] on span "Older Messages" at bounding box center [468, 46] width 60 height 10
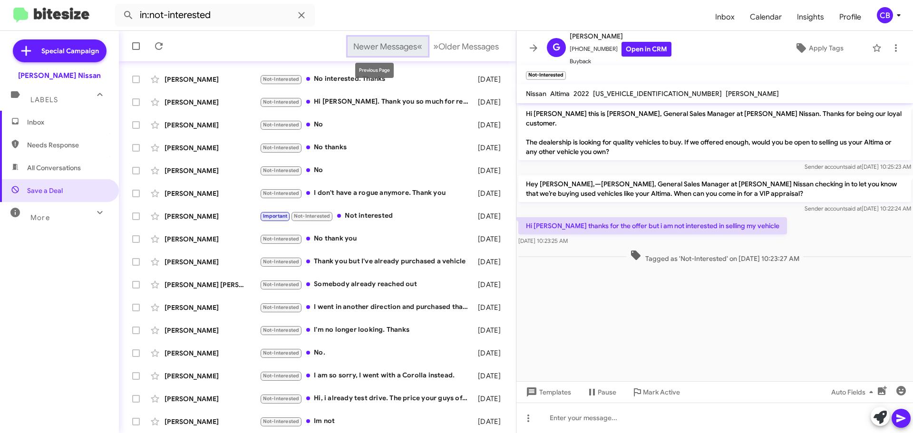
click at [359, 51] on span "Newer Messages" at bounding box center [385, 46] width 64 height 10
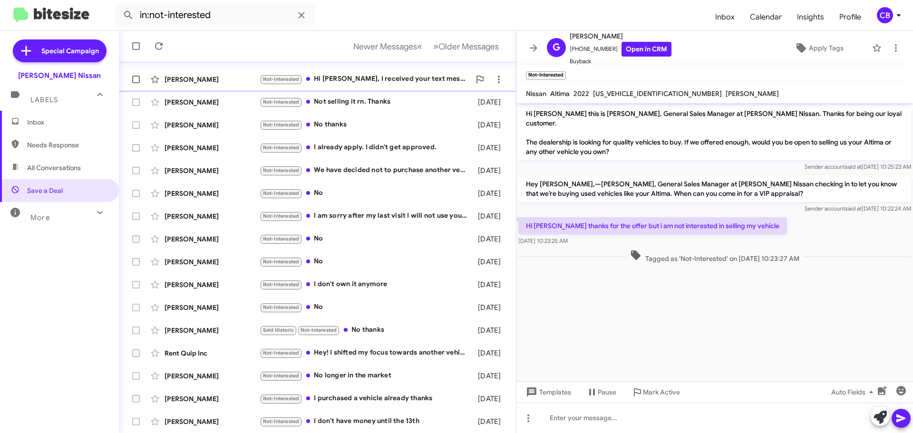
click at [204, 86] on div "Tanna Jones Not-Interested Hi Shawn, I received your text message, but I'm not …" at bounding box center [317, 79] width 382 height 19
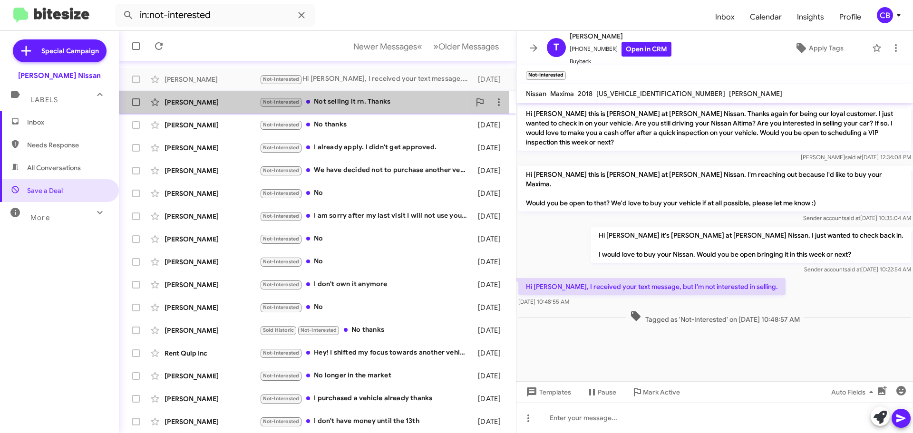
click at [187, 105] on div "[PERSON_NAME]" at bounding box center [212, 102] width 95 height 10
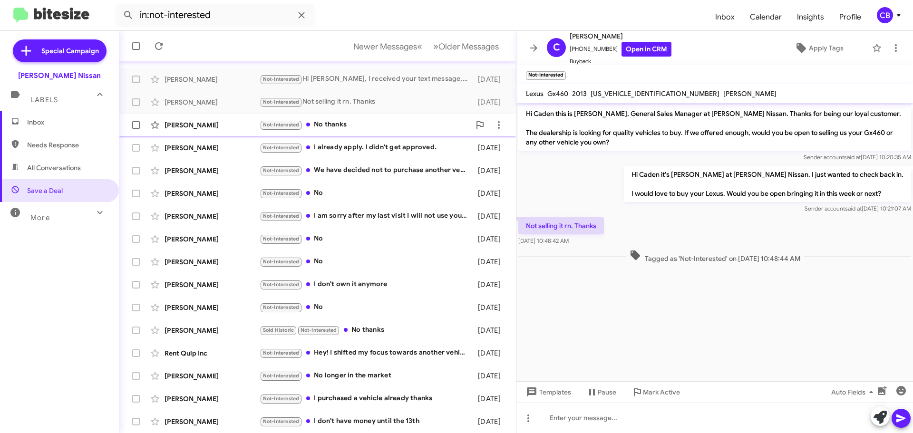
click at [188, 135] on span "Patricia Miller Not-Interested No thanks 2 months ago" at bounding box center [317, 125] width 397 height 23
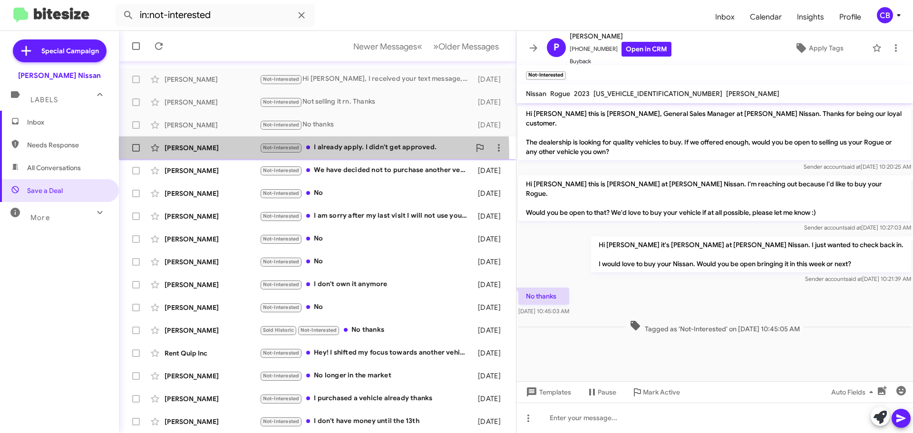
click at [192, 155] on div "Hermione Logan Not-Interested I already apply. I didn't get approved. 2 months …" at bounding box center [317, 147] width 382 height 19
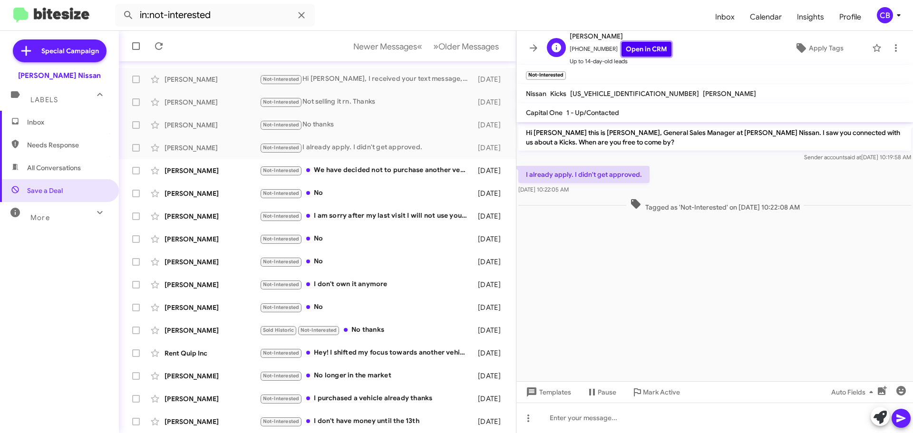
click at [641, 42] on link "Open in CRM" at bounding box center [646, 49] width 50 height 15
click at [228, 174] on div "[PERSON_NAME]" at bounding box center [212, 171] width 95 height 10
click at [639, 58] on span "Up to 14-day-old leads" at bounding box center [621, 62] width 102 height 10
click at [641, 52] on link "Open in CRM" at bounding box center [646, 49] width 50 height 15
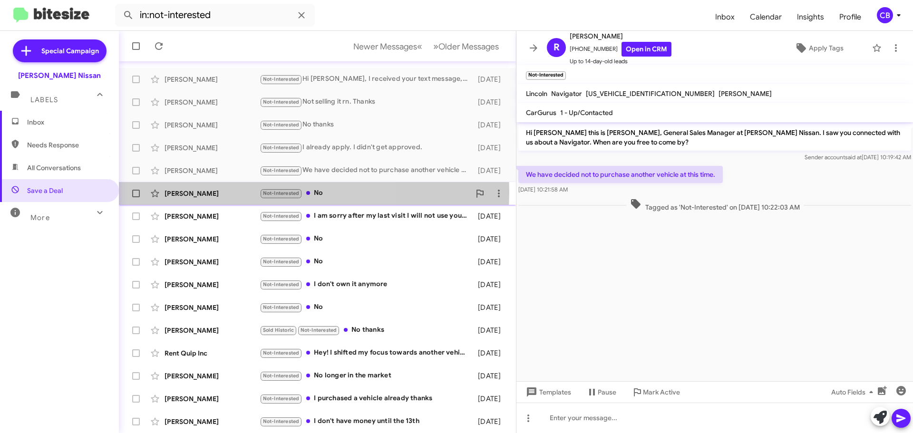
click at [211, 192] on div "[PERSON_NAME]" at bounding box center [212, 194] width 95 height 10
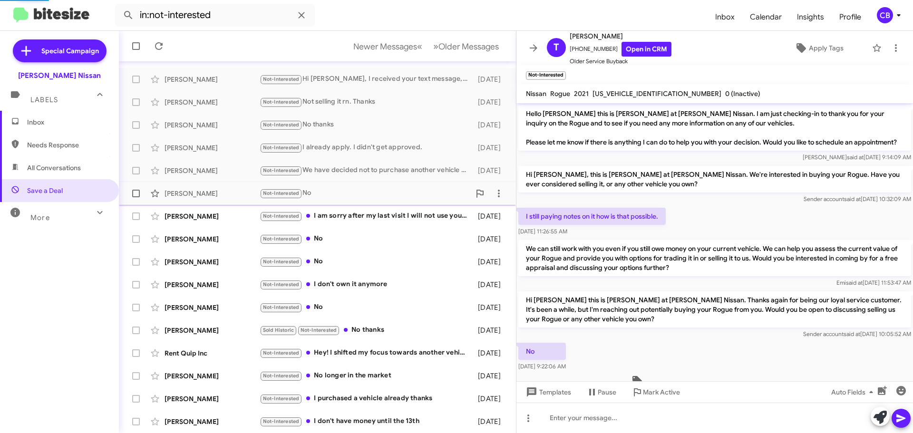
scroll to position [36, 0]
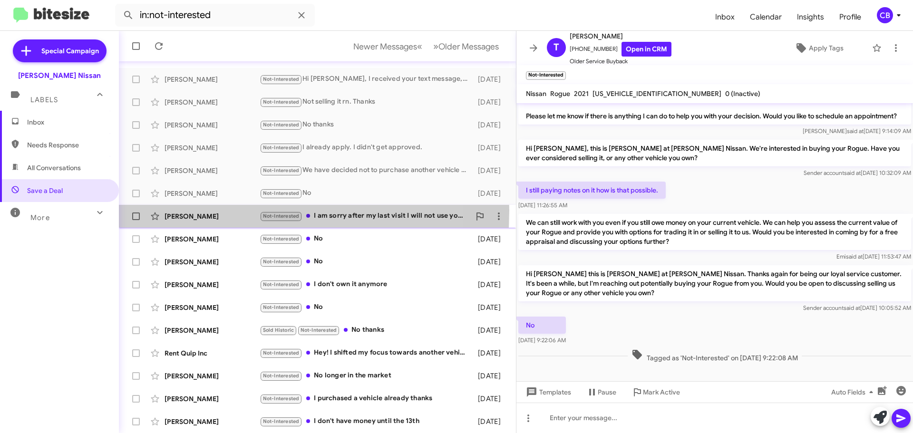
click at [184, 210] on div "Shelia Cardona Not-Interested I am sorry after my last visit I will not use you…" at bounding box center [317, 216] width 382 height 19
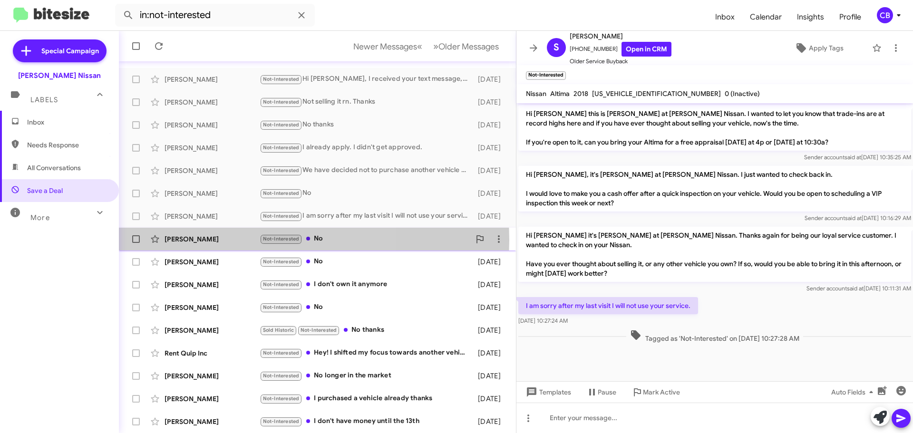
click at [211, 240] on div "[PERSON_NAME]" at bounding box center [212, 239] width 95 height 10
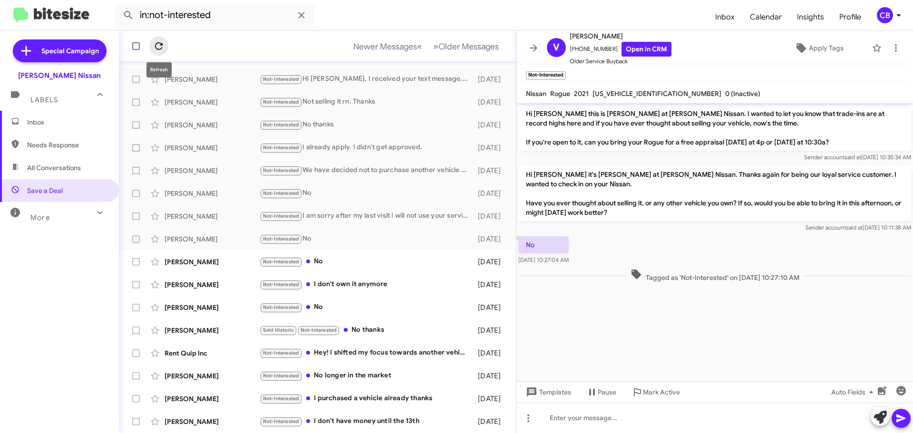
click at [160, 46] on icon at bounding box center [158, 45] width 11 height 11
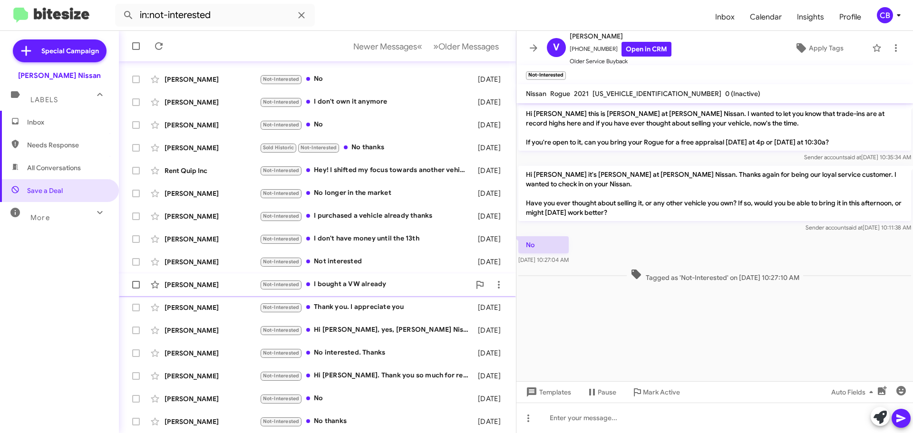
click at [205, 281] on div "[PERSON_NAME]" at bounding box center [212, 285] width 95 height 10
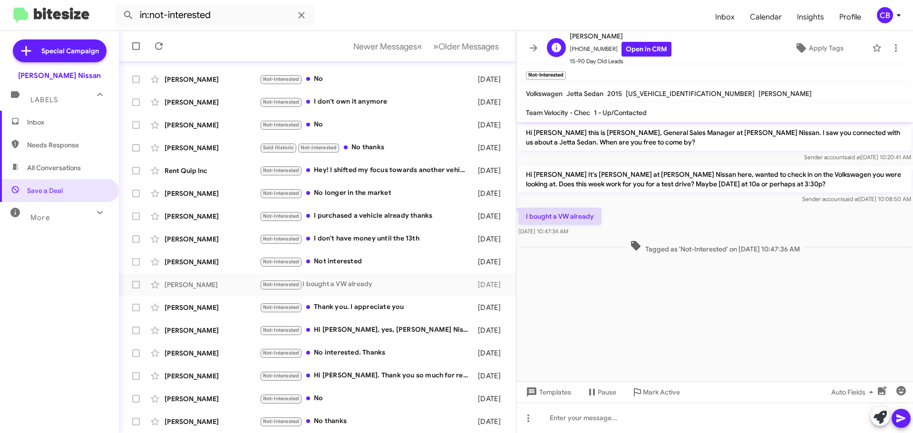
click at [644, 57] on span "15-90 Day Old Leads" at bounding box center [621, 62] width 102 height 10
click at [641, 44] on link "Open in CRM" at bounding box center [646, 49] width 50 height 15
click at [211, 170] on div "Rent Quip Inc" at bounding box center [212, 171] width 95 height 10
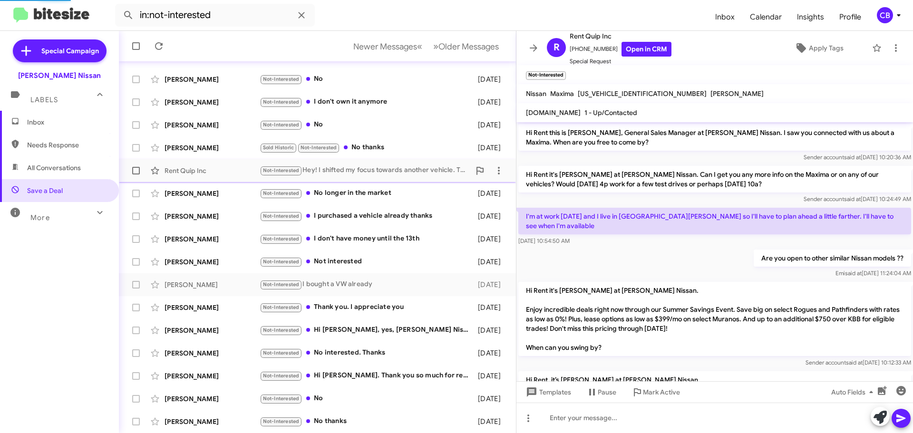
scroll to position [137, 0]
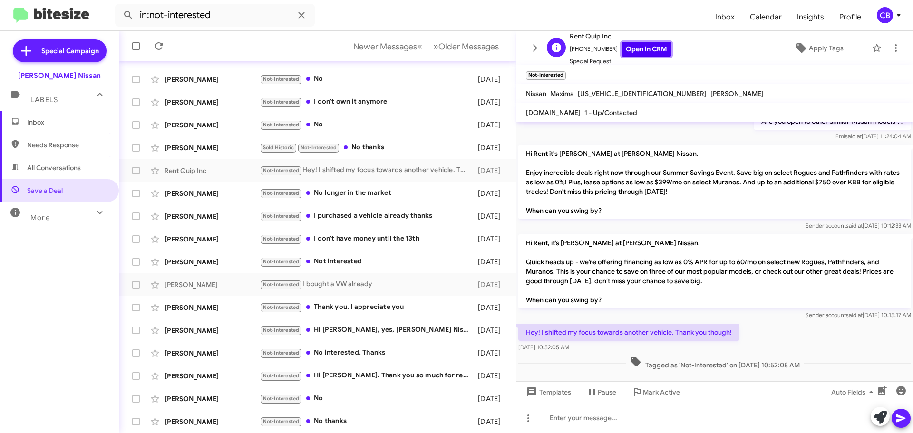
click at [636, 53] on link "Open in CRM" at bounding box center [646, 49] width 50 height 15
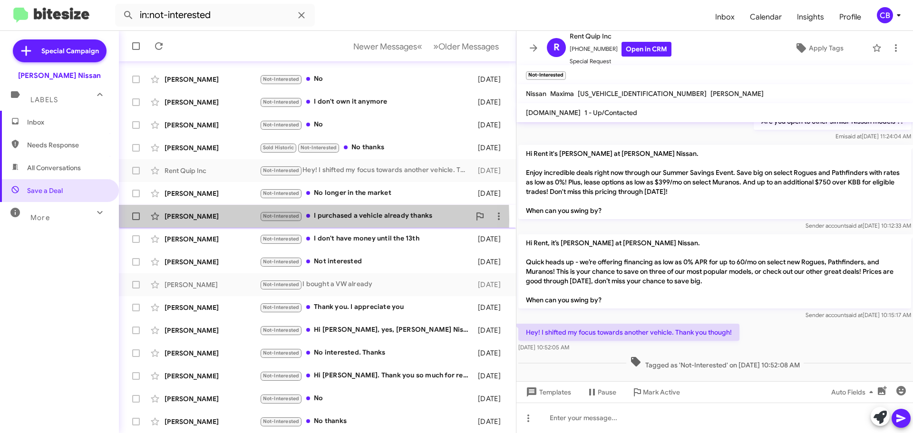
click at [201, 220] on div "[PERSON_NAME]" at bounding box center [212, 217] width 95 height 10
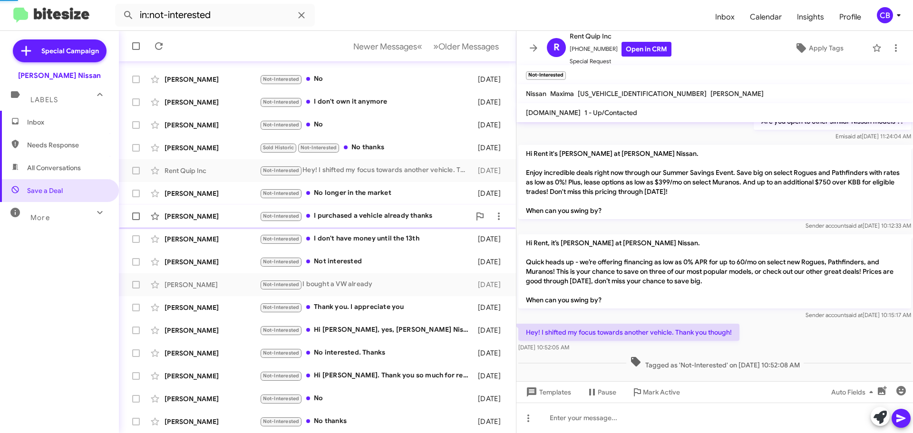
scroll to position [102, 0]
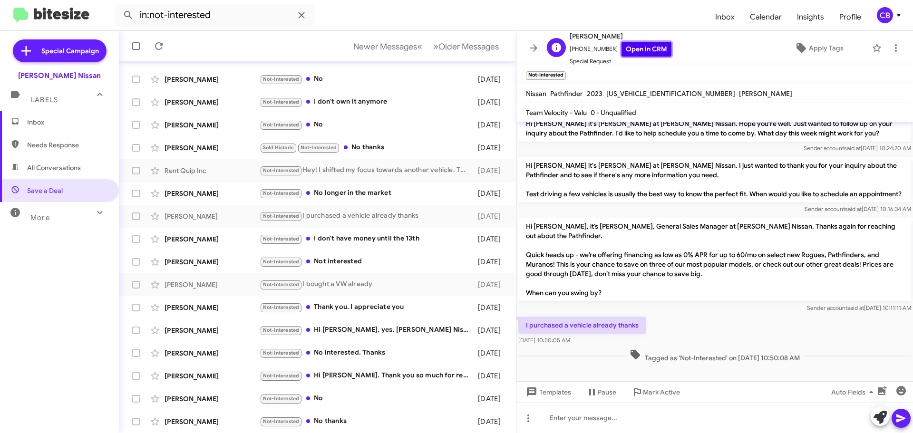
click at [642, 52] on link "Open in CRM" at bounding box center [646, 49] width 50 height 15
click at [208, 327] on div "[PERSON_NAME]" at bounding box center [212, 331] width 95 height 10
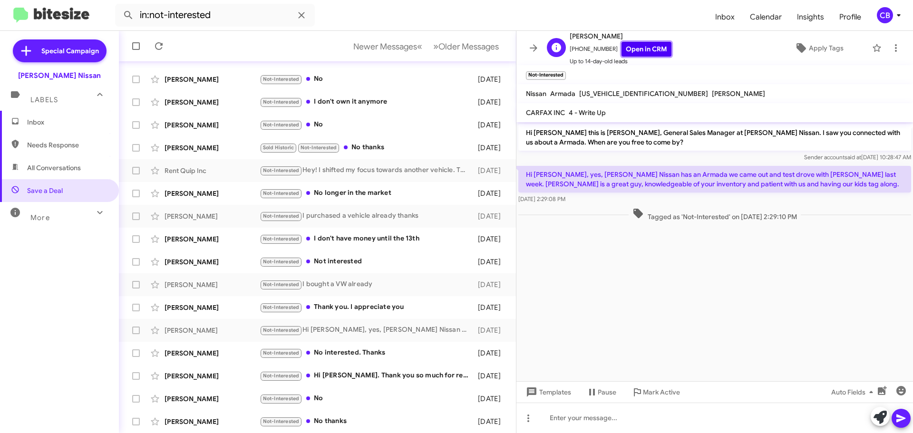
click at [621, 49] on link "Open in CRM" at bounding box center [646, 49] width 50 height 15
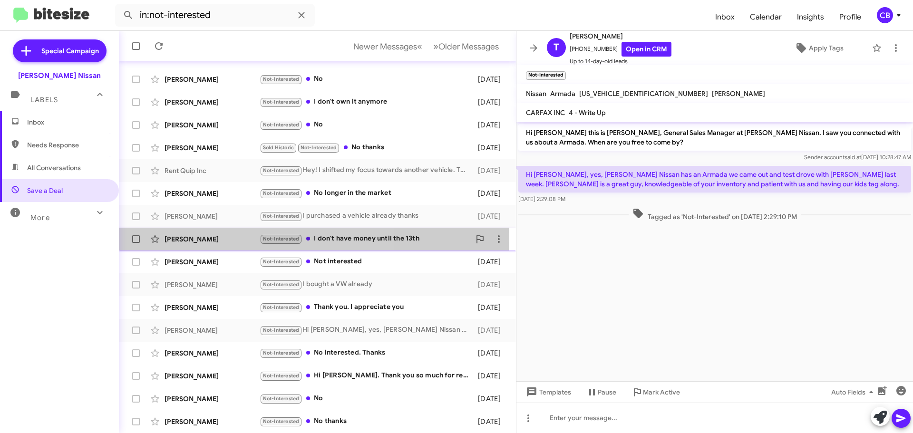
click at [210, 238] on div "[PERSON_NAME]" at bounding box center [212, 239] width 95 height 10
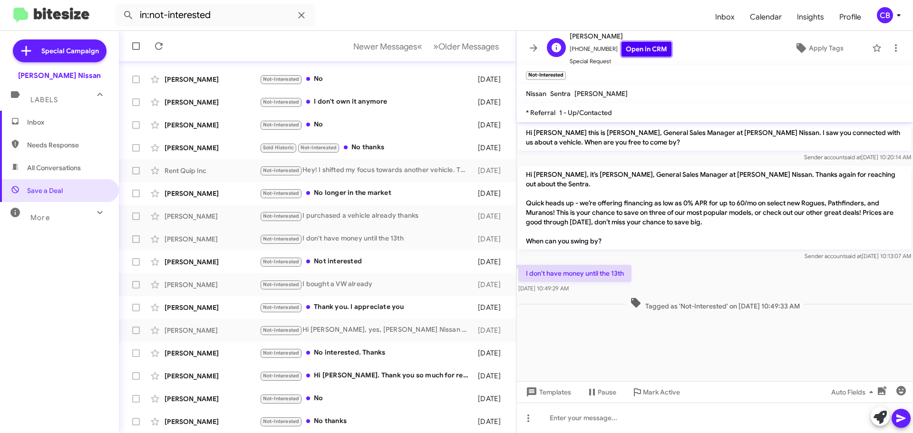
click at [631, 52] on link "Open in CRM" at bounding box center [646, 49] width 50 height 15
click at [460, 49] on span "Older Messages" at bounding box center [468, 46] width 60 height 10
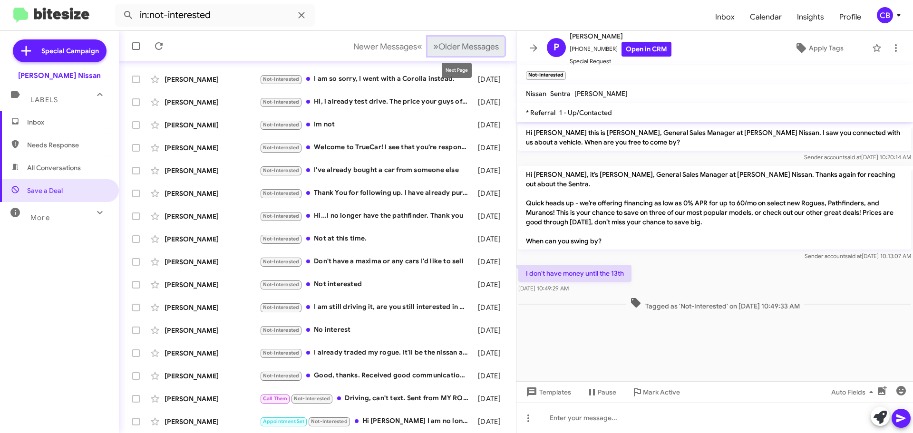
click at [457, 45] on span "Older Messages" at bounding box center [468, 46] width 60 height 10
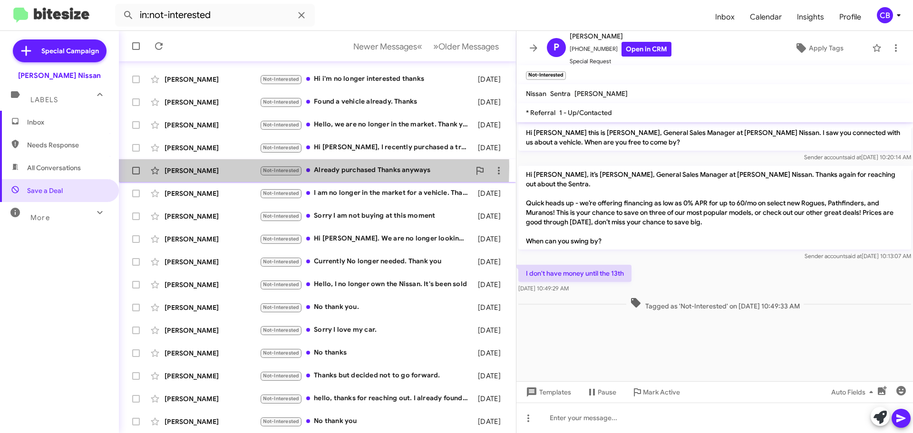
click at [187, 166] on div "Tommy Darr" at bounding box center [212, 171] width 95 height 10
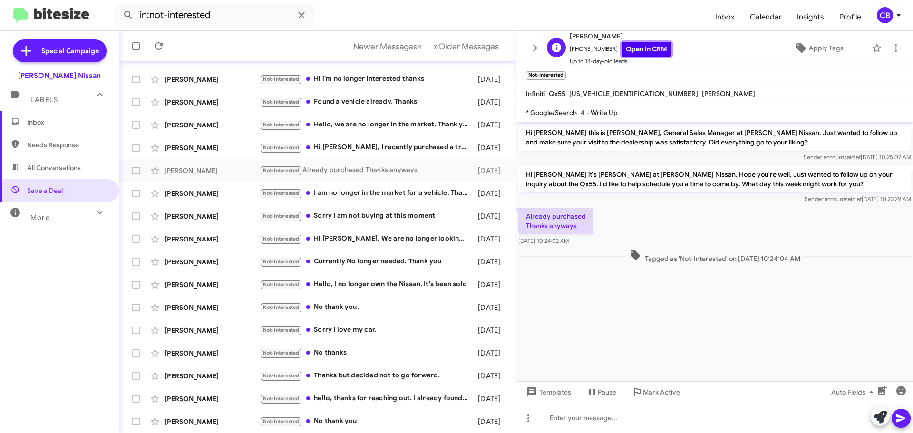
click at [633, 49] on link "Open in CRM" at bounding box center [646, 49] width 50 height 15
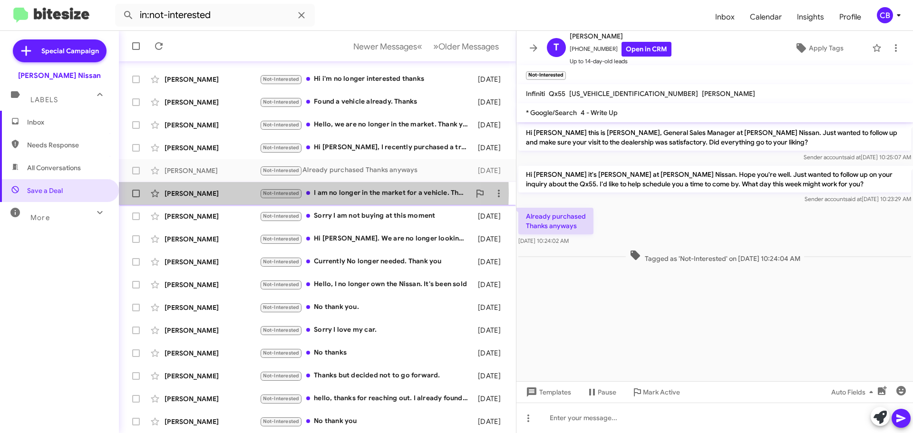
click at [193, 193] on div "Stella Lewis" at bounding box center [212, 194] width 95 height 10
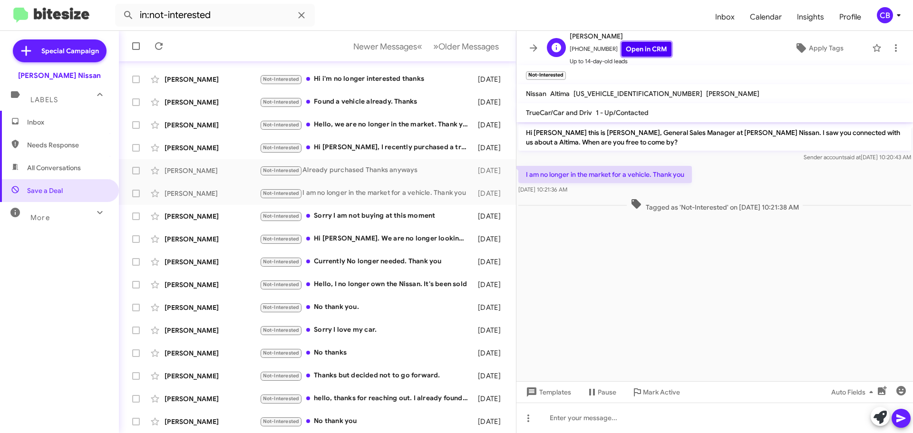
click at [642, 46] on link "Open in CRM" at bounding box center [646, 49] width 50 height 15
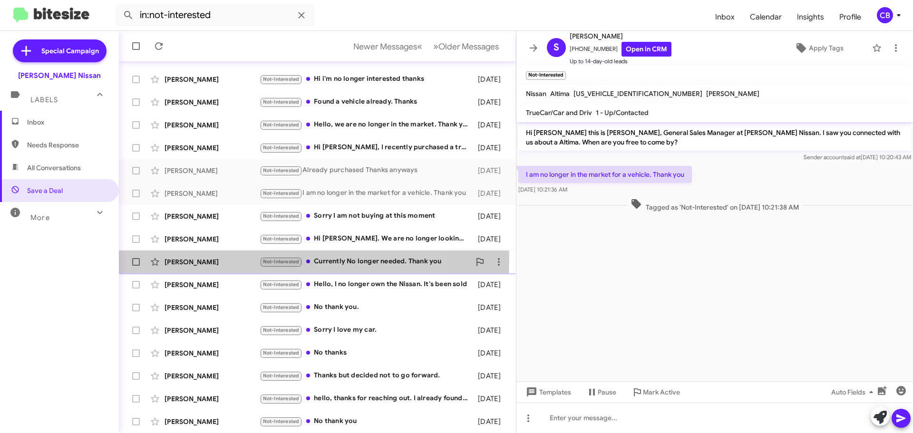
click at [237, 259] on div "Foram Khatiwala" at bounding box center [212, 262] width 95 height 10
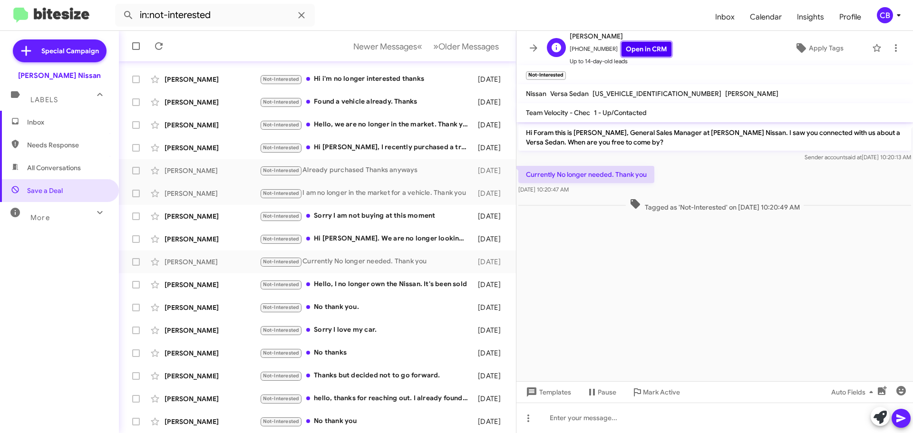
click at [655, 46] on link "Open in CRM" at bounding box center [646, 49] width 50 height 15
click at [214, 241] on div "Britany Austin" at bounding box center [212, 239] width 95 height 10
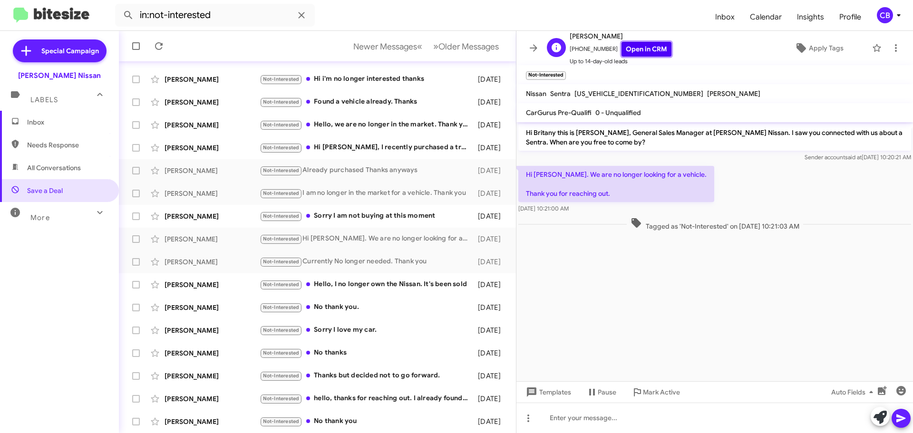
click at [638, 48] on link "Open in CRM" at bounding box center [646, 49] width 50 height 15
click at [194, 148] on div "Alejandro Sanchez" at bounding box center [212, 148] width 95 height 10
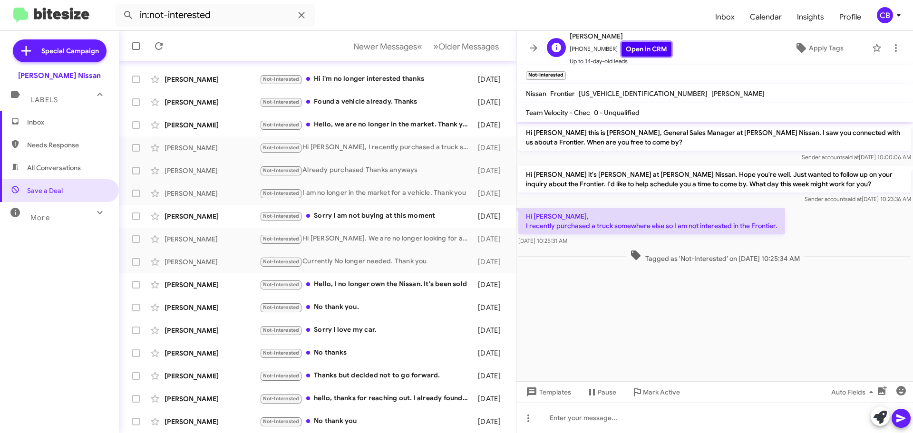
click at [630, 51] on link "Open in CRM" at bounding box center [646, 49] width 50 height 15
click at [163, 47] on icon at bounding box center [158, 45] width 11 height 11
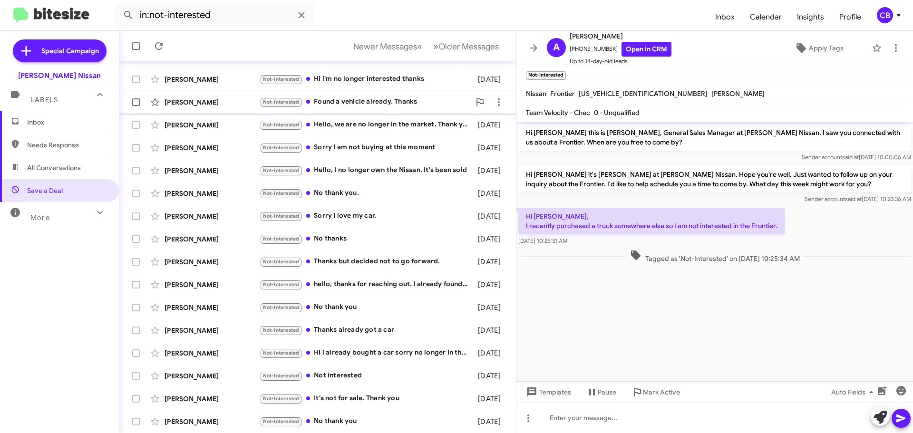
click at [208, 103] on div "Jeff Roberts" at bounding box center [212, 102] width 95 height 10
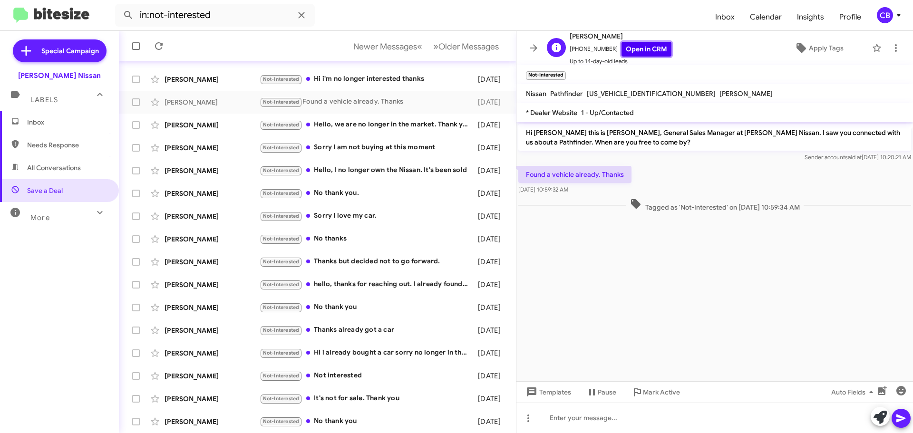
click at [634, 49] on link "Open in CRM" at bounding box center [646, 49] width 50 height 15
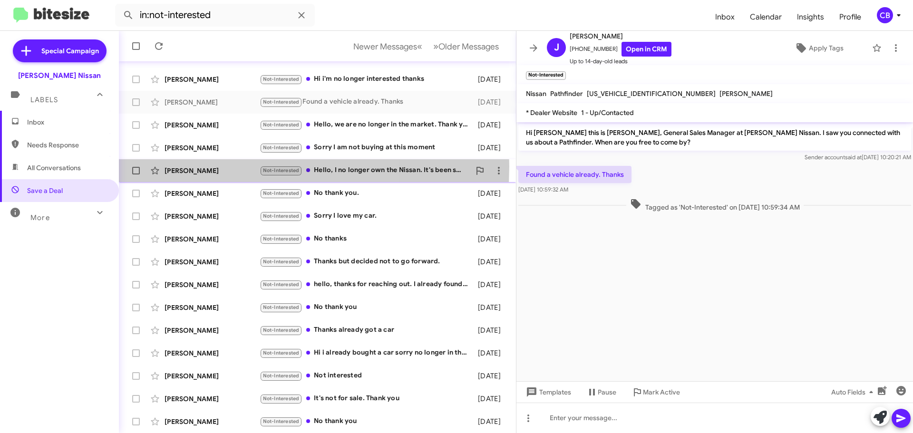
click at [213, 166] on div "Jolyn Medeiros- Bailey" at bounding box center [212, 171] width 95 height 10
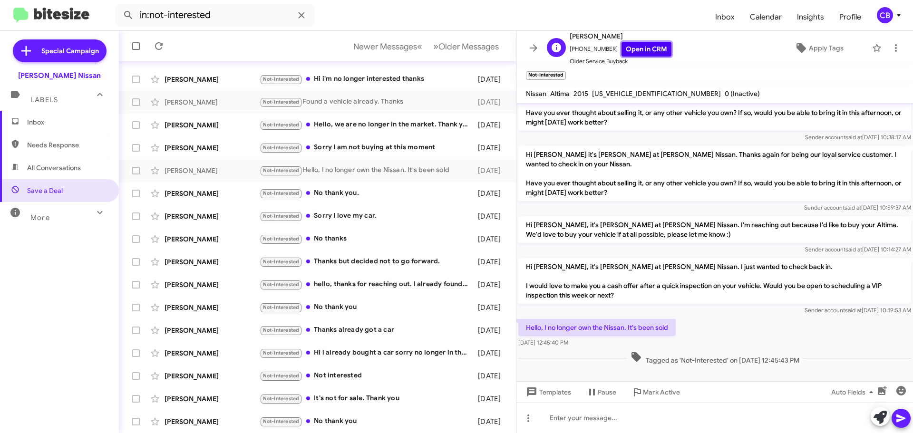
click at [650, 52] on link "Open in CRM" at bounding box center [646, 49] width 50 height 15
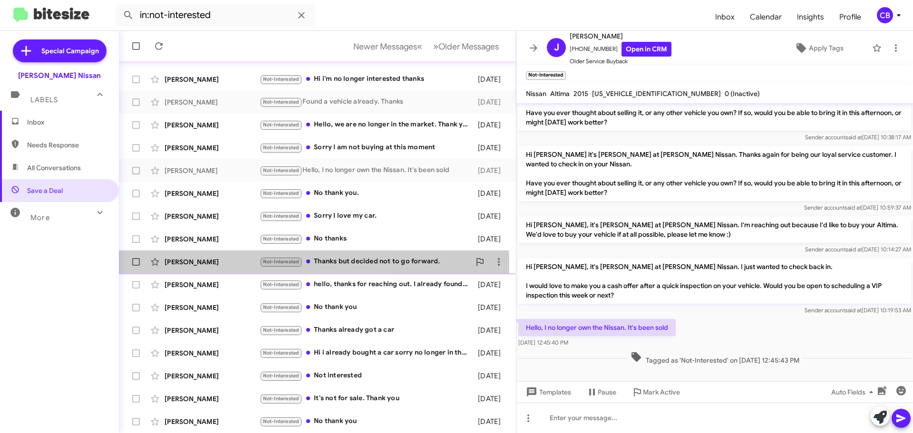
click at [210, 265] on div "Arsalan Adil" at bounding box center [212, 262] width 95 height 10
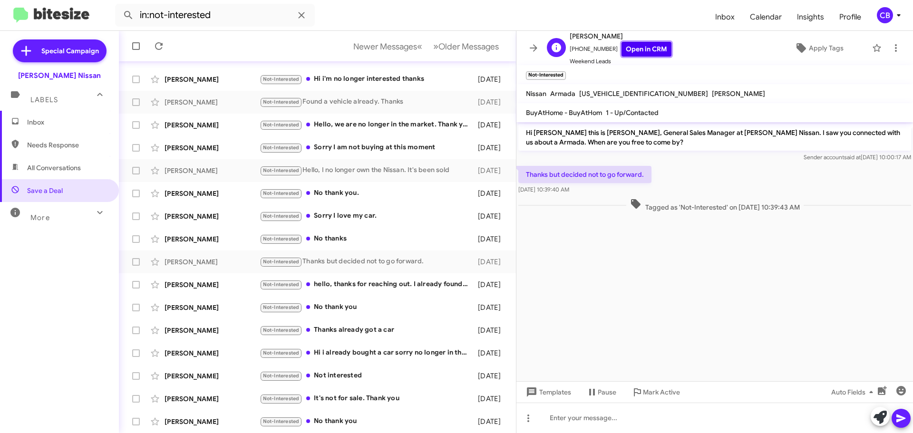
click at [640, 44] on link "Open in CRM" at bounding box center [646, 49] width 50 height 15
click at [198, 336] on div "Kimesha Perkins Not-Interested Thanks already got a car 3 months ago" at bounding box center [317, 330] width 382 height 19
click at [636, 51] on link "Open in CRM" at bounding box center [646, 49] width 50 height 15
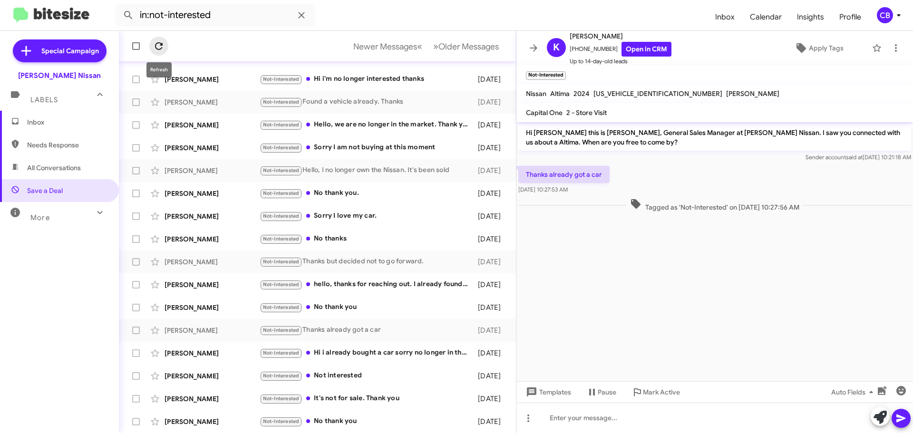
click at [162, 46] on icon at bounding box center [159, 46] width 8 height 8
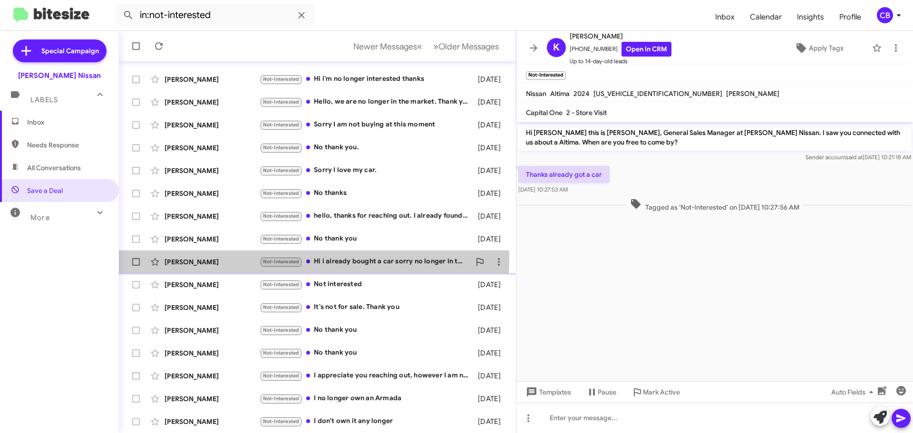
click at [193, 257] on div "Albert Davis" at bounding box center [212, 262] width 95 height 10
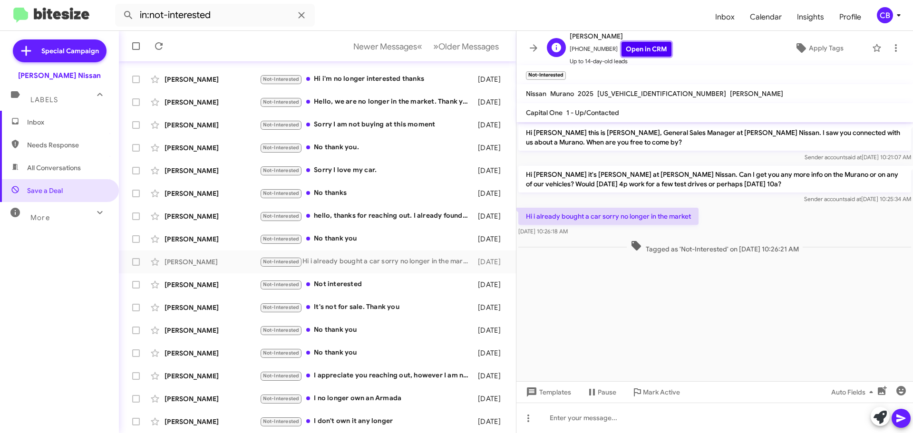
click at [639, 51] on link "Open in CRM" at bounding box center [646, 49] width 50 height 15
click at [192, 395] on div "Jessica Spencer" at bounding box center [212, 399] width 95 height 10
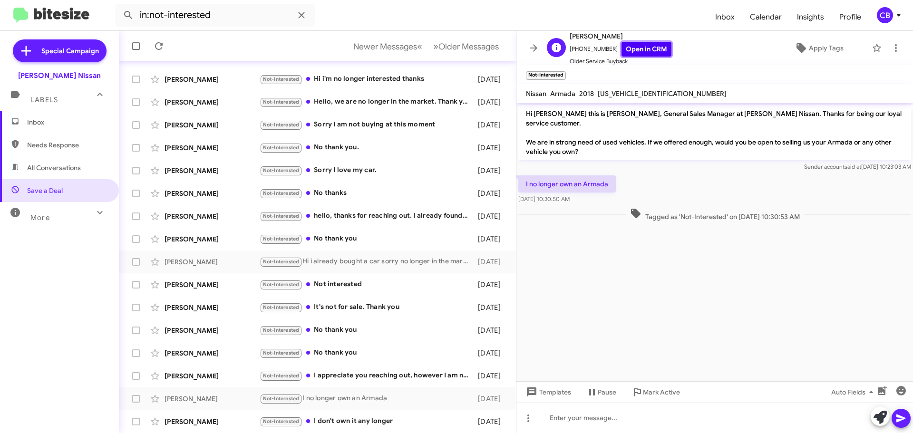
click at [636, 47] on link "Open in CRM" at bounding box center [646, 49] width 50 height 15
click at [448, 63] on div "Next Page" at bounding box center [457, 70] width 30 height 15
click at [450, 50] on span "Older Messages" at bounding box center [468, 46] width 60 height 10
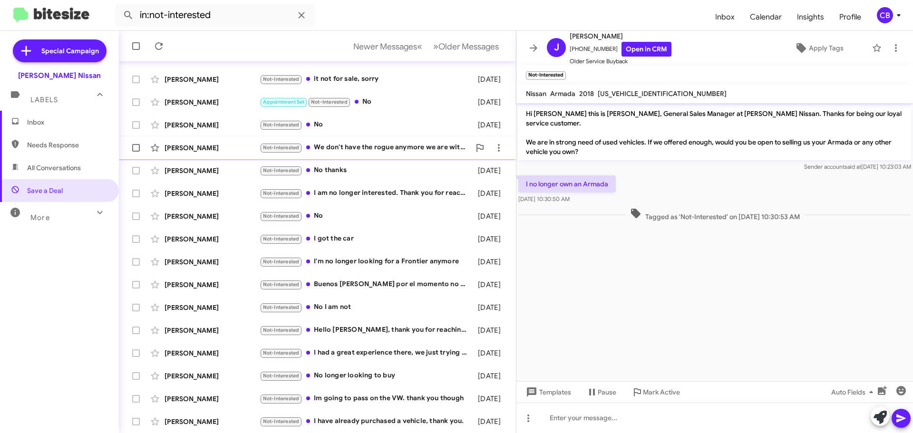
click at [190, 143] on div "Bradley Mayes" at bounding box center [212, 148] width 95 height 10
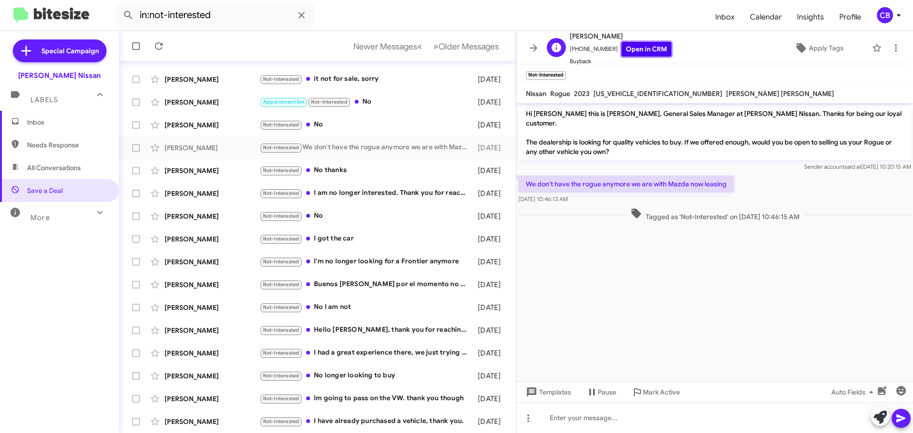
click at [645, 47] on link "Open in CRM" at bounding box center [646, 49] width 50 height 15
click at [194, 194] on div "Carlota Saripada" at bounding box center [212, 194] width 95 height 10
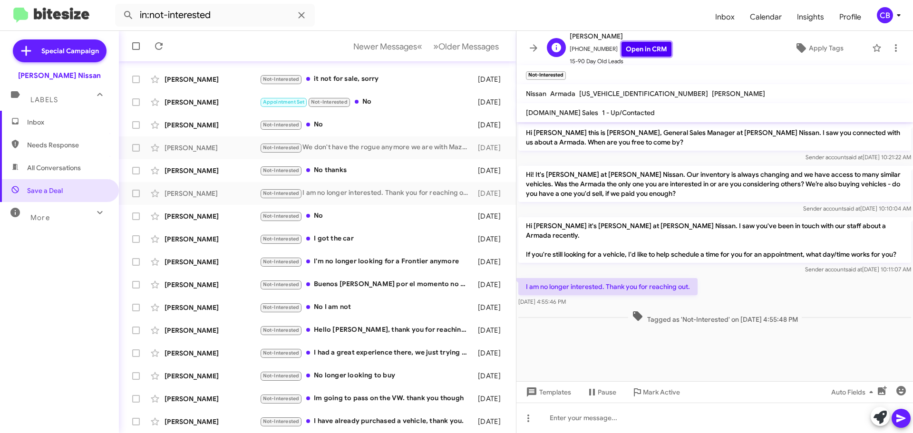
click at [642, 52] on link "Open in CRM" at bounding box center [646, 49] width 50 height 15
click at [181, 259] on div "Thomas Stevens" at bounding box center [212, 262] width 95 height 10
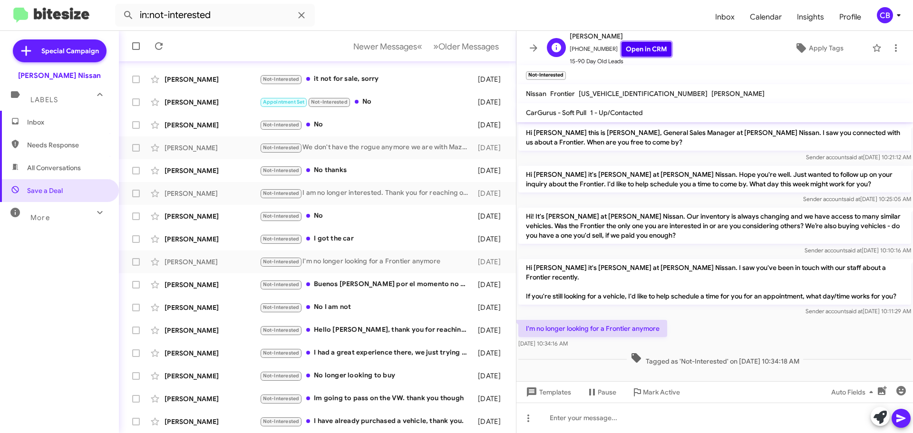
click at [641, 51] on link "Open in CRM" at bounding box center [646, 49] width 50 height 15
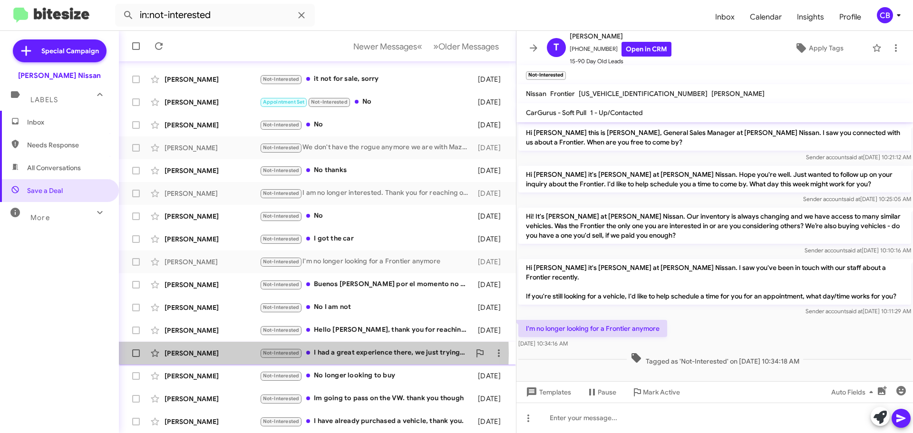
click at [202, 353] on div "Kristin Hensey" at bounding box center [212, 354] width 95 height 10
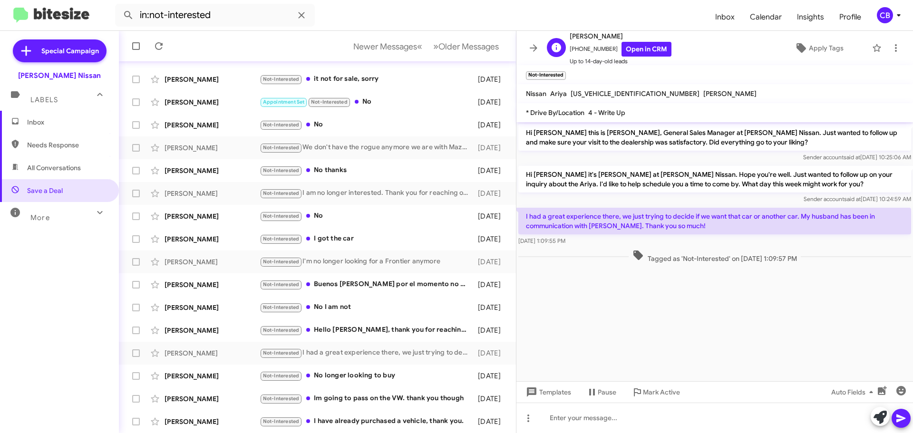
click at [639, 58] on span "Up to 14-day-old leads" at bounding box center [621, 62] width 102 height 10
click at [638, 42] on link "Open in CRM" at bounding box center [646, 49] width 50 height 15
drag, startPoint x: 245, startPoint y: 19, endPoint x: 6, endPoint y: 19, distance: 238.7
click at [6, 19] on mat-toolbar "in:not-interested Inbox Calendar Insights Profile CB" at bounding box center [456, 15] width 913 height 30
click at [36, 126] on span "Inbox" at bounding box center [67, 122] width 81 height 10
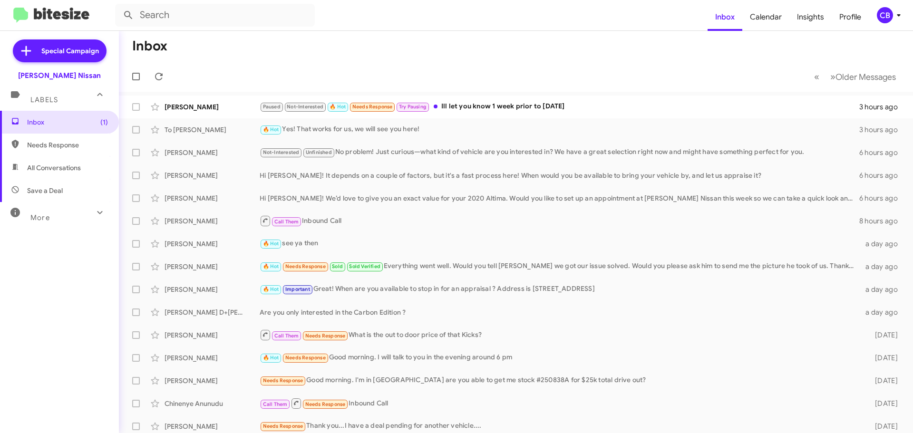
click at [166, 1] on mat-toolbar "Inbox Calendar Insights Profile CB" at bounding box center [456, 15] width 913 height 30
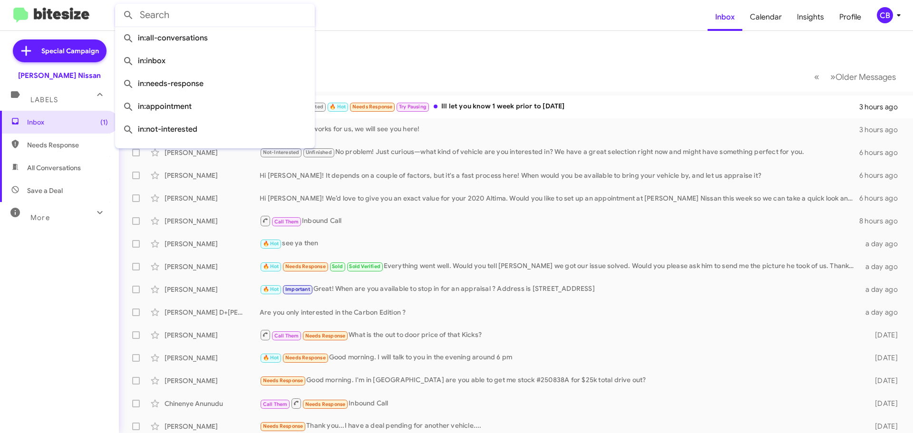
click at [166, 14] on input "text" at bounding box center [215, 15] width 200 height 23
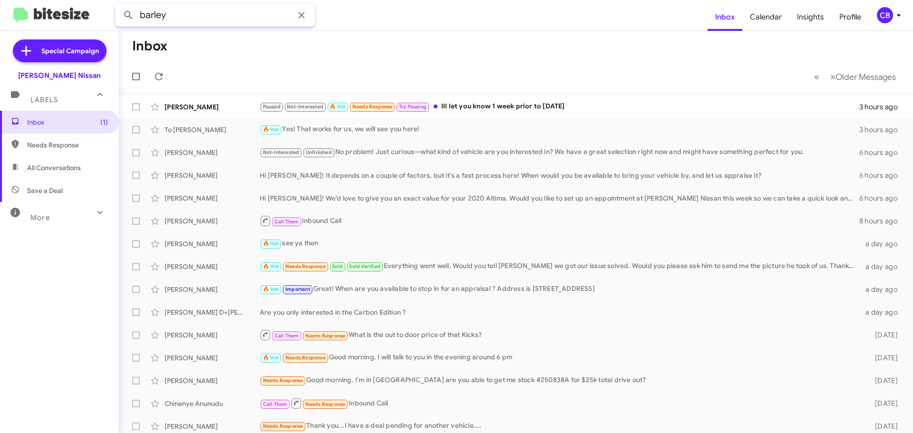
type input "barley"
click at [119, 6] on button at bounding box center [128, 15] width 19 height 19
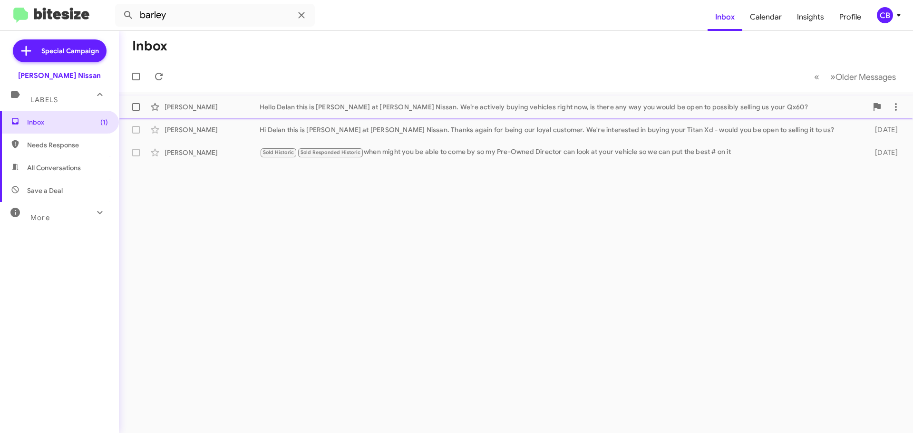
click at [211, 107] on div "Delan Barley" at bounding box center [212, 107] width 95 height 10
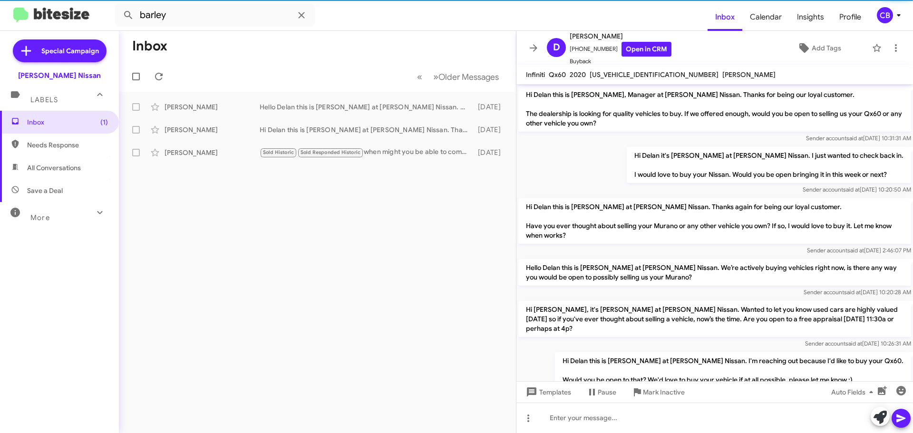
scroll to position [231, 0]
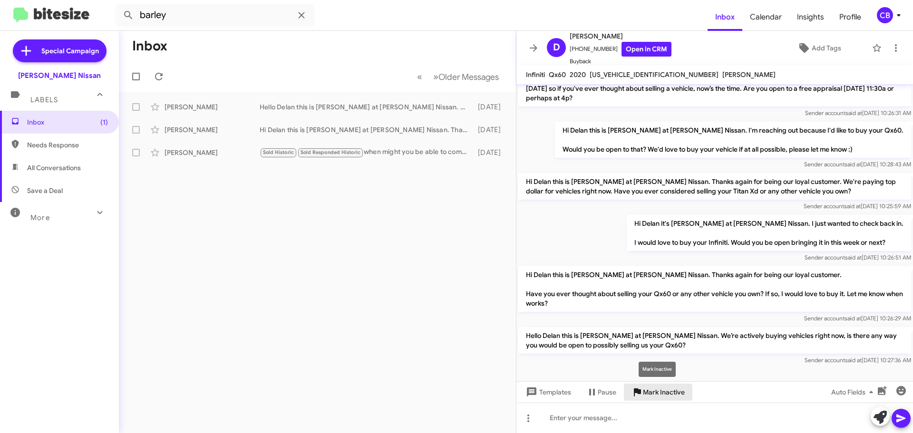
click at [647, 395] on span "Mark Inactive" at bounding box center [664, 392] width 42 height 17
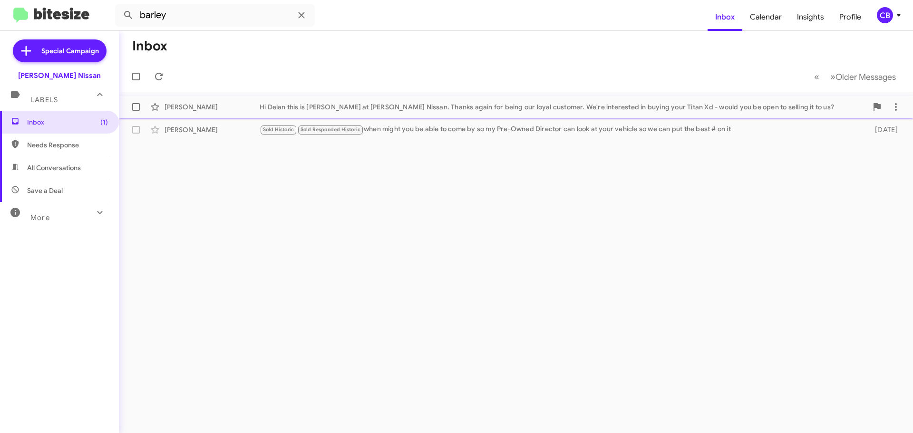
click at [218, 110] on div "Delan Barley" at bounding box center [212, 107] width 95 height 10
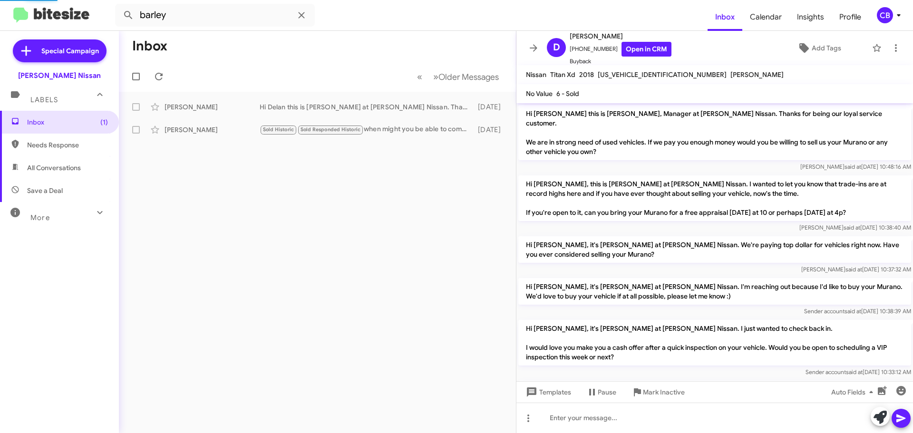
scroll to position [114, 0]
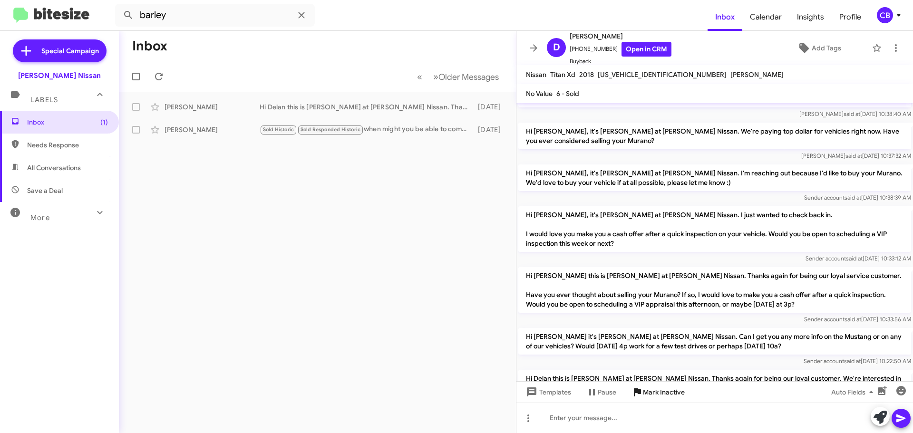
click at [654, 387] on span "Mark Inactive" at bounding box center [664, 392] width 42 height 17
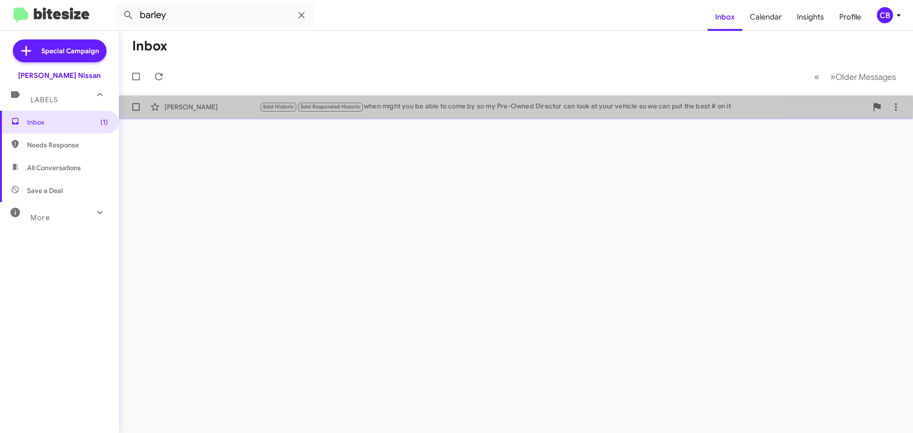
click at [184, 105] on div "Delan Barley" at bounding box center [212, 107] width 95 height 10
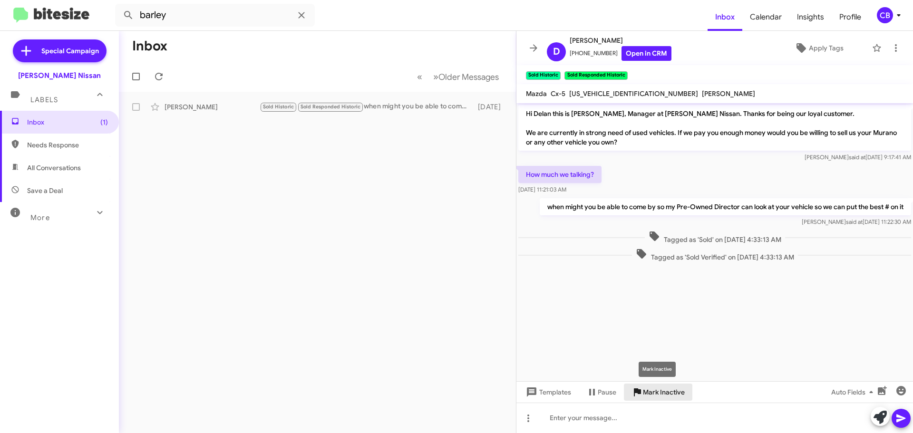
click at [669, 394] on span "Mark Inactive" at bounding box center [664, 392] width 42 height 17
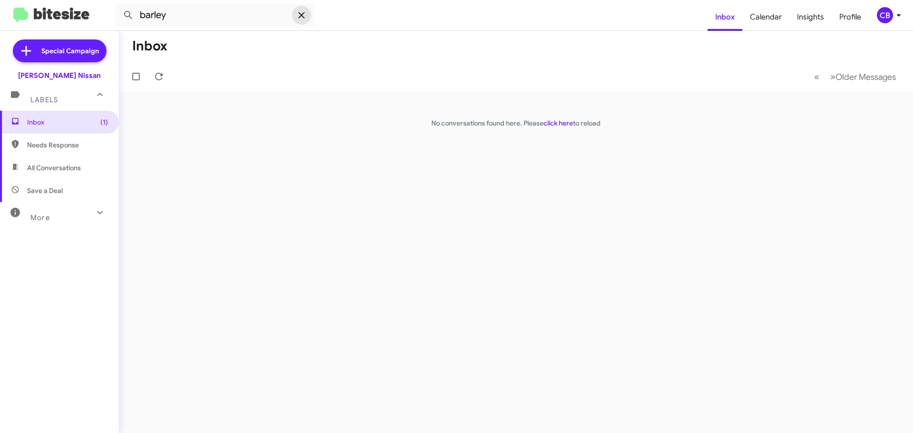
click at [305, 13] on icon at bounding box center [301, 15] width 11 height 11
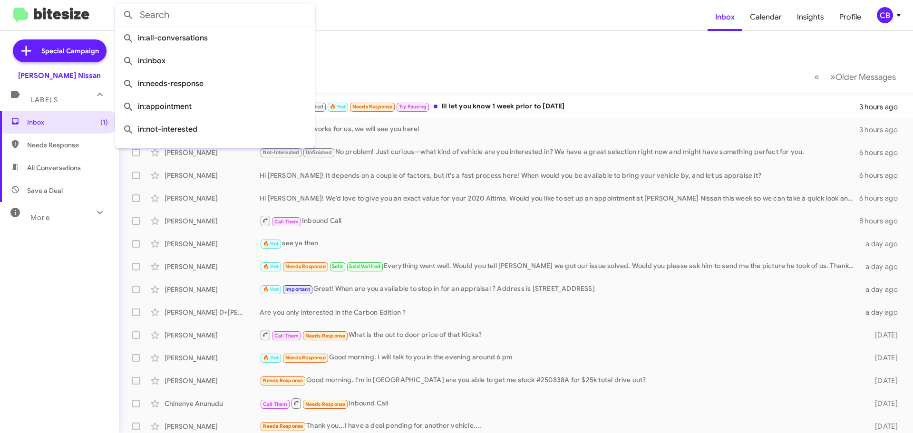
click at [394, 50] on mat-toolbar-row "Inbox" at bounding box center [516, 46] width 794 height 30
